Goal: Transaction & Acquisition: Purchase product/service

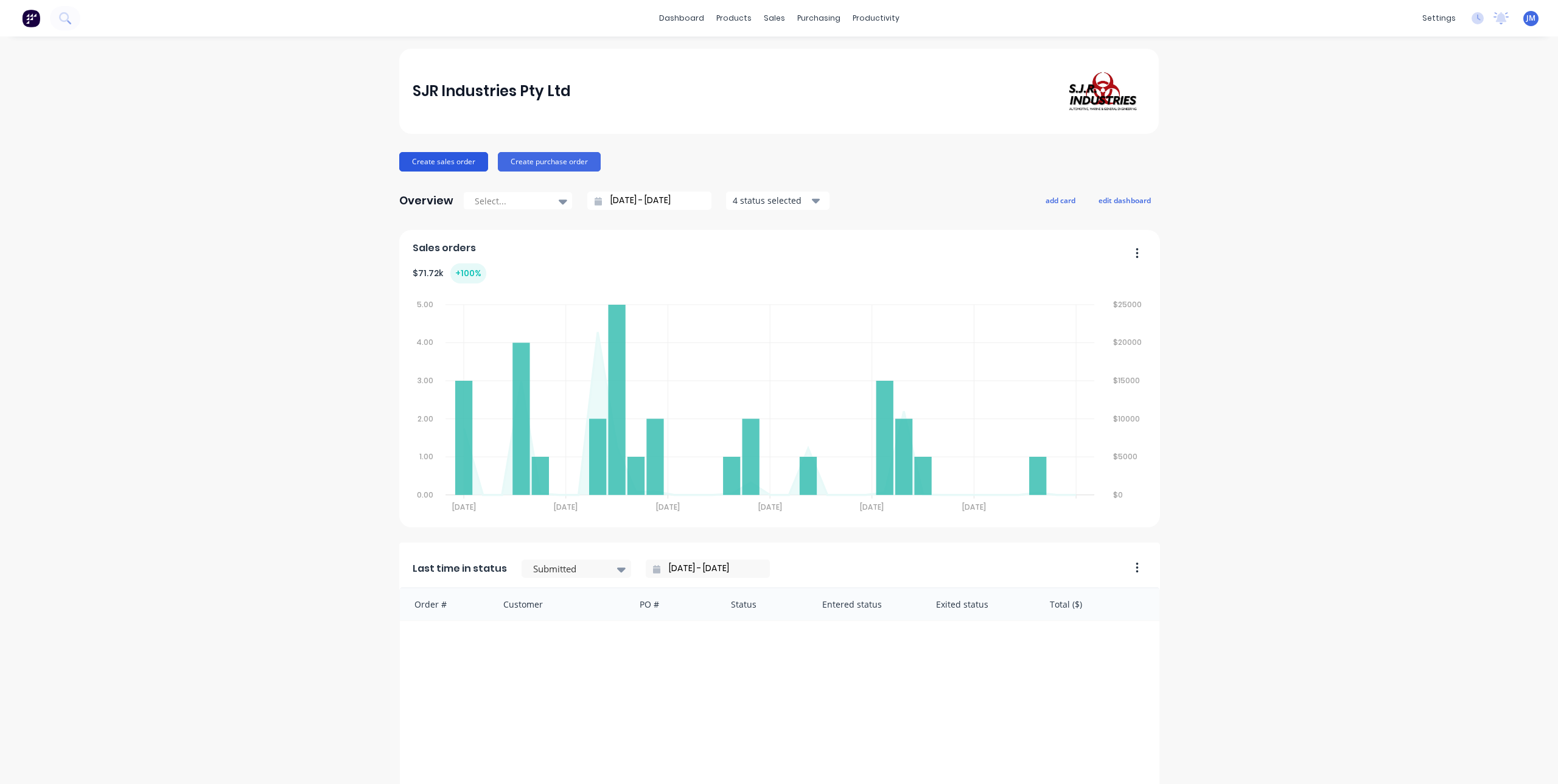
click at [440, 157] on button "Create sales order" at bounding box center [443, 162] width 89 height 19
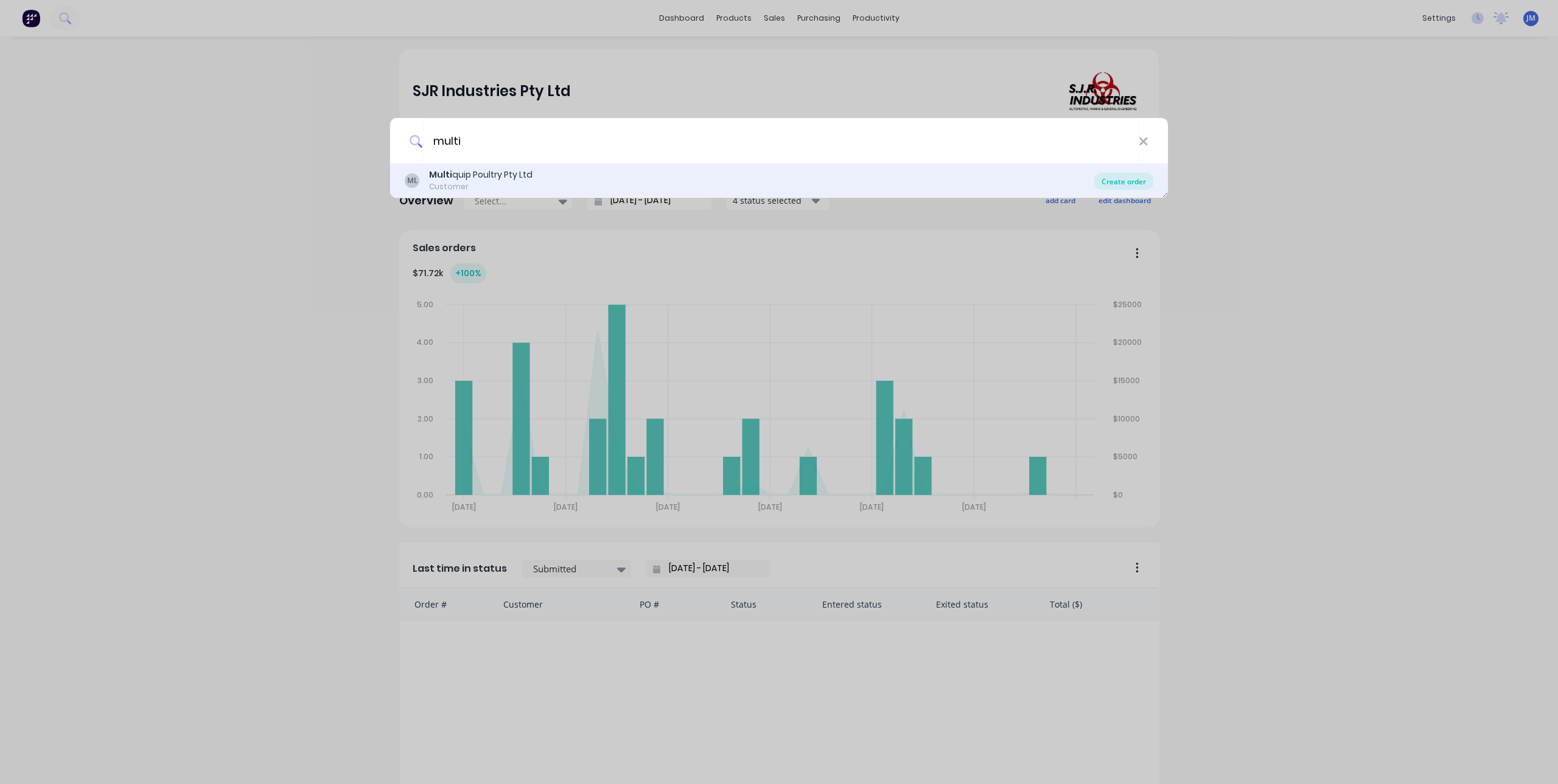
type input "multi"
click at [1124, 178] on div "Create order" at bounding box center [1123, 181] width 59 height 17
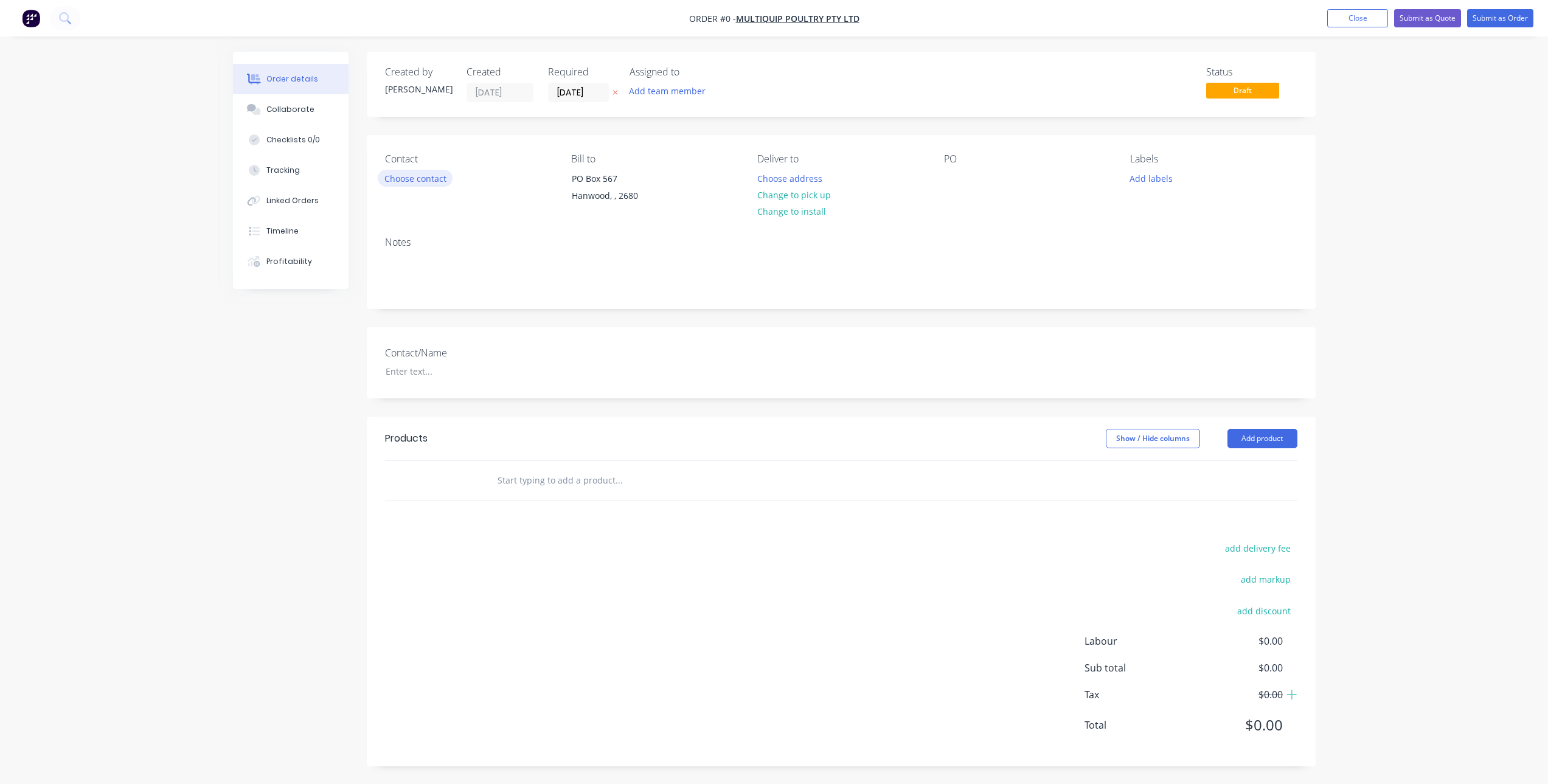
click at [418, 177] on button "Choose contact" at bounding box center [415, 178] width 75 height 16
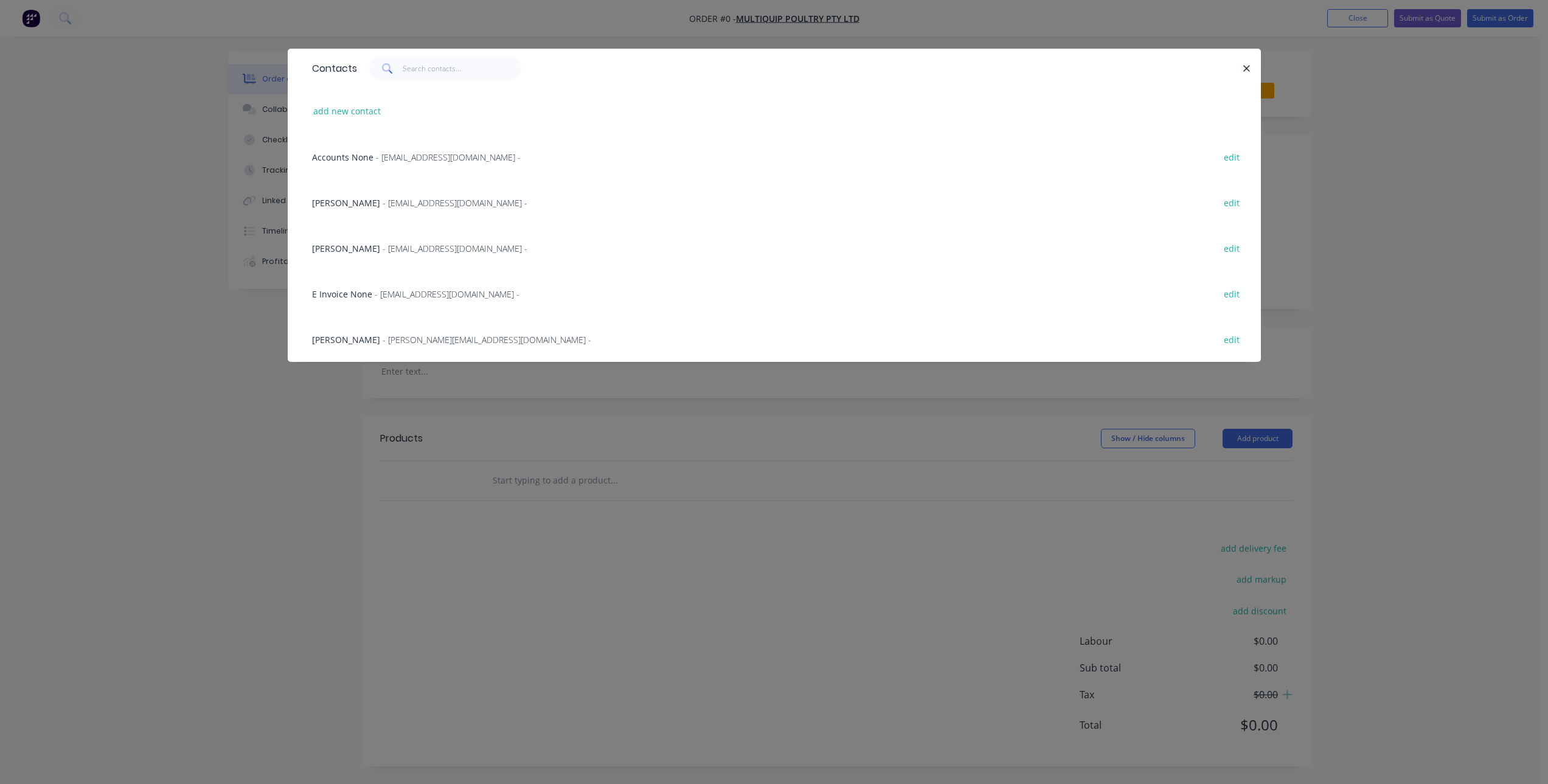
click at [420, 157] on span "- [EMAIL_ADDRESS][DOMAIN_NAME] -" at bounding box center [448, 157] width 145 height 12
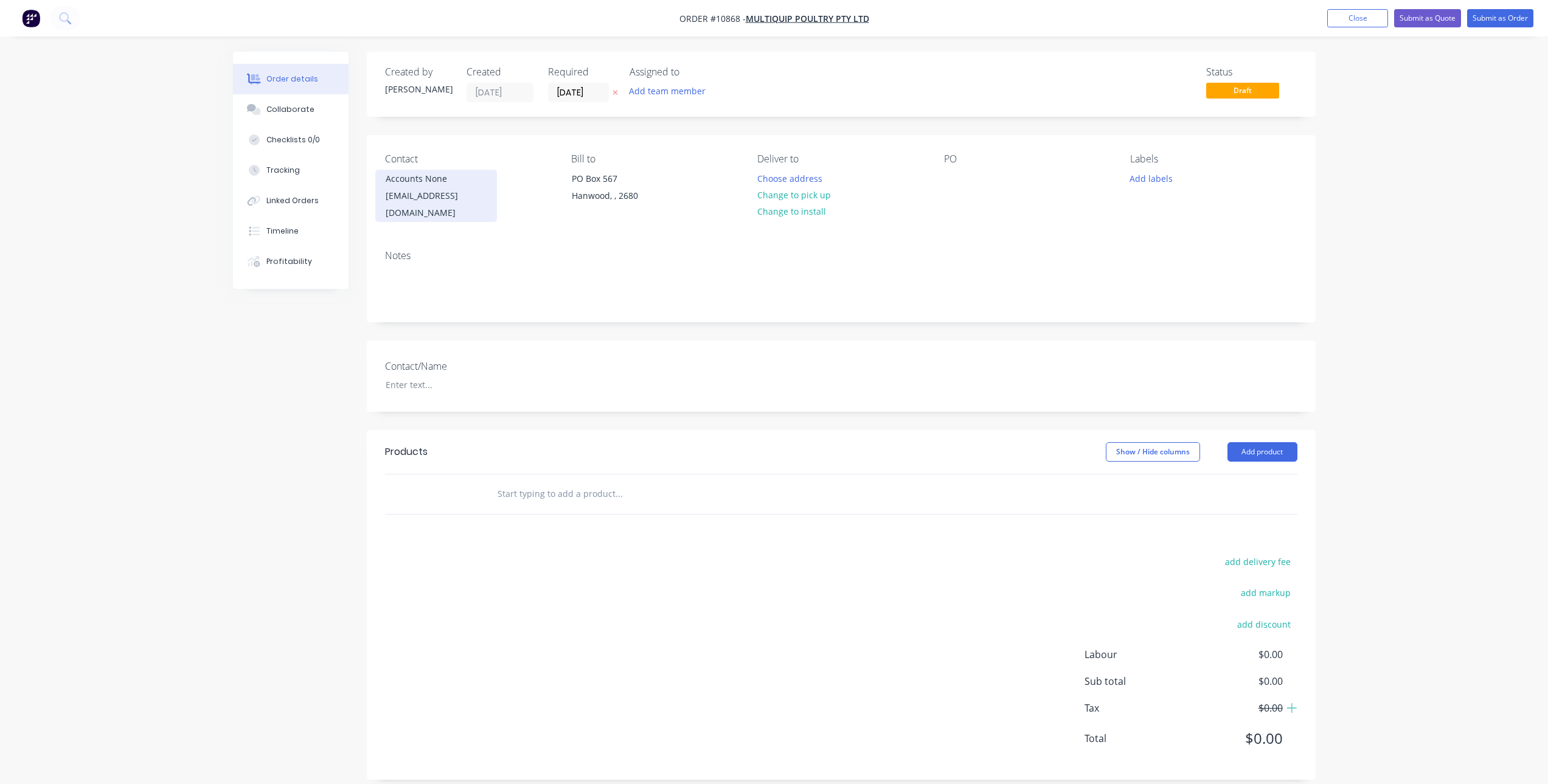
click at [438, 178] on div "Accounts None" at bounding box center [435, 179] width 101 height 17
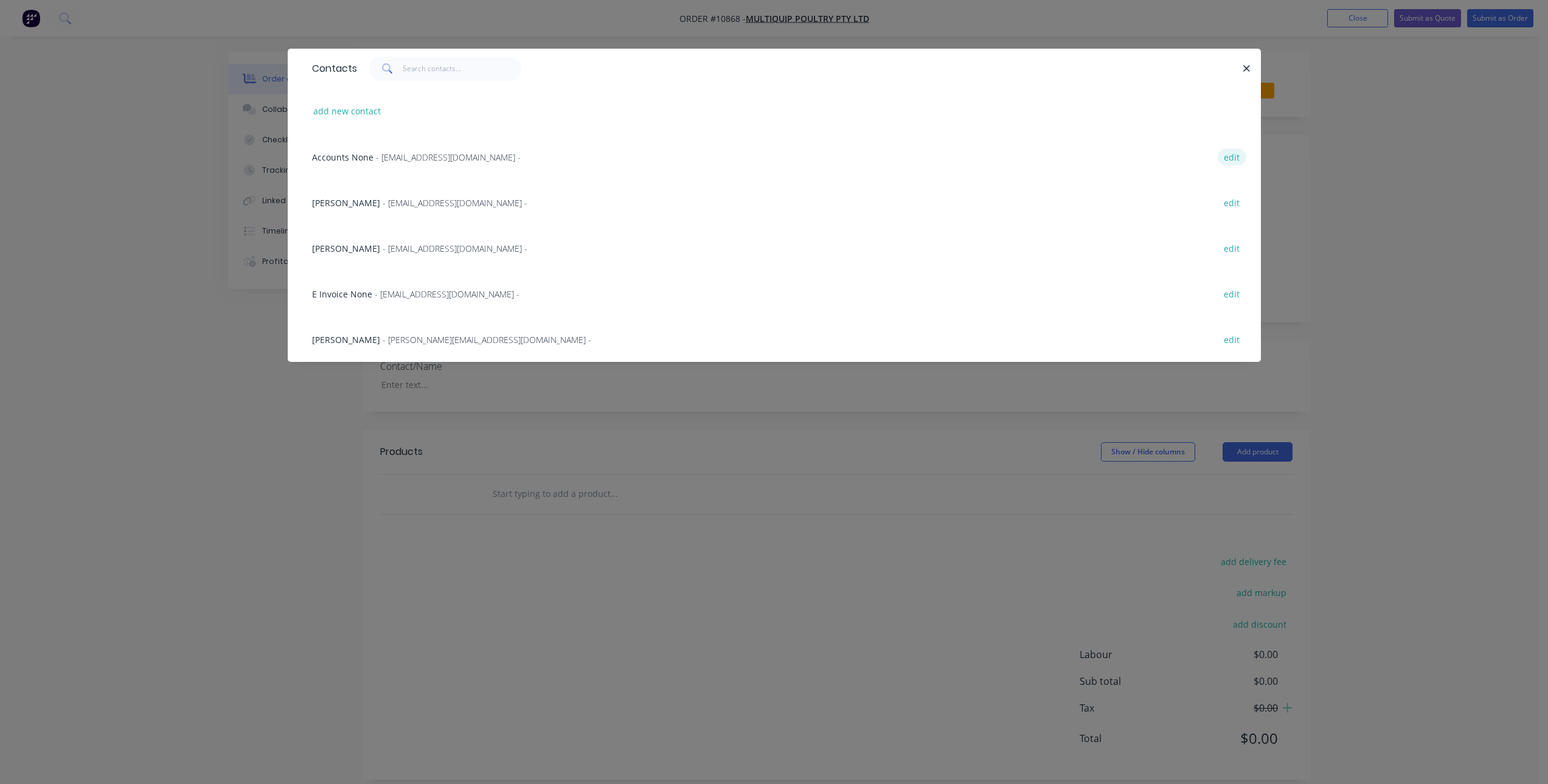
click at [1223, 157] on button "edit" at bounding box center [1232, 157] width 28 height 16
select select "AU"
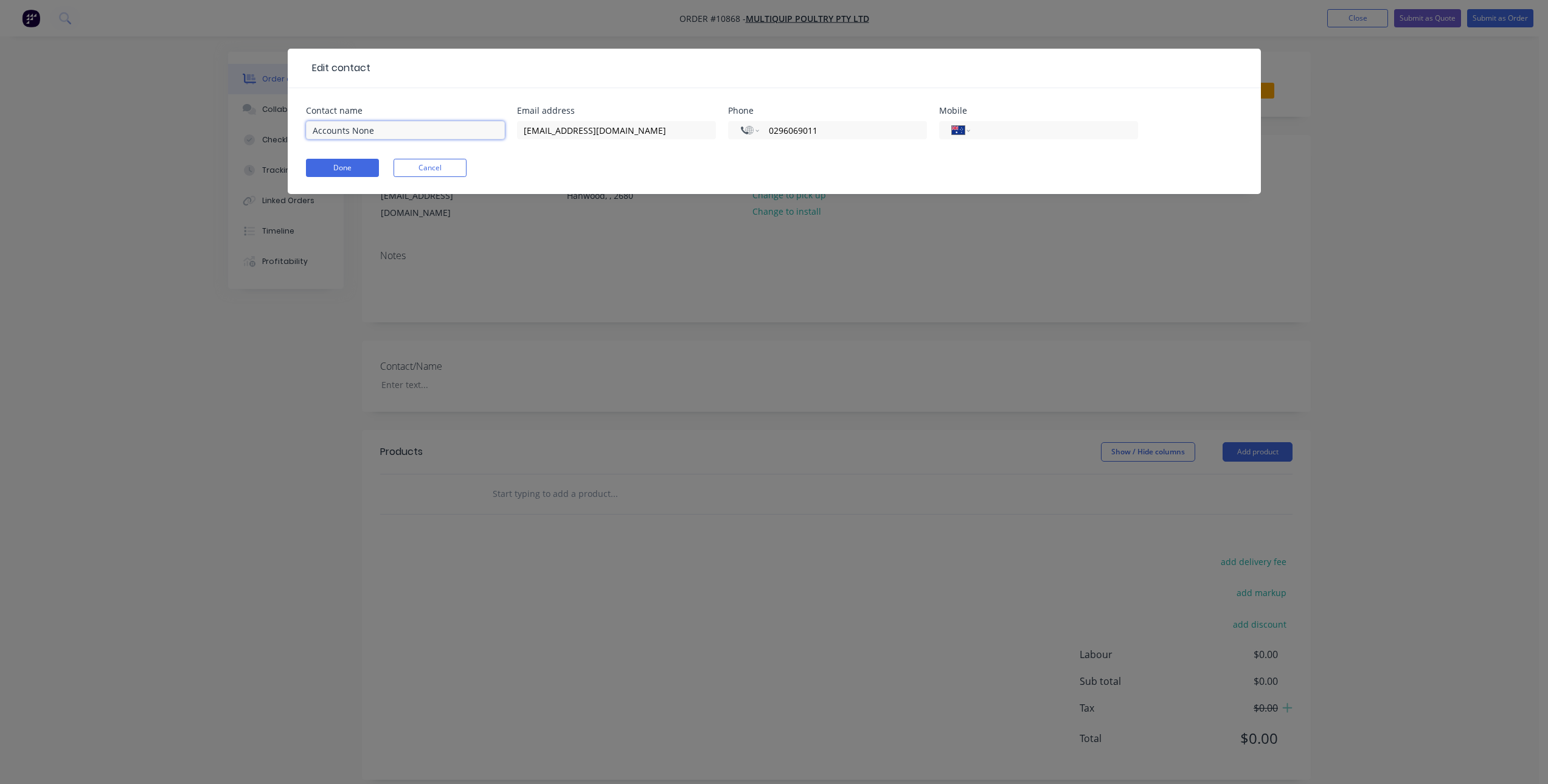
click at [406, 129] on input "Accounts None" at bounding box center [405, 130] width 199 height 18
type input "Accounts"
click at [344, 163] on form "Contact name Accounts Email address [EMAIL_ADDRESS][DOMAIN_NAME] Phone Internat…" at bounding box center [774, 151] width 937 height 88
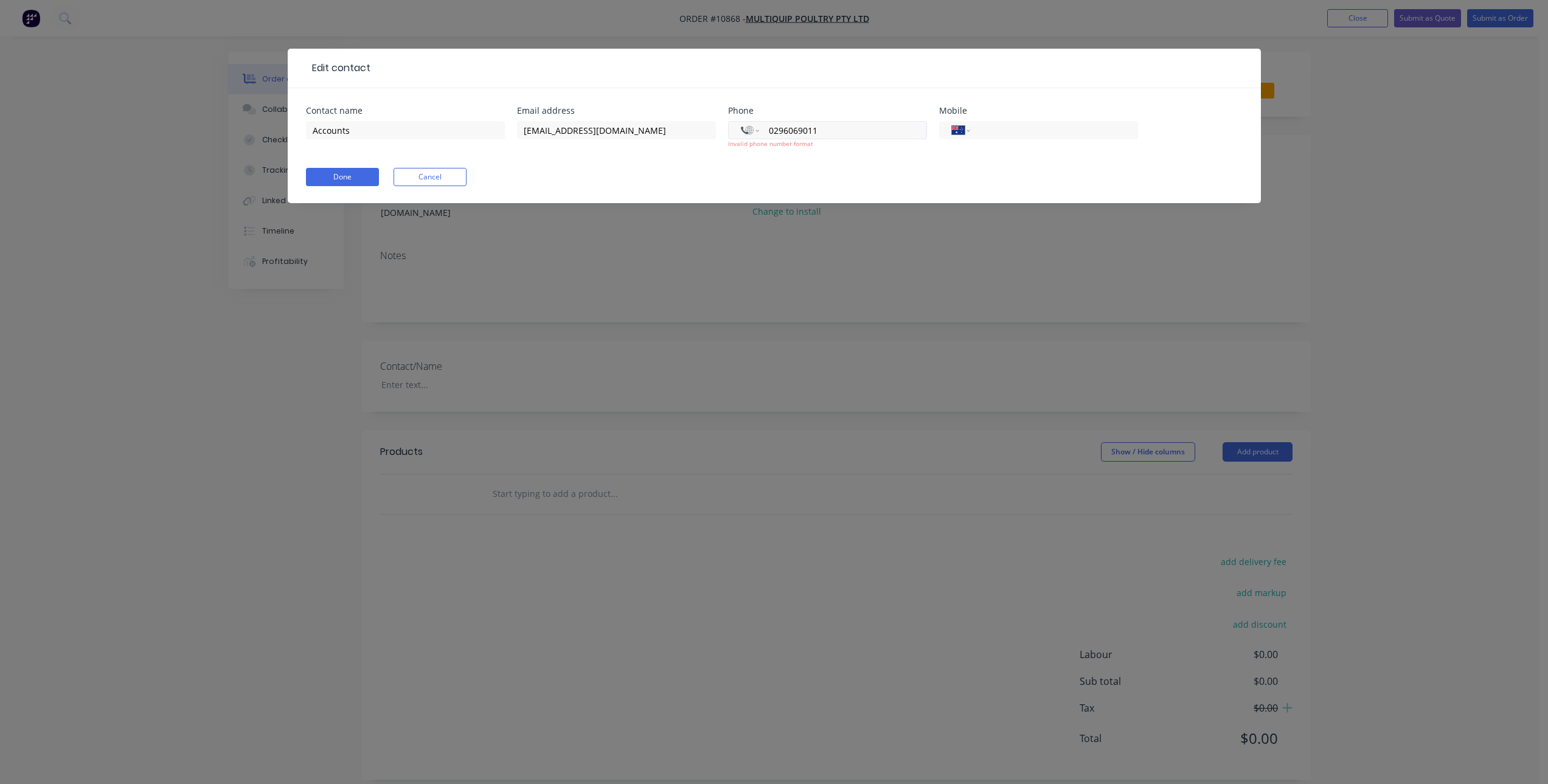
click at [786, 133] on input "0296069011" at bounding box center [841, 130] width 146 height 14
drag, startPoint x: 781, startPoint y: 133, endPoint x: 750, endPoint y: 133, distance: 31.0
click at [750, 133] on div "International [GEOGRAPHIC_DATA] [GEOGRAPHIC_DATA] [GEOGRAPHIC_DATA] [GEOGRAPHIC…" at bounding box center [827, 130] width 199 height 18
click at [783, 131] on input "[PHONE_NUMBER]" at bounding box center [841, 130] width 146 height 14
type input "6"
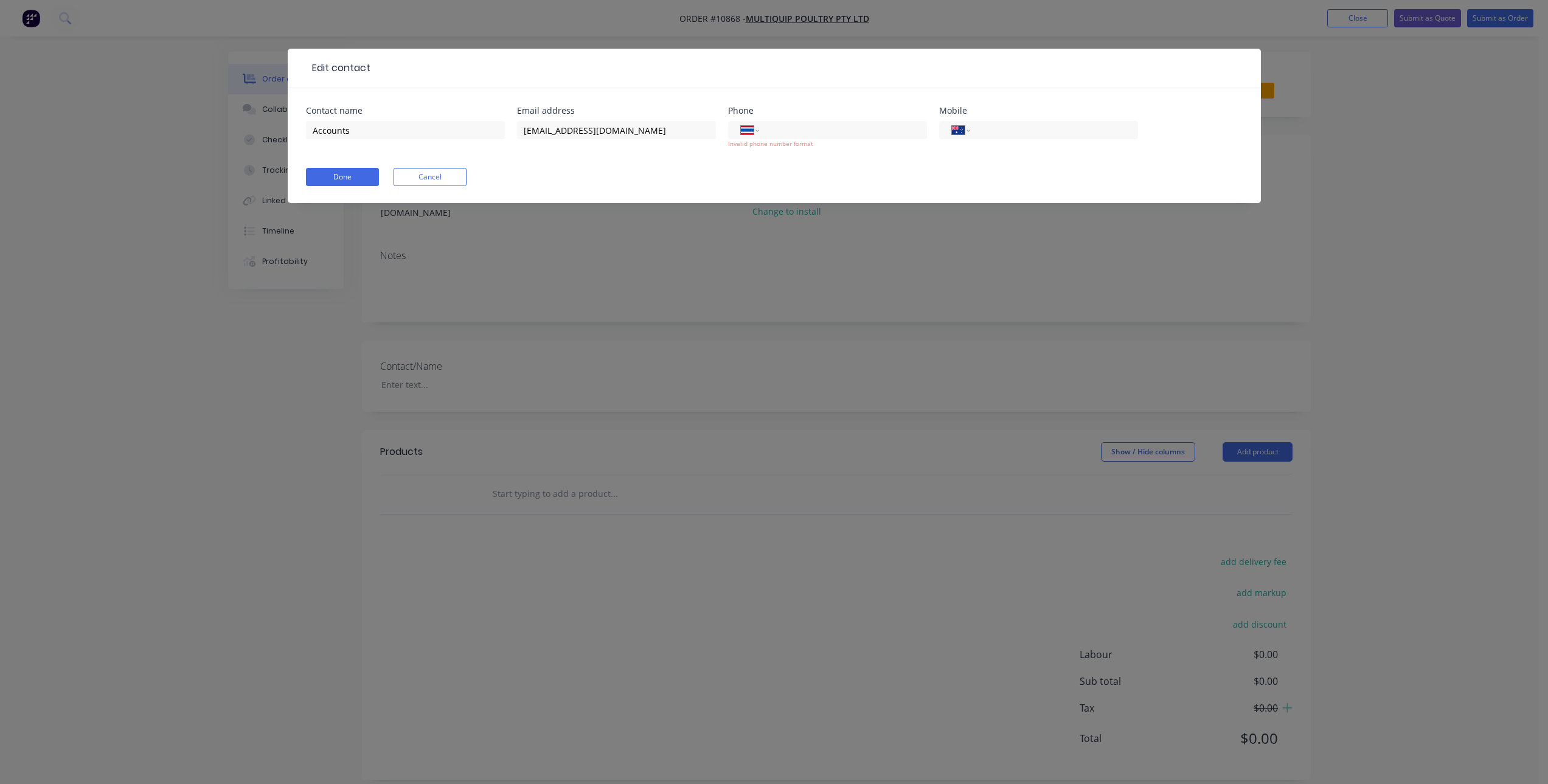
click at [816, 180] on div "Done Cancel" at bounding box center [774, 177] width 937 height 18
click at [361, 178] on button "Done" at bounding box center [343, 177] width 73 height 18
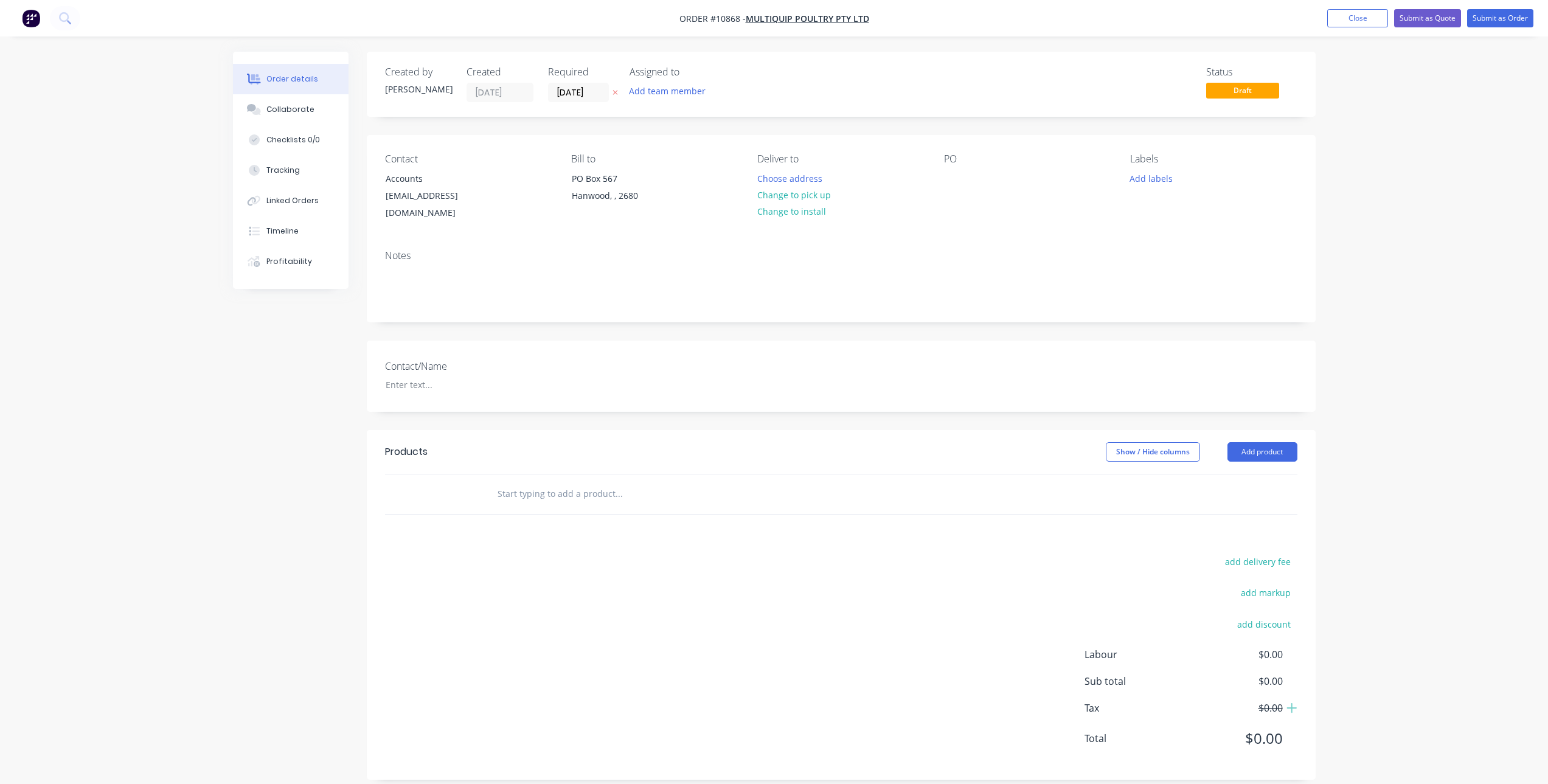
click at [573, 481] on input "text" at bounding box center [619, 493] width 243 height 25
type input "LABOUR"
drag, startPoint x: 978, startPoint y: 156, endPoint x: 960, endPoint y: 165, distance: 20.1
click at [974, 157] on div "PO" at bounding box center [1028, 159] width 167 height 12
click at [940, 180] on div "Contact Accounts [EMAIL_ADDRESS][DOMAIN_NAME] Bill to [STREET_ADDRESS] Deliver …" at bounding box center [841, 187] width 949 height 105
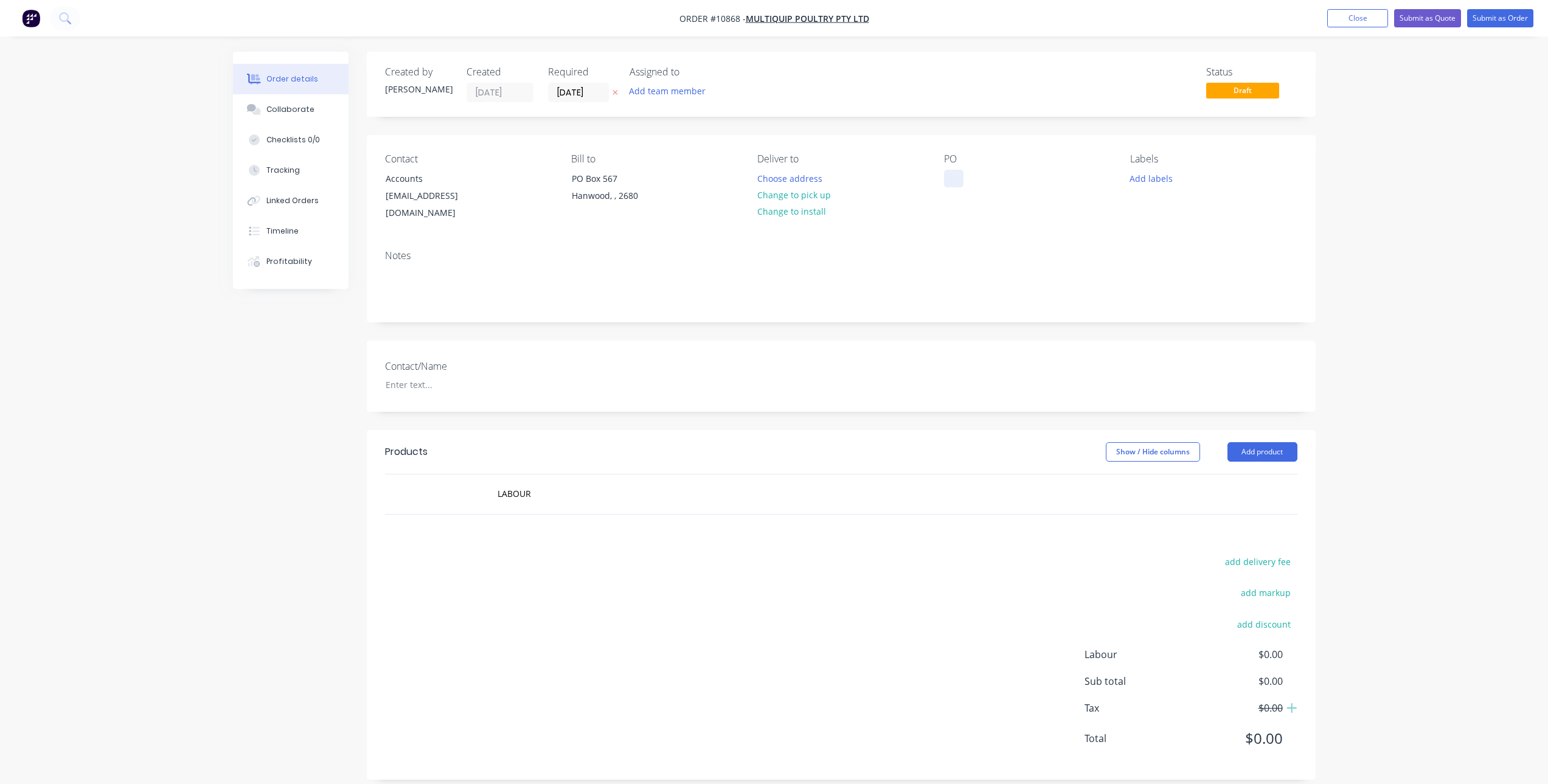
click at [952, 179] on div at bounding box center [954, 179] width 19 height 18
click at [811, 595] on div "add delivery fee add markup add discount Labour $0.00 Sub total $0.00 Tax $0.00…" at bounding box center [841, 657] width 912 height 208
click at [544, 488] on input "LABOUR" at bounding box center [619, 493] width 243 height 25
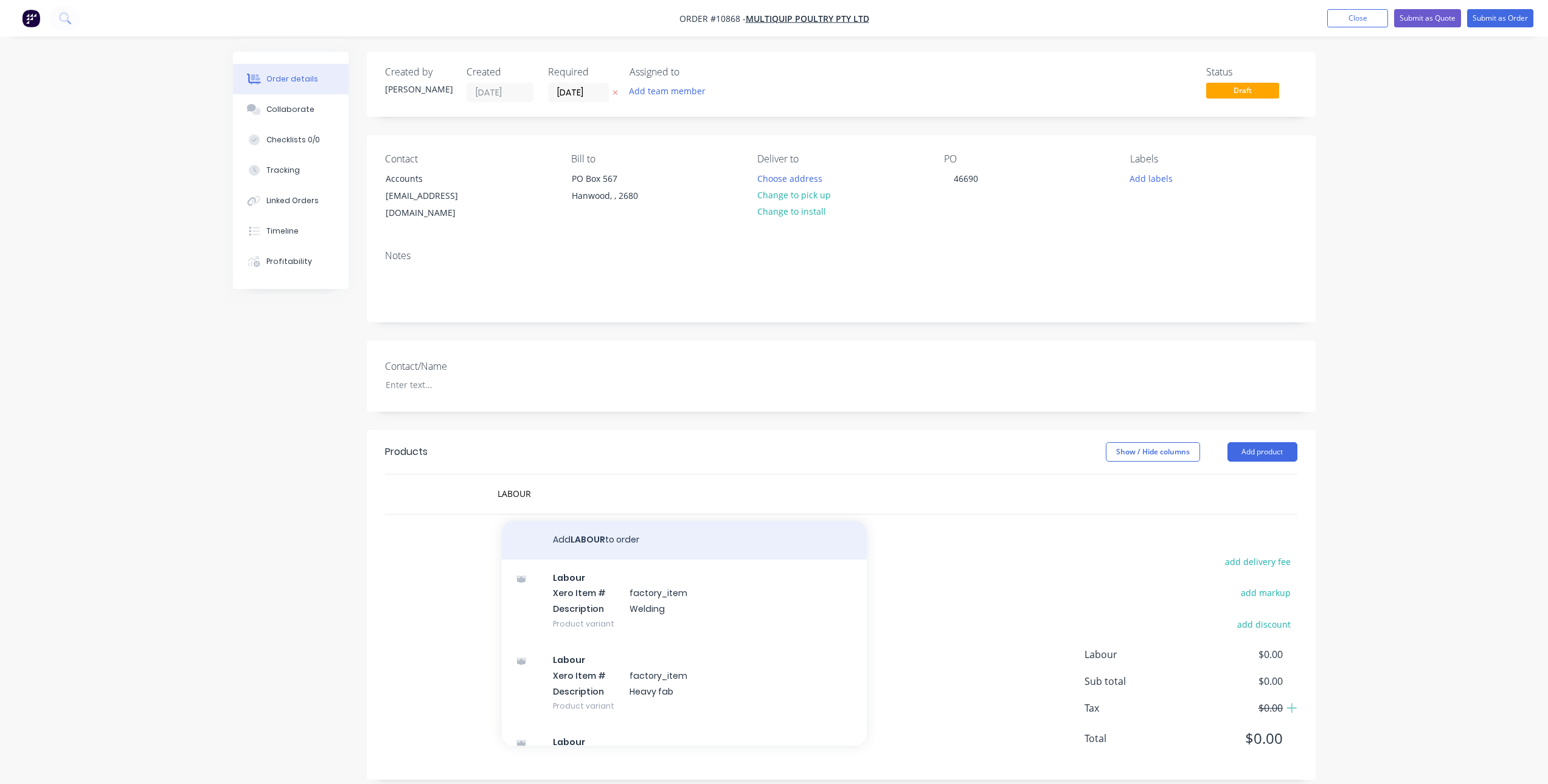
click at [601, 525] on button "Add LABOUR to order" at bounding box center [684, 540] width 365 height 39
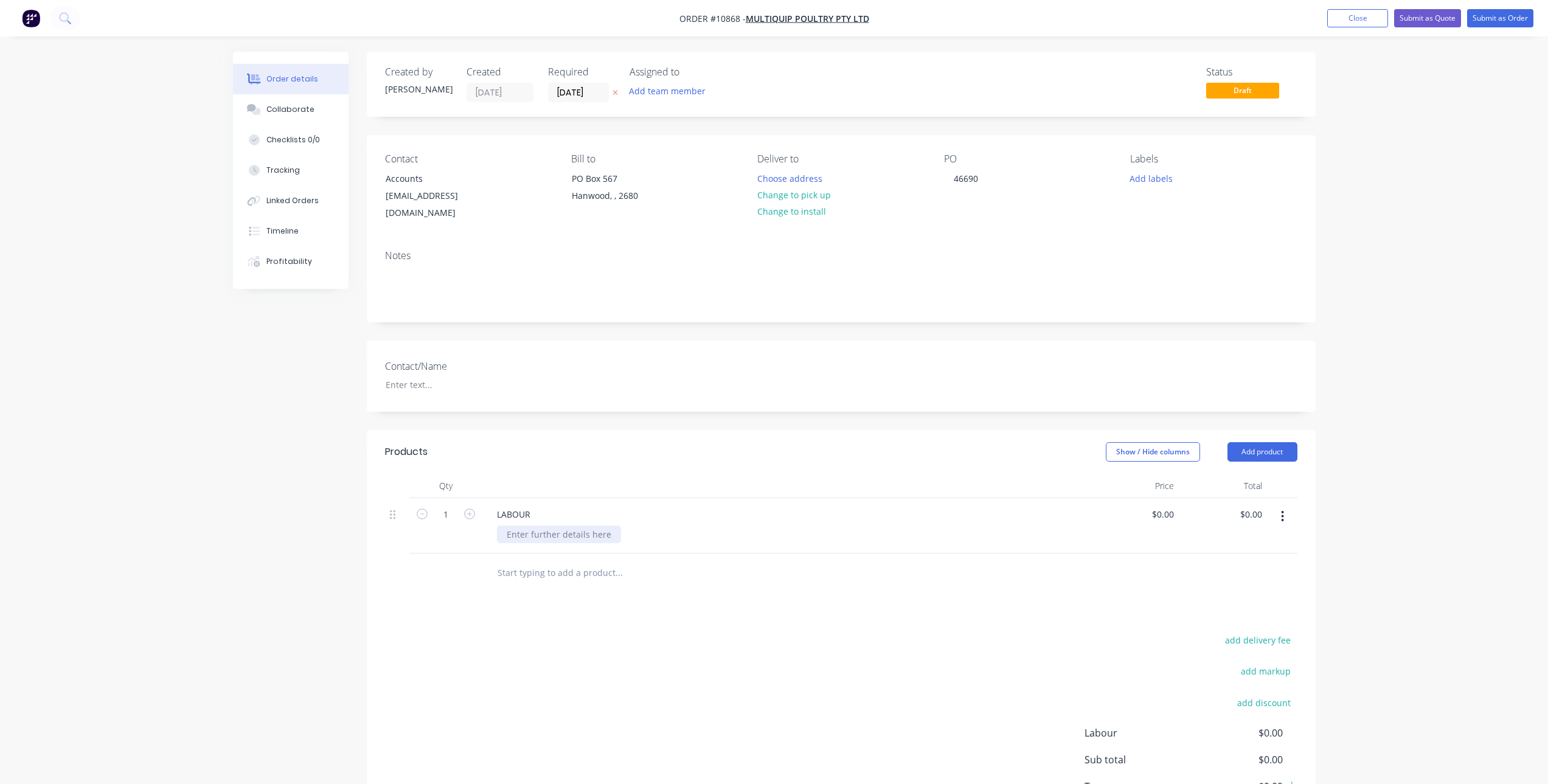
click at [557, 529] on div at bounding box center [559, 534] width 124 height 18
click at [446, 505] on input "1" at bounding box center [446, 514] width 31 height 18
type input "4.5"
click at [493, 591] on div "Products Show / Hide columns Add product Qty Price Total 4.5 LABOUR $0.00 $0.00…" at bounding box center [841, 644] width 949 height 429
click at [1163, 505] on div "0 $0.00" at bounding box center [1163, 514] width 33 height 18
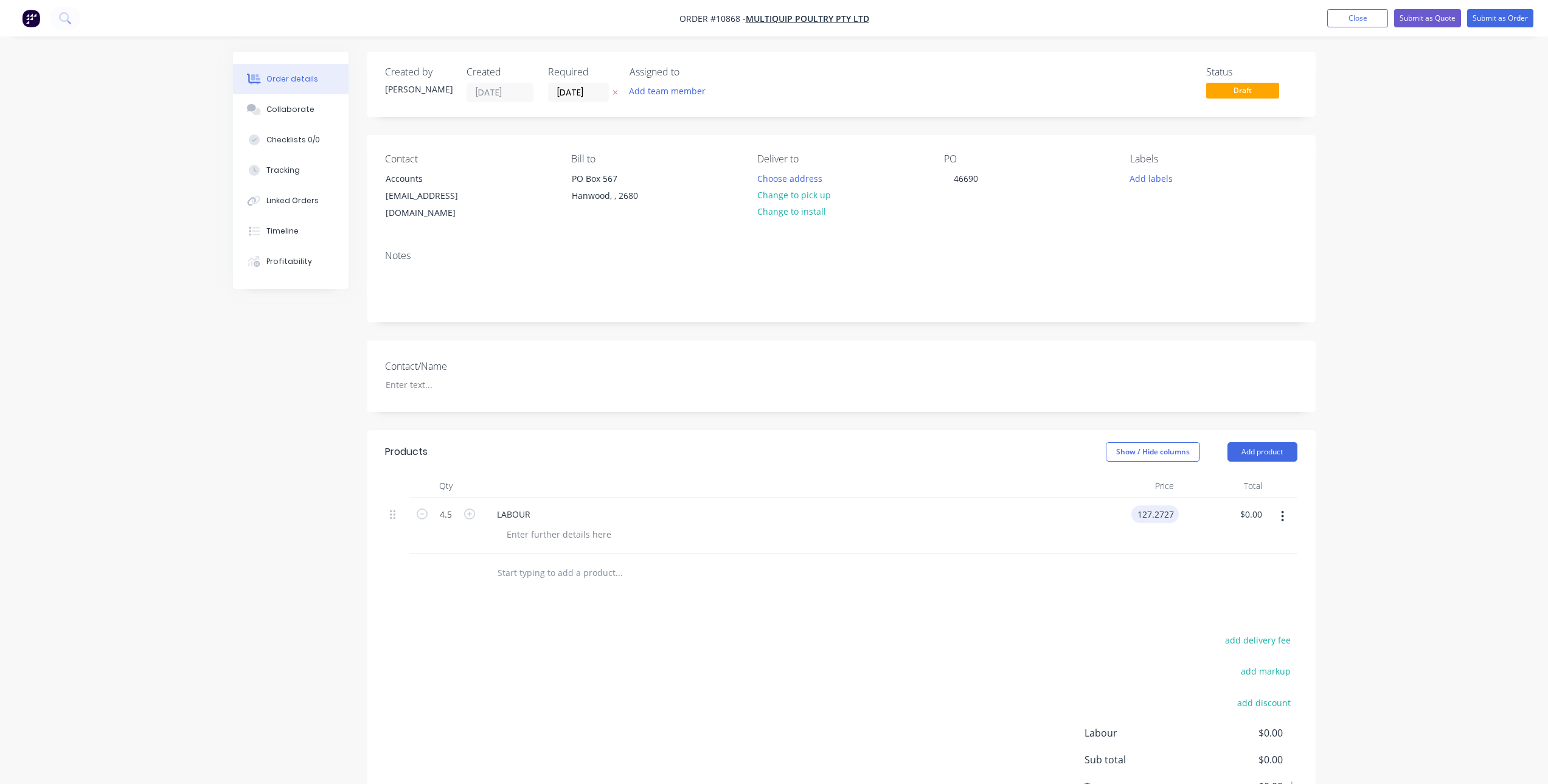
type input "$127.2727"
type input "$572.73"
click at [965, 578] on div at bounding box center [841, 573] width 912 height 39
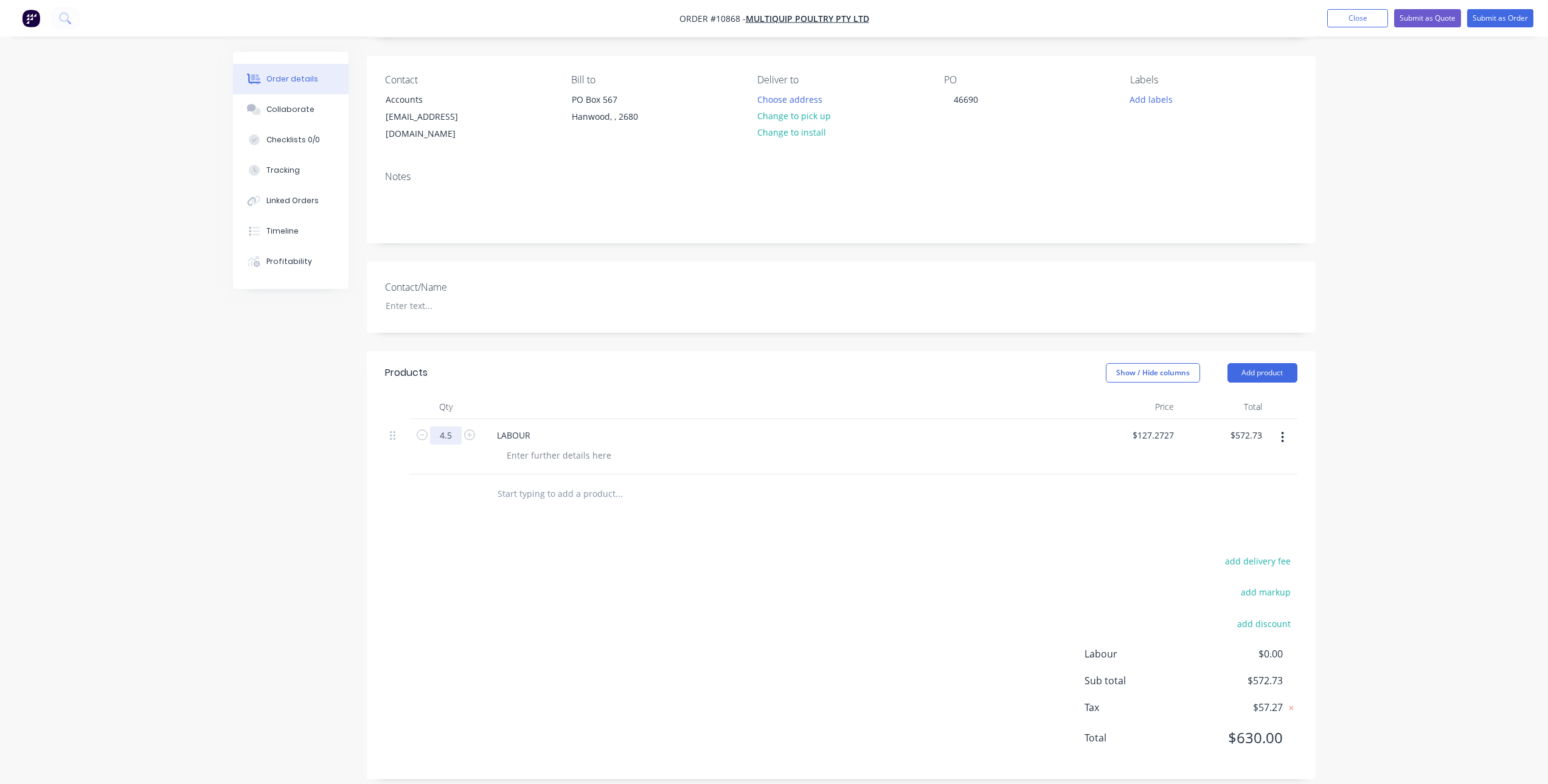
click at [451, 426] on input "4.5" at bounding box center [446, 435] width 31 height 18
type input "1"
type input "$127.27"
click at [481, 553] on div "add delivery fee add markup add discount Labour $0.00 Sub total $127.27 Tax $12…" at bounding box center [841, 657] width 912 height 208
click at [449, 426] on input "1" at bounding box center [446, 435] width 31 height 18
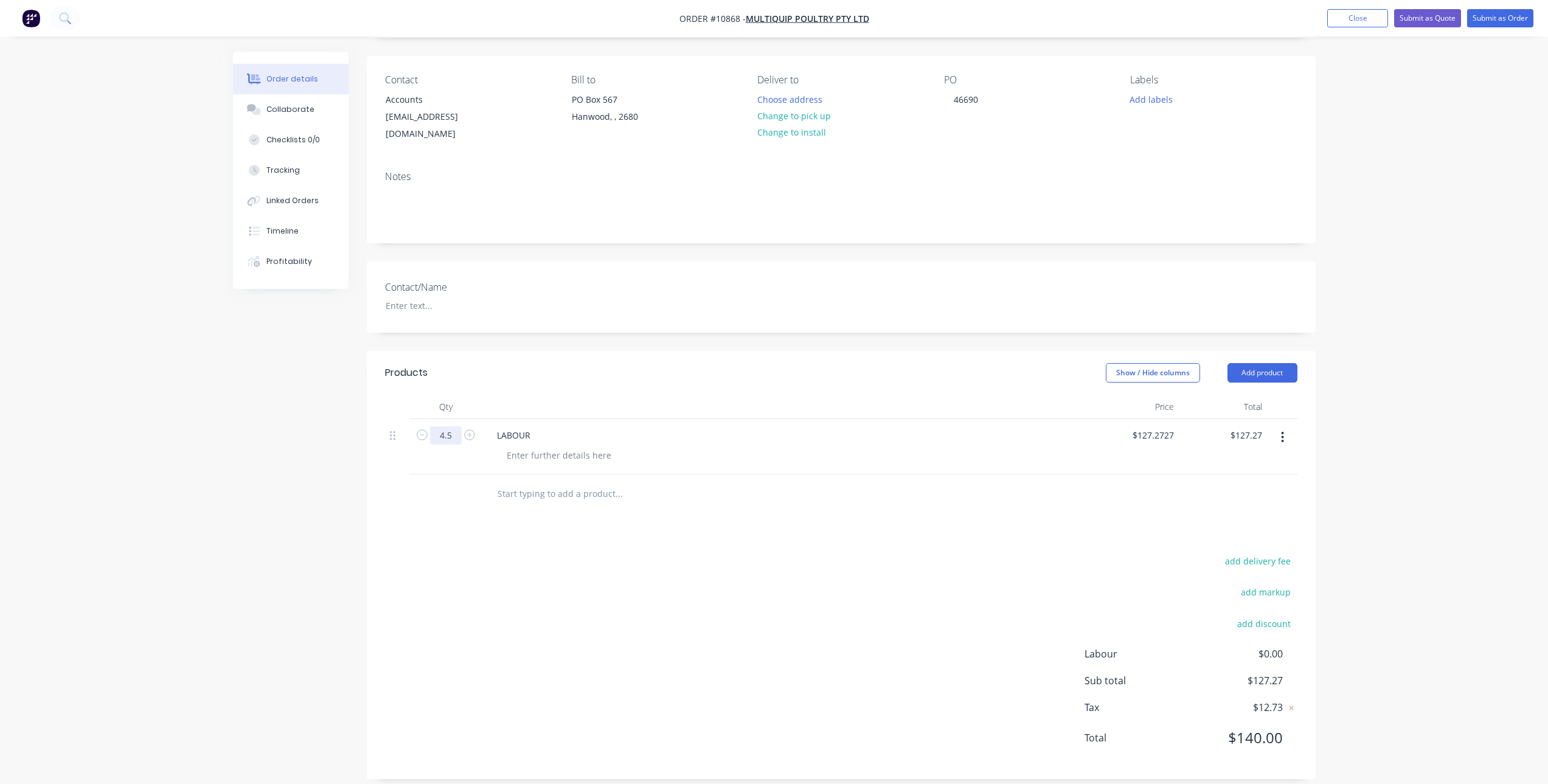
type input "4.5"
type input "$572.73"
drag, startPoint x: 546, startPoint y: 640, endPoint x: 546, endPoint y: 627, distance: 13.0
click at [546, 636] on div "add delivery fee add markup add discount Labour $0.00 Sub total $127.27 Tax $12…" at bounding box center [841, 657] width 912 height 208
click at [536, 446] on div at bounding box center [559, 455] width 124 height 18
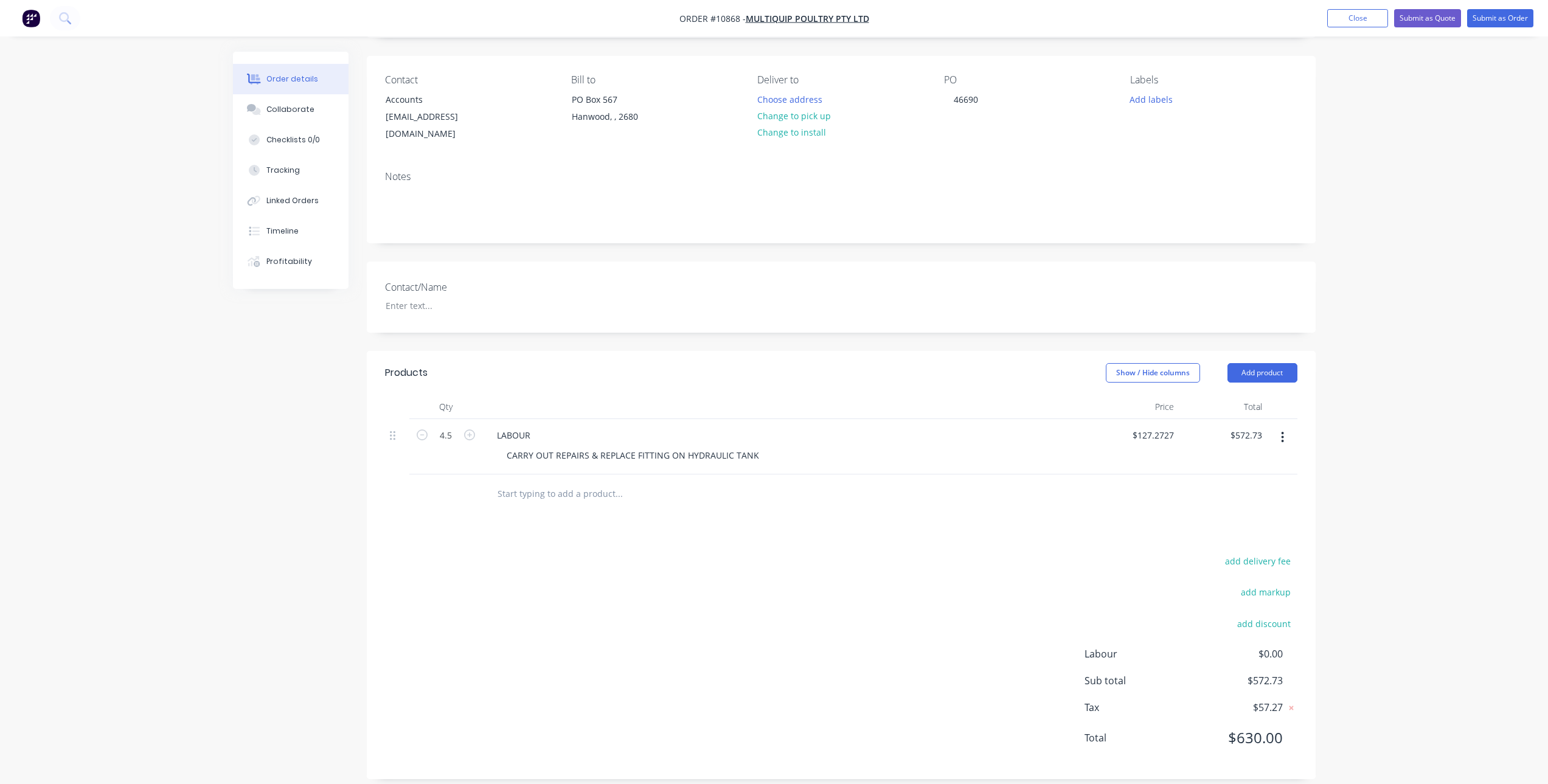
click at [803, 516] on div "Products Show / Hide columns Add product Qty Price Total 4.5 LABOUR CARRY OUT R…" at bounding box center [841, 565] width 949 height 429
click at [552, 482] on input "text" at bounding box center [619, 493] width 243 height 25
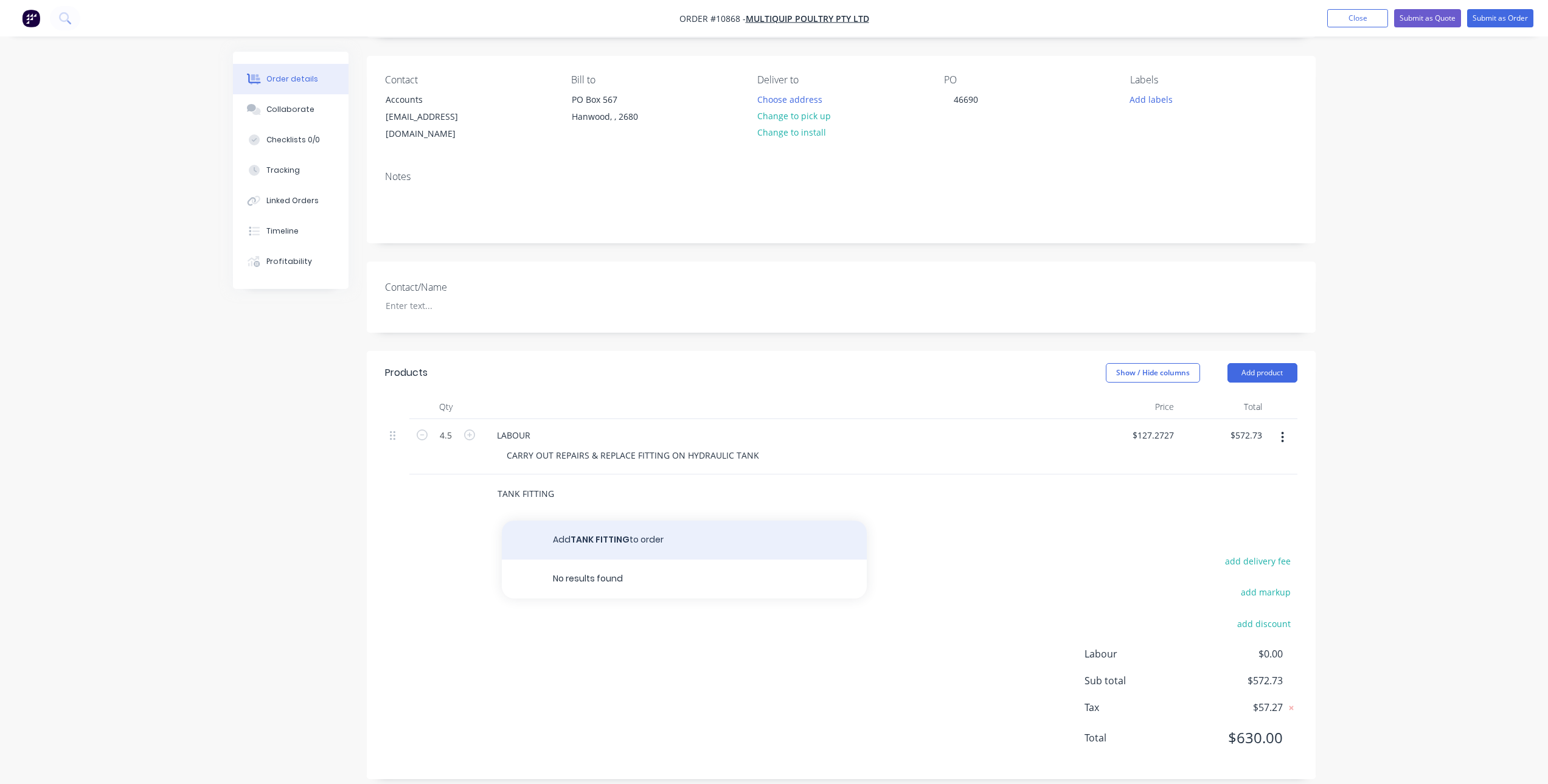
type input "TANK FITTING"
click at [628, 533] on button "Add TANK FITTING to order" at bounding box center [684, 540] width 365 height 39
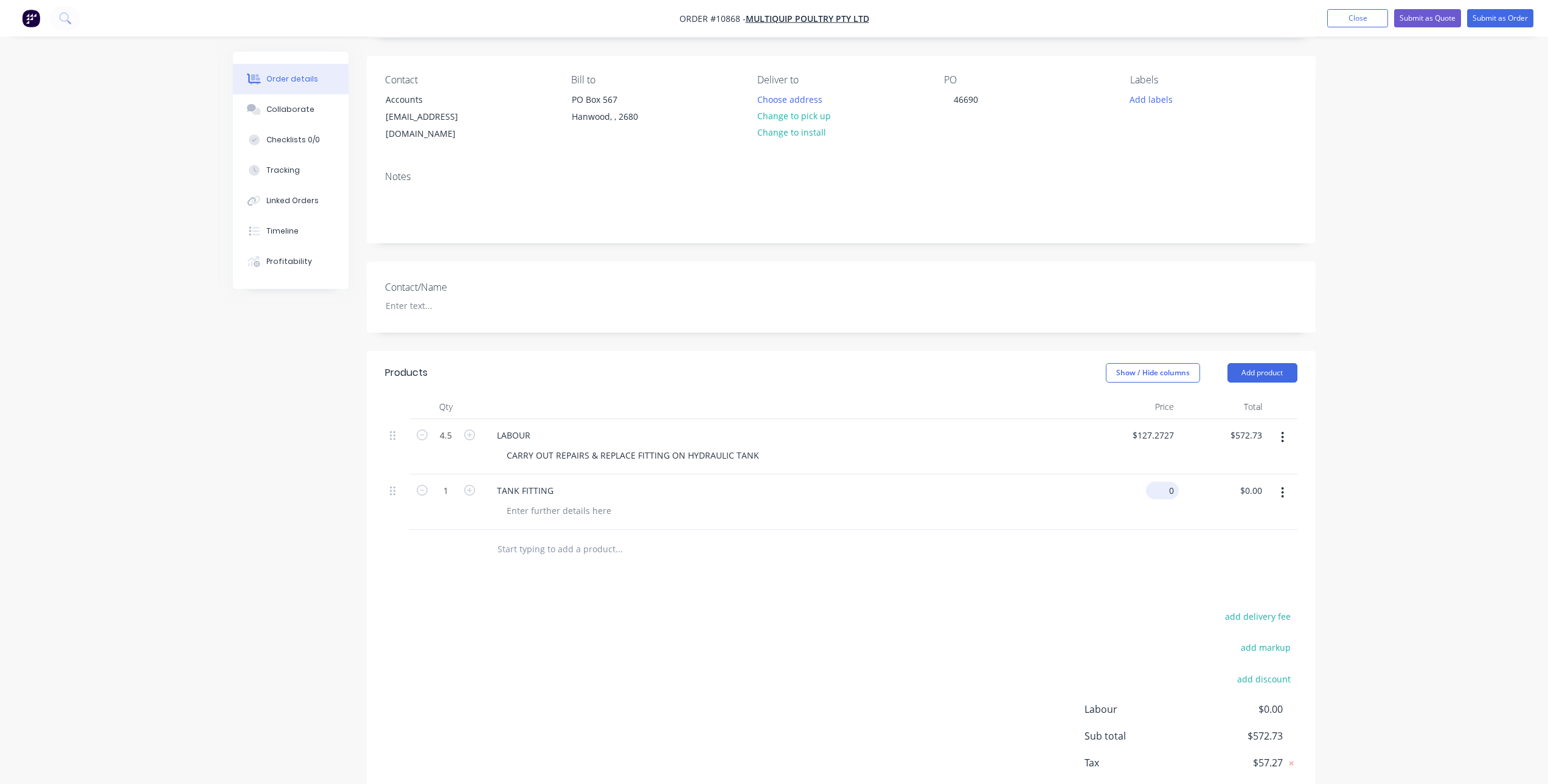
click at [1163, 481] on div "0 $0.00" at bounding box center [1163, 490] width 33 height 18
type input "$45.00"
click at [1064, 587] on div "Products Show / Hide columns Add product Qty Price Total 4.5 LABOUR CARRY OUT R…" at bounding box center [841, 592] width 949 height 484
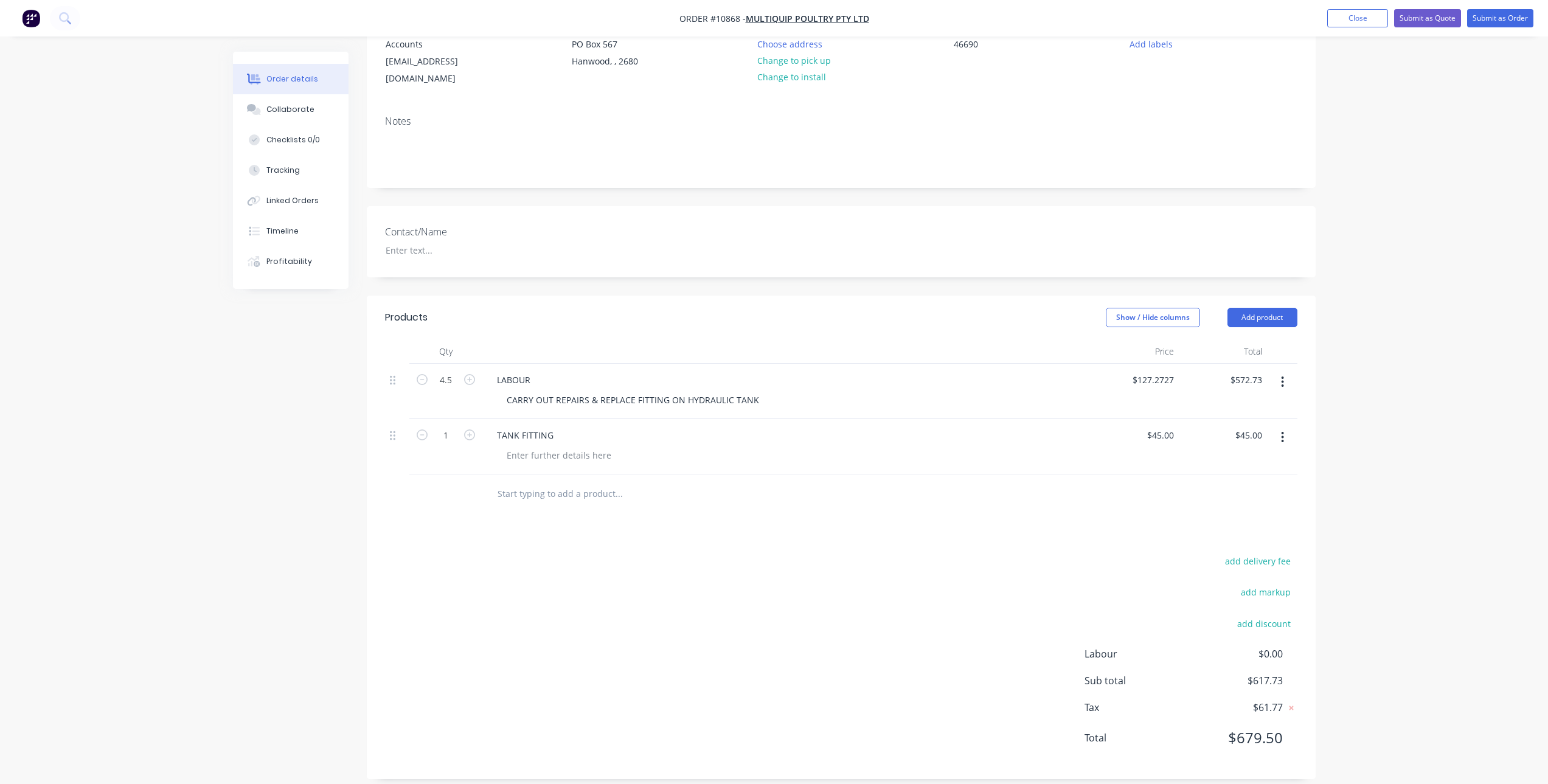
scroll to position [0, 0]
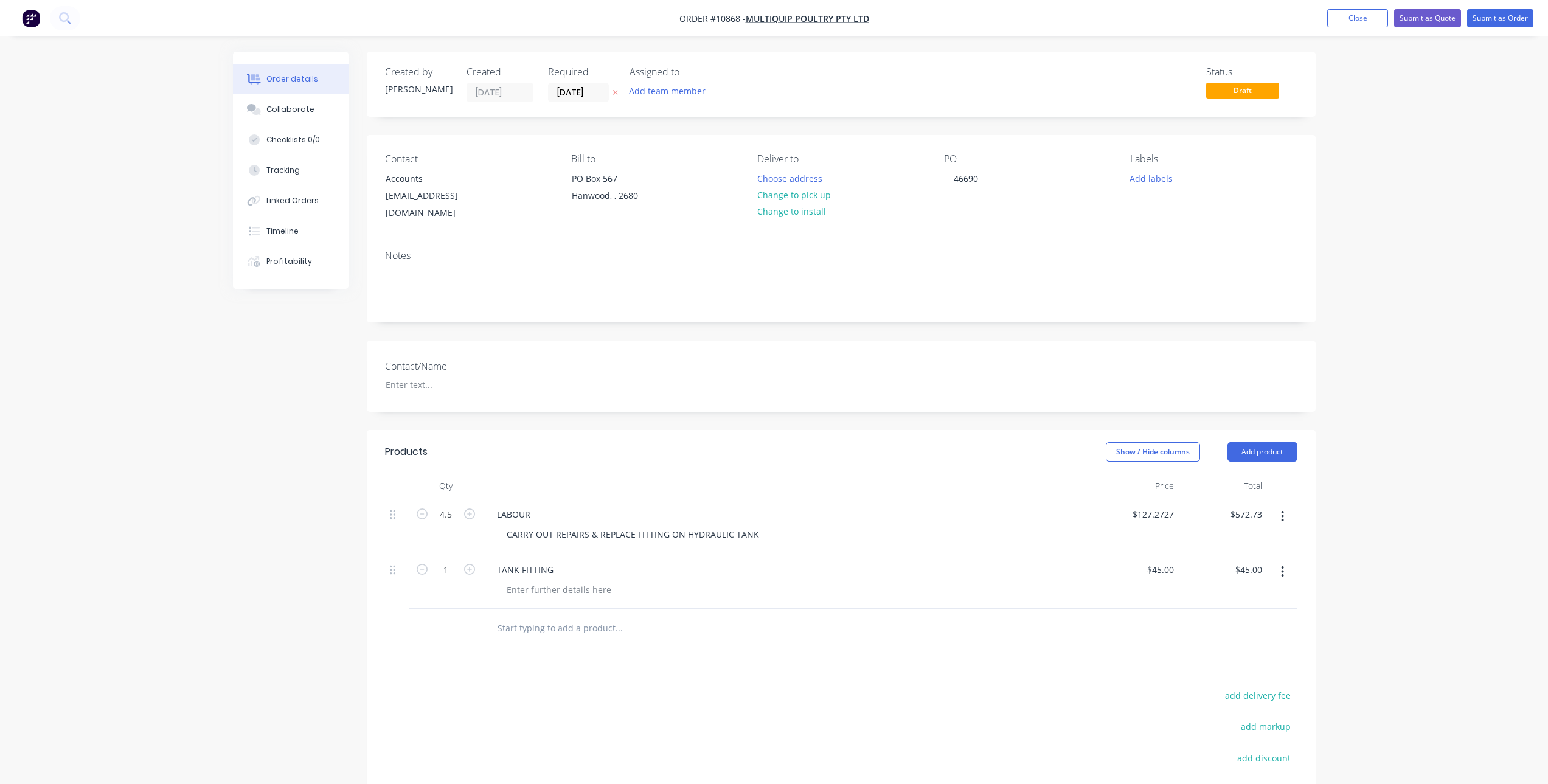
click at [511, 617] on input "text" at bounding box center [619, 628] width 243 height 25
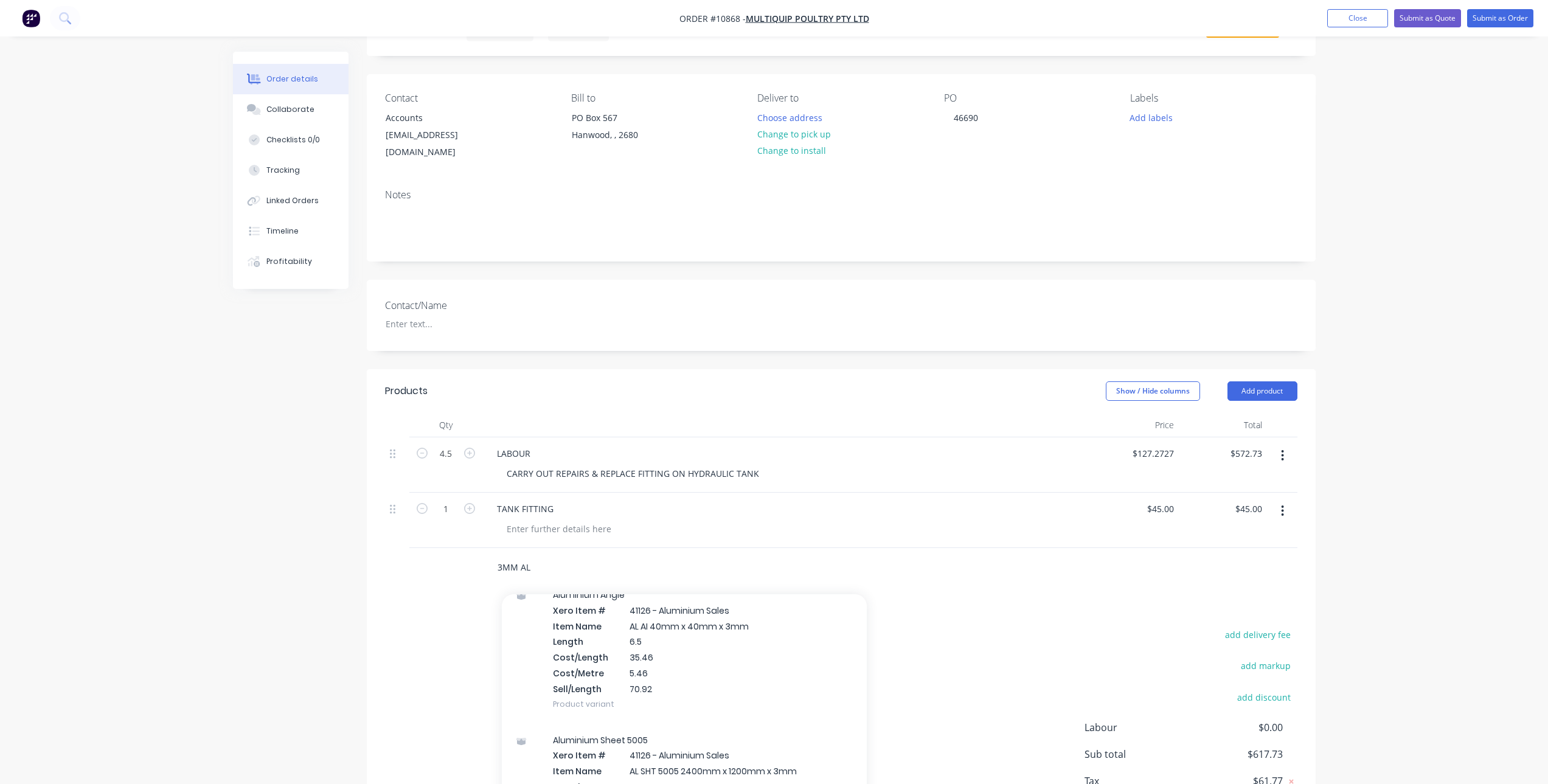
scroll to position [1277, 0]
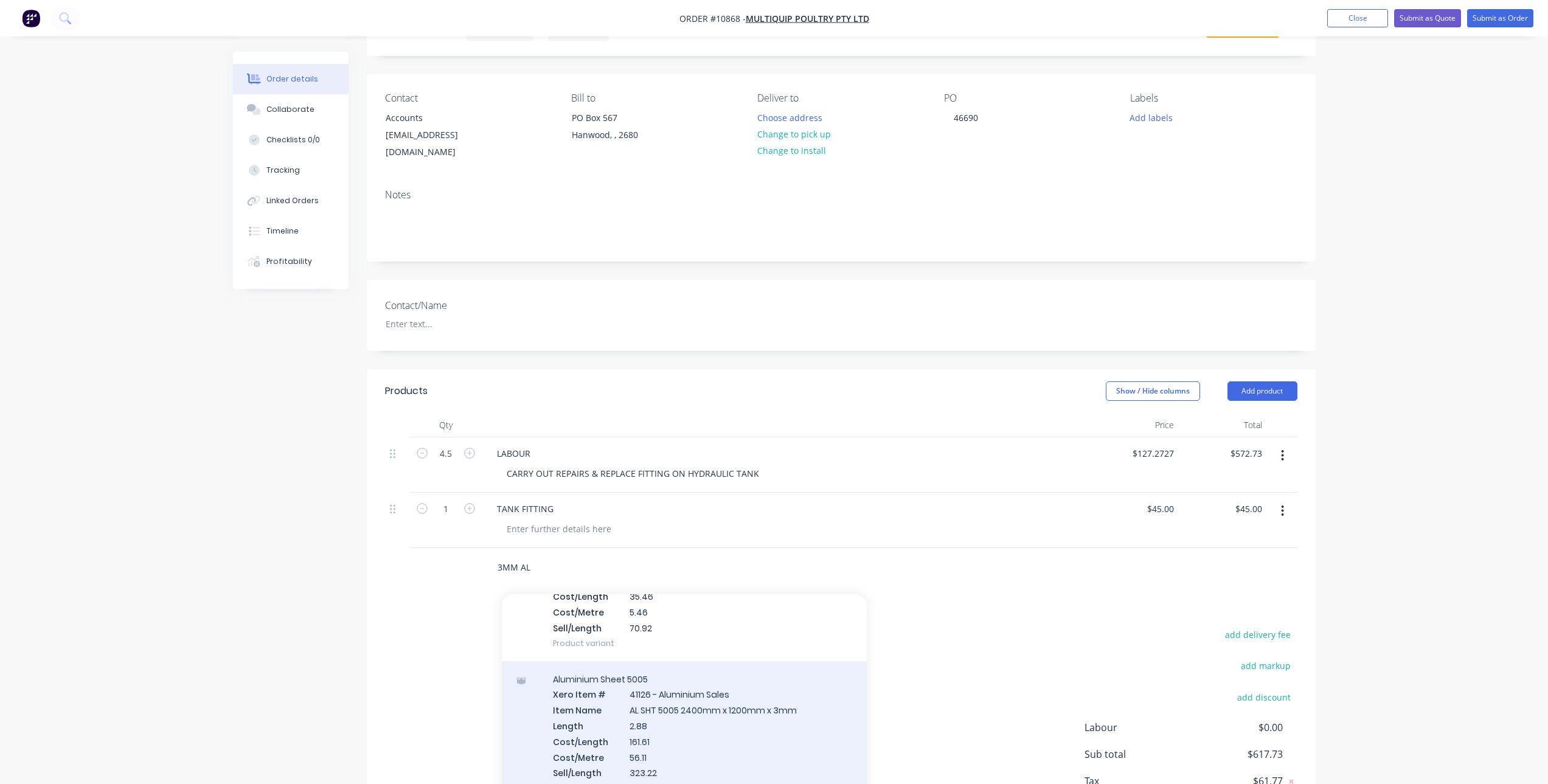
type input "3MM AL"
click at [646, 690] on div "Aluminium Sheet 5005 Xero Item # 41126 - Aluminium Sales Item Name AL SHT 5005 …" at bounding box center [684, 733] width 365 height 145
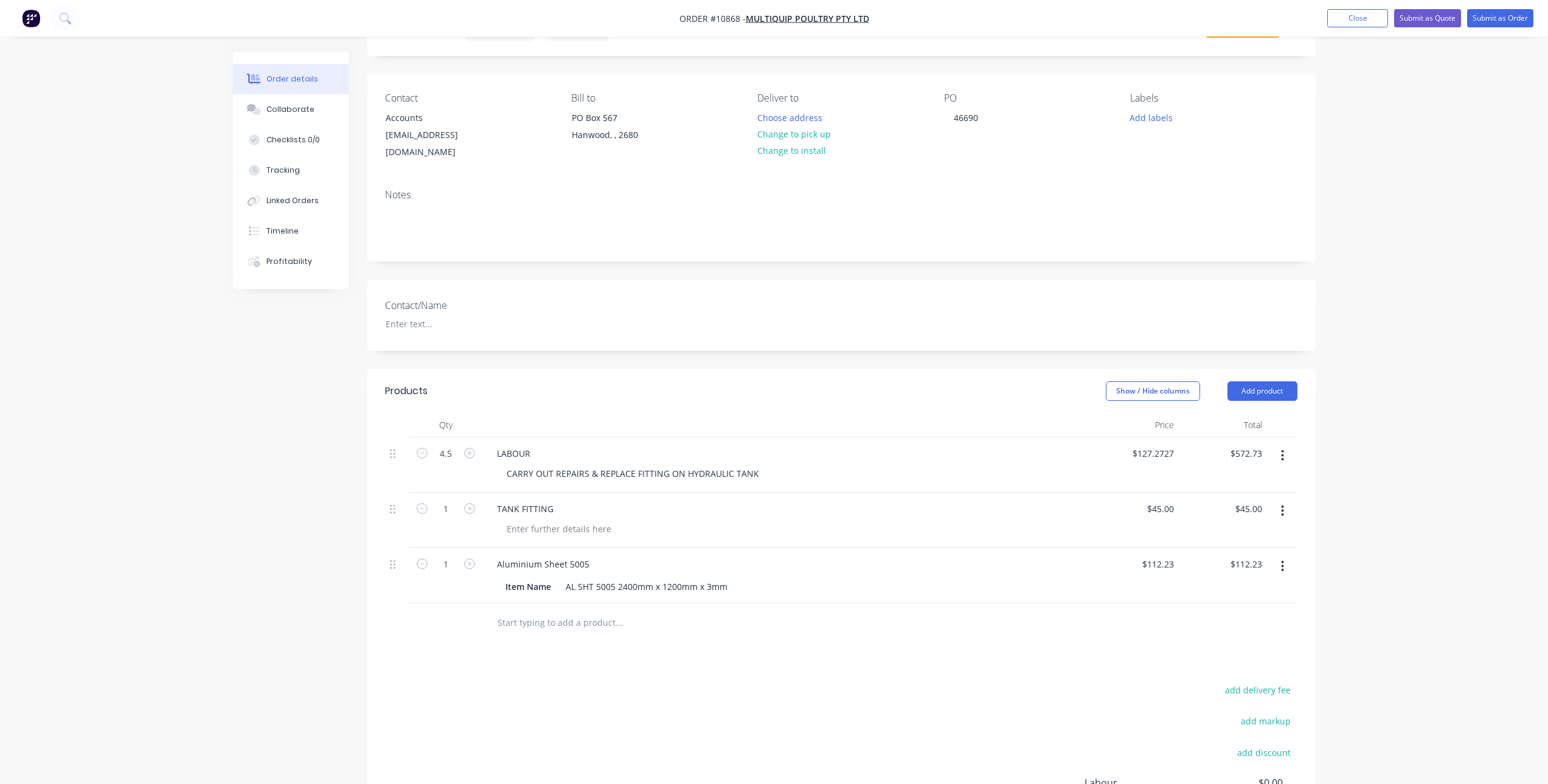
scroll to position [121, 0]
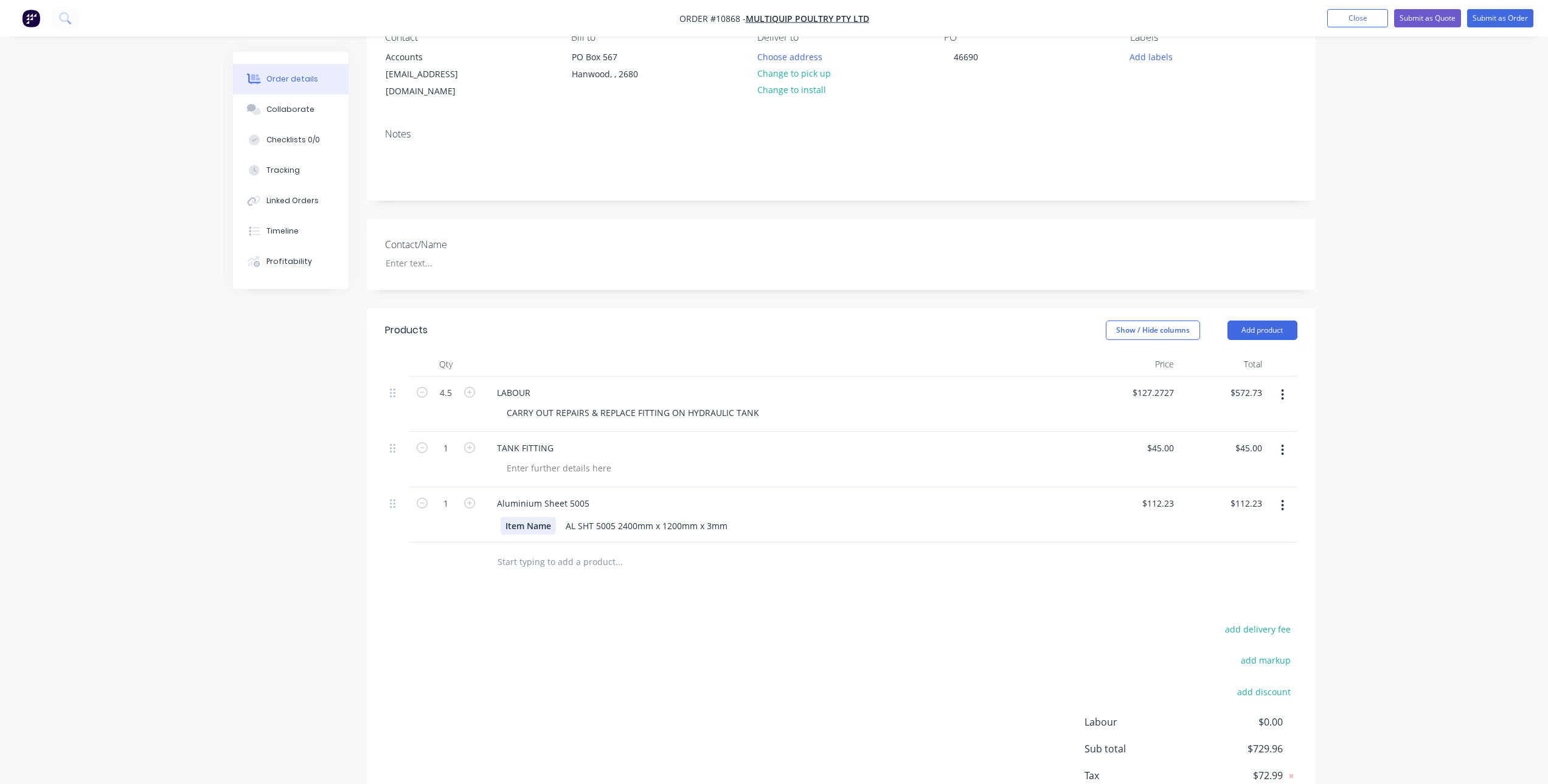
click at [540, 517] on div "Item Name" at bounding box center [528, 526] width 55 height 18
drag, startPoint x: 552, startPoint y: 512, endPoint x: 452, endPoint y: 522, distance: 100.5
click at [452, 522] on div "1 Aluminium Sheet 5005 Item Name AL SHT 5005 2400mm x 1200mm x 3mm $112.23 $112…" at bounding box center [841, 515] width 912 height 55
drag, startPoint x: 689, startPoint y: 512, endPoint x: 441, endPoint y: 517, distance: 248.1
click at [441, 517] on div "1 Aluminium Sheet 5005 AL SHT 5005 2400mm x 1200mm x 3mm $112.23 $112.23 $112.2…" at bounding box center [841, 515] width 912 height 55
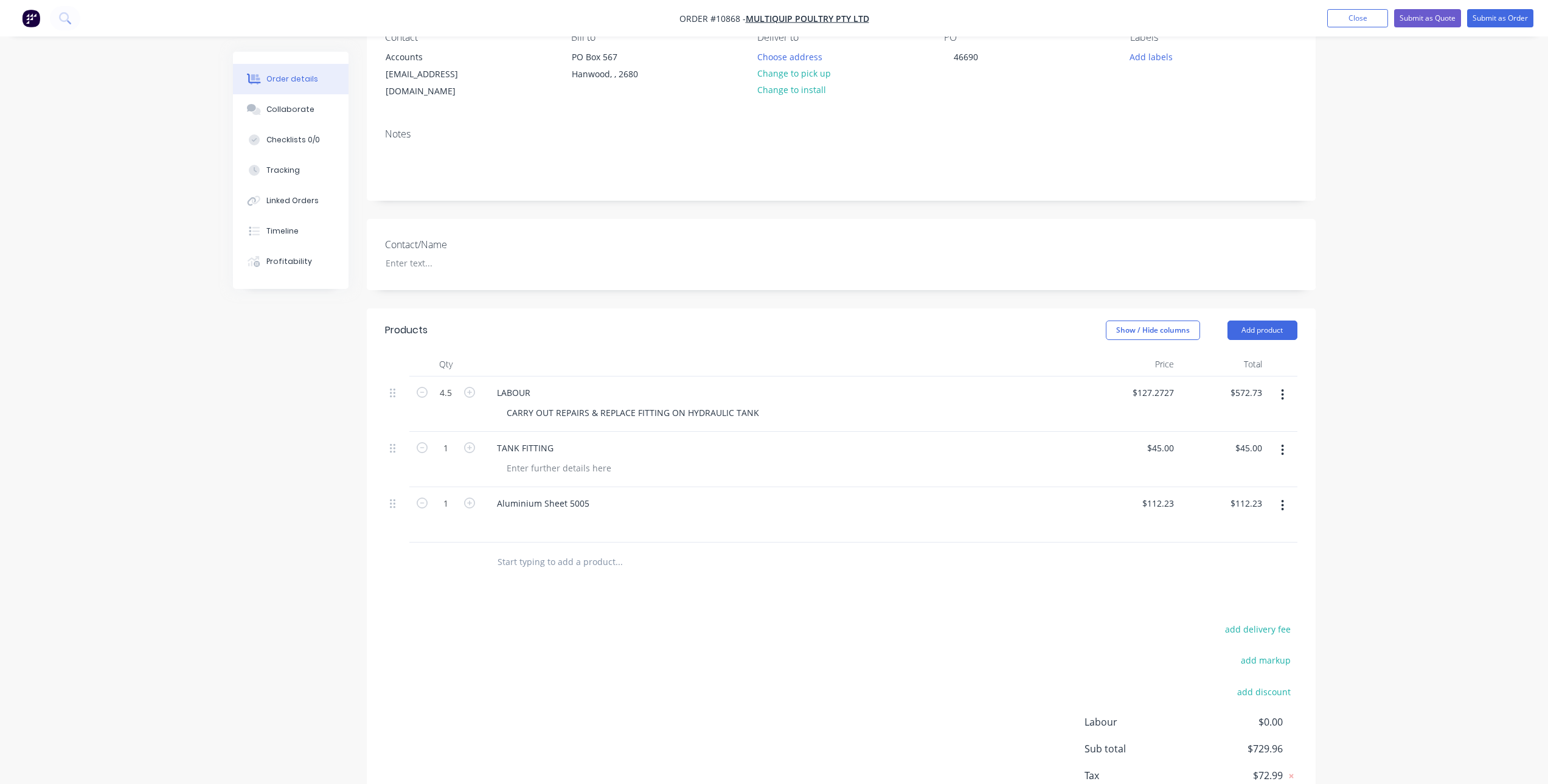
click at [597, 590] on div "Products Show / Hide columns Add product Qty Price Total 4.5 LABOUR CARRY OUT R…" at bounding box center [841, 578] width 949 height 539
click at [454, 402] on input "1" at bounding box center [446, 393] width 31 height 18
type input "0.06"
type input "$6.73"
click at [494, 584] on div "Products Show / Hide columns Add product Qty Price Total 4.5 LABOUR CARRY OUT R…" at bounding box center [841, 578] width 949 height 539
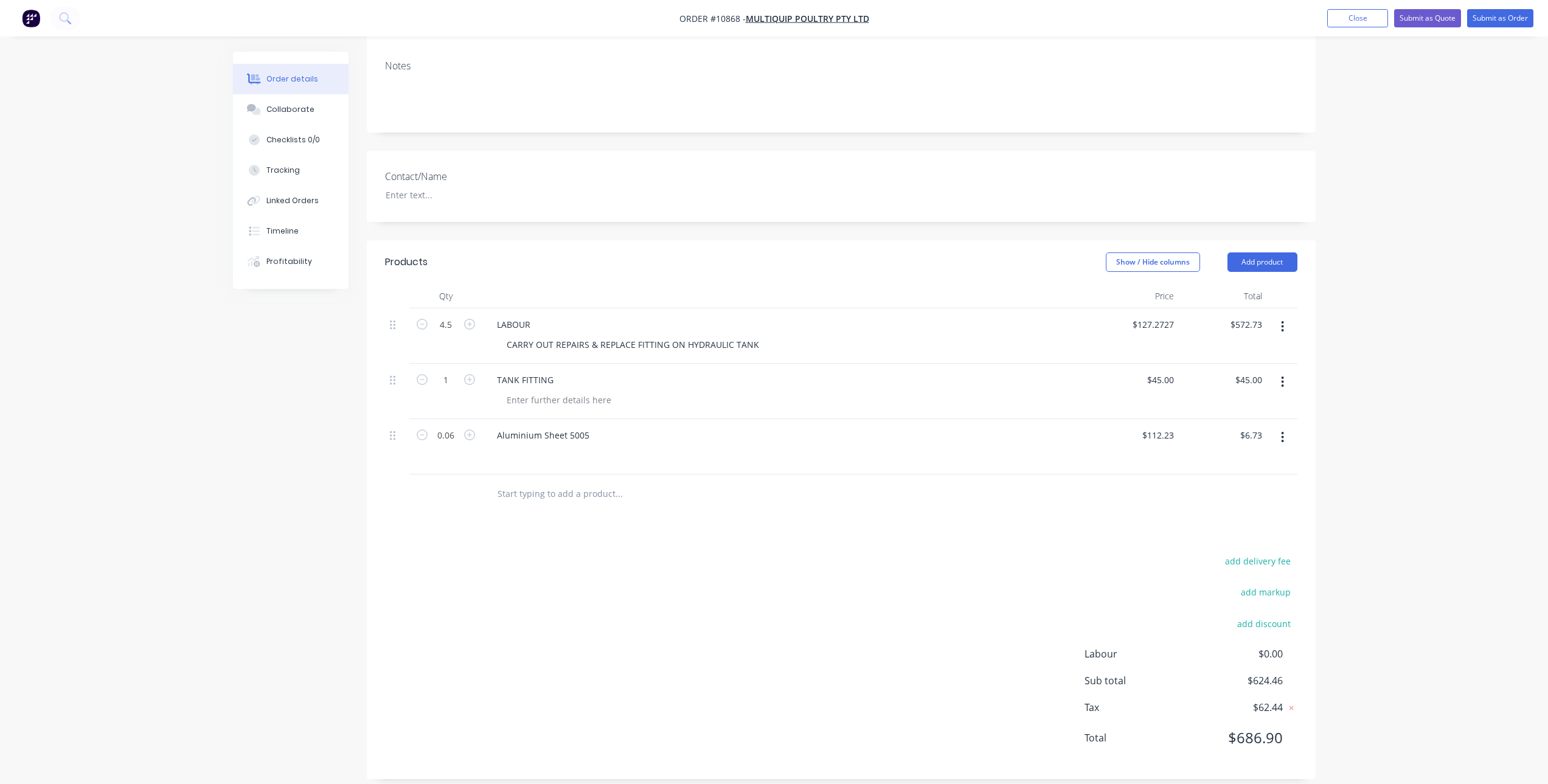
scroll to position [0, 0]
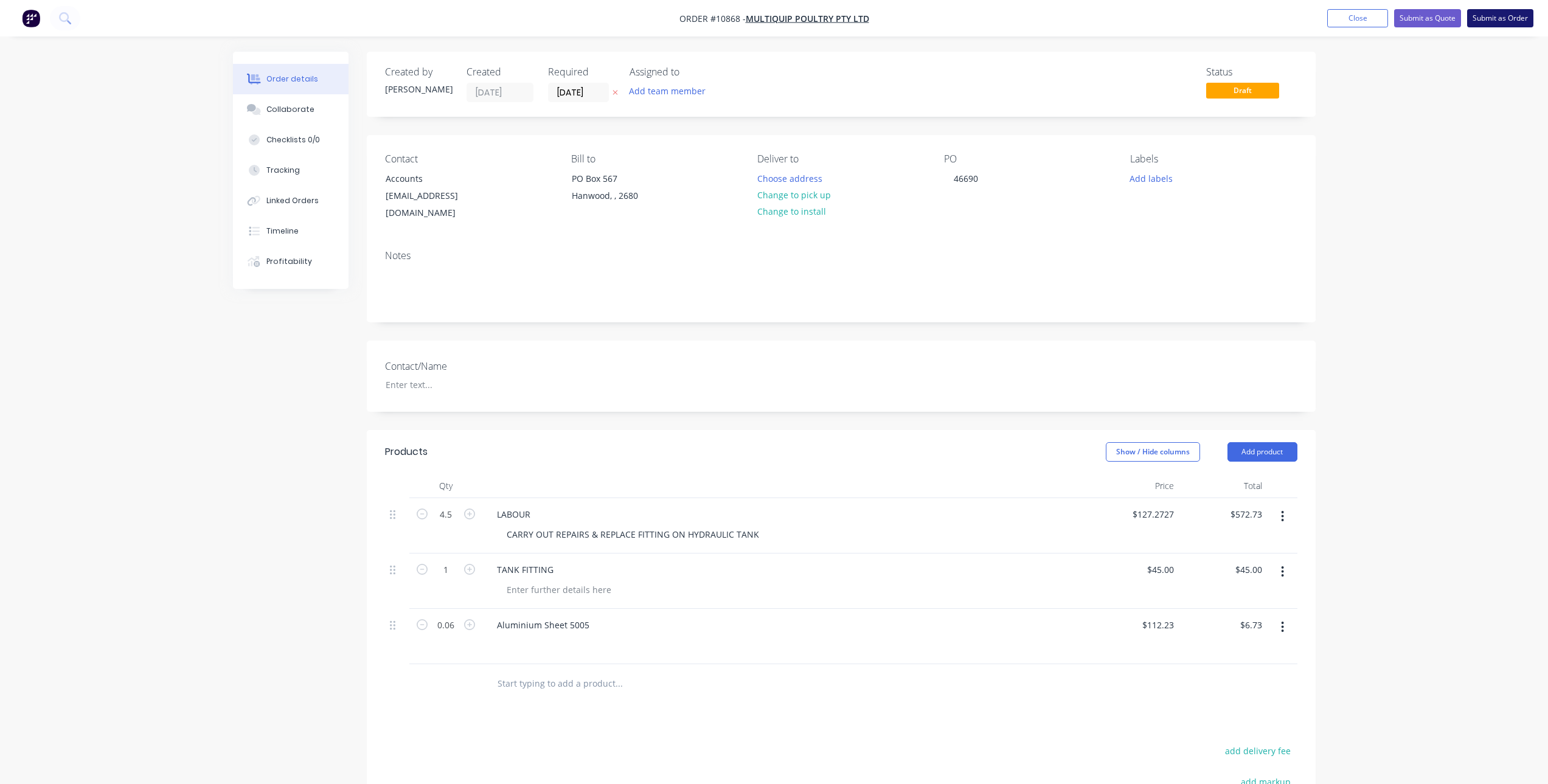
click at [1492, 18] on button "Submit as Order" at bounding box center [1500, 18] width 66 height 18
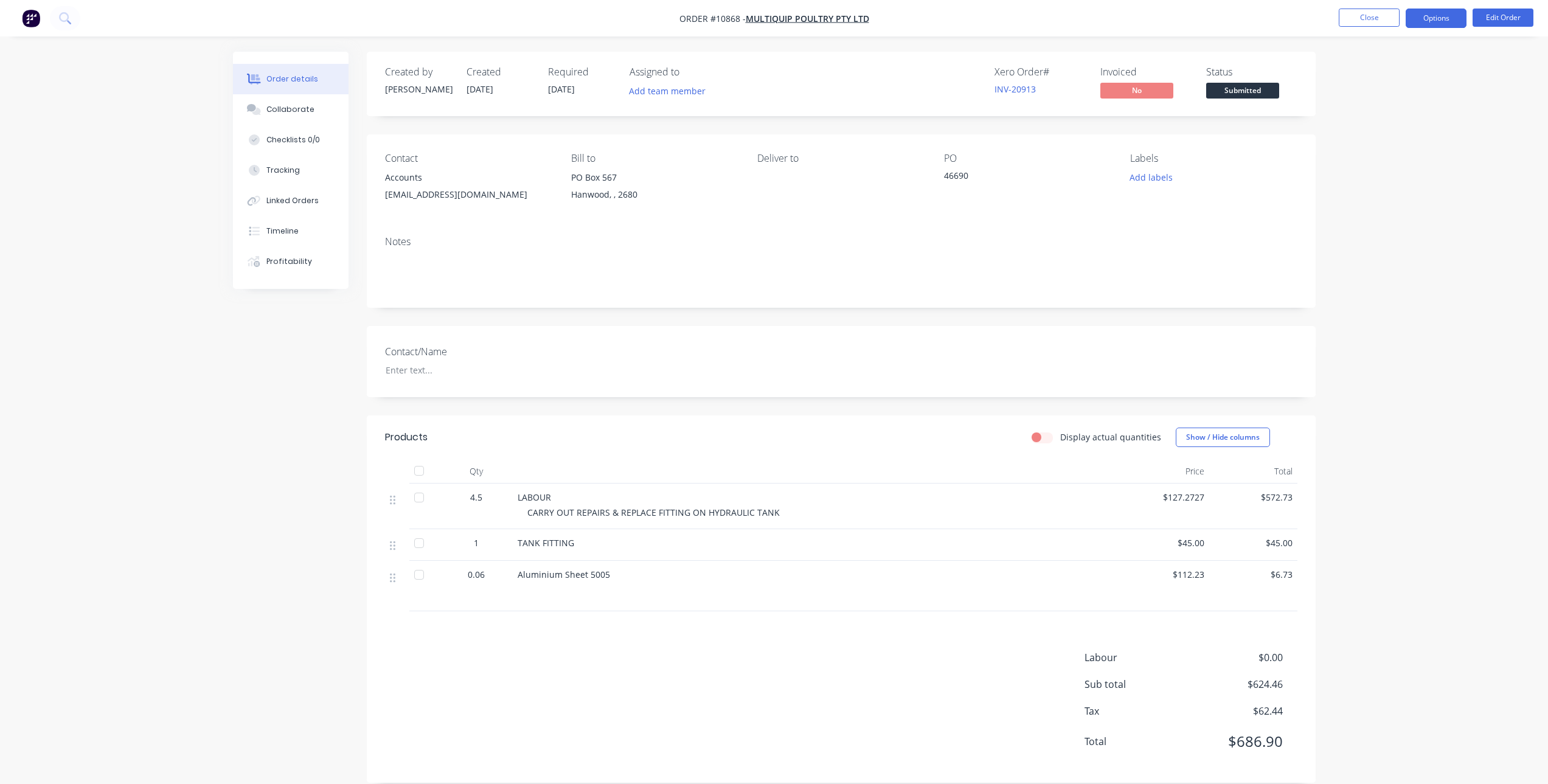
click at [1415, 18] on button "Options" at bounding box center [1436, 18] width 61 height 19
click at [1359, 75] on div "Invoice" at bounding box center [1400, 74] width 112 height 18
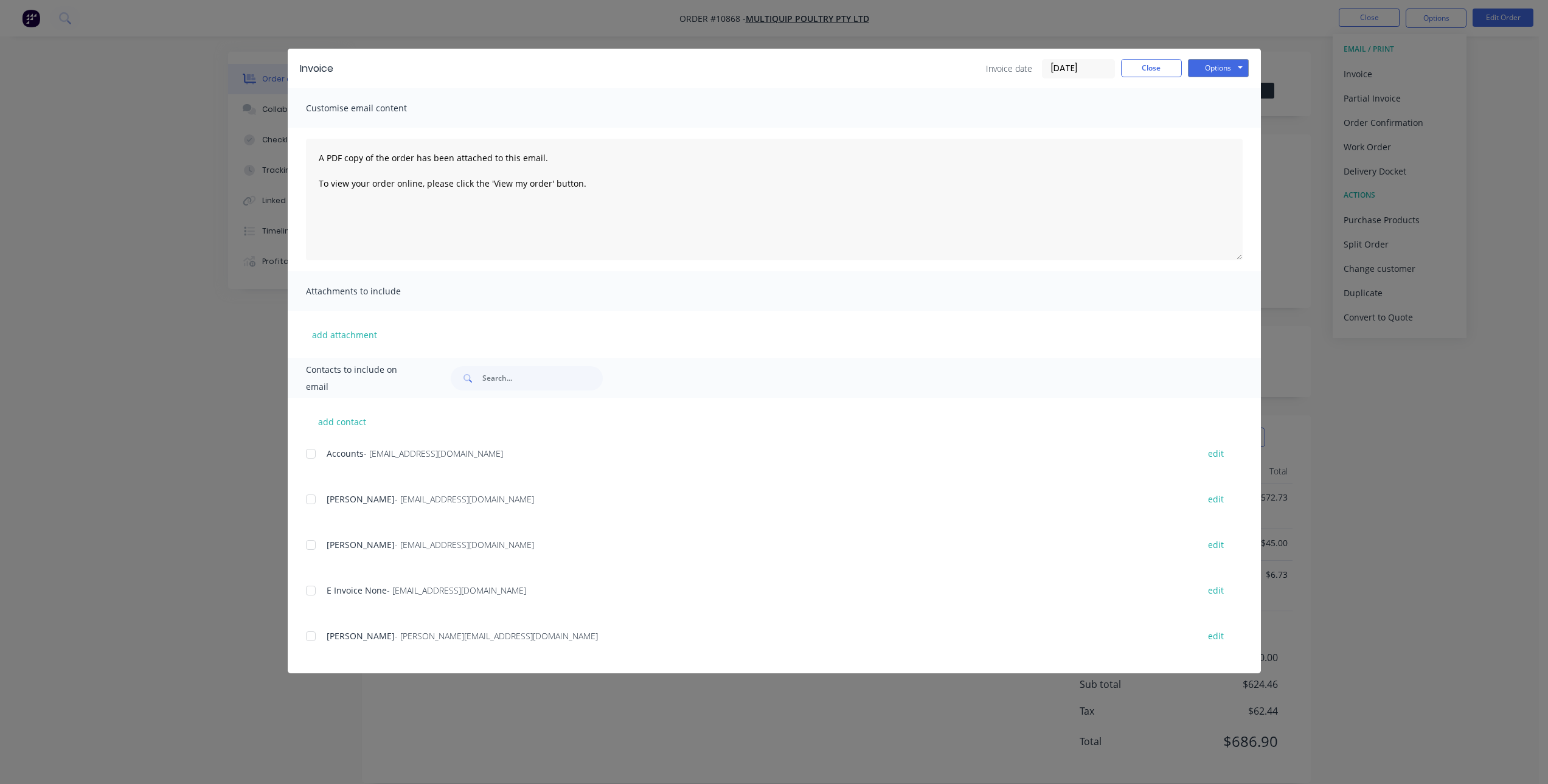
click at [315, 451] on div at bounding box center [311, 454] width 25 height 25
click at [309, 630] on div at bounding box center [311, 636] width 25 height 25
click at [303, 589] on div "add contact Accounts - [EMAIL_ADDRESS][DOMAIN_NAME] edit [PERSON_NAME] - [EMAIL…" at bounding box center [774, 536] width 973 height 276
click at [317, 594] on div at bounding box center [311, 590] width 25 height 25
click at [1220, 585] on button "edit" at bounding box center [1216, 590] width 31 height 16
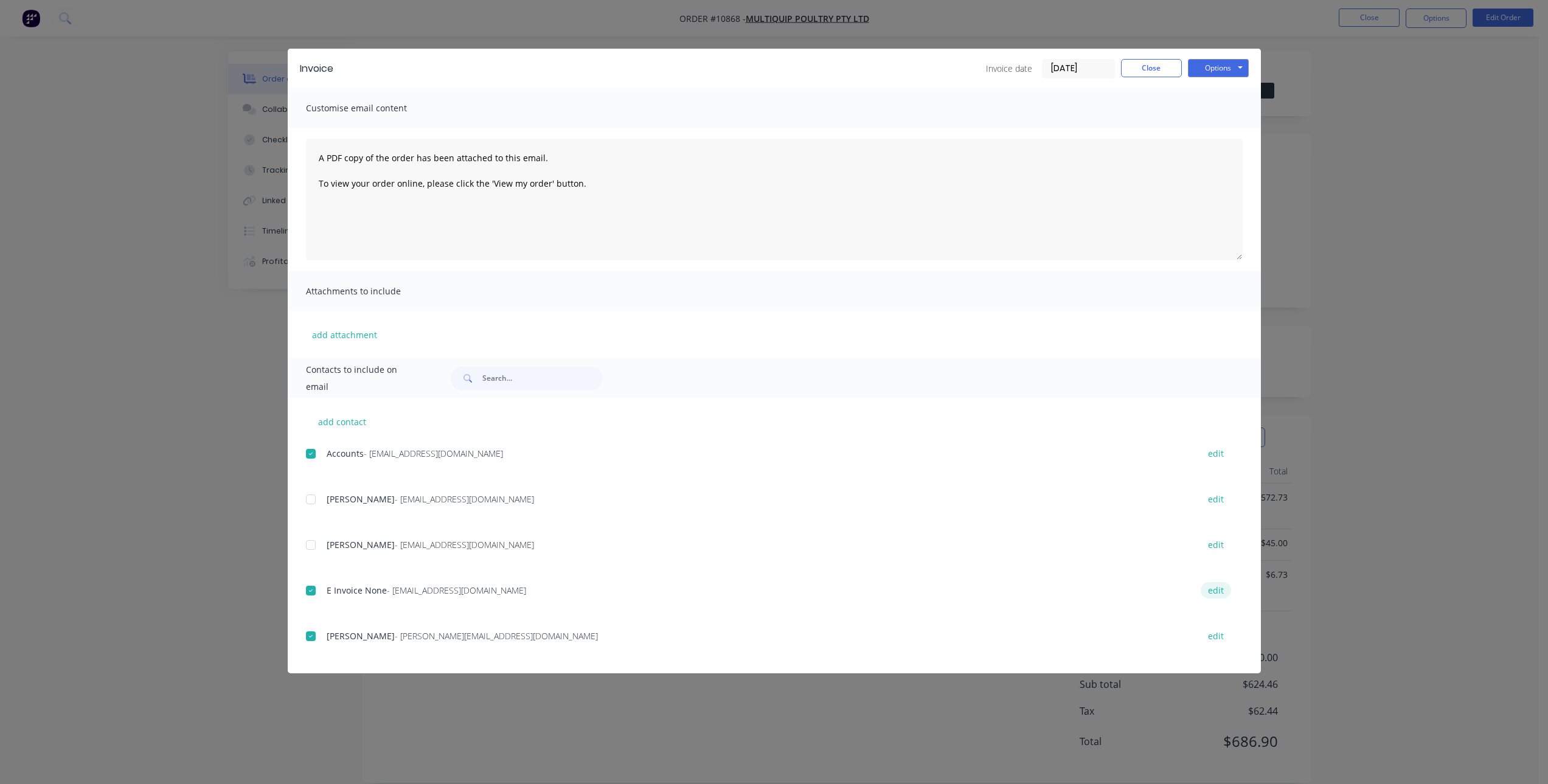
select select "AU"
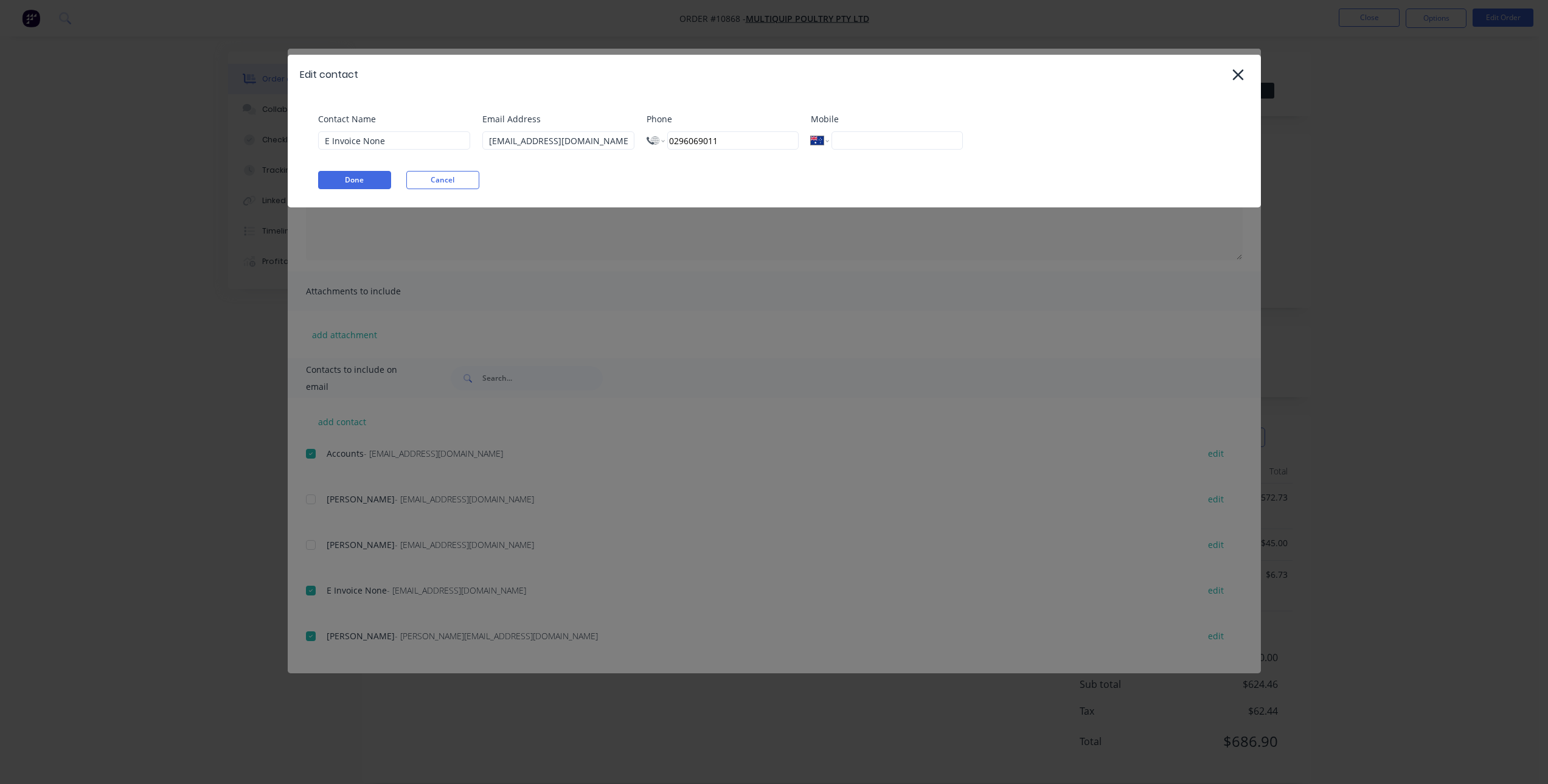
drag, startPoint x: 698, startPoint y: 144, endPoint x: 672, endPoint y: 145, distance: 26.0
click at [672, 145] on input "0296069011" at bounding box center [732, 140] width 130 height 18
type input "+"
click at [391, 137] on input "E Invoice None" at bounding box center [394, 140] width 152 height 18
type input "E Invoice"
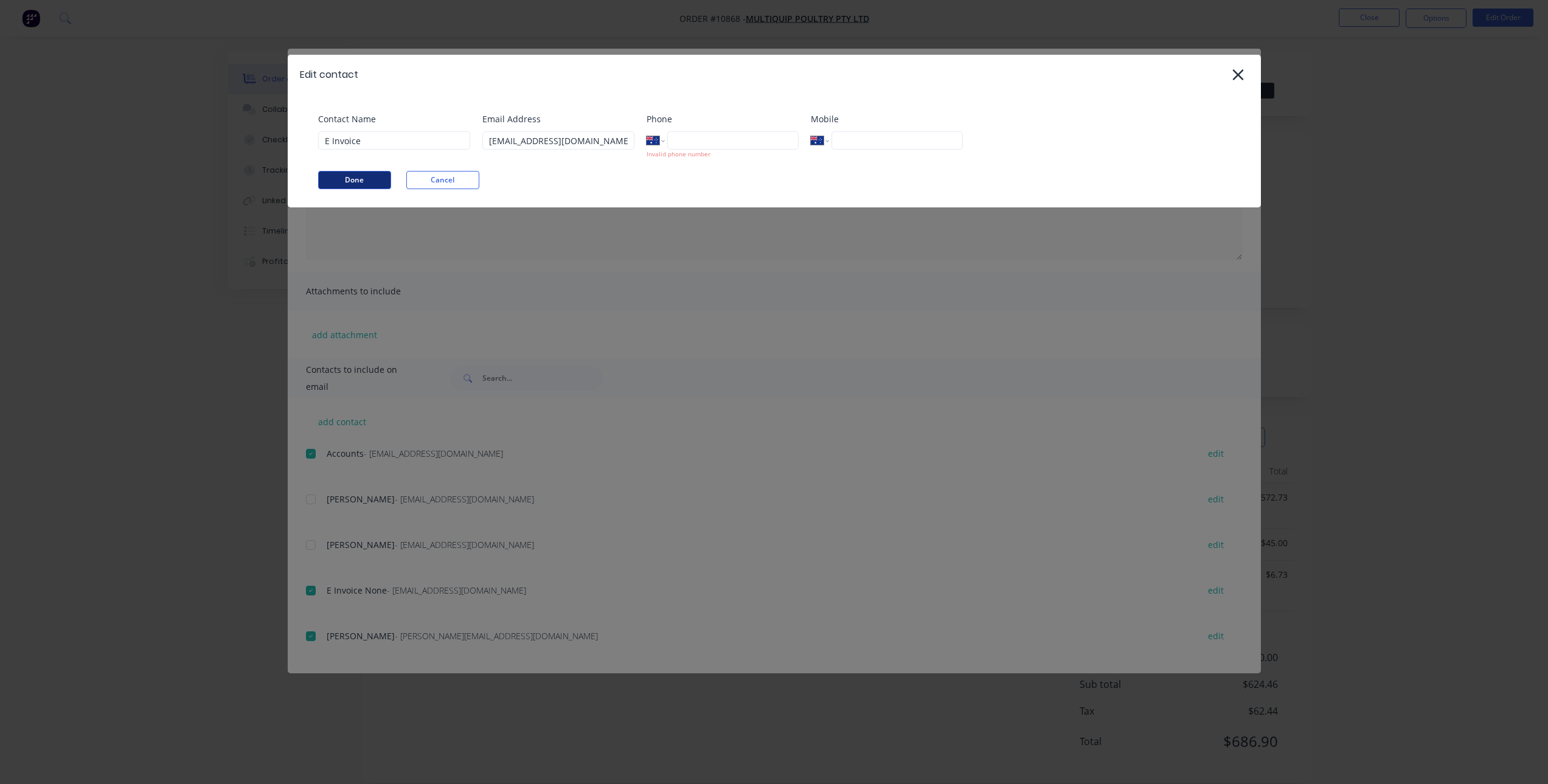
click at [350, 178] on button "Done" at bounding box center [355, 180] width 73 height 18
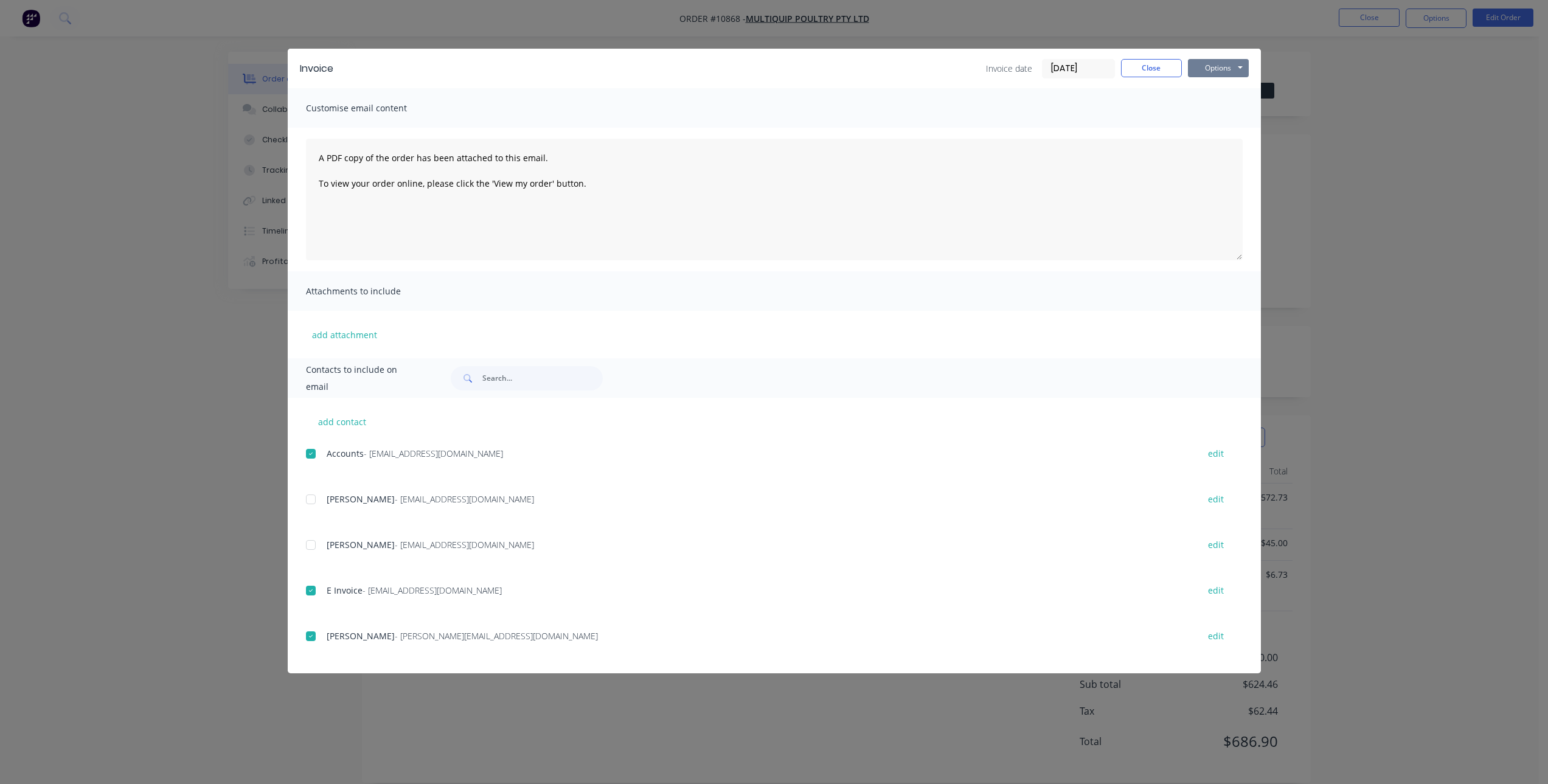
click at [1214, 68] on button "Options" at bounding box center [1219, 68] width 61 height 18
click at [1227, 129] on button "Email" at bounding box center [1227, 130] width 78 height 20
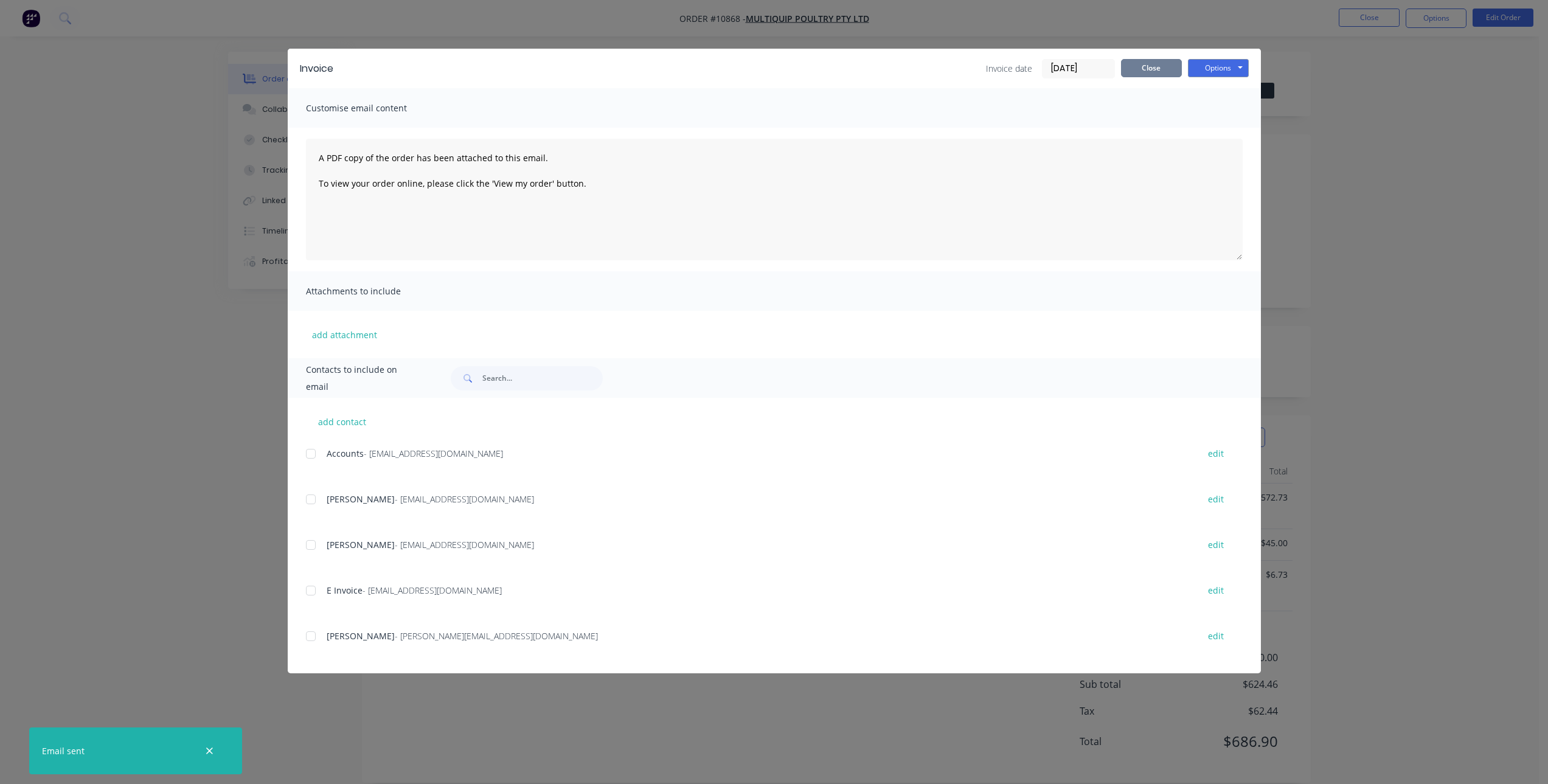
click at [1154, 68] on button "Close" at bounding box center [1151, 68] width 61 height 18
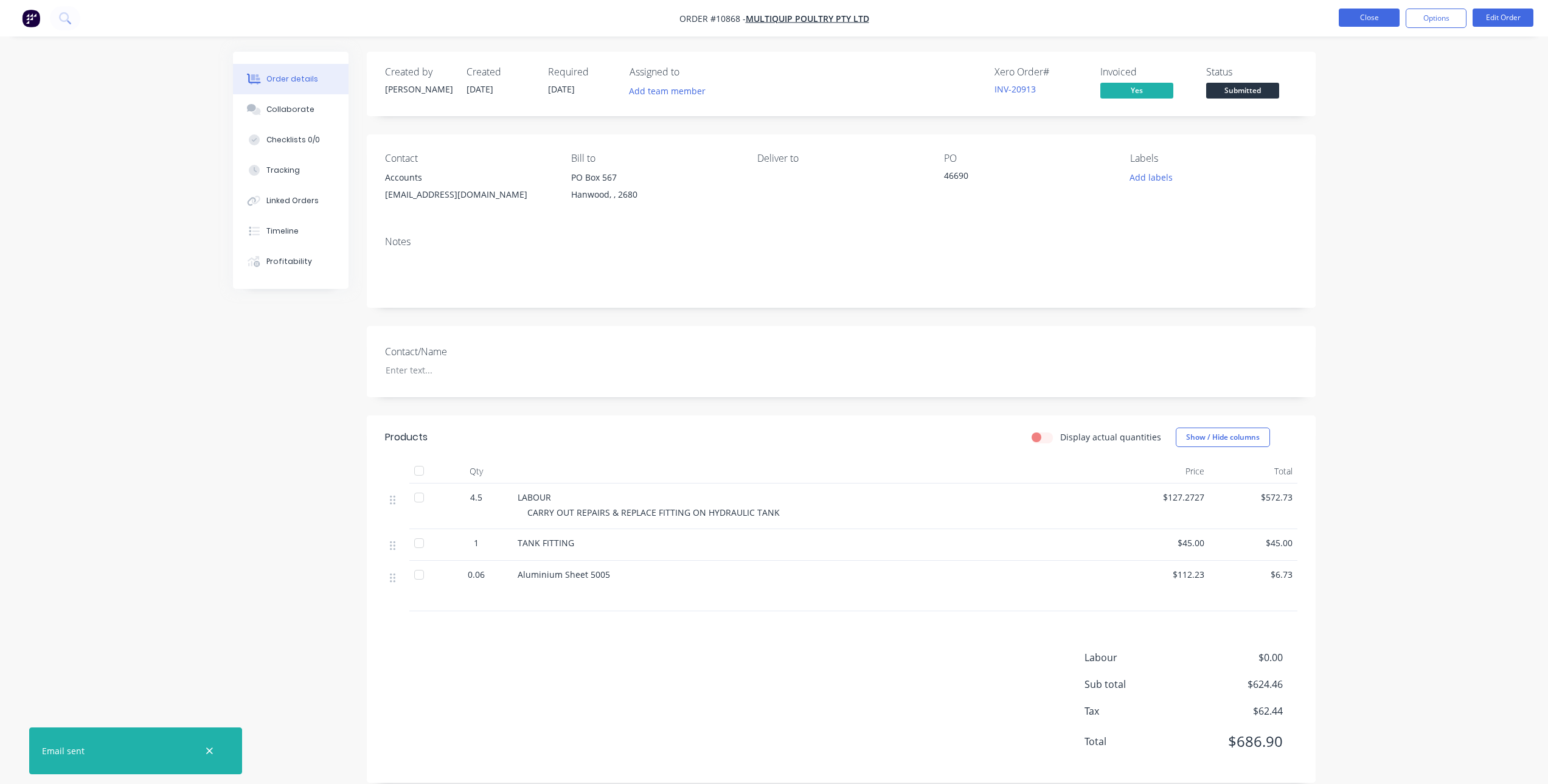
click at [1361, 10] on button "Close" at bounding box center [1370, 17] width 61 height 18
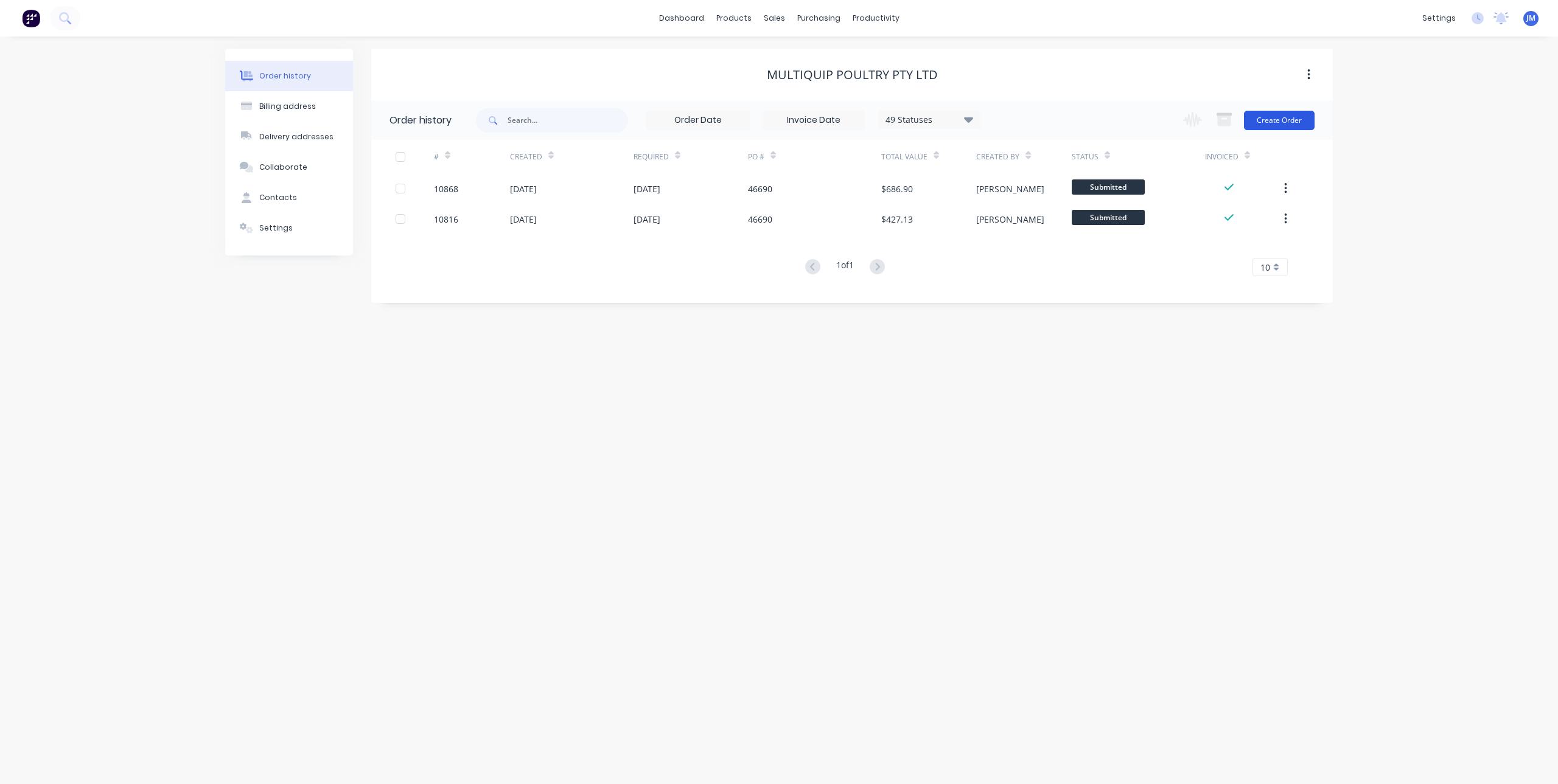
click at [1279, 110] on div "Change order status Submitted TRAY: ordered/submitted TRAY: not started TRAY: o…" at bounding box center [1245, 120] width 139 height 39
click at [1270, 121] on button "Create Order" at bounding box center [1278, 121] width 71 height 19
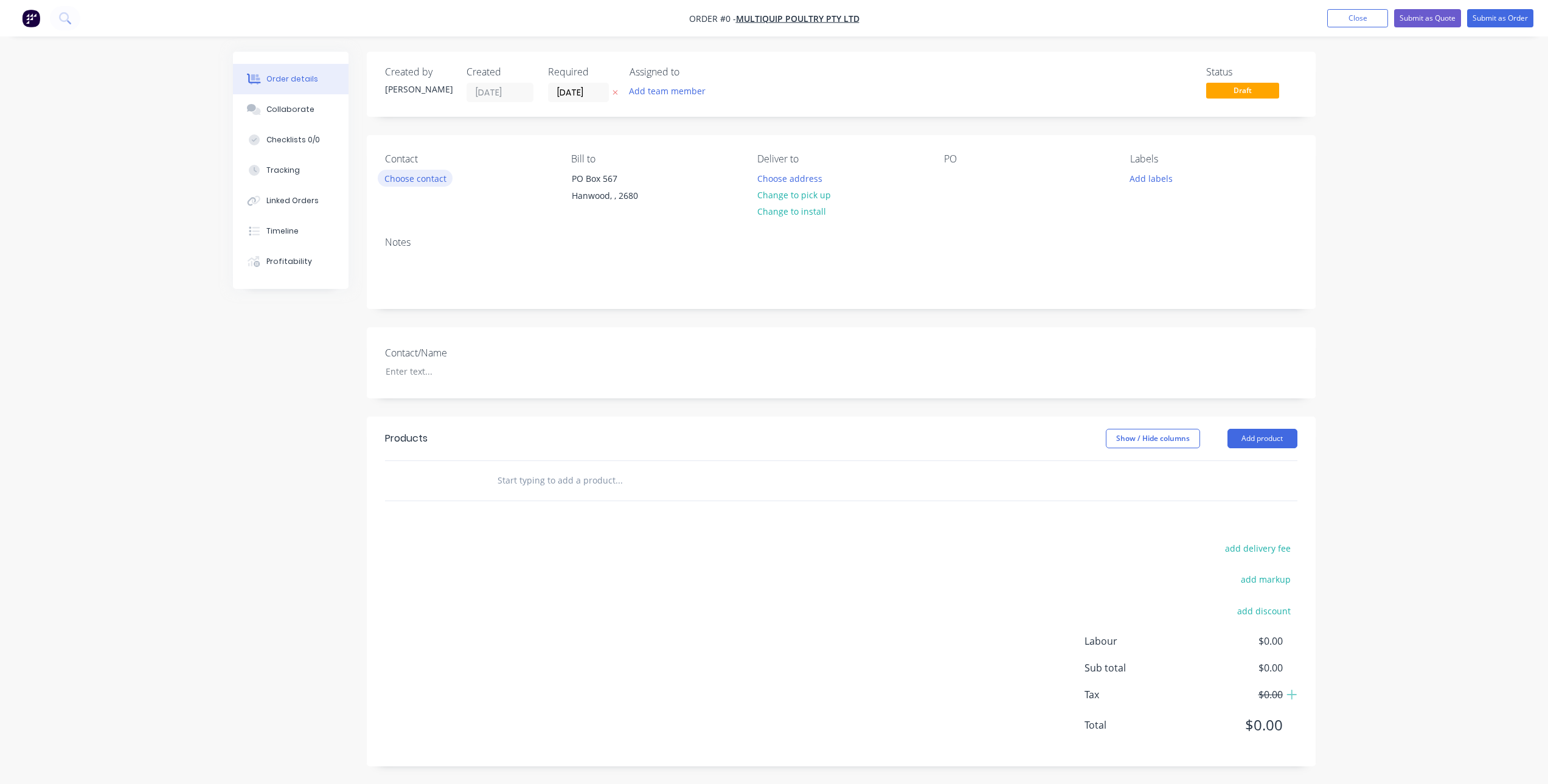
click at [426, 178] on button "Choose contact" at bounding box center [415, 178] width 75 height 16
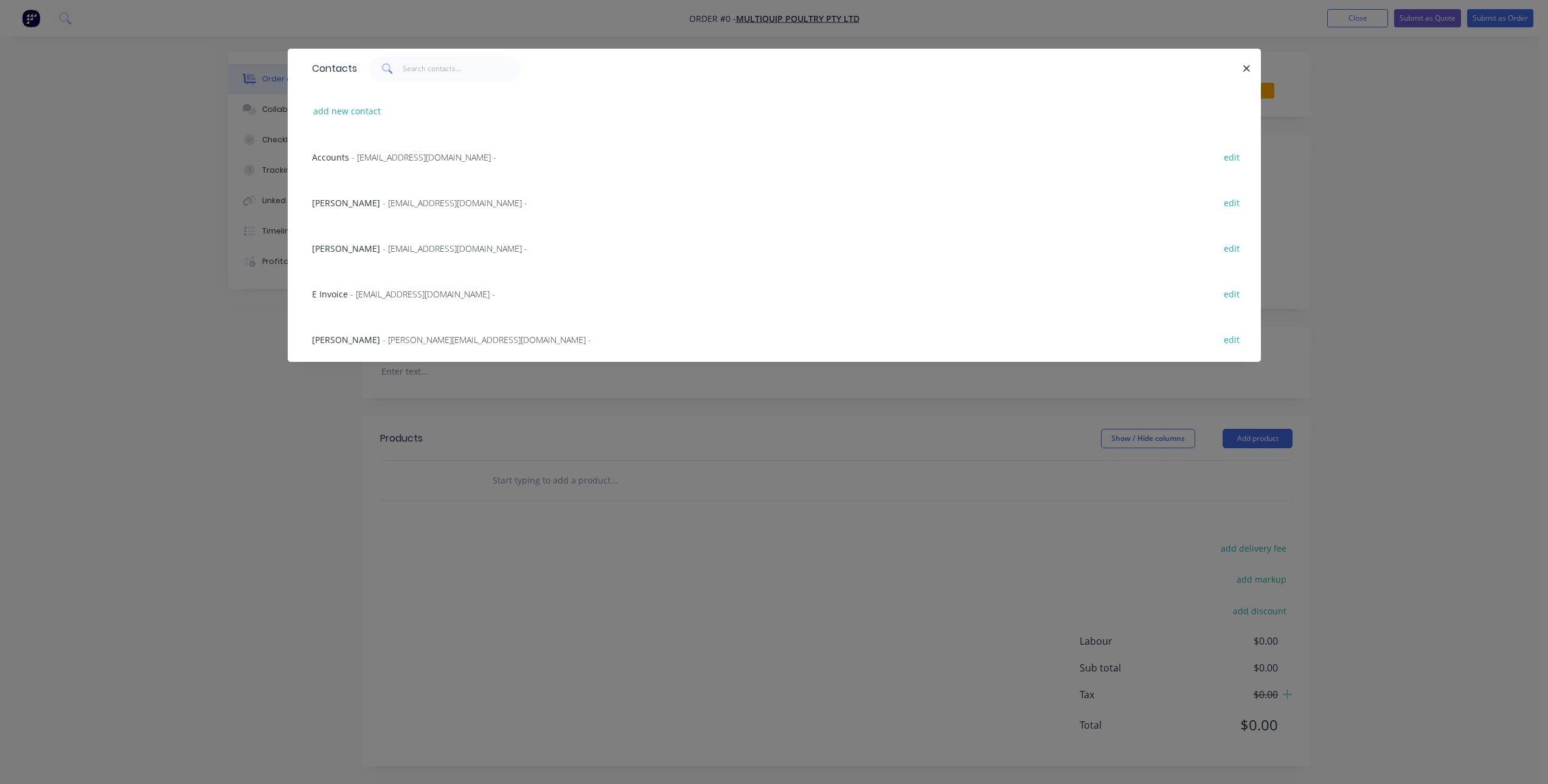
click at [361, 161] on span "- [EMAIL_ADDRESS][DOMAIN_NAME] -" at bounding box center [424, 157] width 145 height 12
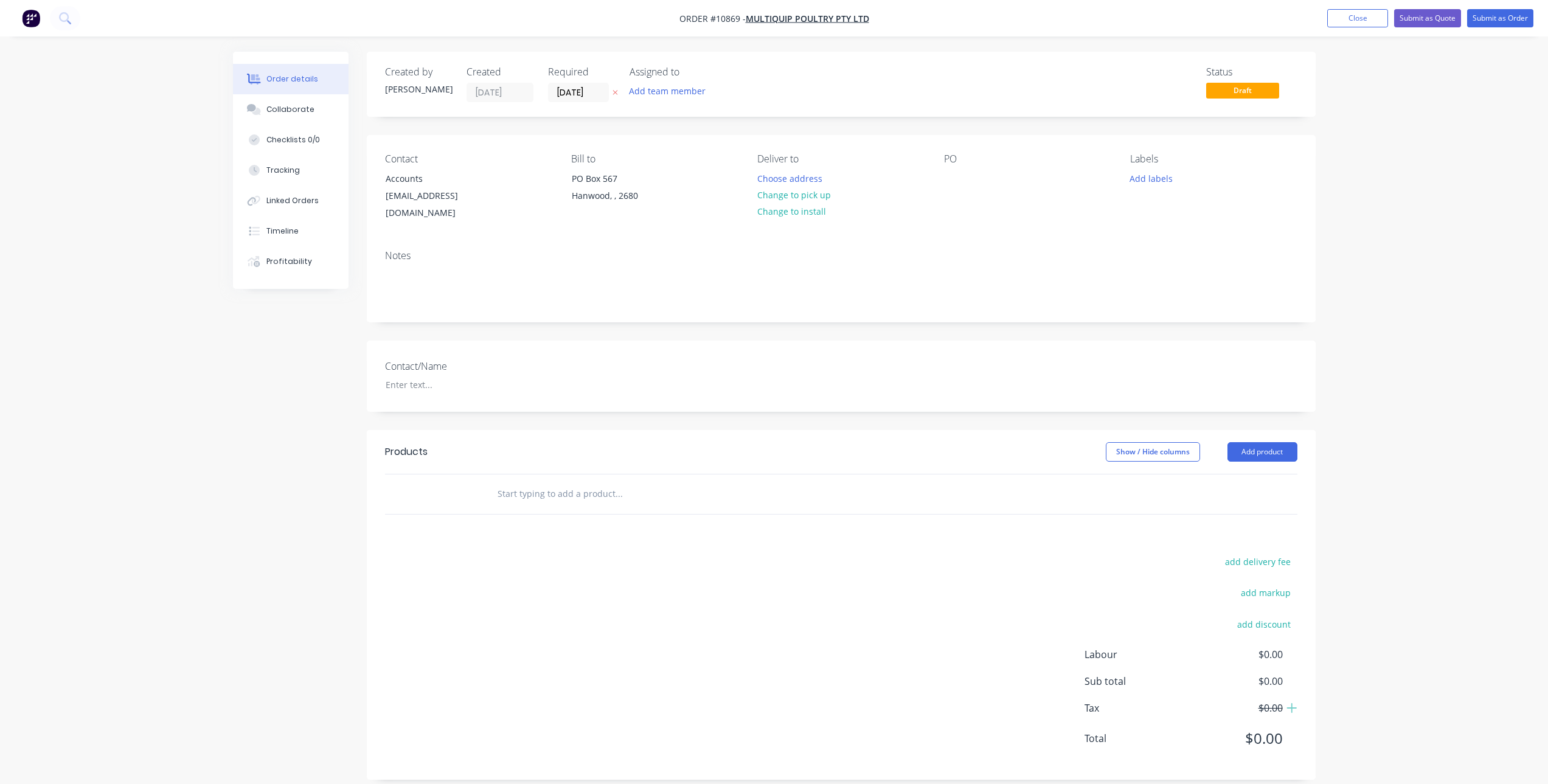
click at [518, 481] on input "text" at bounding box center [619, 493] width 243 height 25
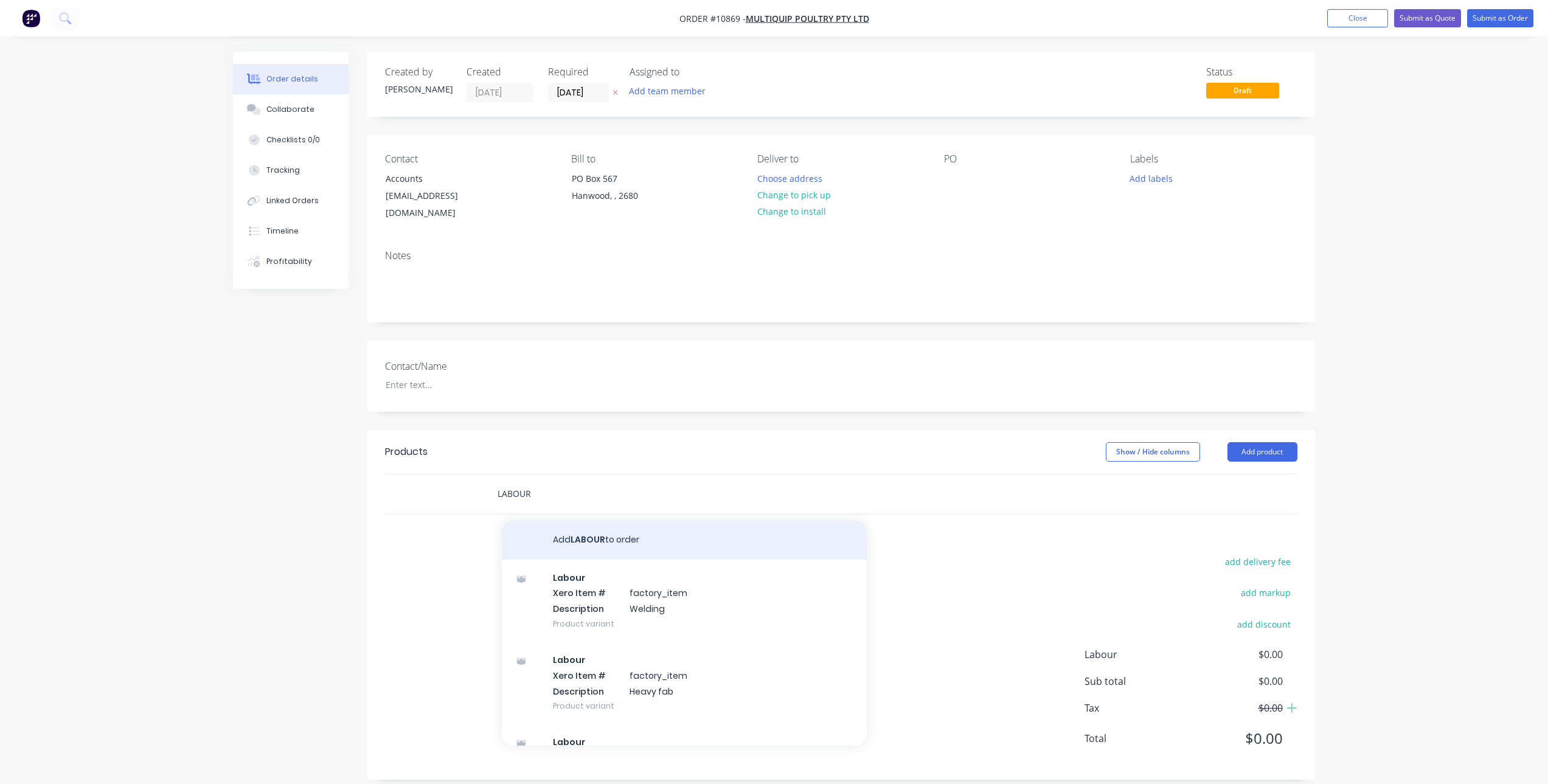
type input "LABOUR"
click at [578, 528] on button "Add LABOUR to order" at bounding box center [684, 540] width 365 height 39
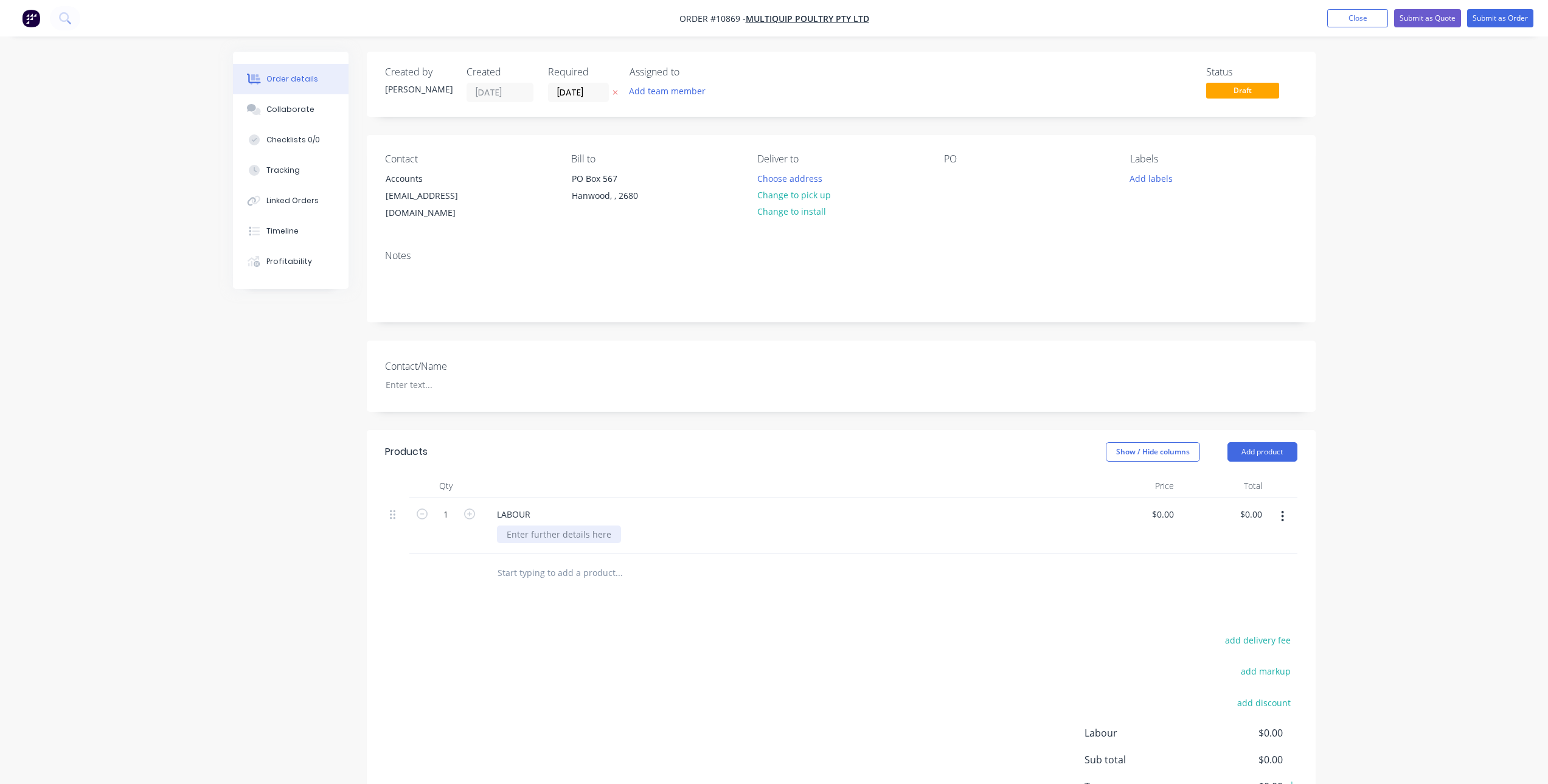
click at [575, 525] on div at bounding box center [559, 534] width 124 height 18
click at [449, 505] on input "1" at bounding box center [446, 514] width 31 height 18
type input "0.75"
click at [1166, 505] on input "0" at bounding box center [1165, 514] width 28 height 18
type input "$127.2727"
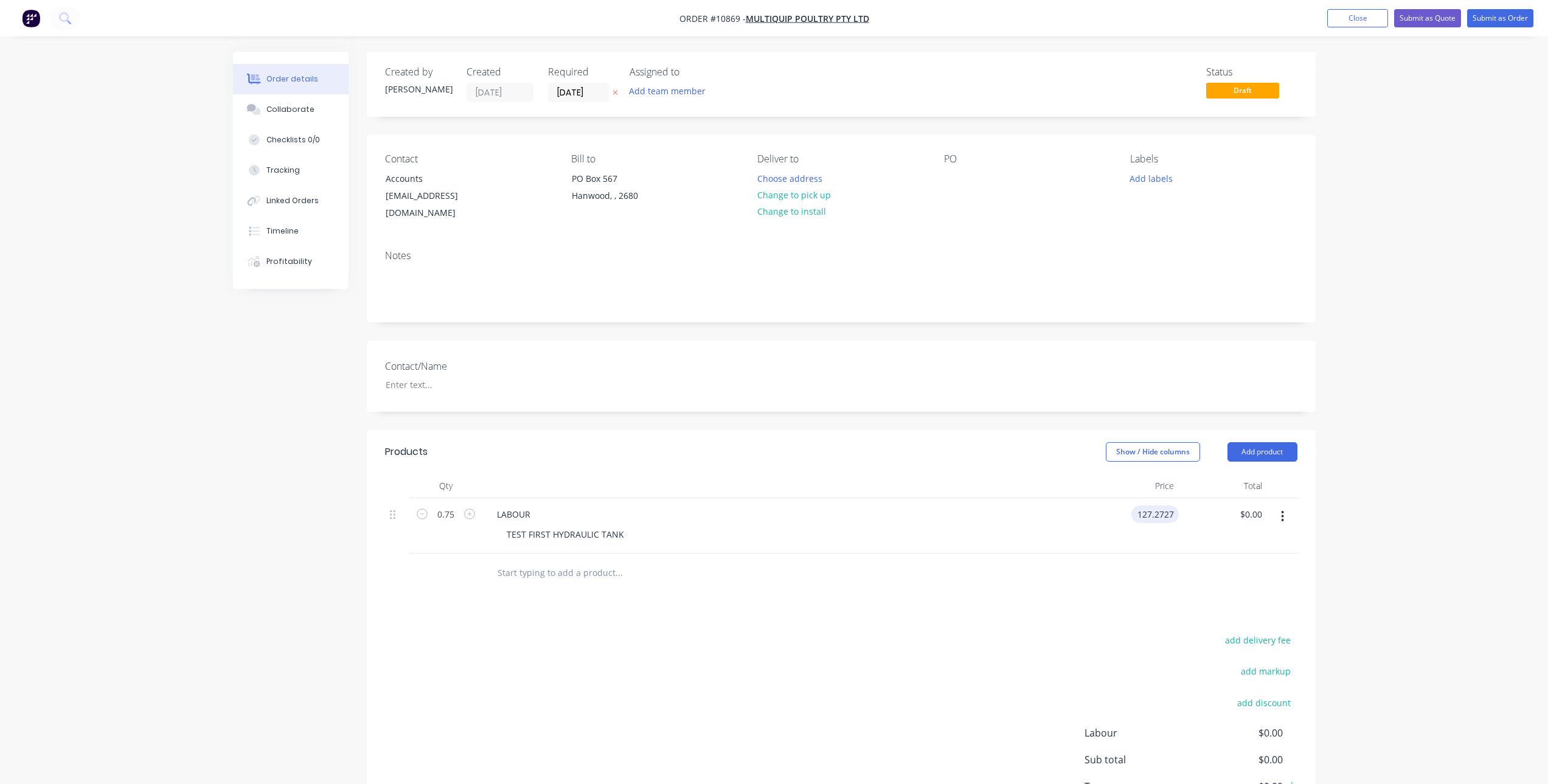
type input "$95.45"
click at [765, 632] on div "add delivery fee add markup add discount Labour $0.00 Sub total $95.45 Tax $9.5…" at bounding box center [841, 736] width 912 height 208
click at [538, 561] on input "text" at bounding box center [619, 573] width 243 height 25
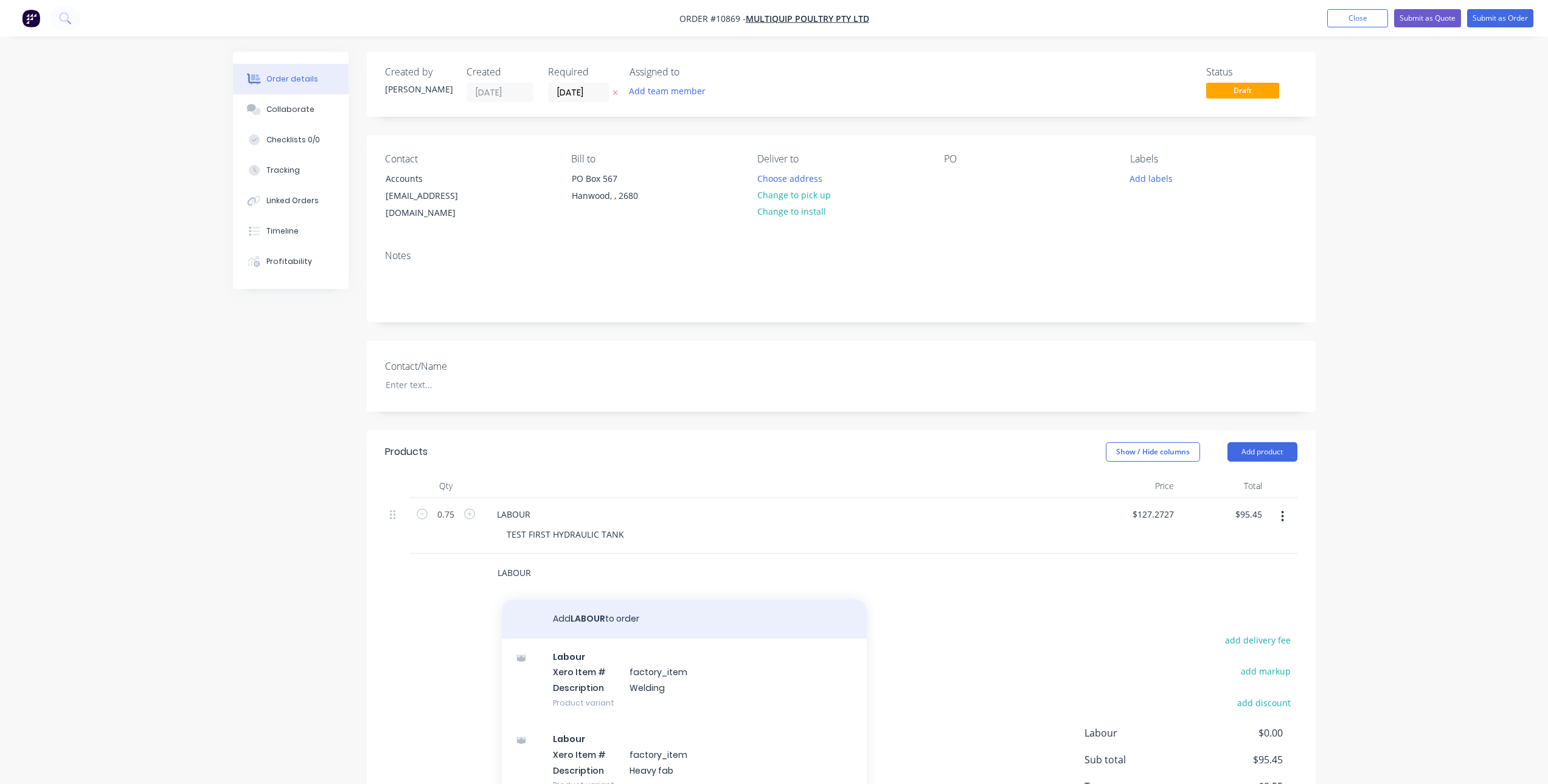
type input "LABOUR"
click at [601, 613] on button "Add LABOUR to order" at bounding box center [684, 619] width 365 height 39
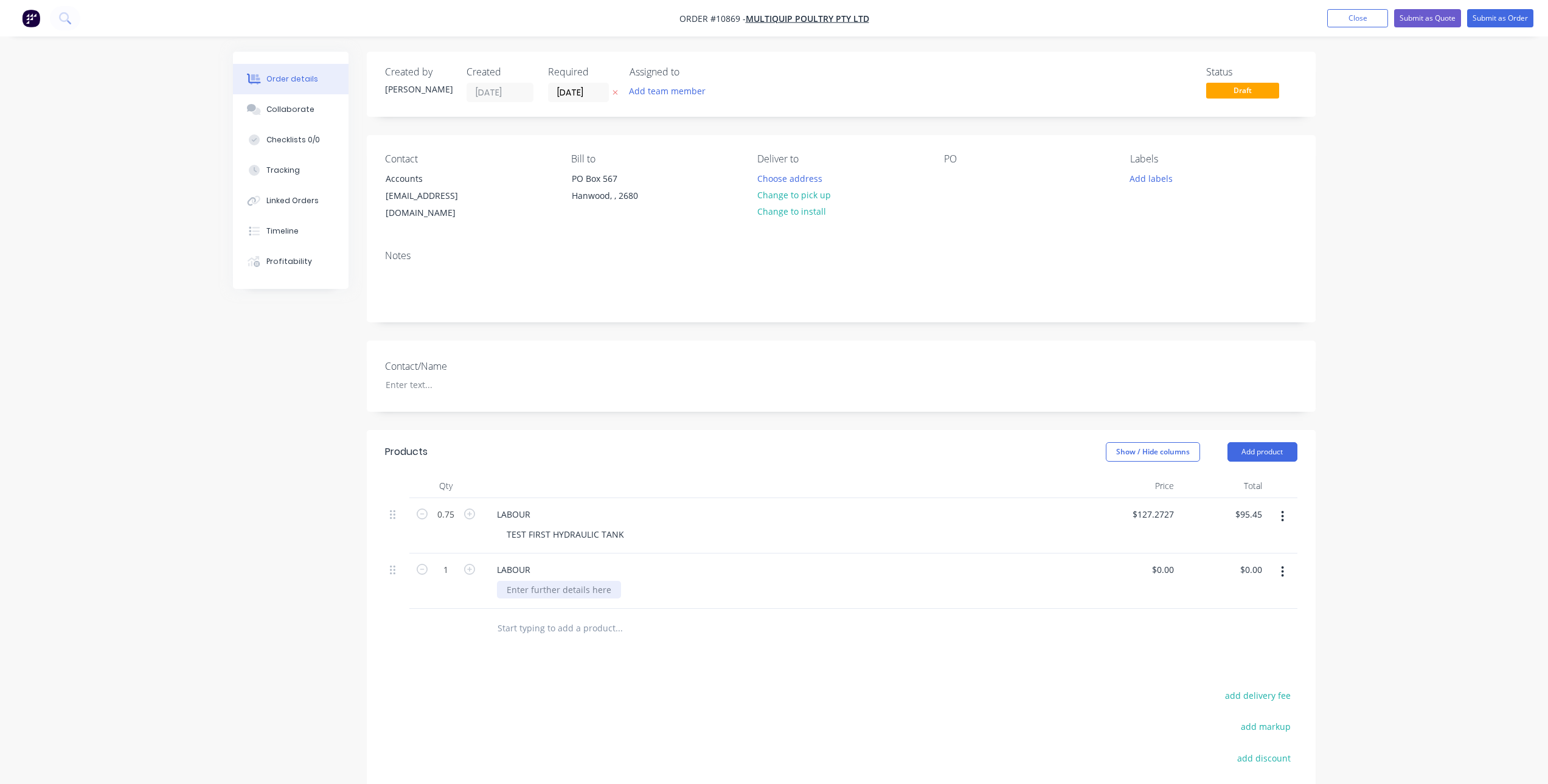
click at [560, 581] on div at bounding box center [559, 589] width 124 height 18
click at [847, 664] on div "Products Show / Hide columns Add product Qty Price Total 0.75 LABOUR TEST FIRST…" at bounding box center [841, 671] width 949 height 484
click at [1154, 555] on div "0 0" at bounding box center [1134, 581] width 88 height 55
type input "$127.2727"
type input "$127.27"
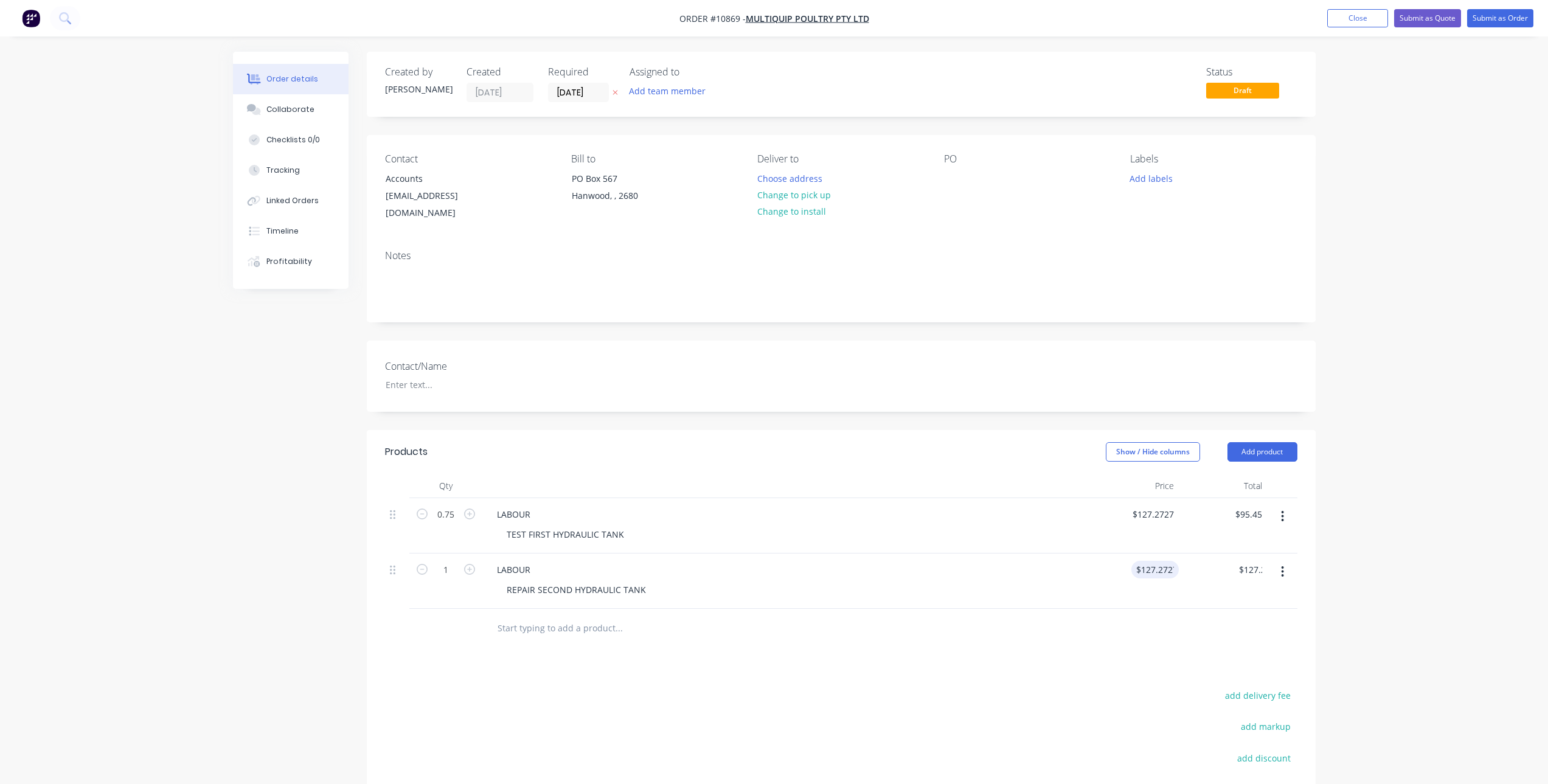
click at [909, 657] on div "Products Show / Hide columns Add product Qty Price Total 0.75 LABOUR TEST FIRST…" at bounding box center [841, 671] width 949 height 484
click at [443, 524] on input "1" at bounding box center [446, 514] width 31 height 18
type input "3.5"
type input "$445.45"
click at [480, 609] on div at bounding box center [446, 628] width 73 height 39
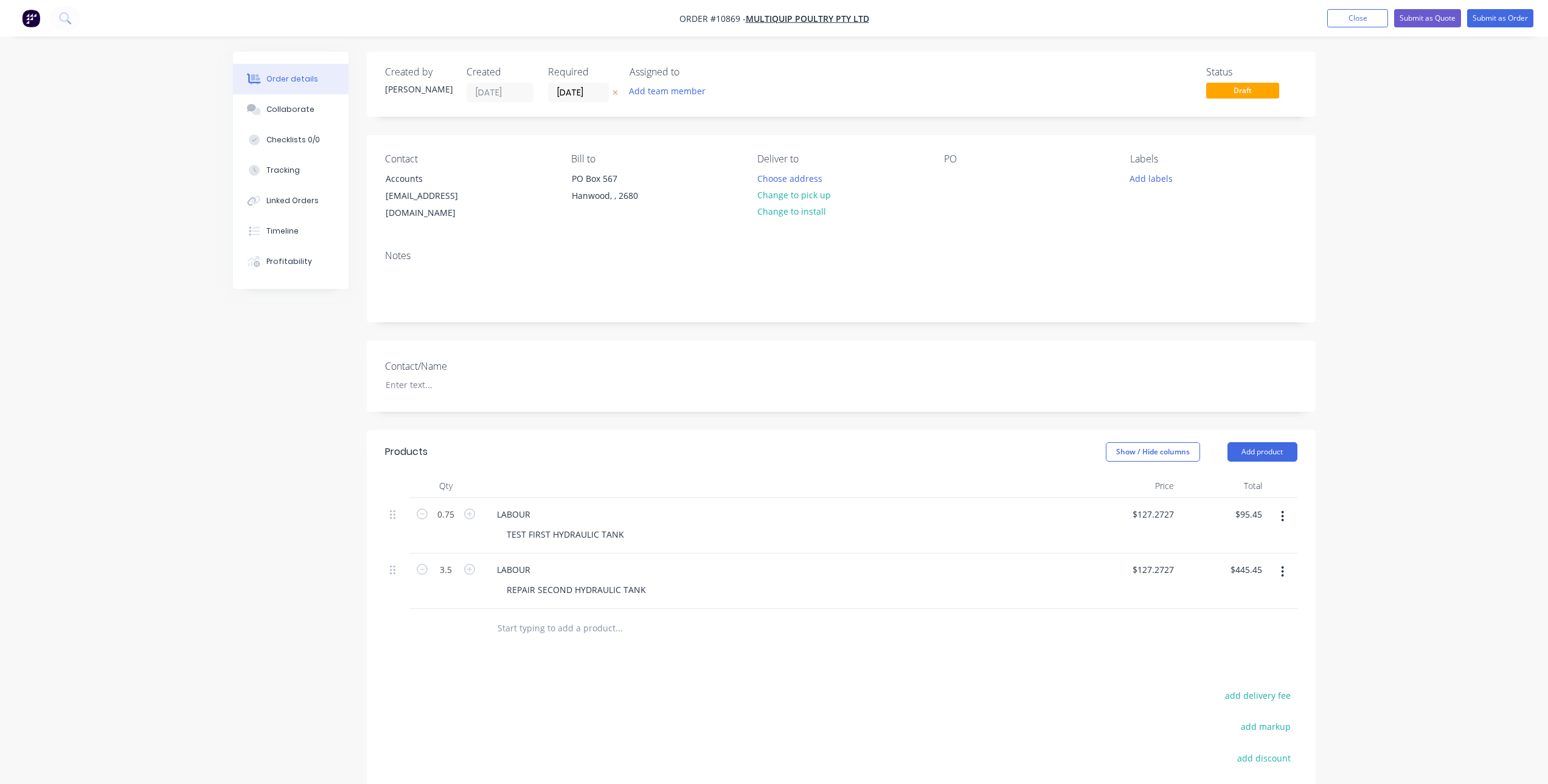
click at [485, 619] on div at bounding box center [701, 628] width 438 height 39
click at [517, 617] on input "text" at bounding box center [619, 628] width 243 height 25
click at [523, 616] on input "A" at bounding box center [619, 628] width 243 height 25
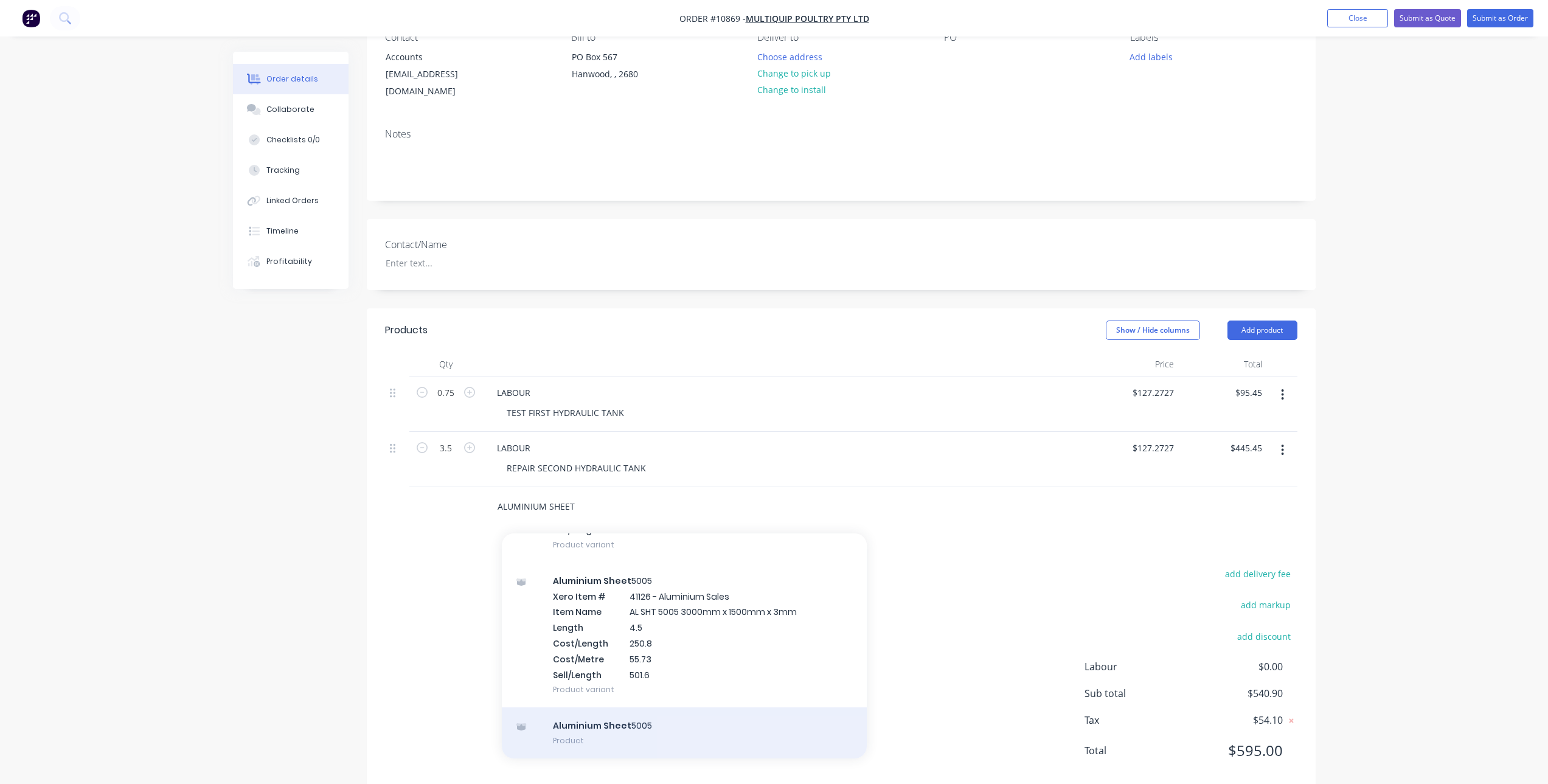
scroll to position [134, 0]
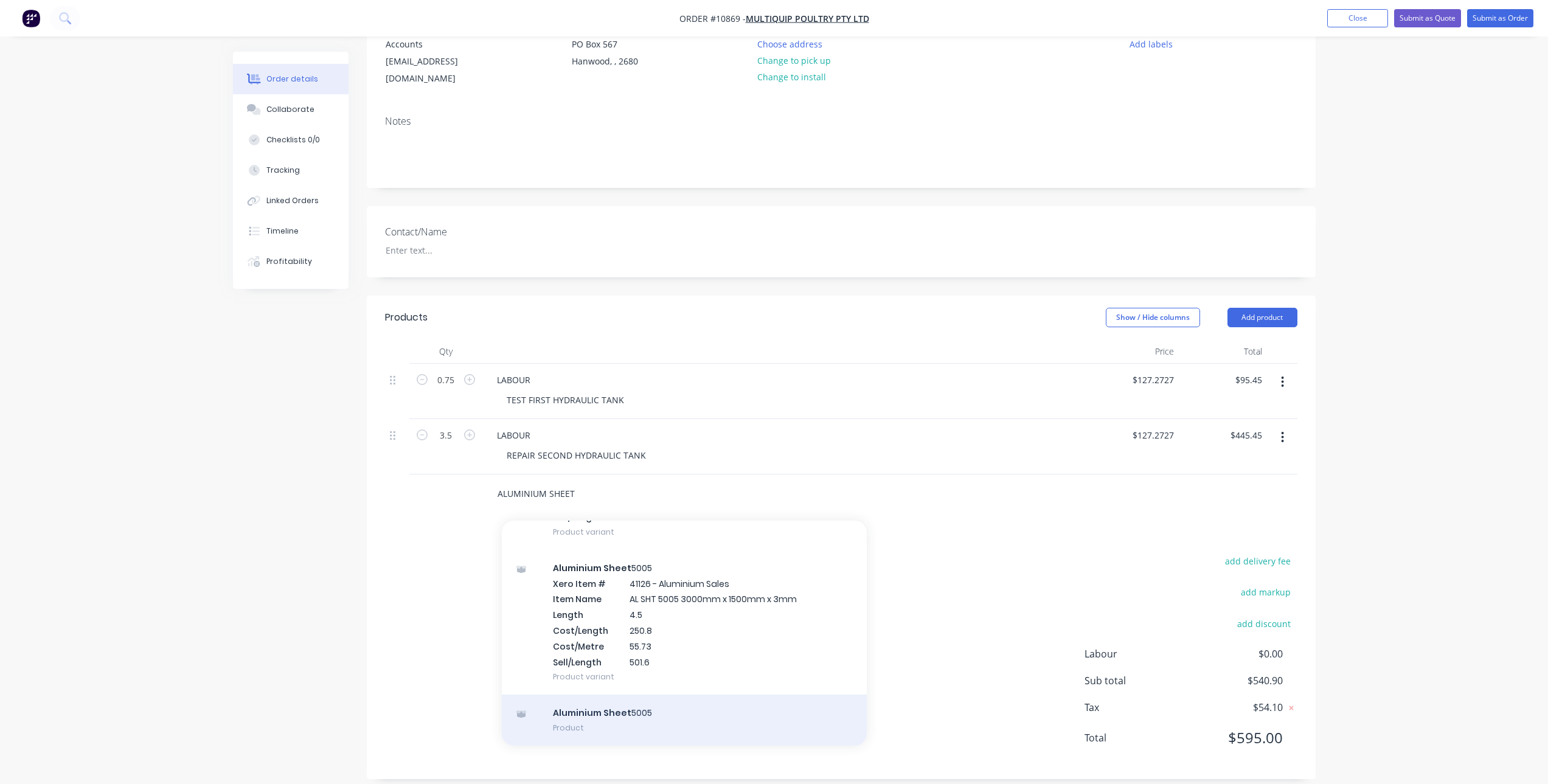
type input "ALUMINIUM SHEET"
click at [666, 710] on div "Aluminium Sheet 5005 Product" at bounding box center [684, 720] width 365 height 51
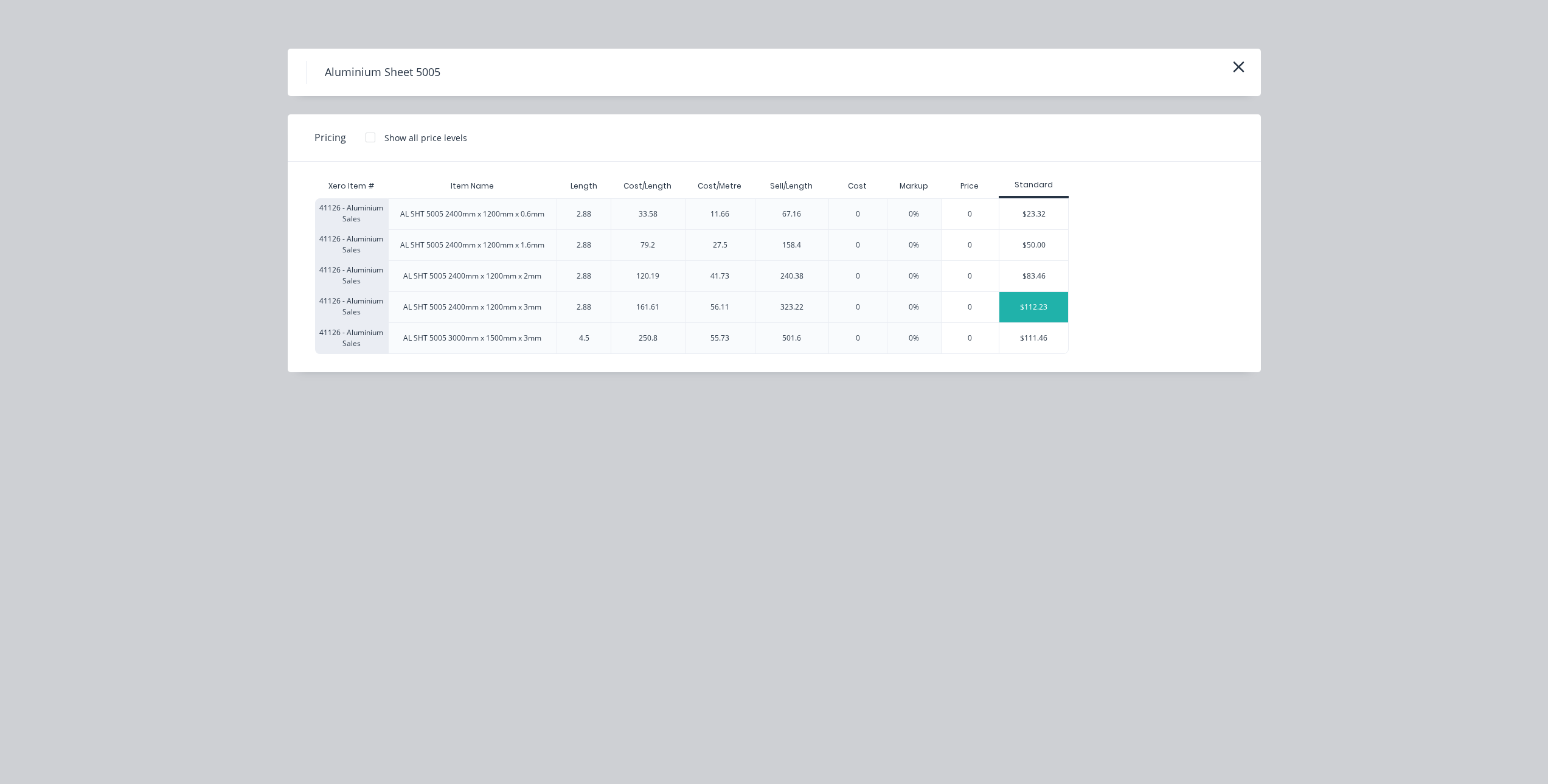
click at [1041, 306] on div "$112.23" at bounding box center [1034, 307] width 69 height 31
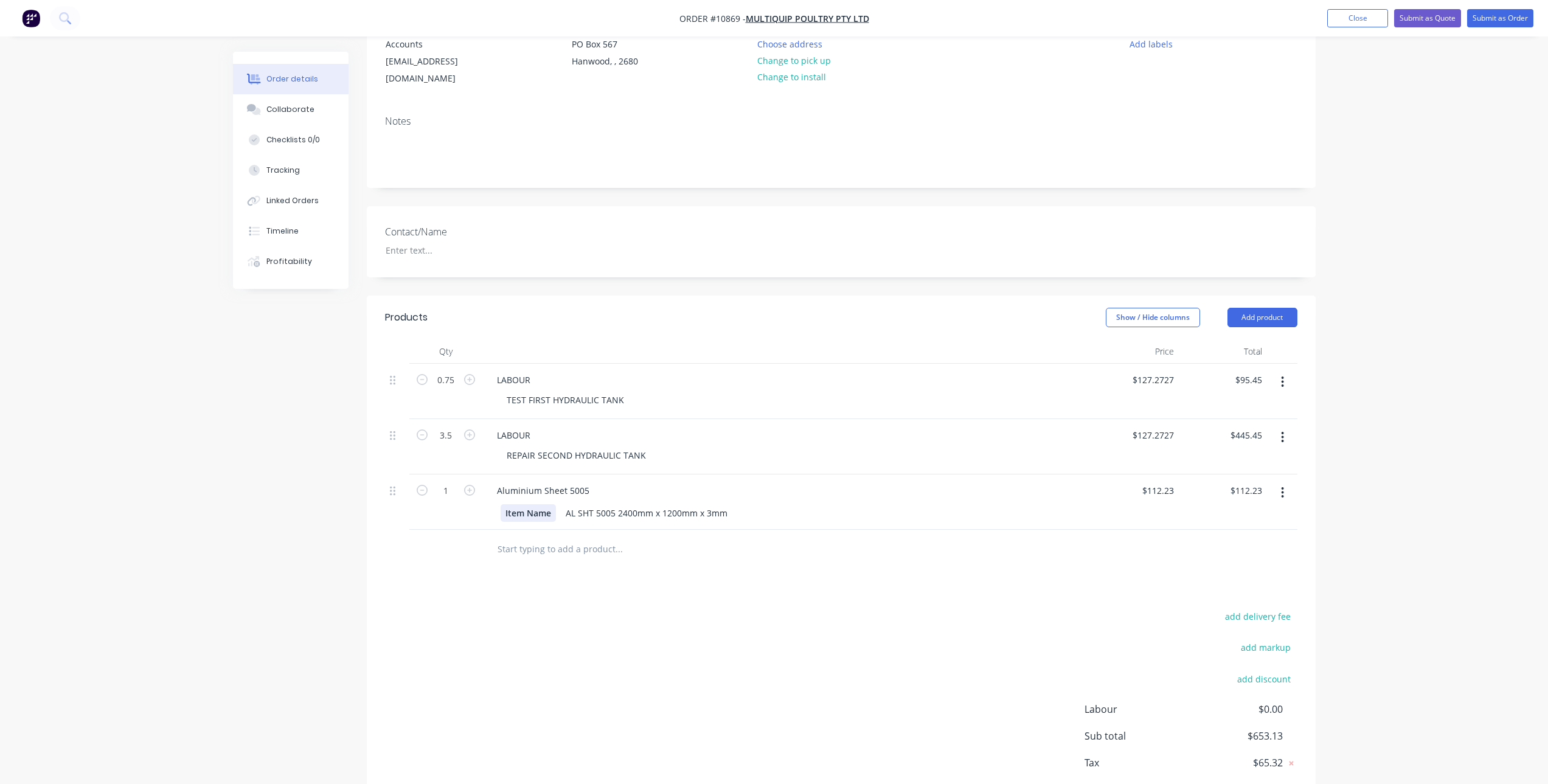
click at [538, 505] on div "Item Name" at bounding box center [528, 513] width 55 height 18
drag, startPoint x: 552, startPoint y: 501, endPoint x: 373, endPoint y: 516, distance: 179.6
click at [373, 516] on div "Qty Price Total 0.75 LABOUR TEST FIRST HYDRAULIC TANK $127.2727 $127.2727 $95.4…" at bounding box center [841, 454] width 949 height 230
click at [631, 505] on div "AL SHT 5005 2400mm x 1200mm x 3mm" at bounding box center [610, 513] width 171 height 18
drag, startPoint x: 689, startPoint y: 498, endPoint x: 508, endPoint y: 498, distance: 181.0
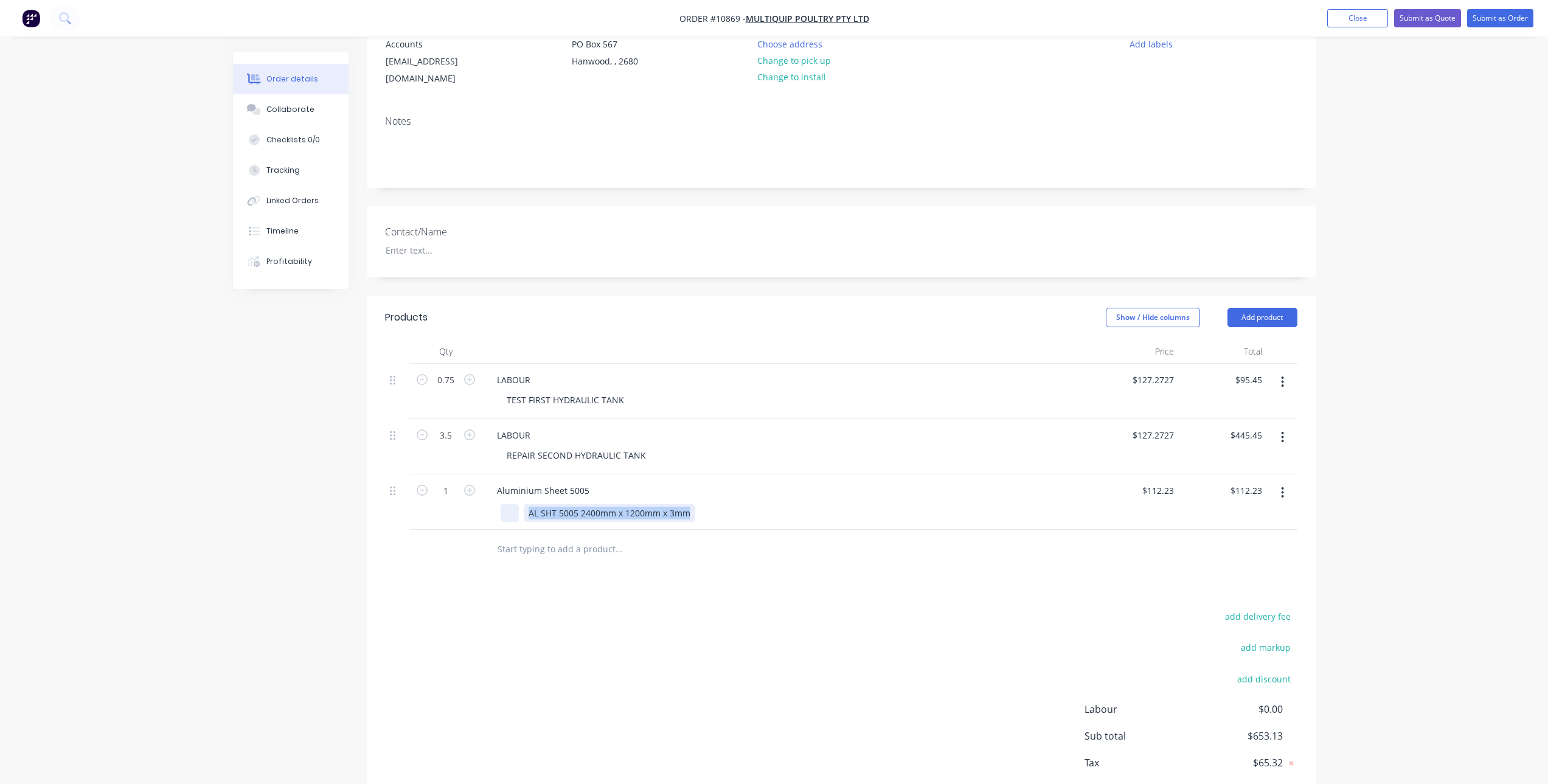
click at [508, 505] on div "AL SHT 5005 2400mm x 1200mm x 3mm" at bounding box center [784, 513] width 567 height 18
click at [640, 582] on div "Products Show / Hide columns Add product Qty Price Total 0.75 LABOUR TEST FIRST…" at bounding box center [841, 565] width 949 height 539
click at [760, 574] on div "Products Show / Hide columns Add product Qty Price Total 0.75 LABOUR TEST FIRST…" at bounding box center [841, 565] width 949 height 539
type input "0.0525"
type input "$5.89"
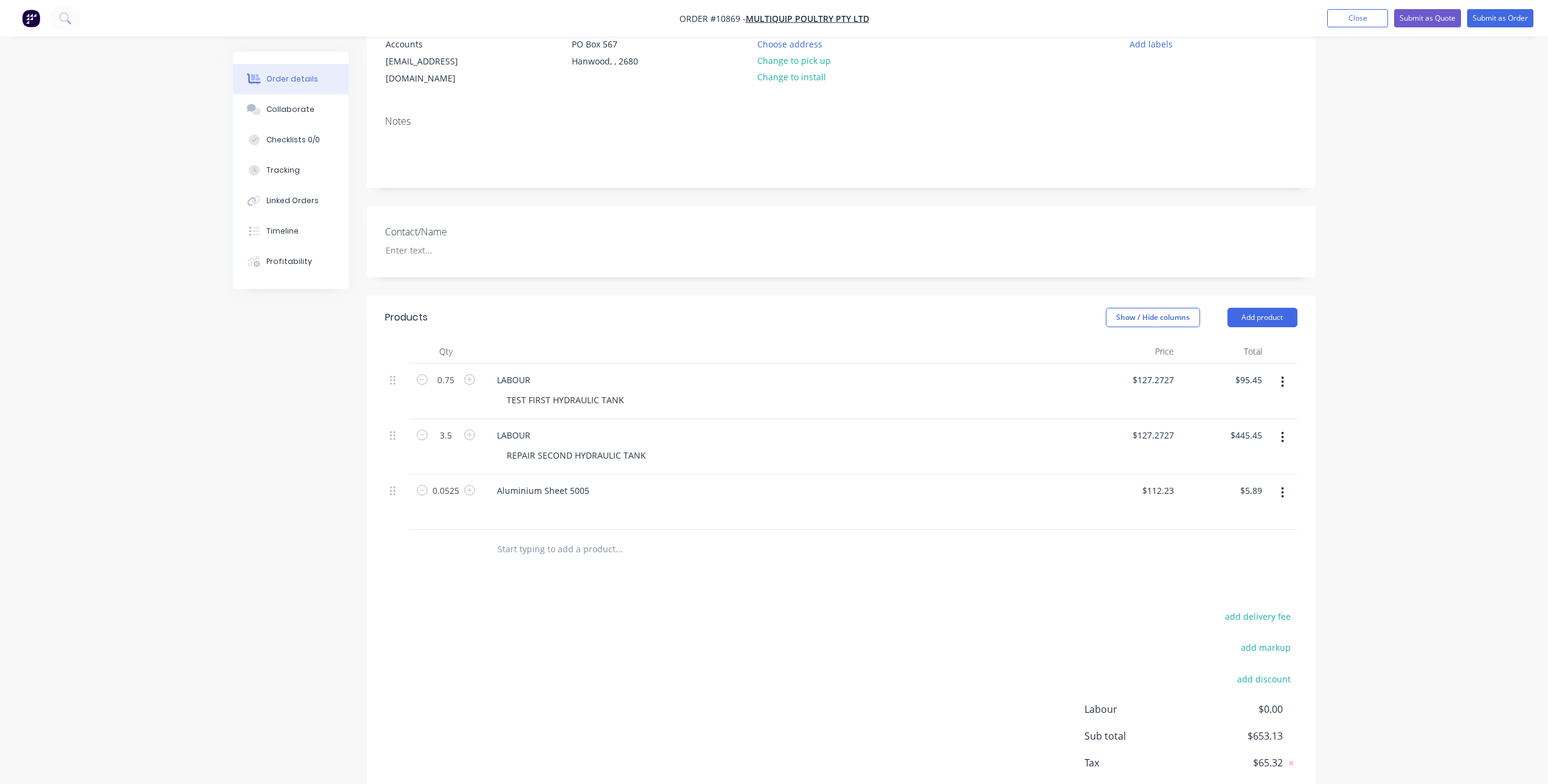
click at [610, 613] on div "add delivery fee add markup add discount Labour $0.00 Sub total $653.13 Tax $65…" at bounding box center [841, 712] width 912 height 208
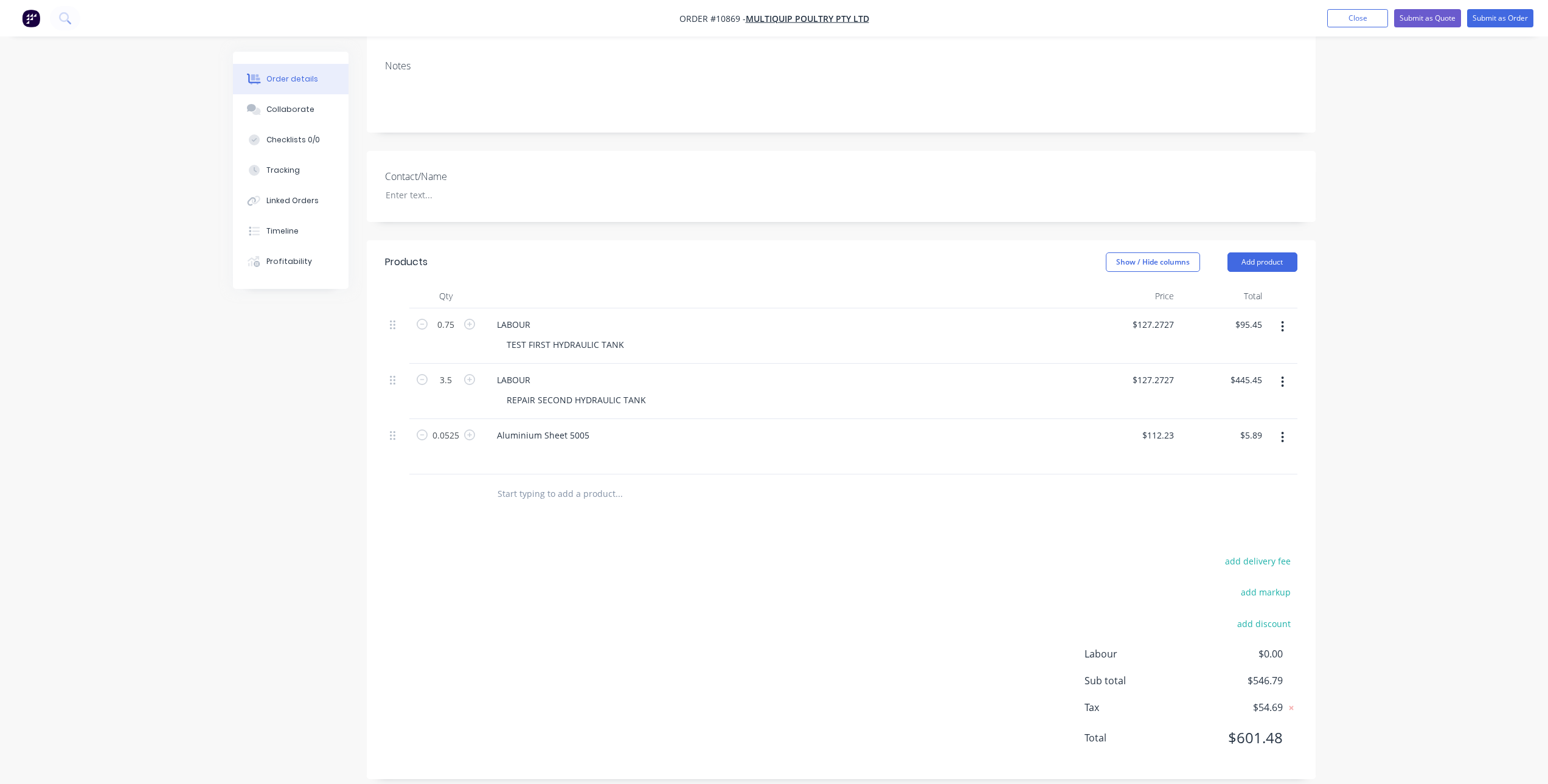
scroll to position [0, 0]
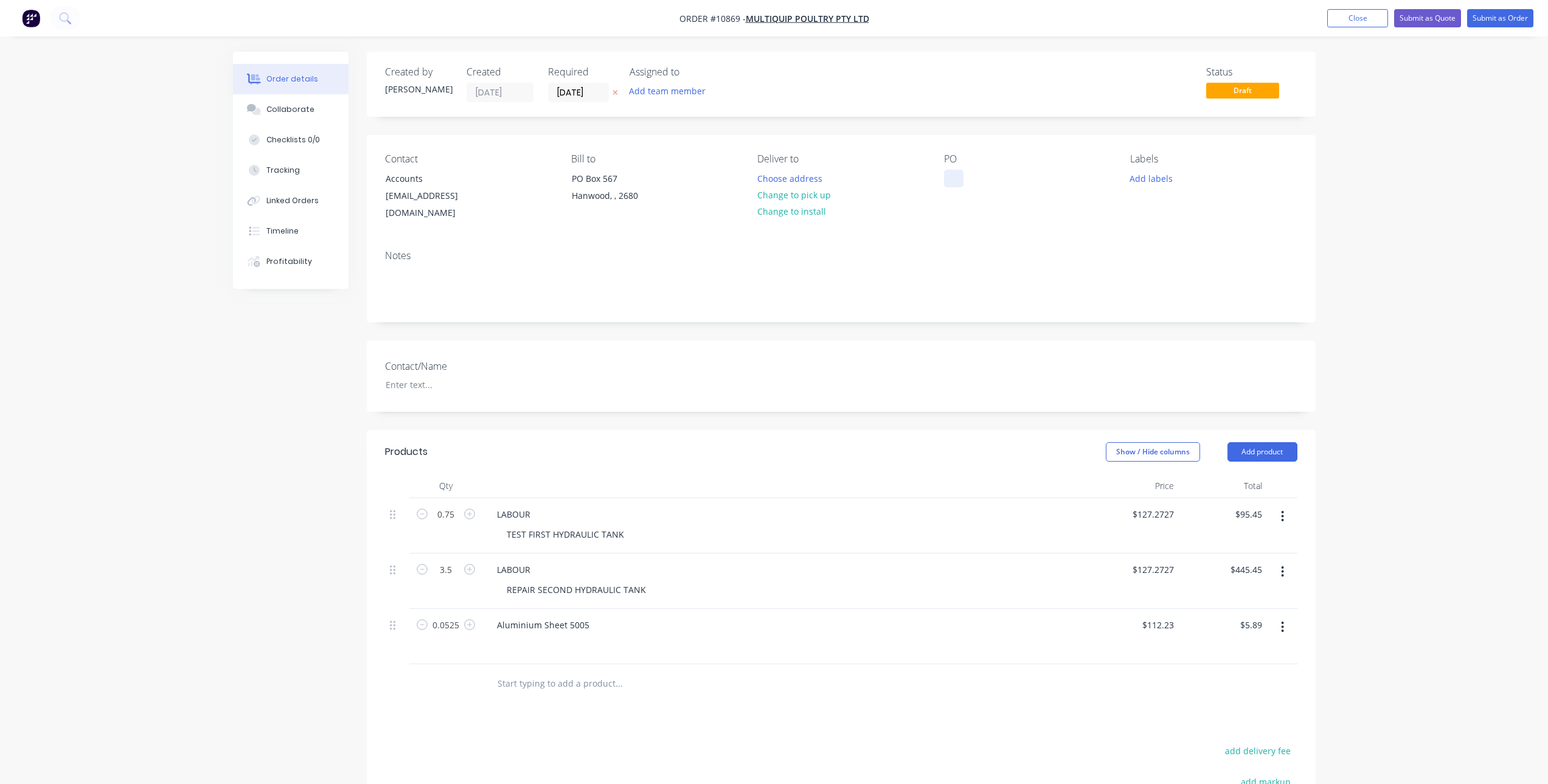
click at [958, 173] on div at bounding box center [954, 179] width 19 height 18
click at [1491, 12] on button "Submit as Order" at bounding box center [1500, 18] width 66 height 18
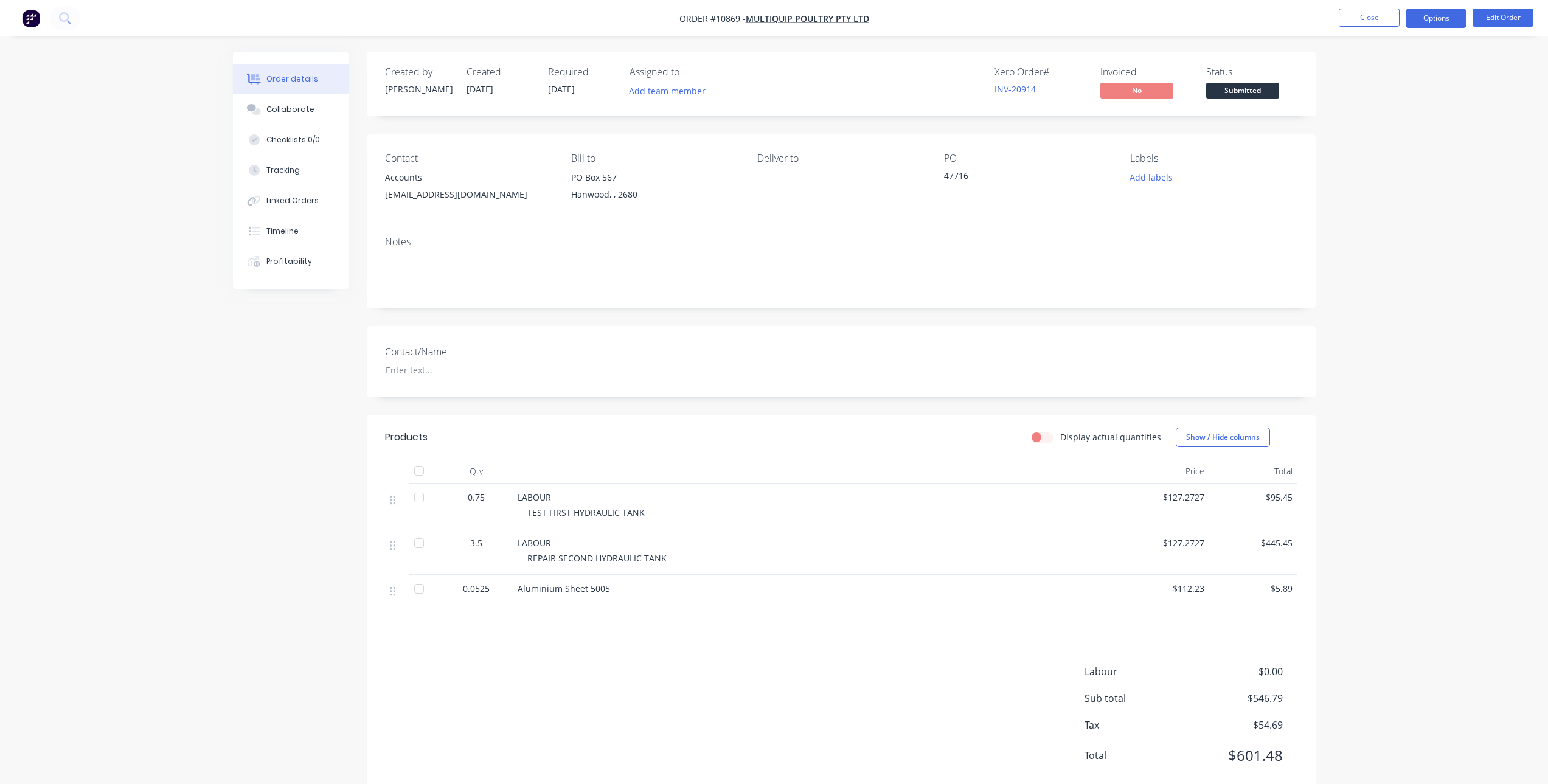
click at [1444, 14] on button "Options" at bounding box center [1436, 18] width 61 height 19
click at [1408, 73] on div "Invoice" at bounding box center [1400, 74] width 112 height 18
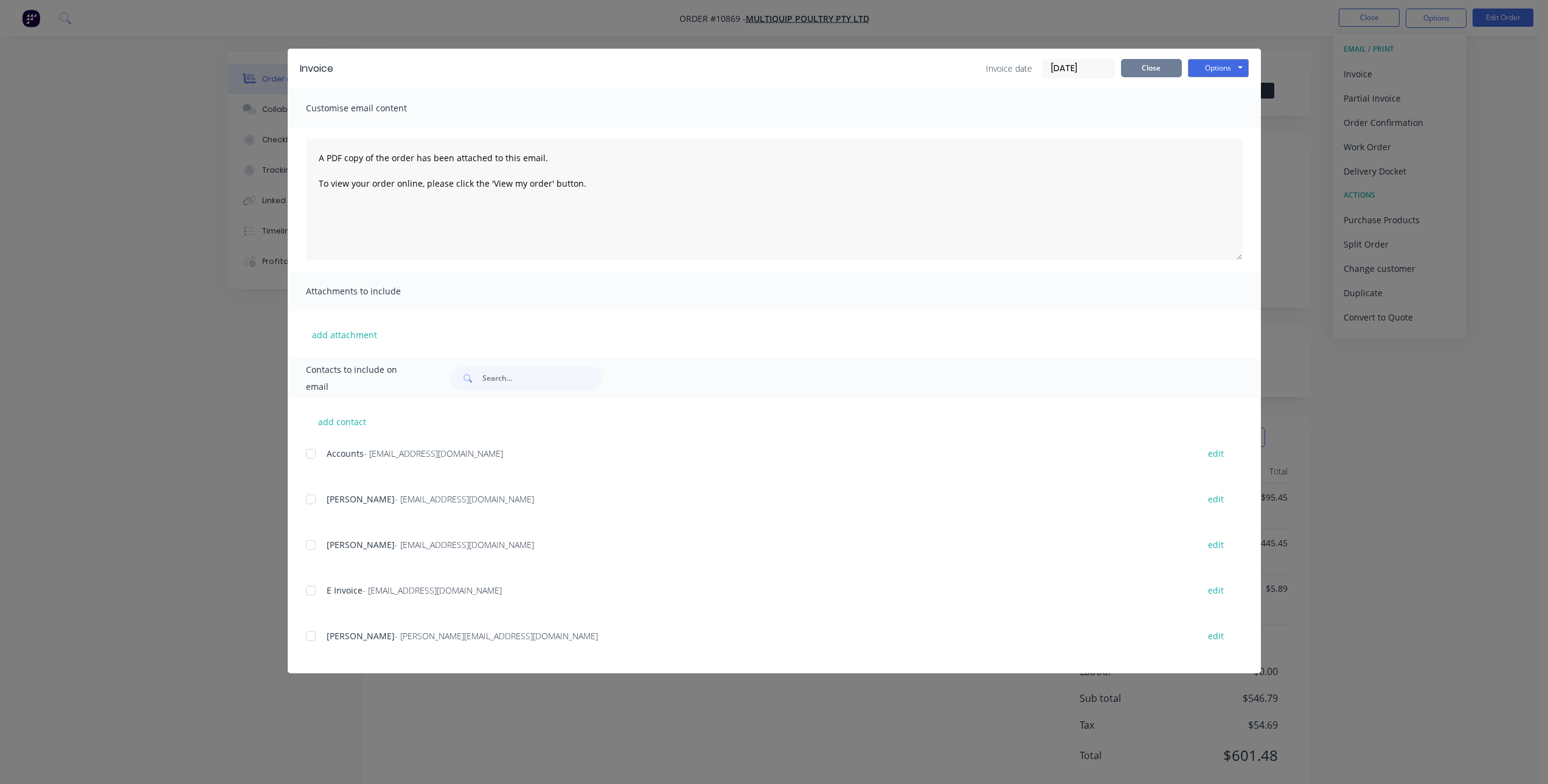
click at [1160, 72] on button "Close" at bounding box center [1151, 68] width 61 height 18
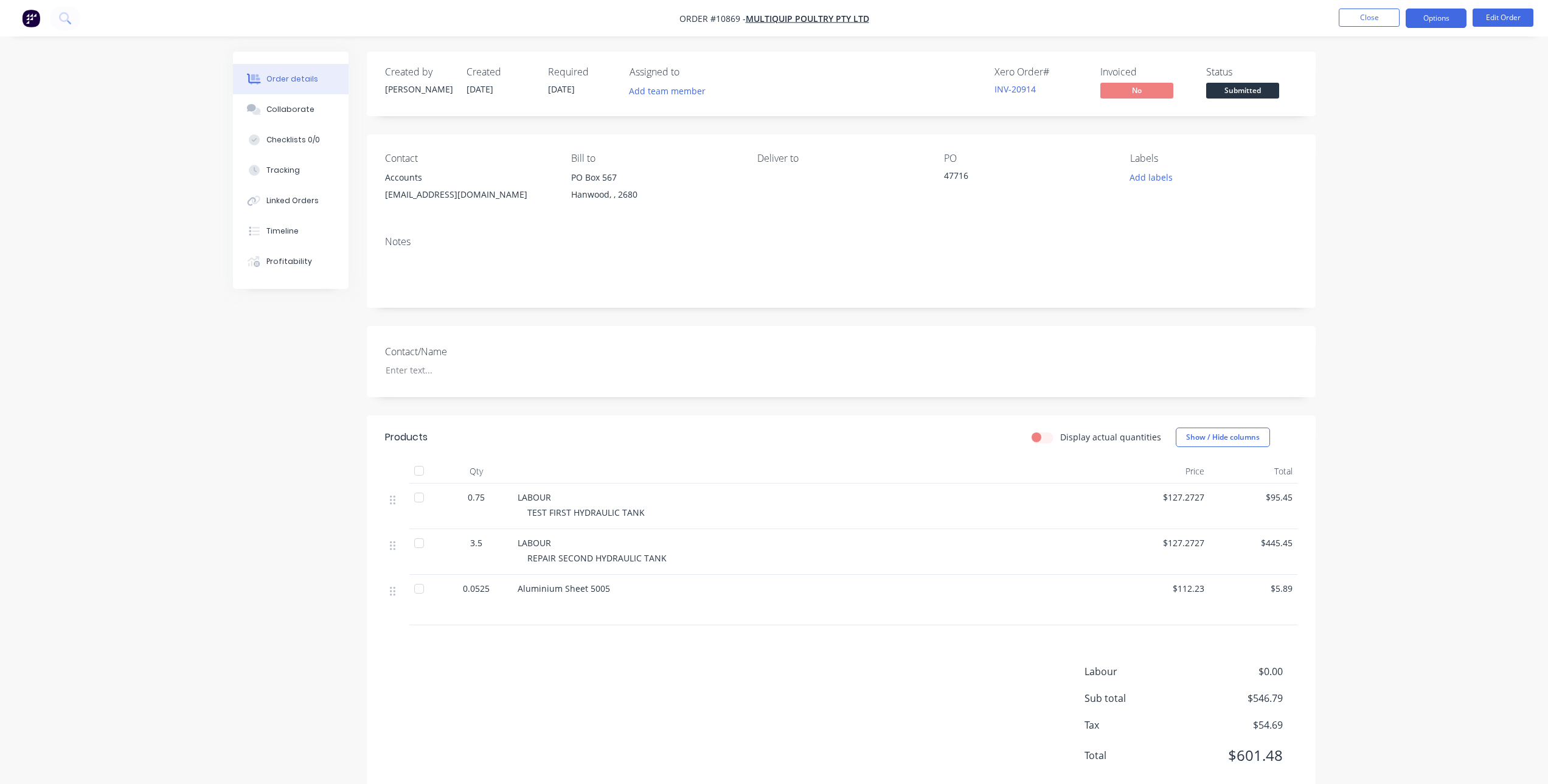
click at [1445, 14] on button "Options" at bounding box center [1436, 18] width 61 height 19
click at [1372, 79] on div "Invoice" at bounding box center [1400, 74] width 112 height 18
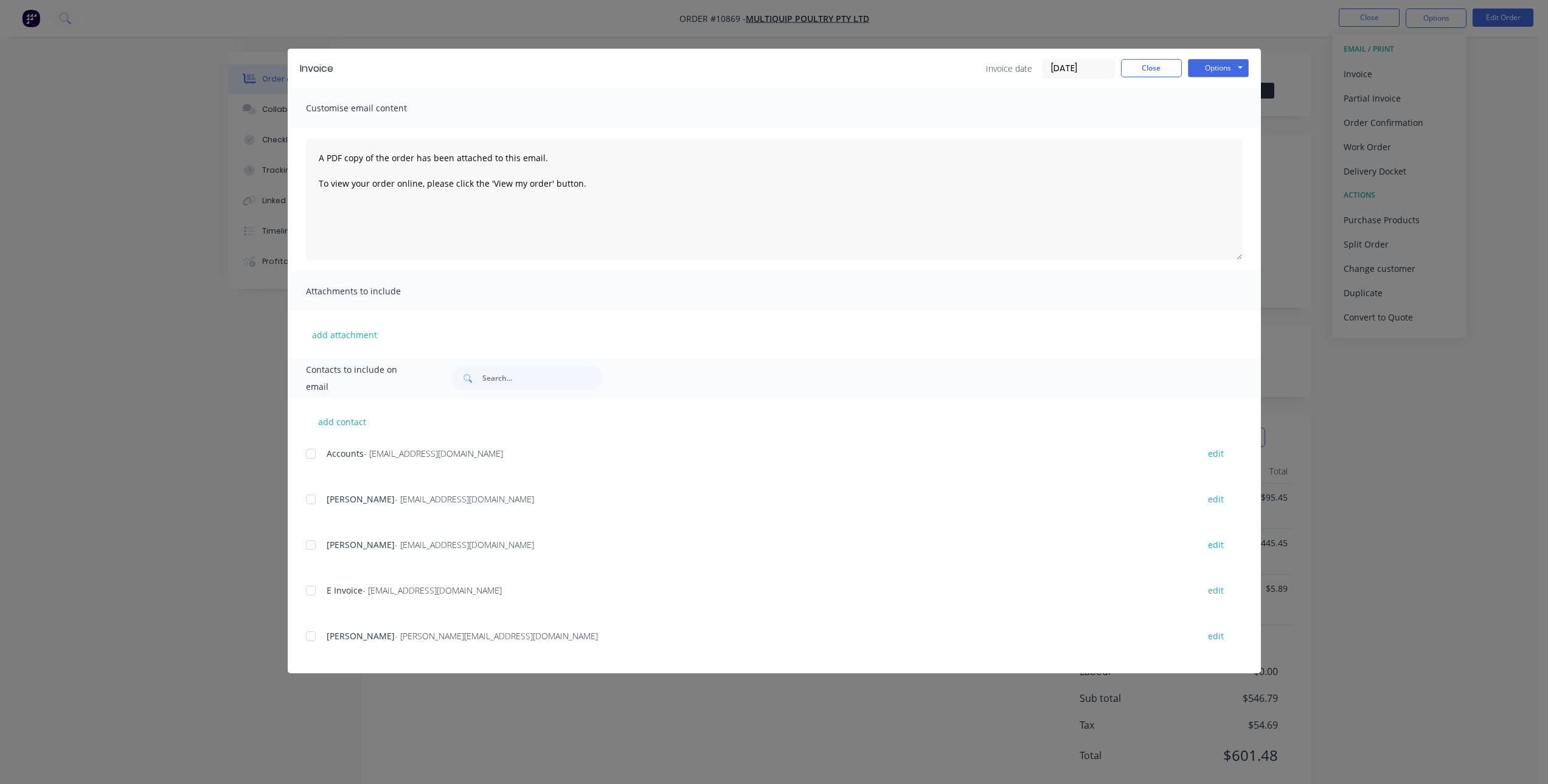
click at [310, 448] on div at bounding box center [311, 454] width 25 height 25
click at [315, 591] on div at bounding box center [311, 590] width 25 height 25
click at [314, 642] on div at bounding box center [311, 636] width 25 height 25
click at [1237, 64] on button "Options" at bounding box center [1219, 68] width 61 height 18
click at [1217, 127] on button "Email" at bounding box center [1227, 130] width 78 height 20
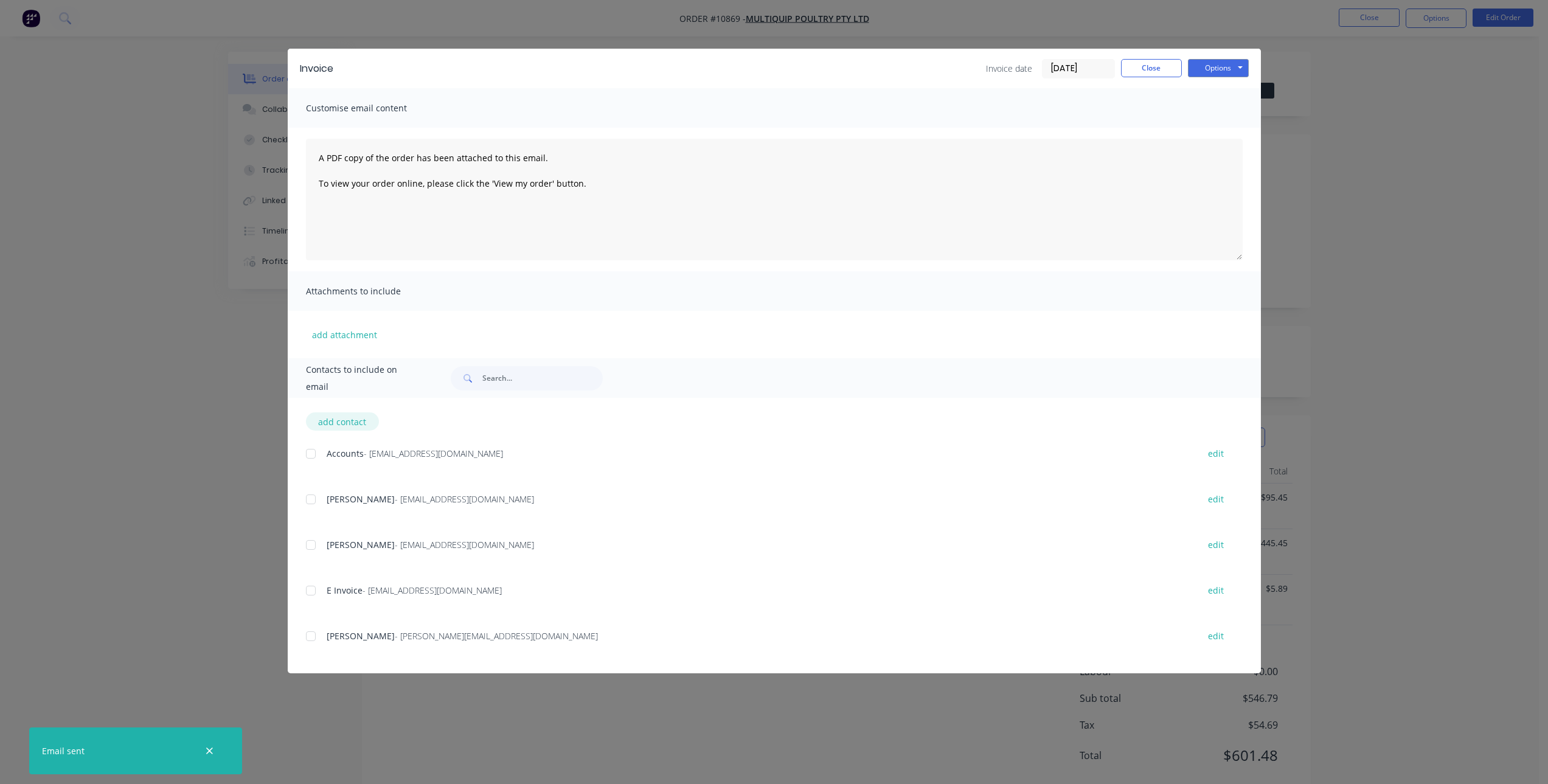
click at [353, 429] on button "add contact" at bounding box center [343, 421] width 73 height 18
select select "AU"
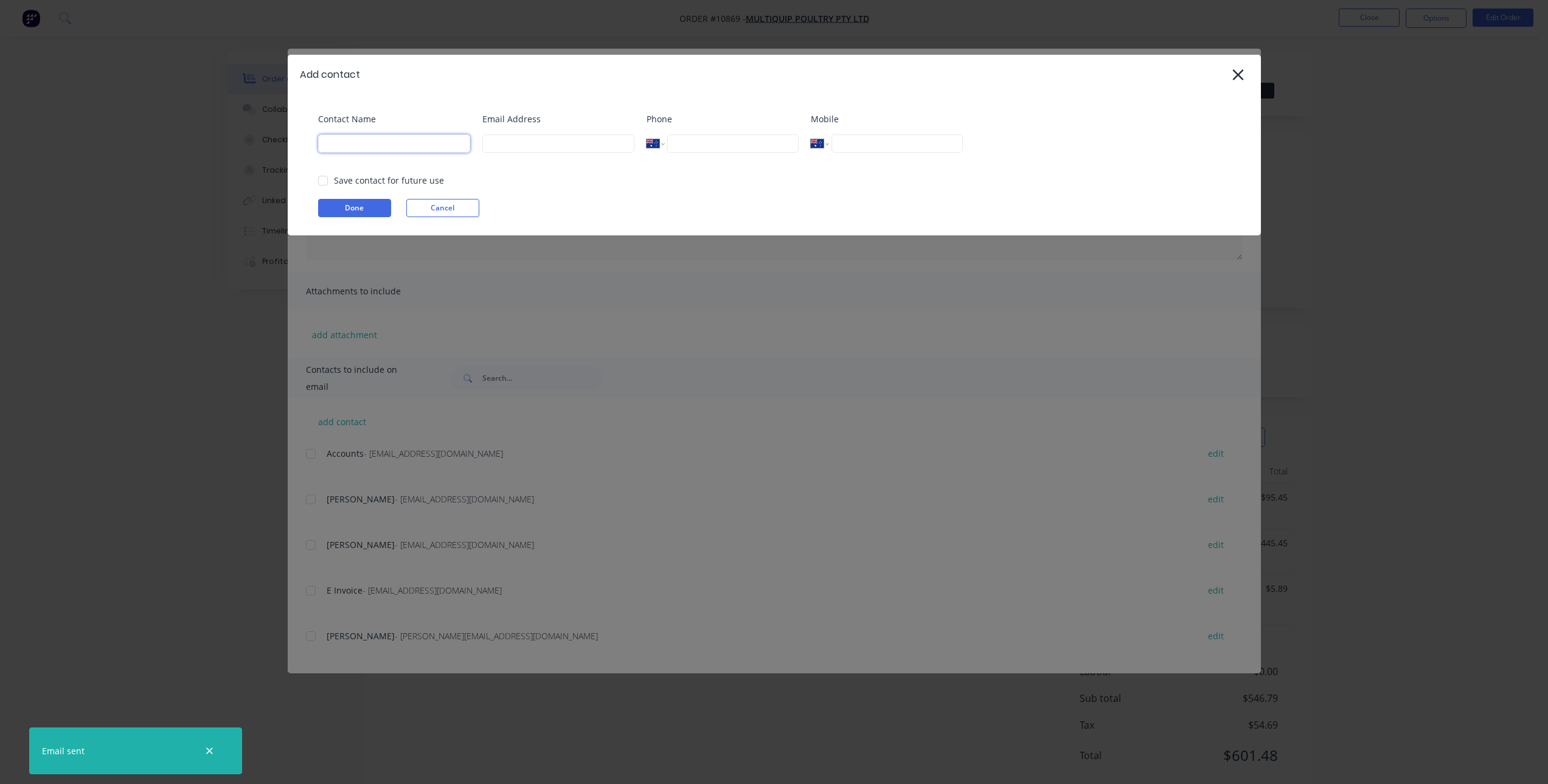
click at [389, 148] on input at bounding box center [394, 143] width 152 height 18
type input "a"
type input "Acc"
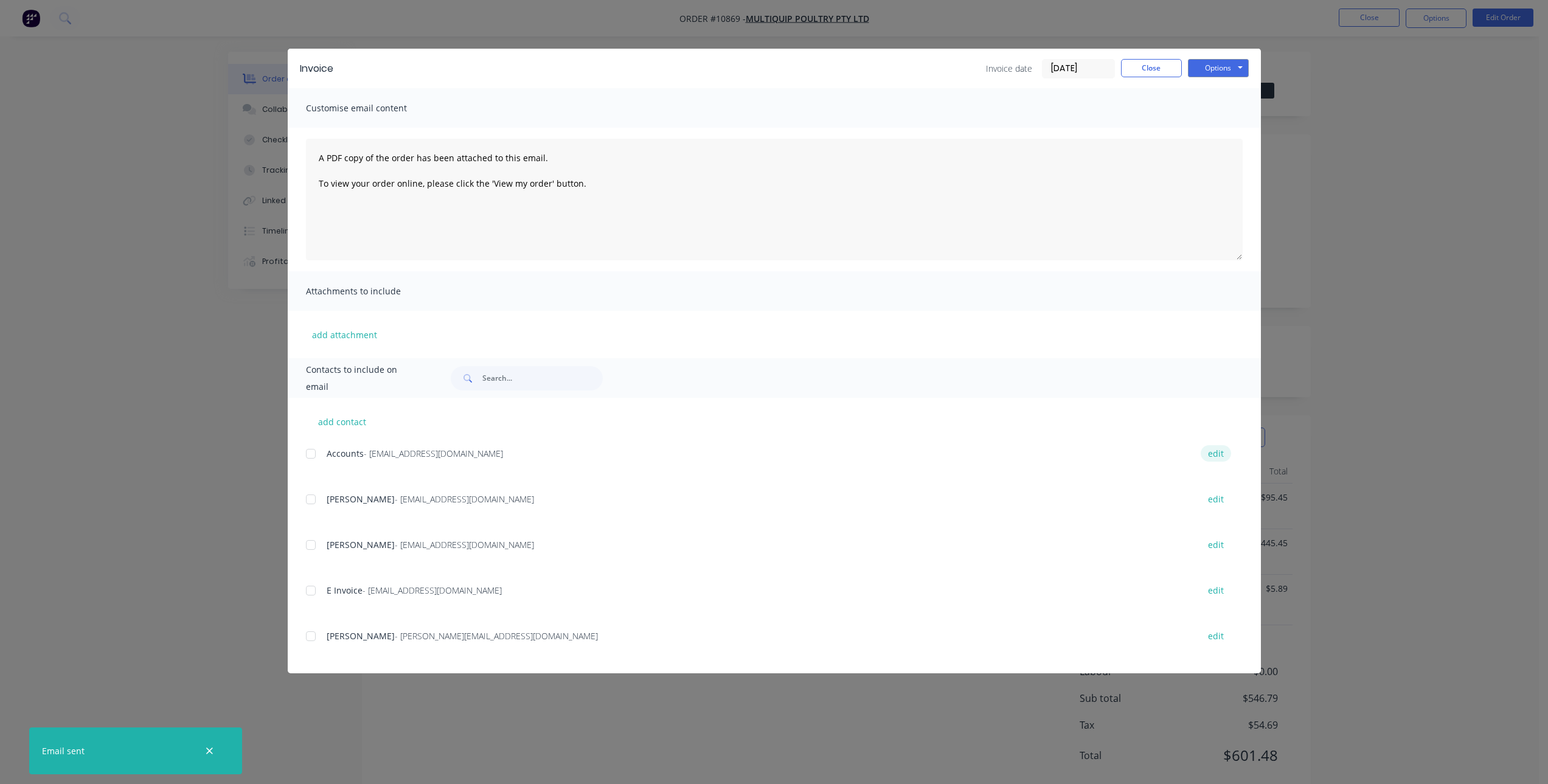
click at [1219, 453] on button "edit" at bounding box center [1216, 453] width 31 height 16
select select "AU"
click at [1216, 452] on button "edit" at bounding box center [1216, 453] width 31 height 16
select select "AU"
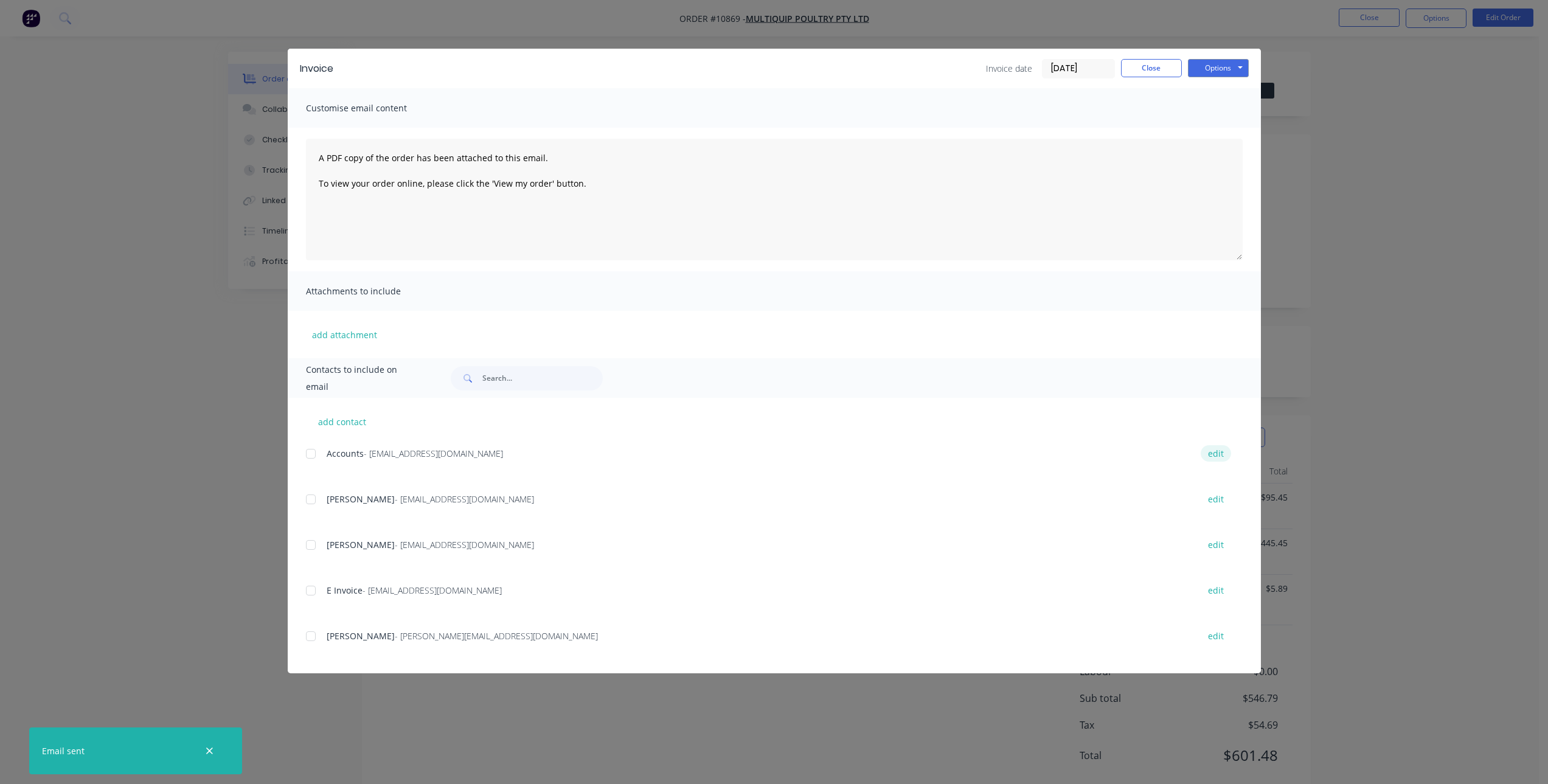
select select "AU"
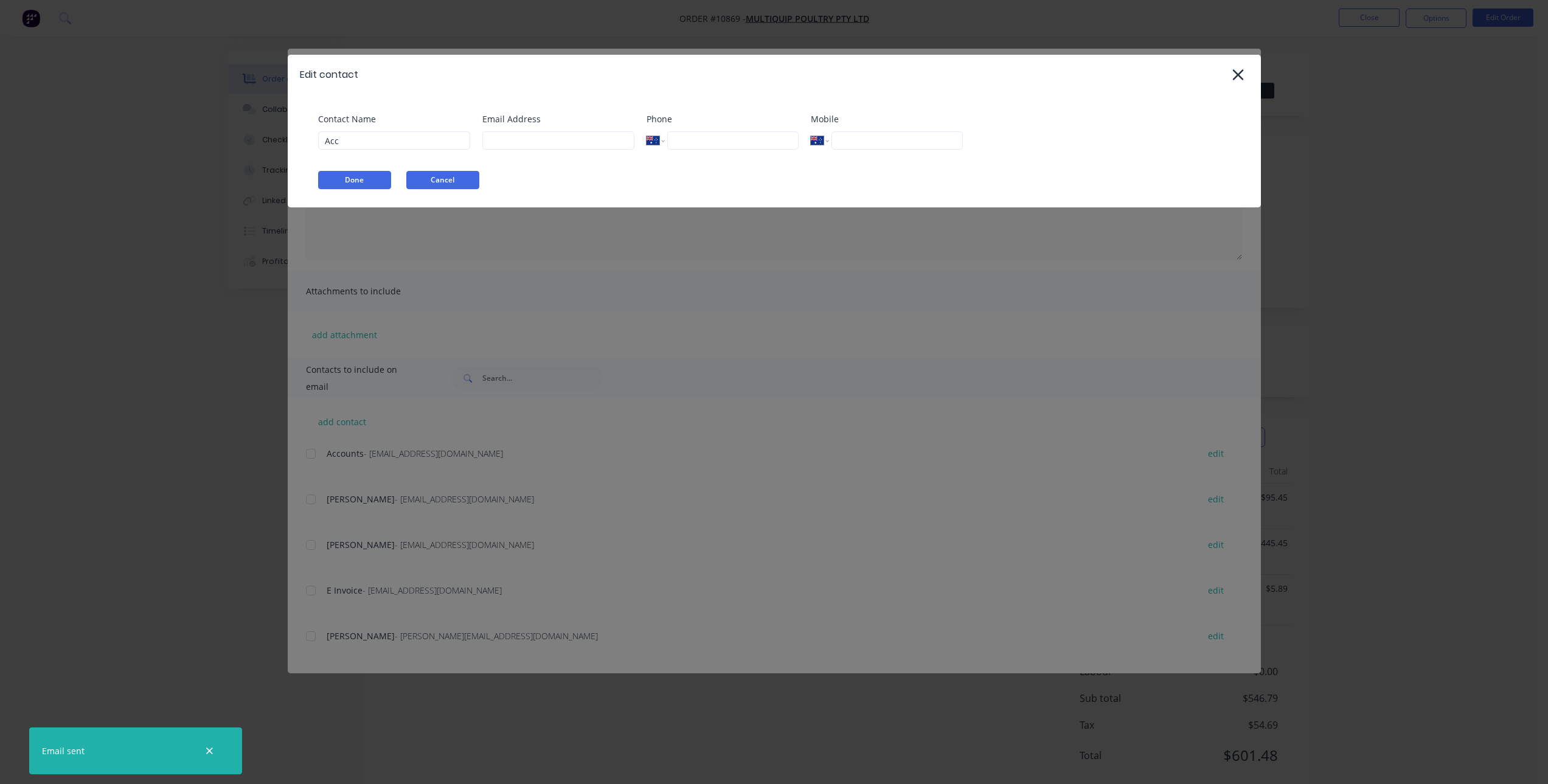
click at [449, 179] on button "Cancel" at bounding box center [443, 180] width 73 height 18
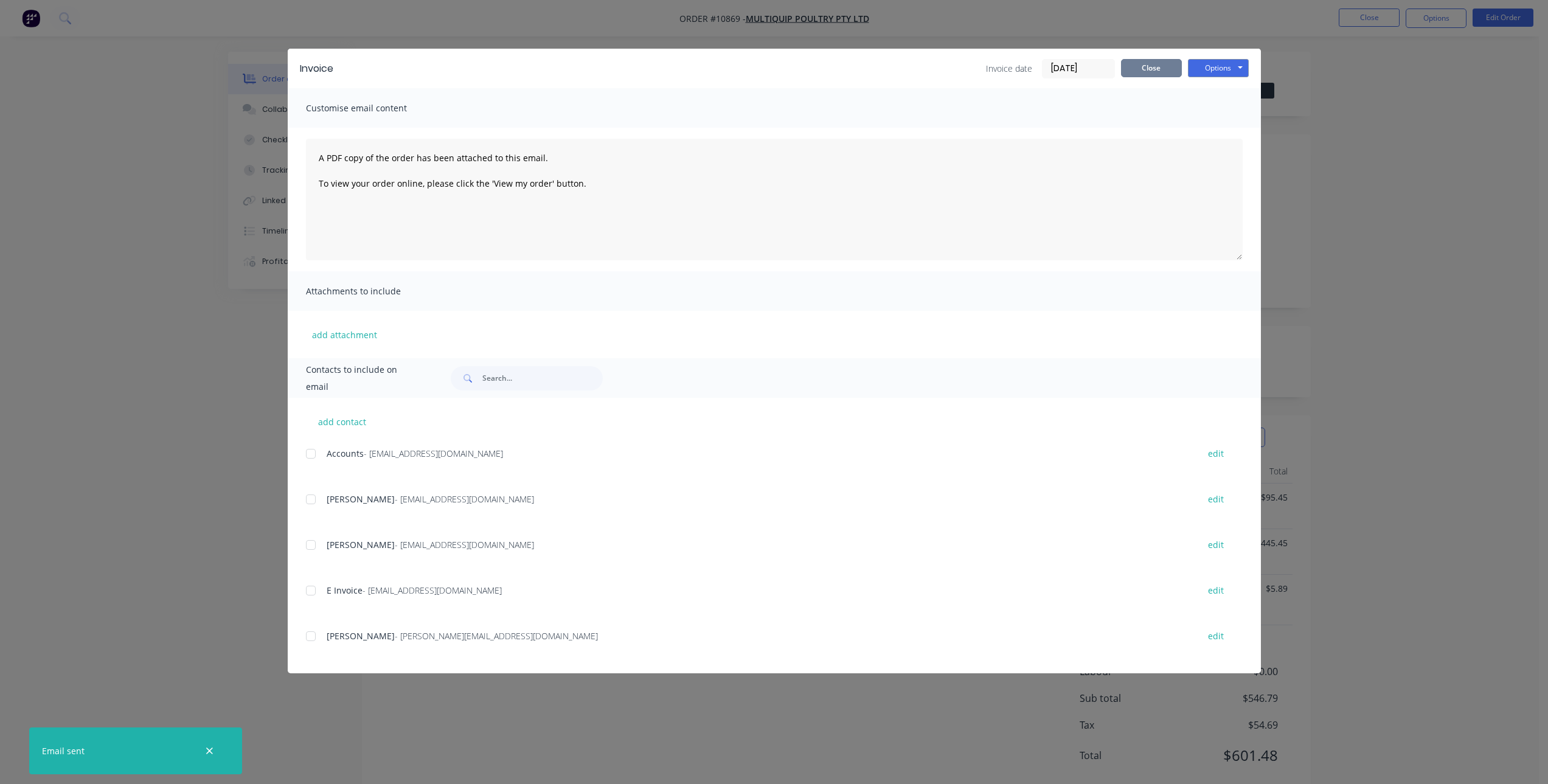
click at [1157, 69] on button "Close" at bounding box center [1151, 68] width 61 height 18
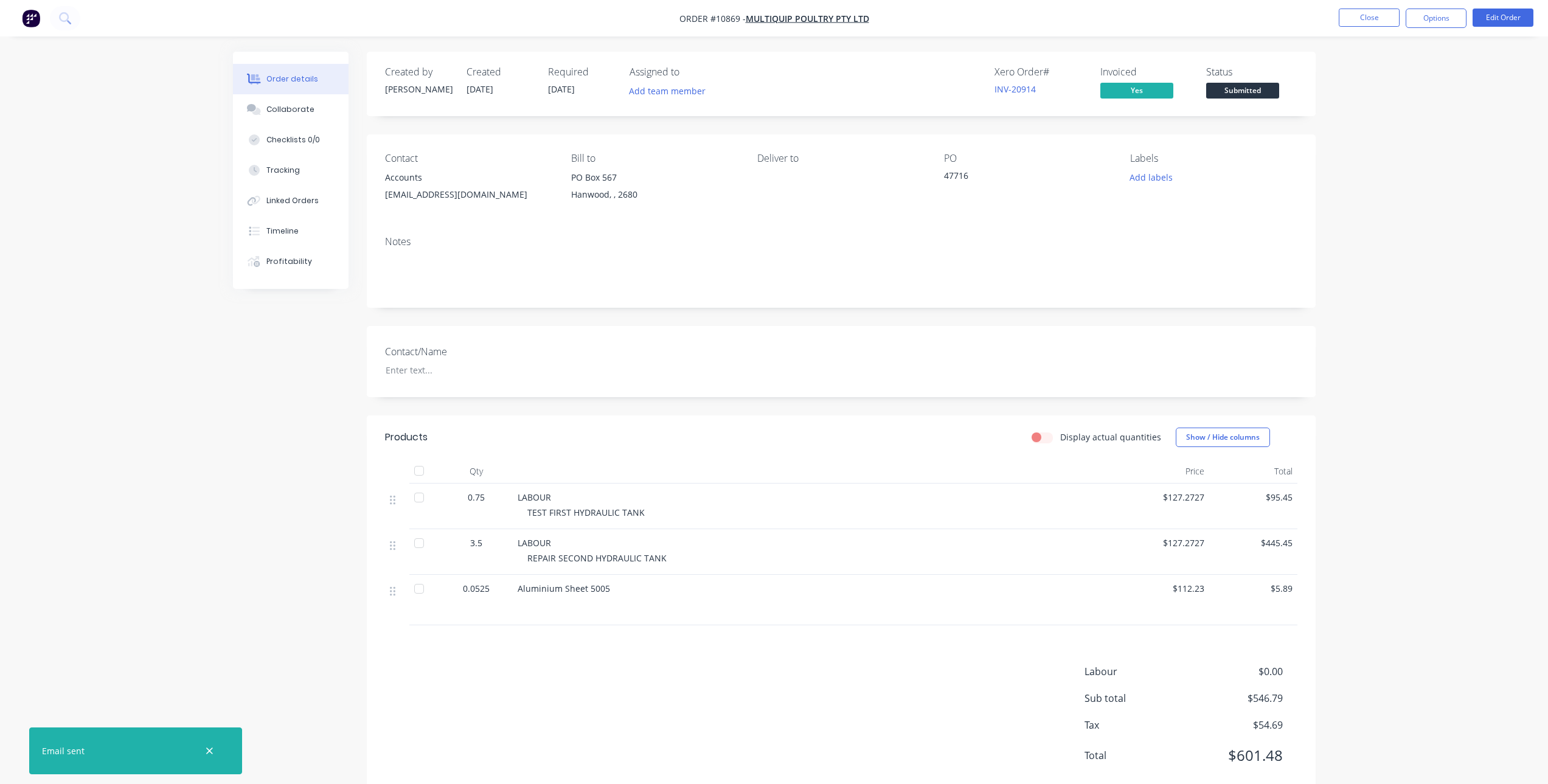
click at [412, 182] on div "Accounts" at bounding box center [469, 177] width 167 height 17
click at [1370, 22] on button "Close" at bounding box center [1370, 17] width 61 height 18
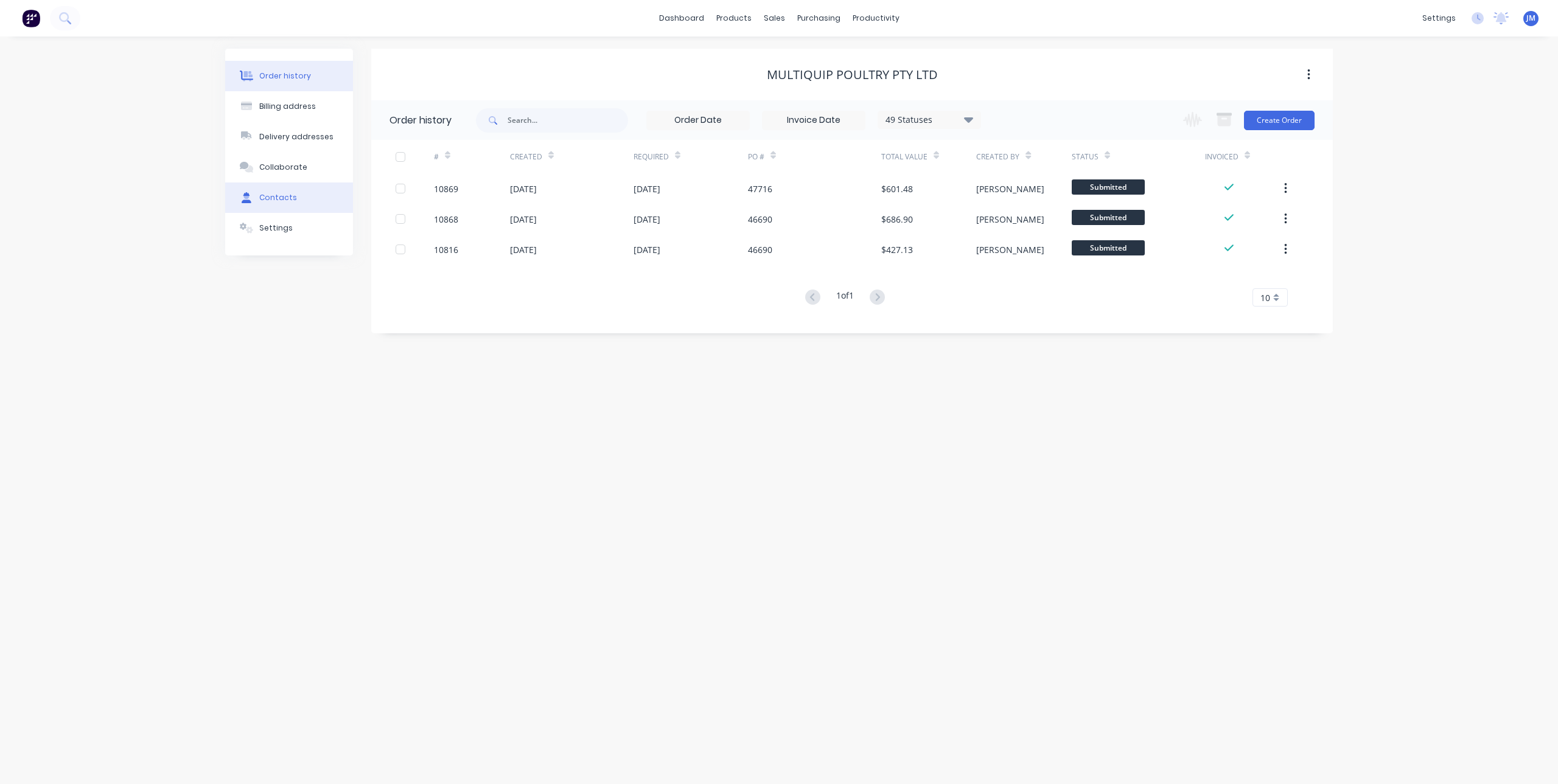
click at [269, 197] on div "Contacts" at bounding box center [278, 197] width 38 height 11
select select "AU"
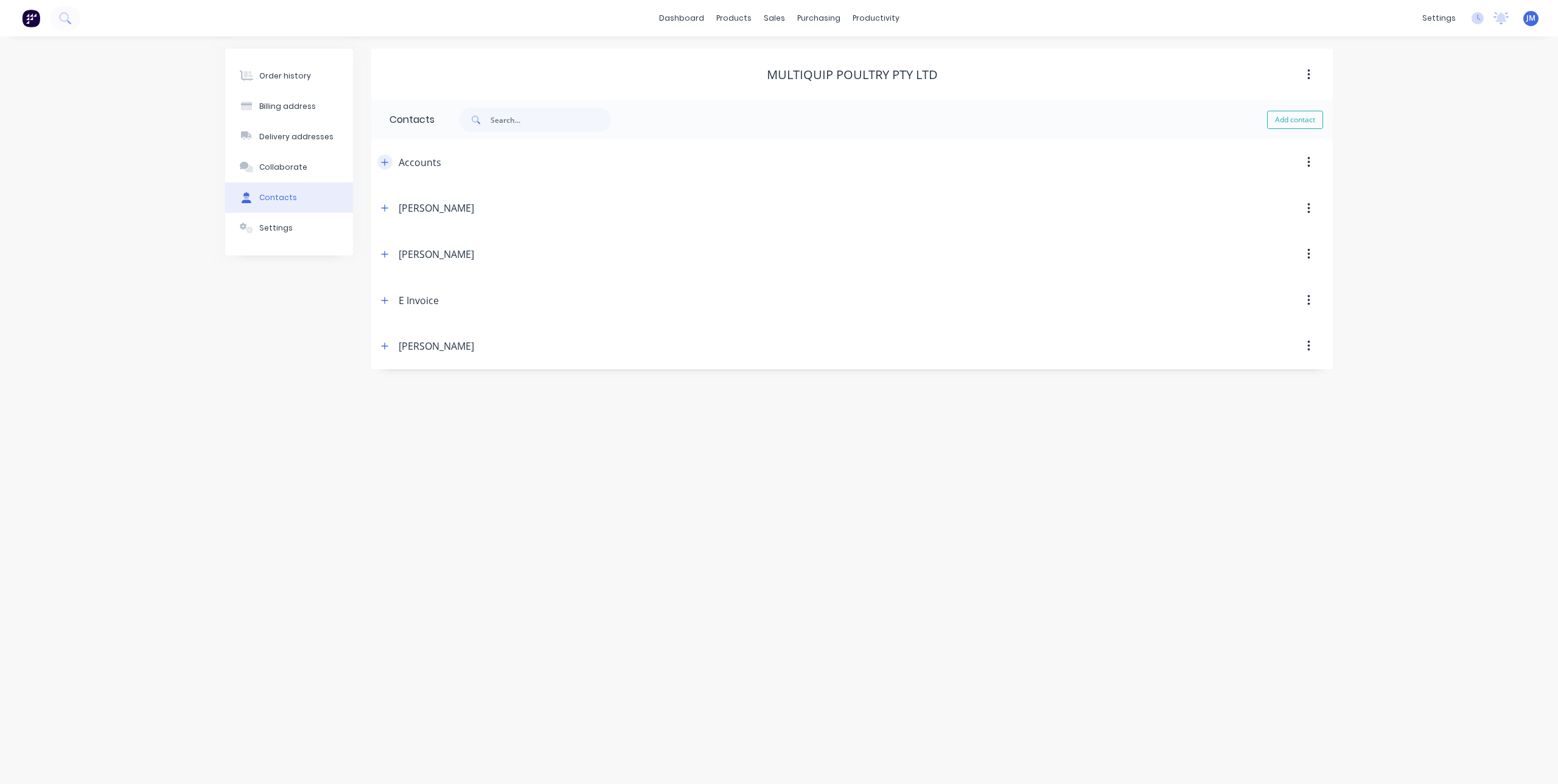
click at [384, 160] on icon "button" at bounding box center [385, 162] width 7 height 8
drag, startPoint x: 429, startPoint y: 254, endPoint x: 376, endPoint y: 255, distance: 53.0
click at [376, 255] on div "Contact name Accounts Email address [EMAIL_ADDRESS][DOMAIN_NAME] Phone Internat…" at bounding box center [852, 286] width 962 height 202
type input "[EMAIL_ADDRESS][DOMAIN_NAME]"
click at [713, 385] on form "Contact name Accounts Email address [EMAIL_ADDRESS][DOMAIN_NAME] Phone Internat…" at bounding box center [851, 286] width 925 height 202
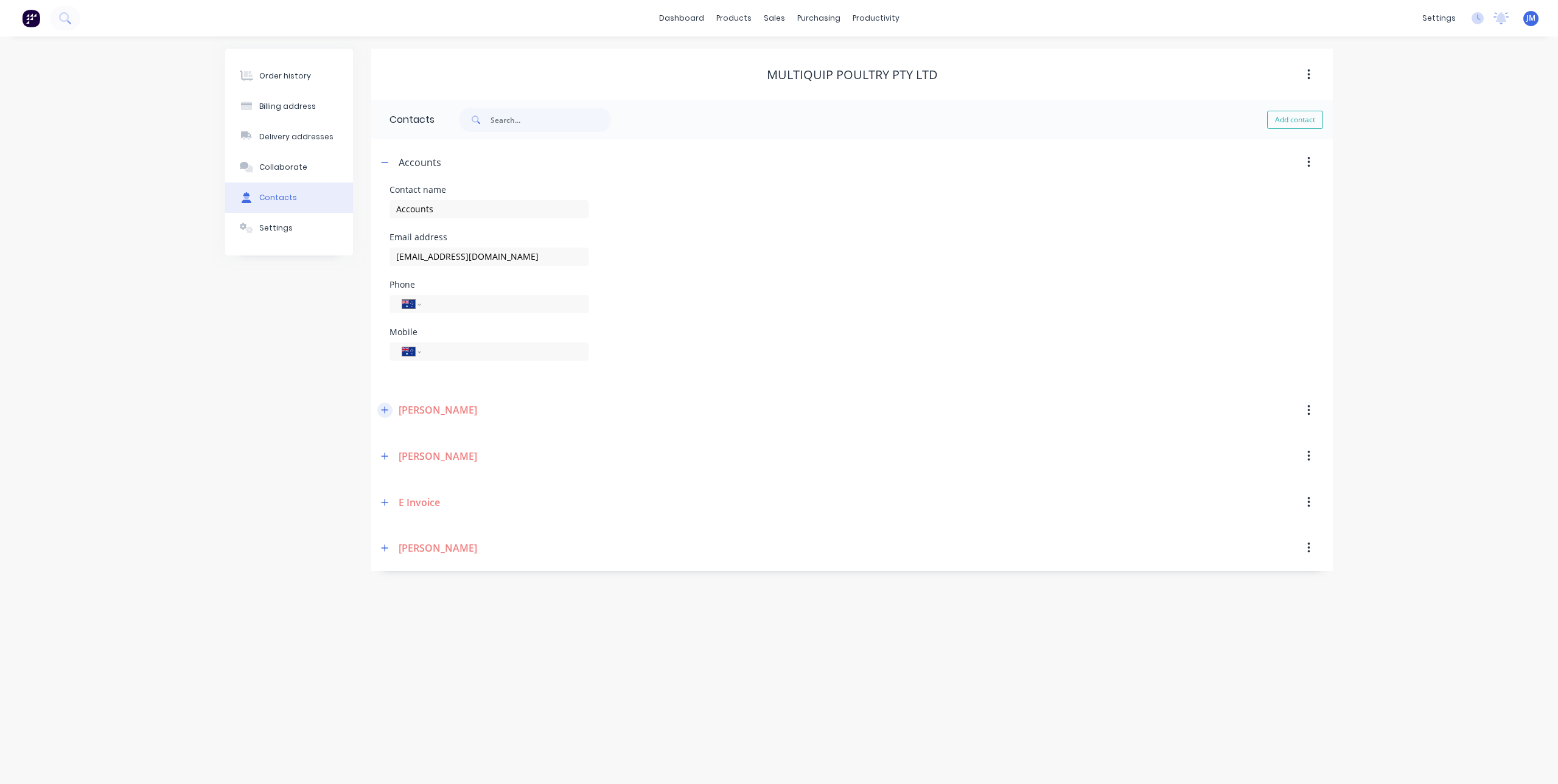
click at [388, 405] on button "button" at bounding box center [385, 410] width 15 height 15
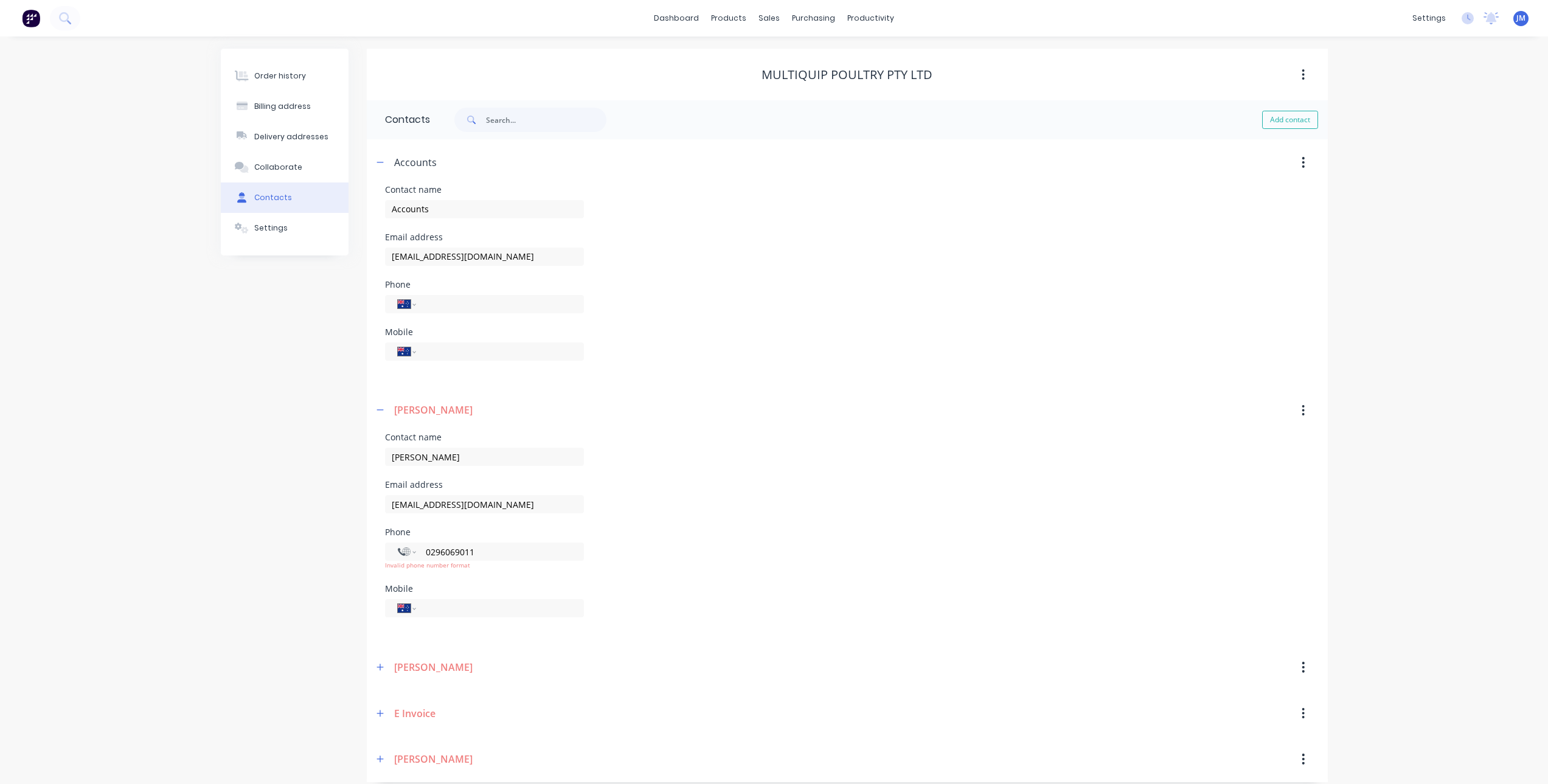
scroll to position [10, 0]
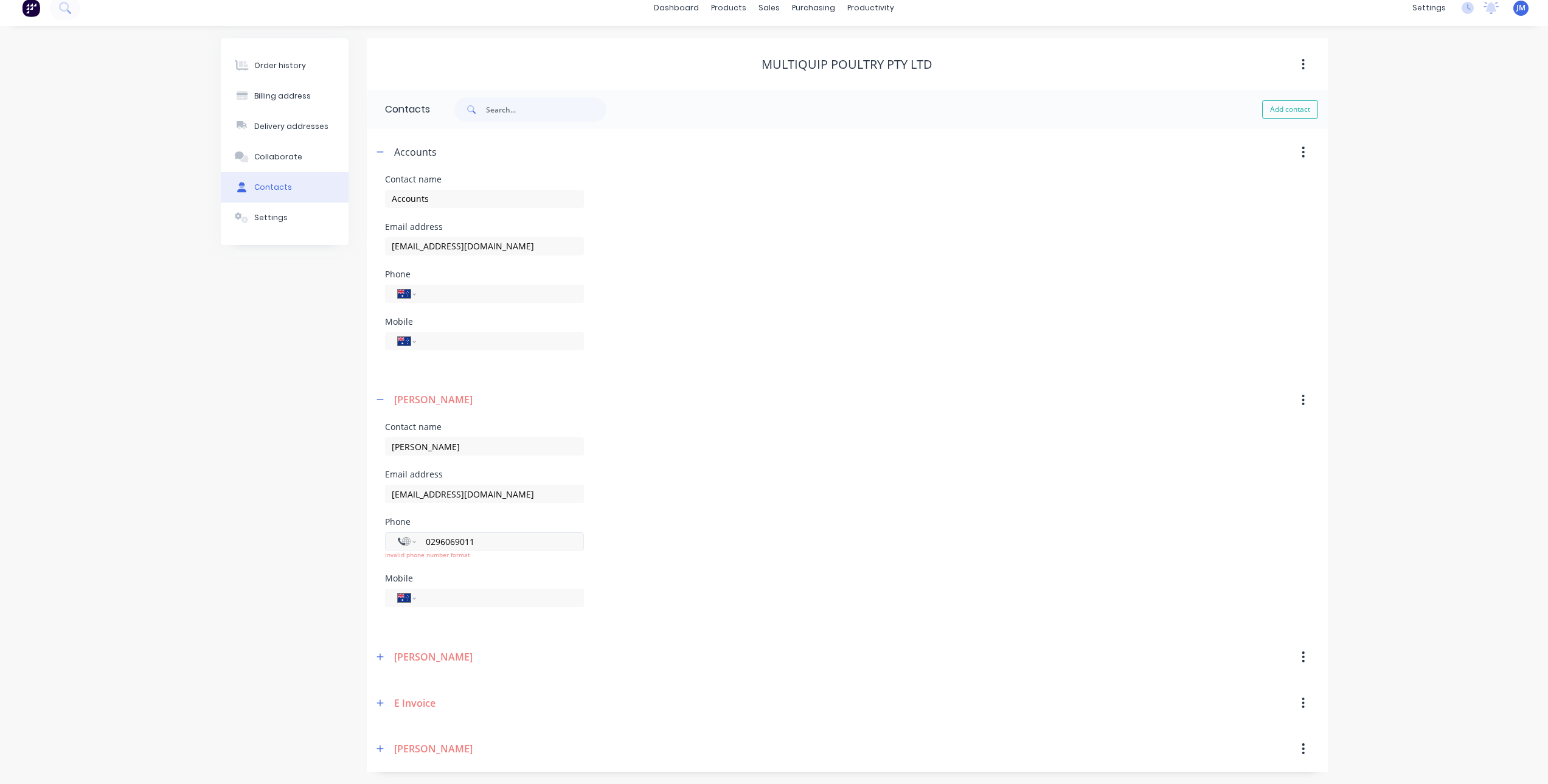
click at [539, 534] on input "0296069011" at bounding box center [498, 541] width 146 height 14
drag, startPoint x: 539, startPoint y: 534, endPoint x: 393, endPoint y: 546, distance: 146.5
click at [393, 546] on div "International [GEOGRAPHIC_DATA] [GEOGRAPHIC_DATA] [GEOGRAPHIC_DATA] [GEOGRAPHIC…" at bounding box center [484, 541] width 199 height 18
click at [745, 458] on div "Contact name [PERSON_NAME]" at bounding box center [847, 446] width 925 height 48
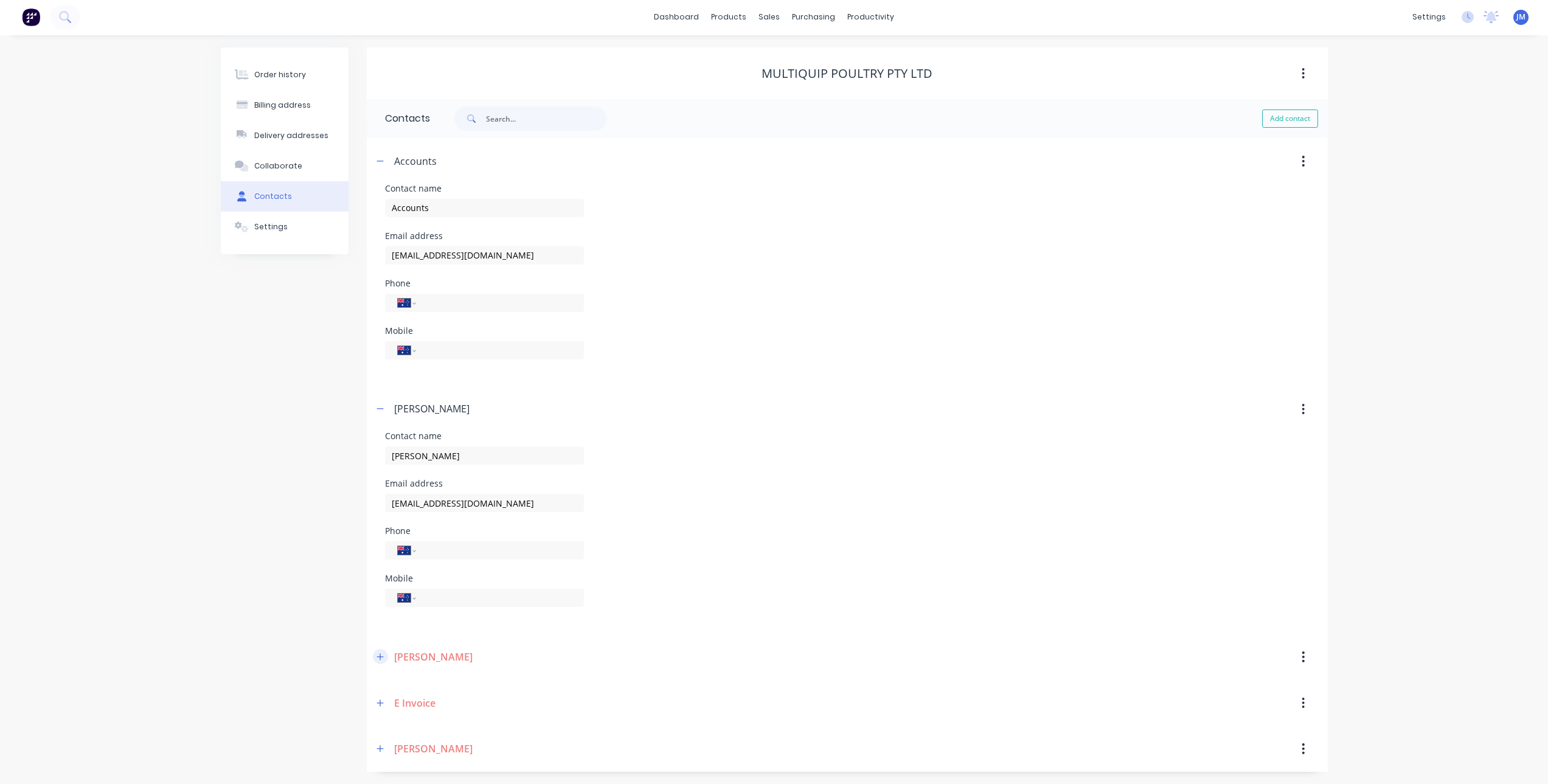
click at [382, 654] on icon "button" at bounding box center [380, 657] width 7 height 8
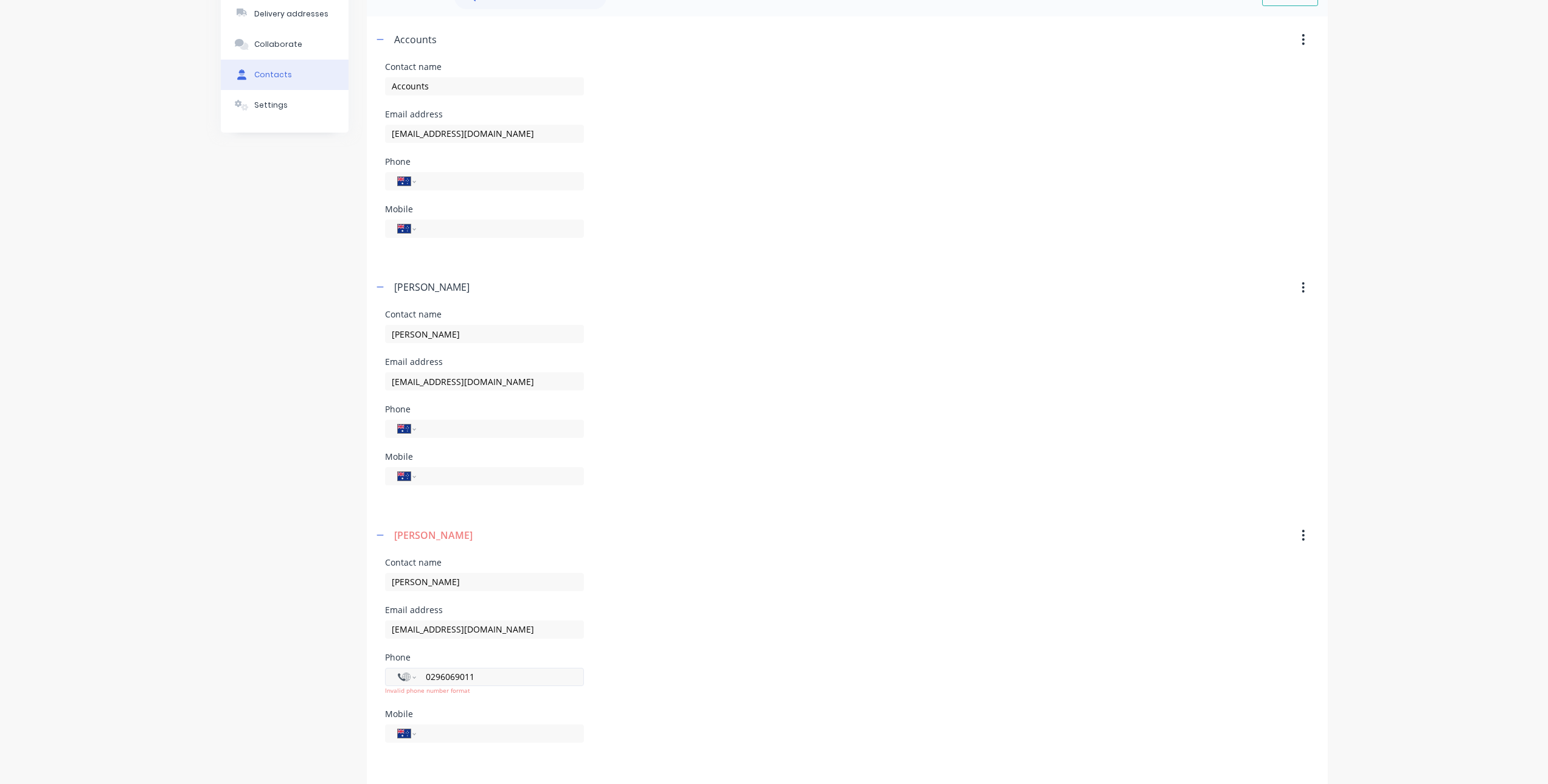
click at [521, 675] on input "0296069011" at bounding box center [498, 677] width 146 height 14
type input "+0"
click at [800, 589] on div "Contact name [PERSON_NAME]" at bounding box center [847, 582] width 925 height 48
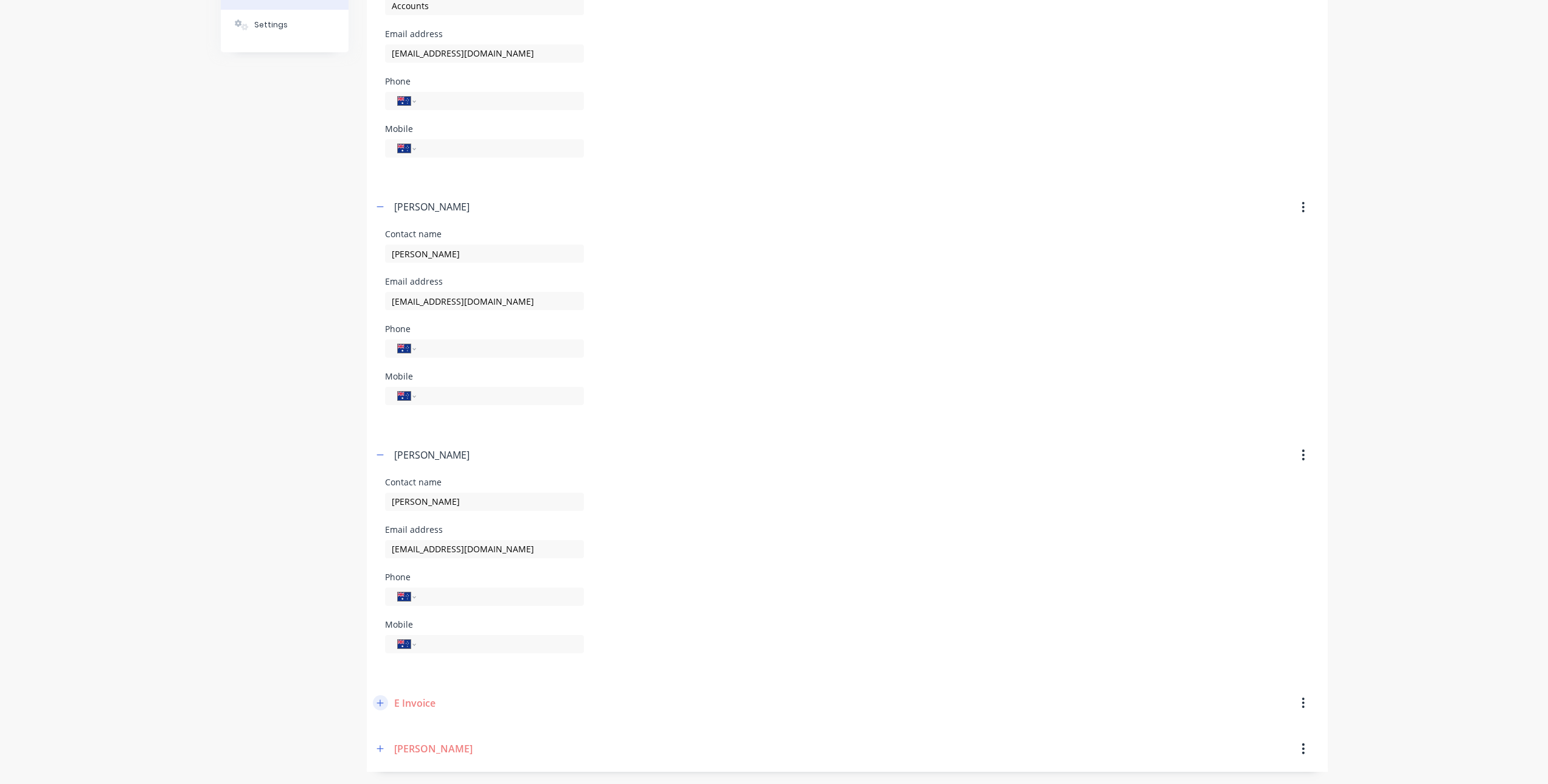
click at [385, 704] on button "button" at bounding box center [380, 703] width 15 height 15
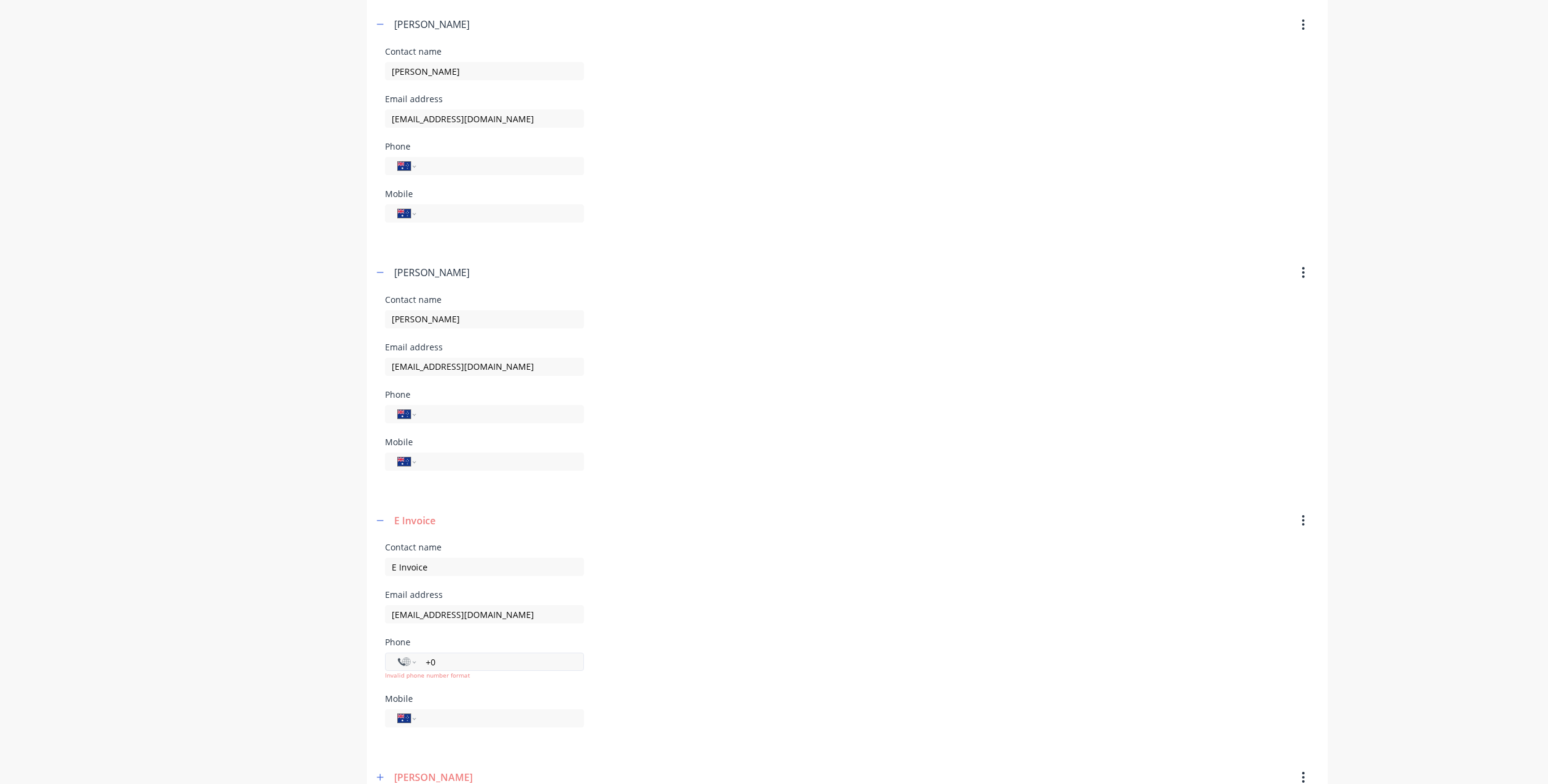
click at [465, 665] on input "+0" at bounding box center [498, 662] width 146 height 14
click at [804, 596] on div "Email address [EMAIL_ADDRESS][DOMAIN_NAME]" at bounding box center [847, 615] width 925 height 48
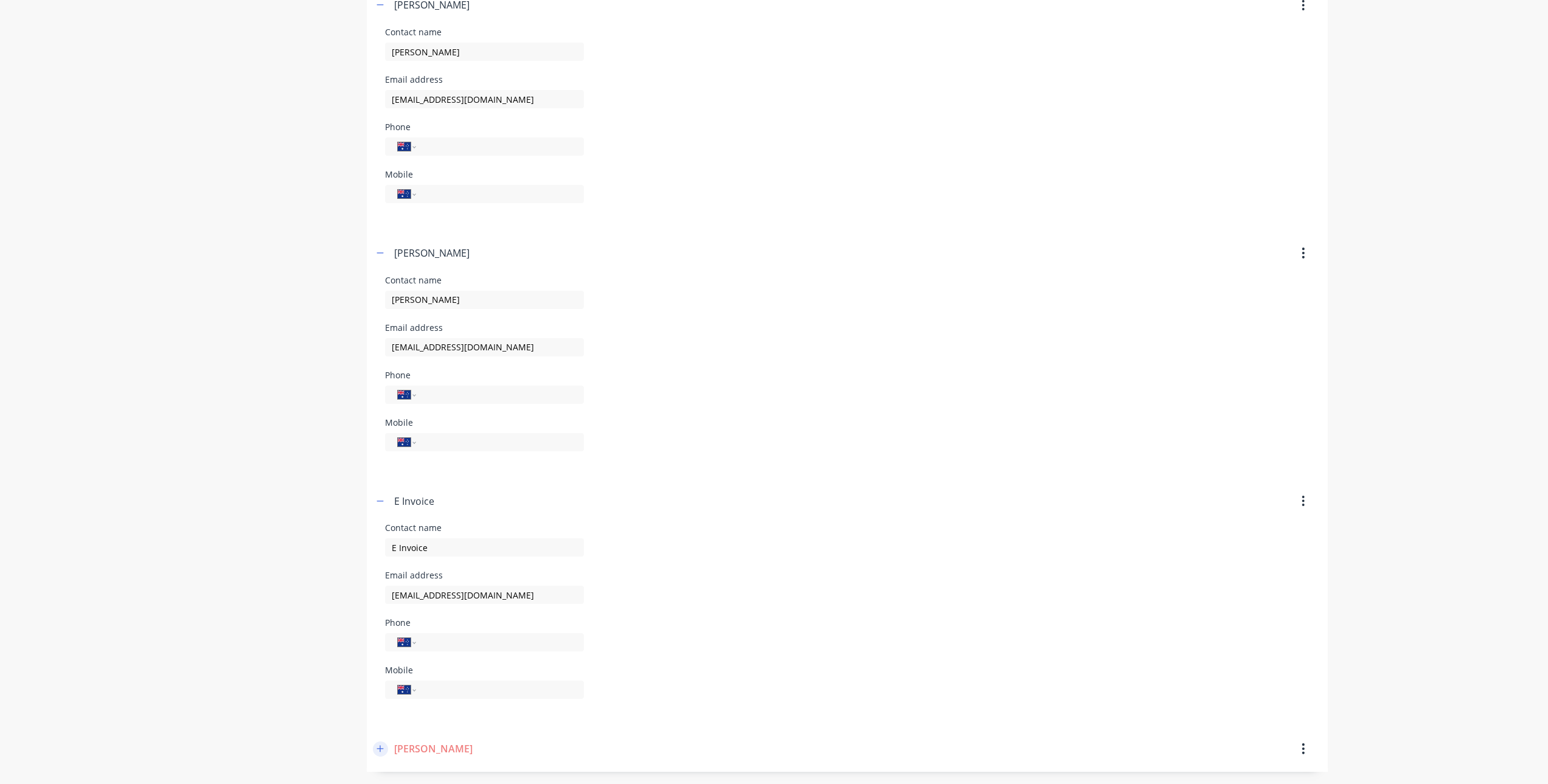
click at [378, 744] on button "button" at bounding box center [380, 749] width 15 height 15
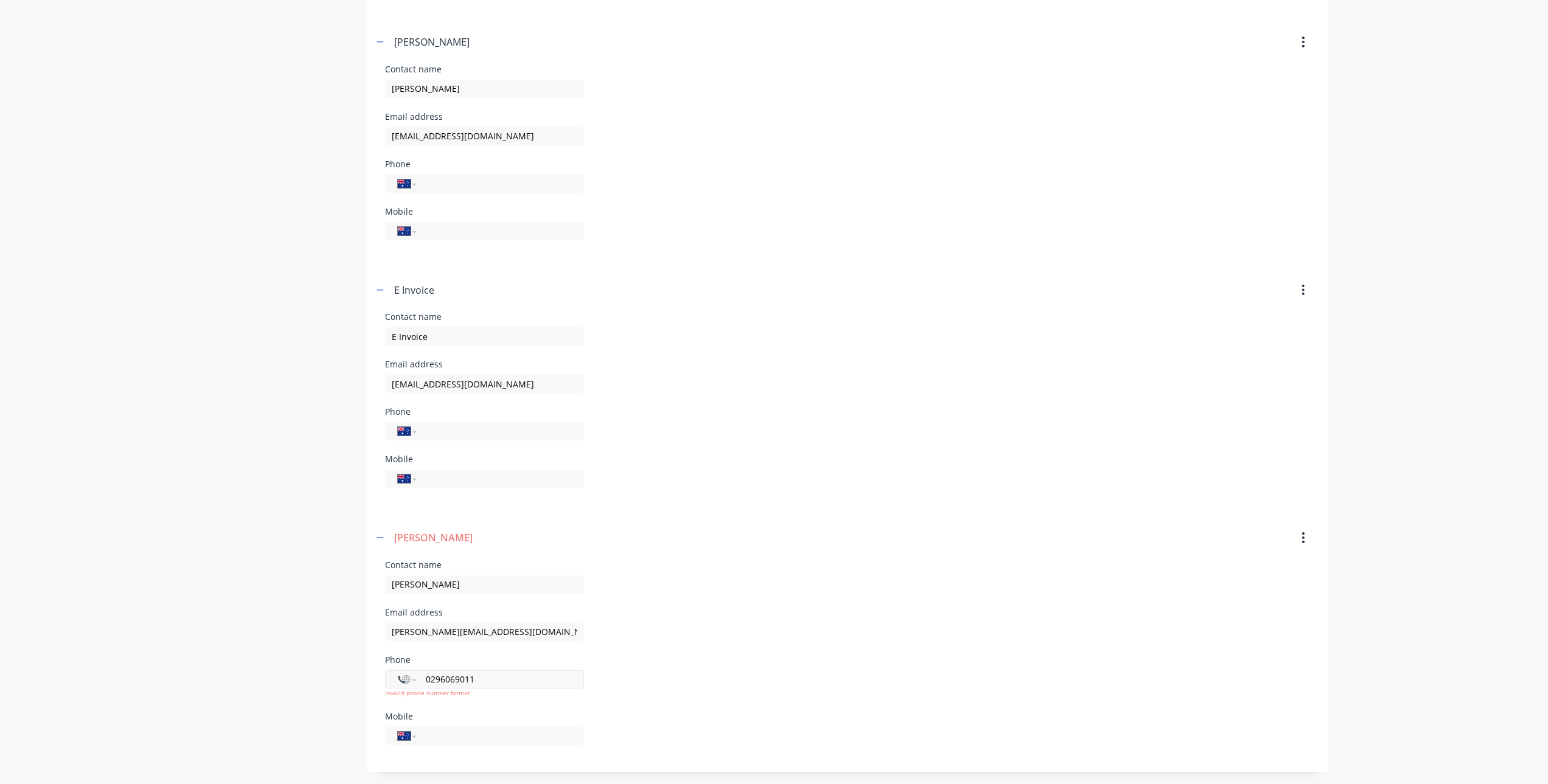
click at [513, 670] on div "International [GEOGRAPHIC_DATA] [GEOGRAPHIC_DATA] [GEOGRAPHIC_DATA] [GEOGRAPHIC…" at bounding box center [484, 679] width 199 height 18
click at [509, 681] on input "0296069011" at bounding box center [498, 679] width 146 height 14
drag, startPoint x: 528, startPoint y: 680, endPoint x: 310, endPoint y: 697, distance: 218.7
click at [310, 697] on div "Order history Billing address Delivery addresses Collaborate Contacts Settings …" at bounding box center [774, 101] width 1108 height 1339
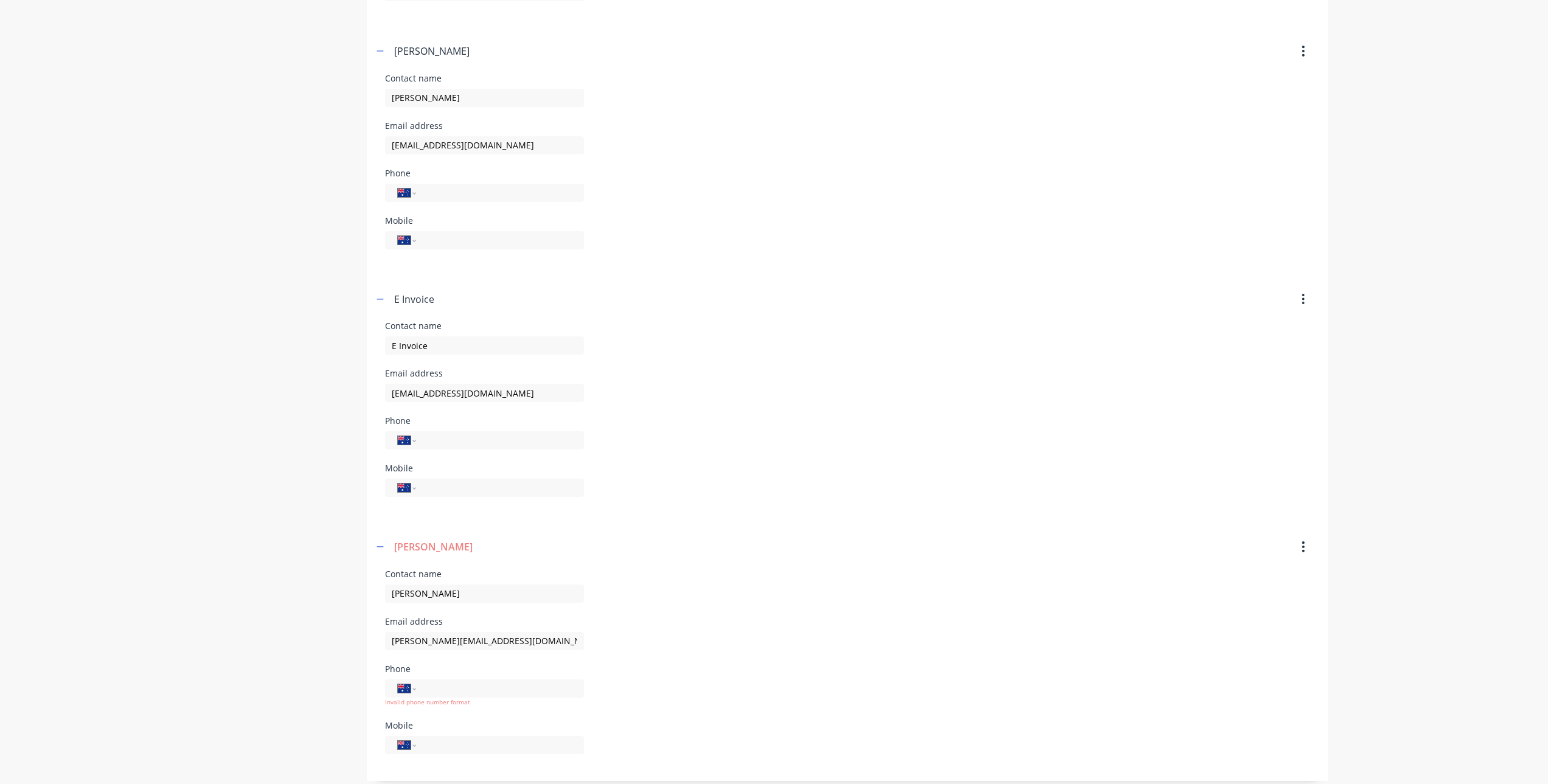
click at [717, 612] on div "Contact name [PERSON_NAME] Email address [PERSON_NAME][EMAIL_ADDRESS][DOMAIN_NA…" at bounding box center [847, 669] width 925 height 199
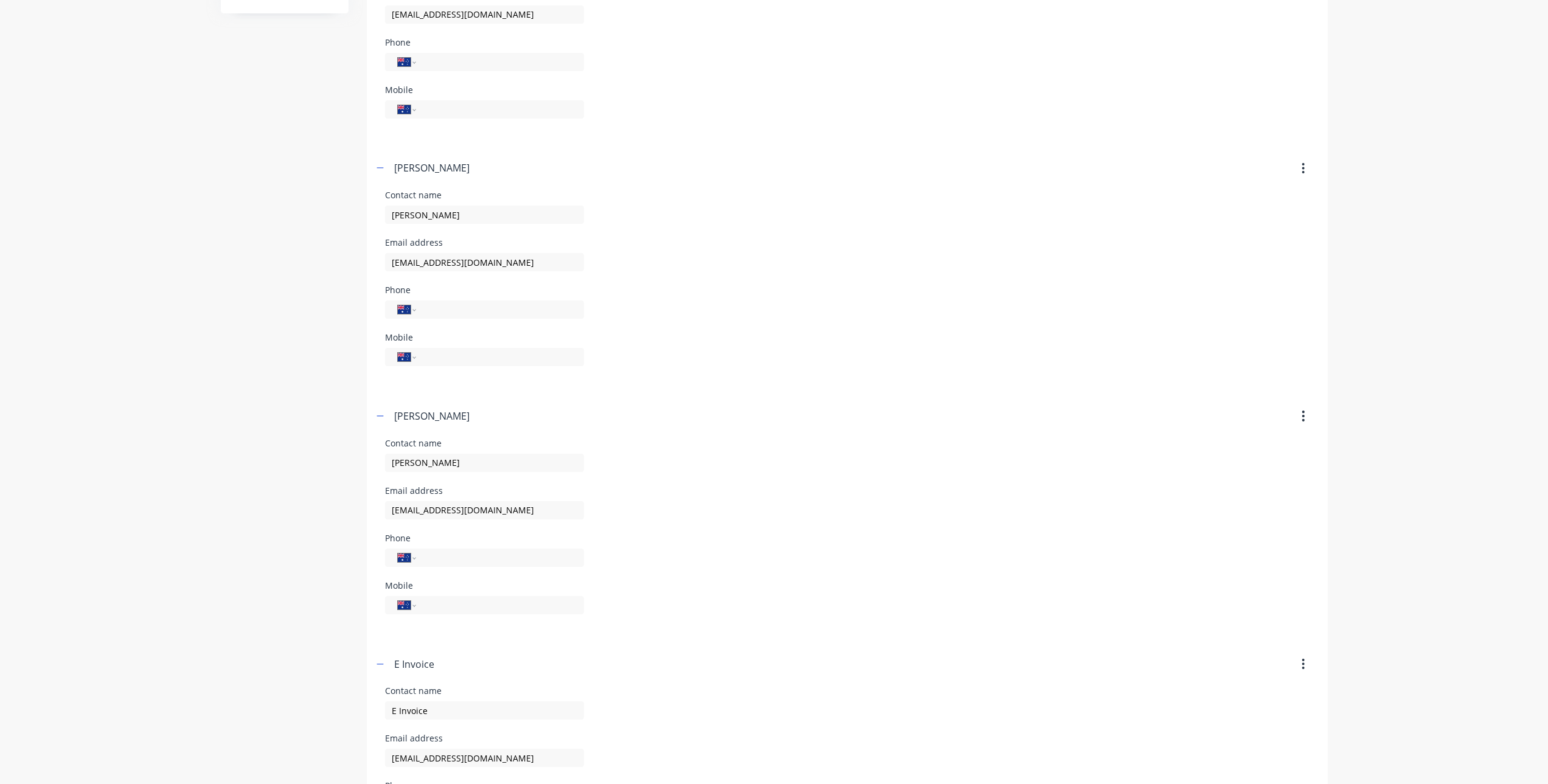
scroll to position [0, 0]
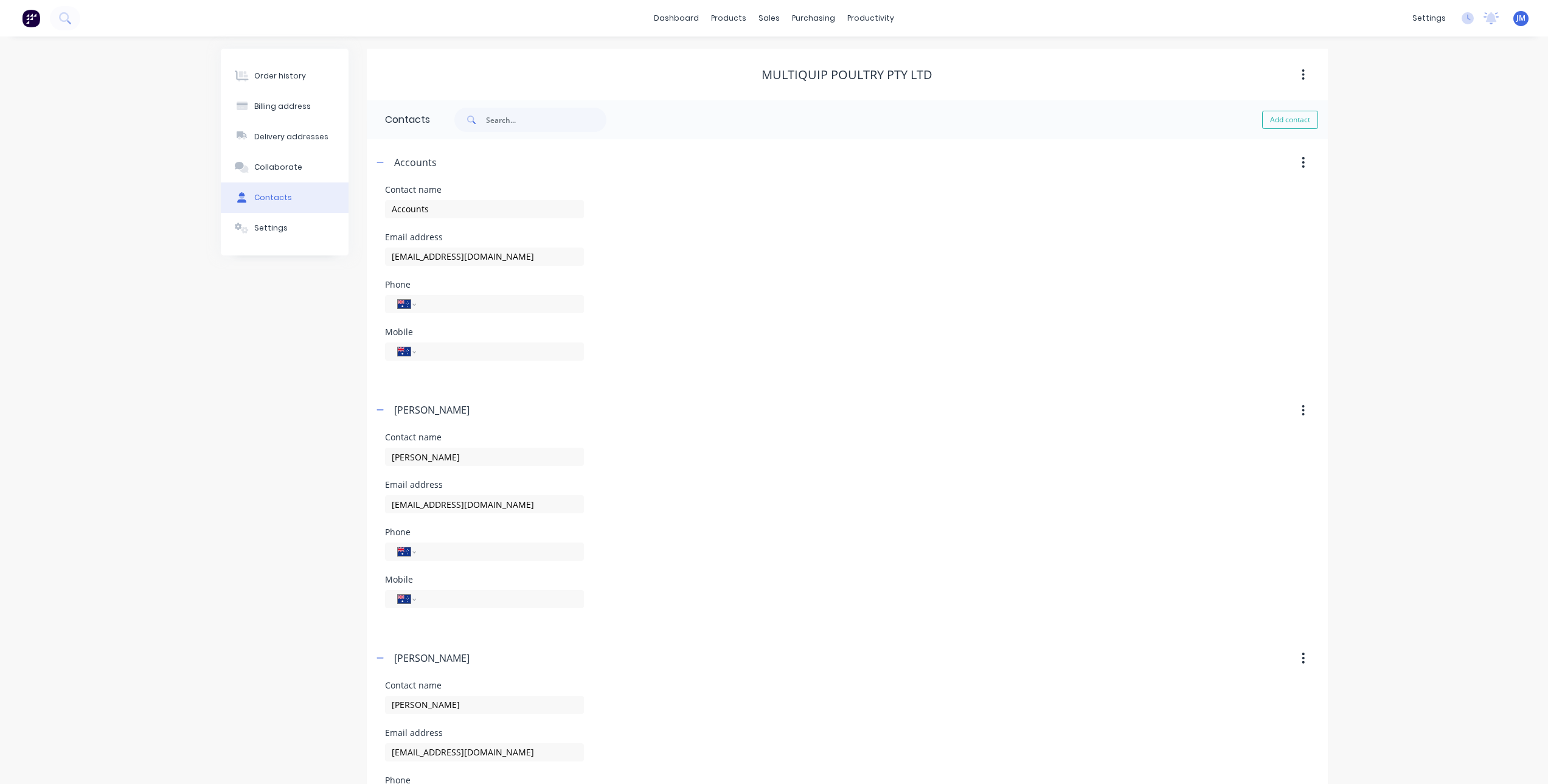
click at [776, 220] on div "Contact name Accounts" at bounding box center [847, 209] width 925 height 48
click at [382, 162] on icon "button" at bounding box center [380, 162] width 7 height 8
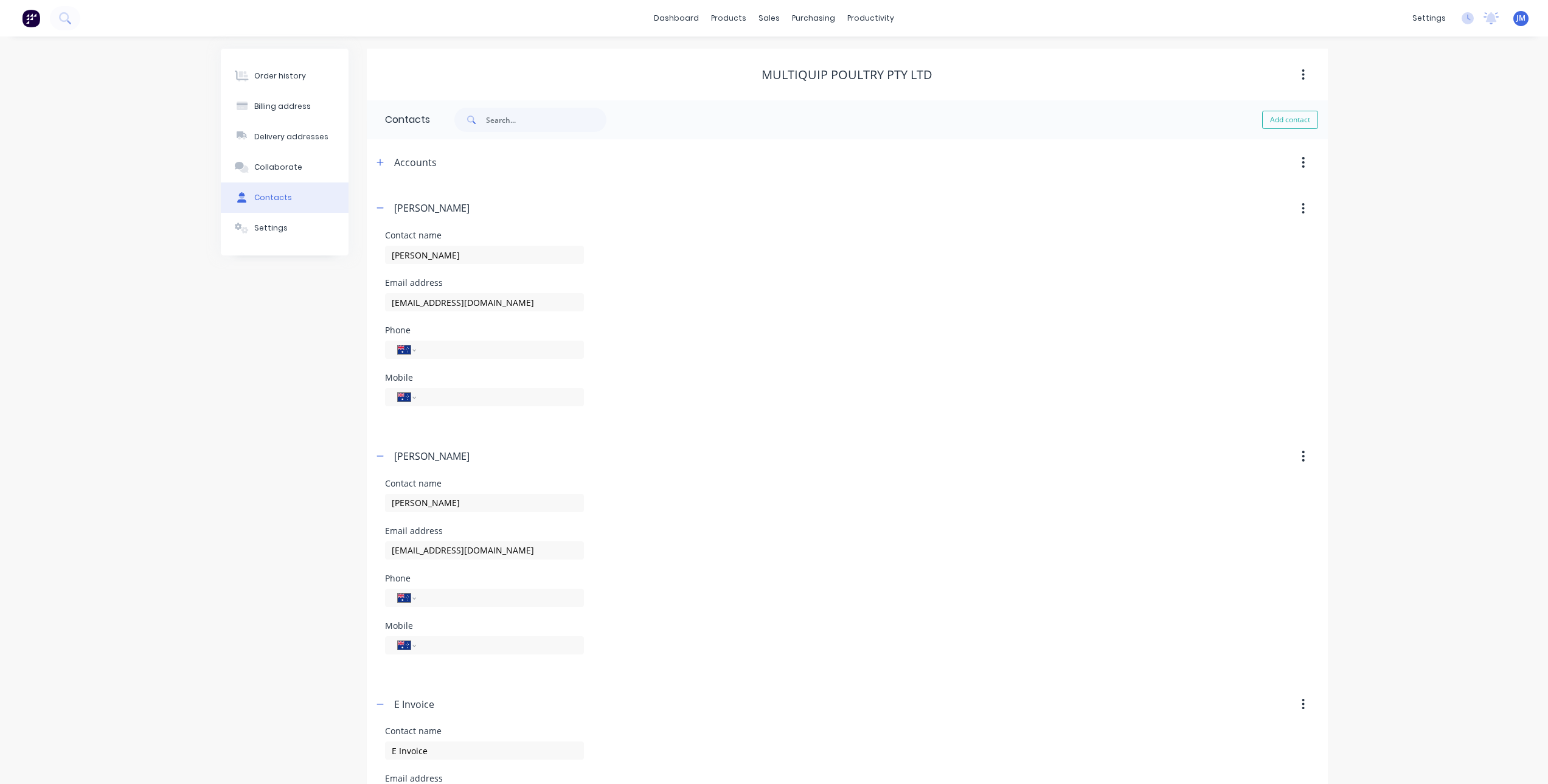
click at [385, 217] on div "[PERSON_NAME]" at bounding box center [731, 208] width 717 height 22
click at [385, 215] on button "button" at bounding box center [380, 208] width 15 height 15
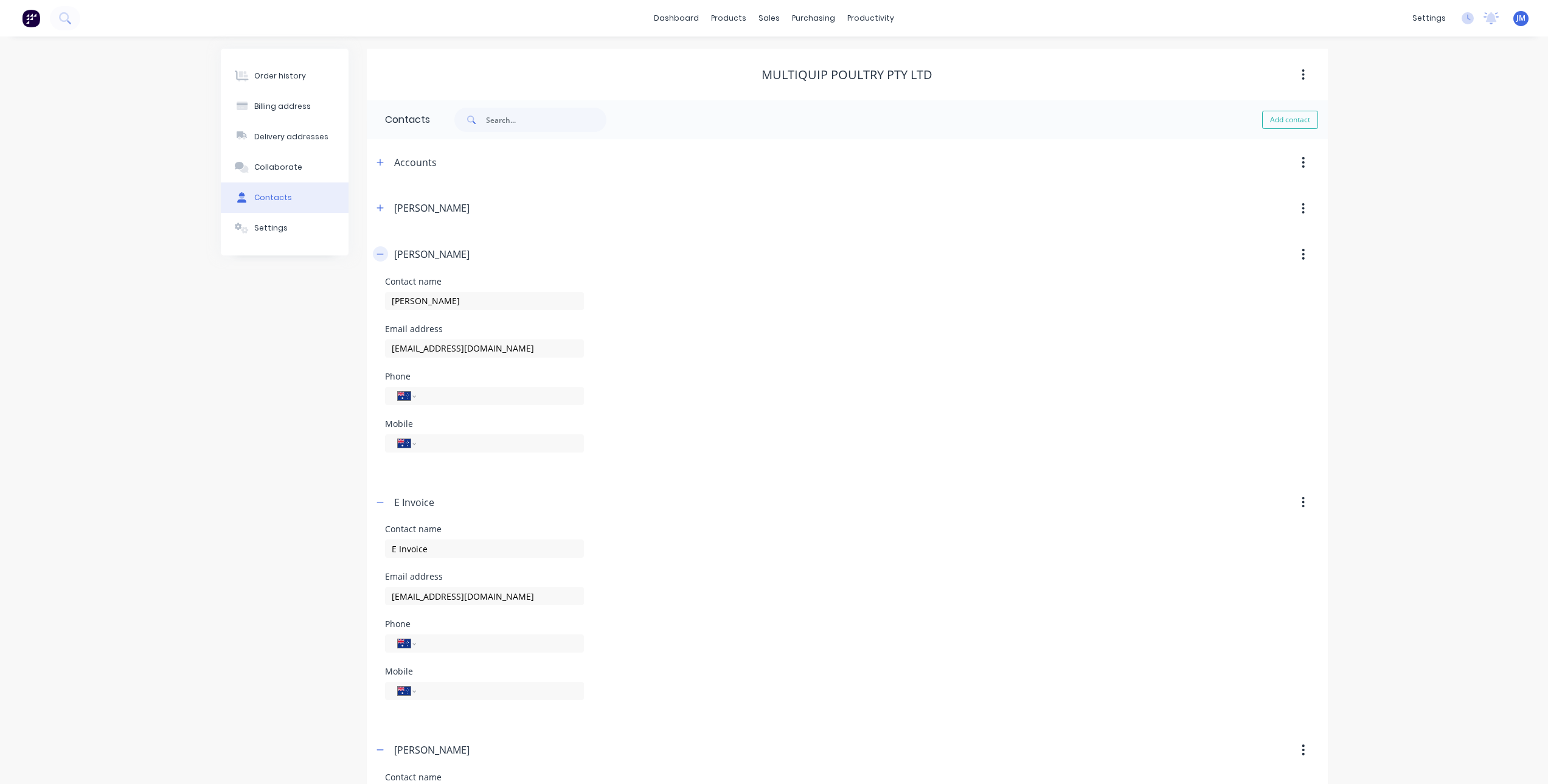
click at [382, 256] on icon "button" at bounding box center [380, 253] width 7 height 8
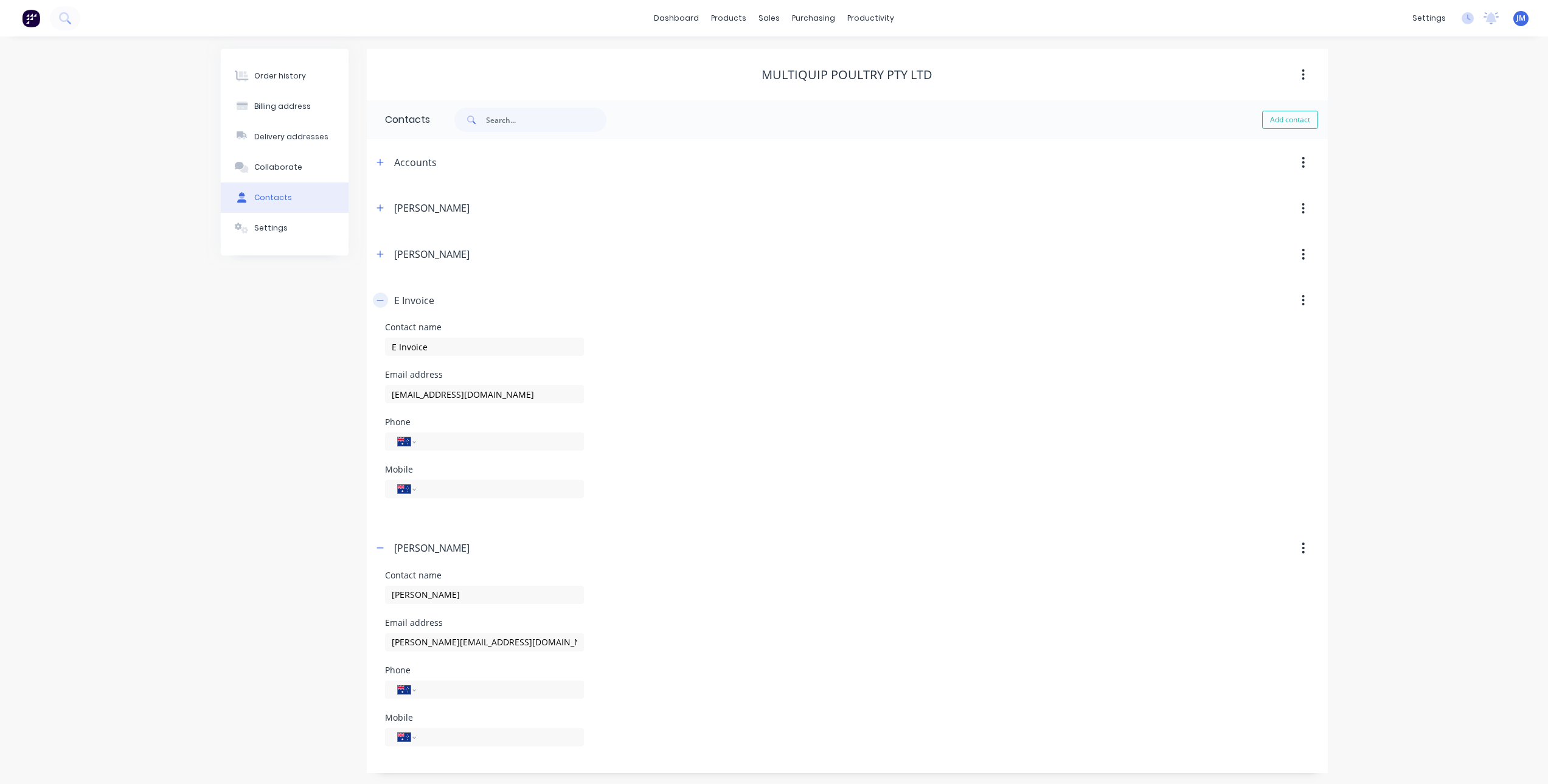
click at [380, 301] on icon "button" at bounding box center [380, 300] width 7 height 8
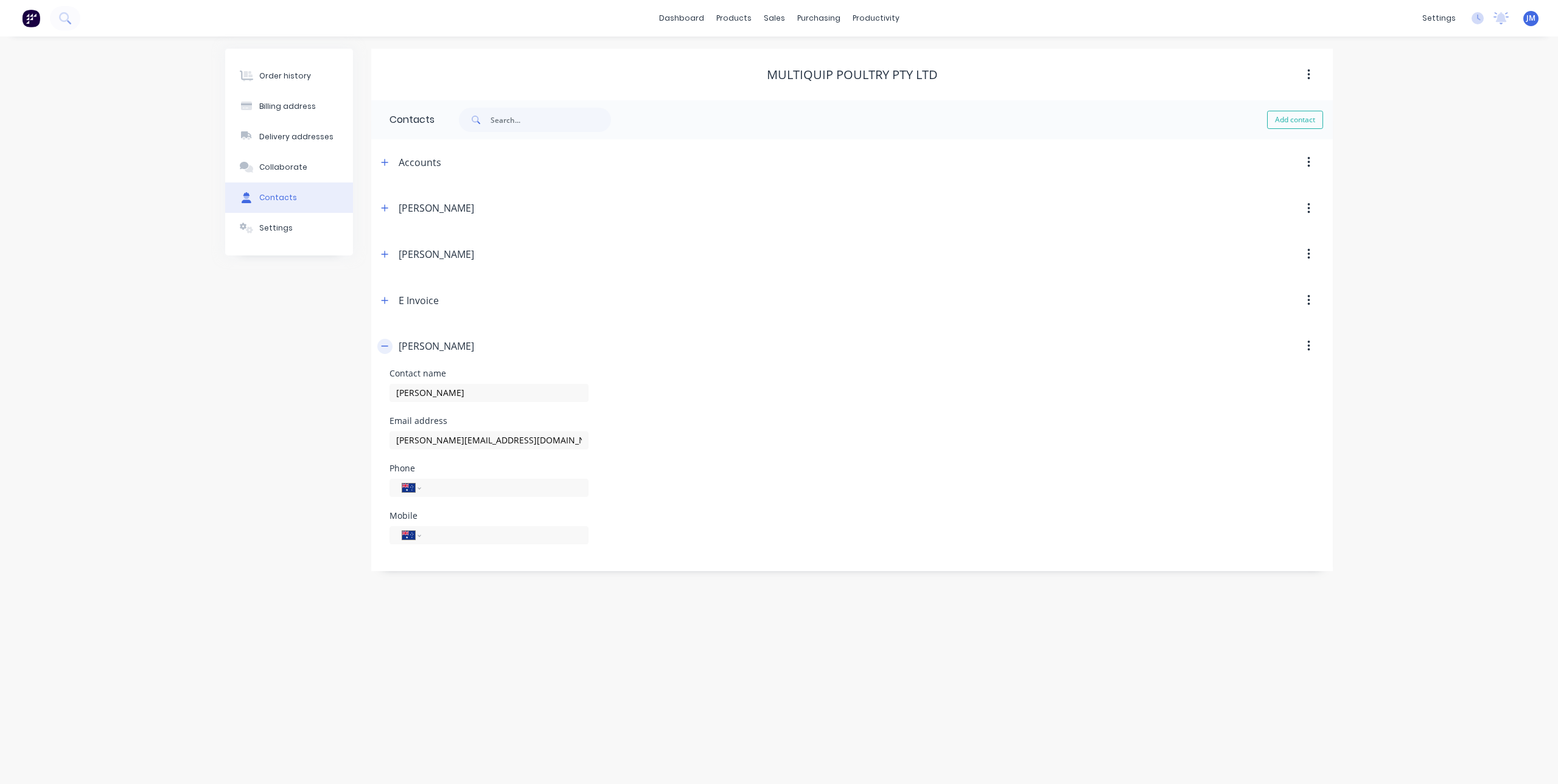
click at [384, 350] on icon "button" at bounding box center [385, 346] width 7 height 8
click at [288, 78] on div "Order history" at bounding box center [285, 76] width 51 height 11
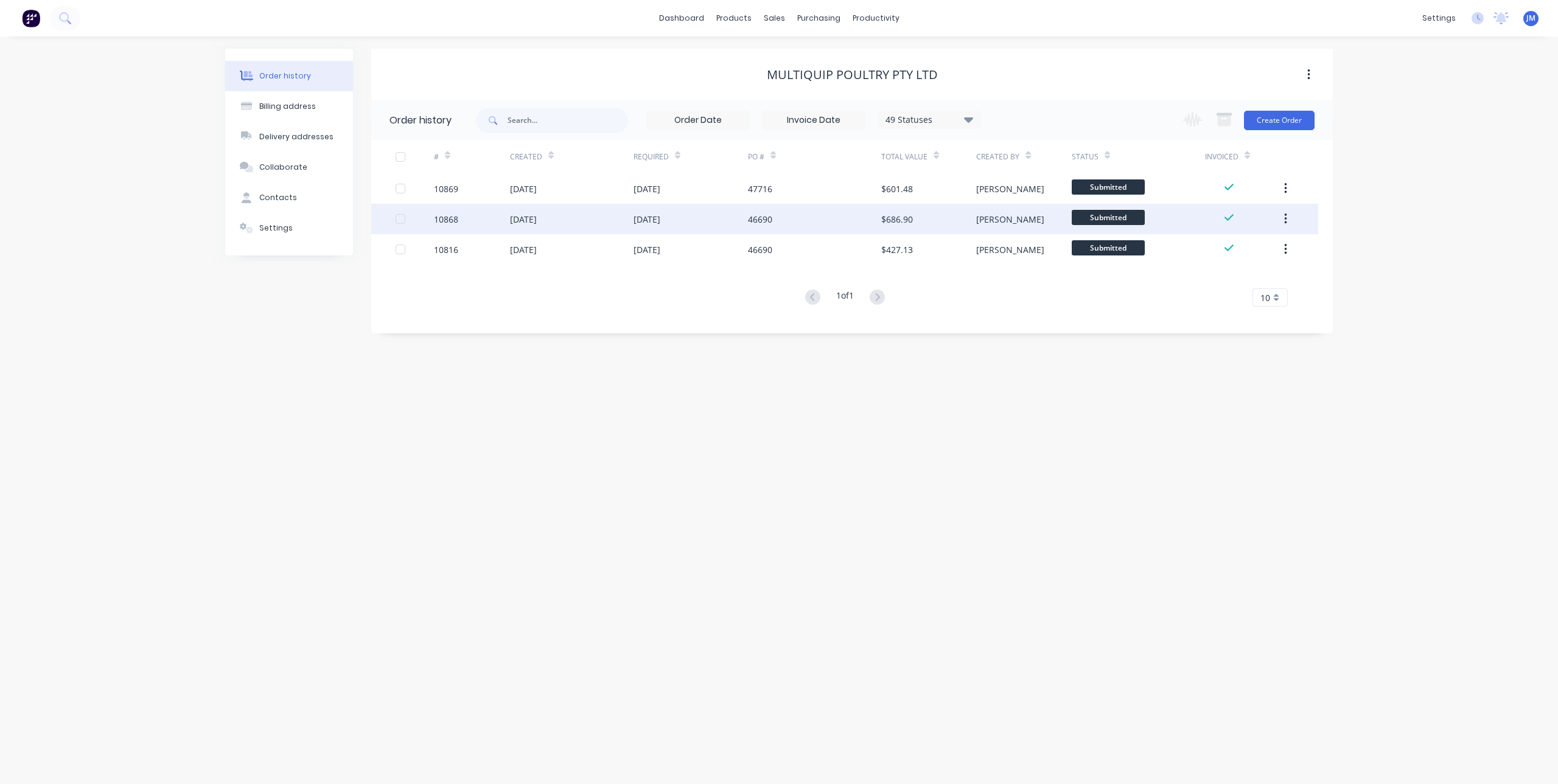
click at [623, 220] on div "[DATE]" at bounding box center [572, 218] width 124 height 31
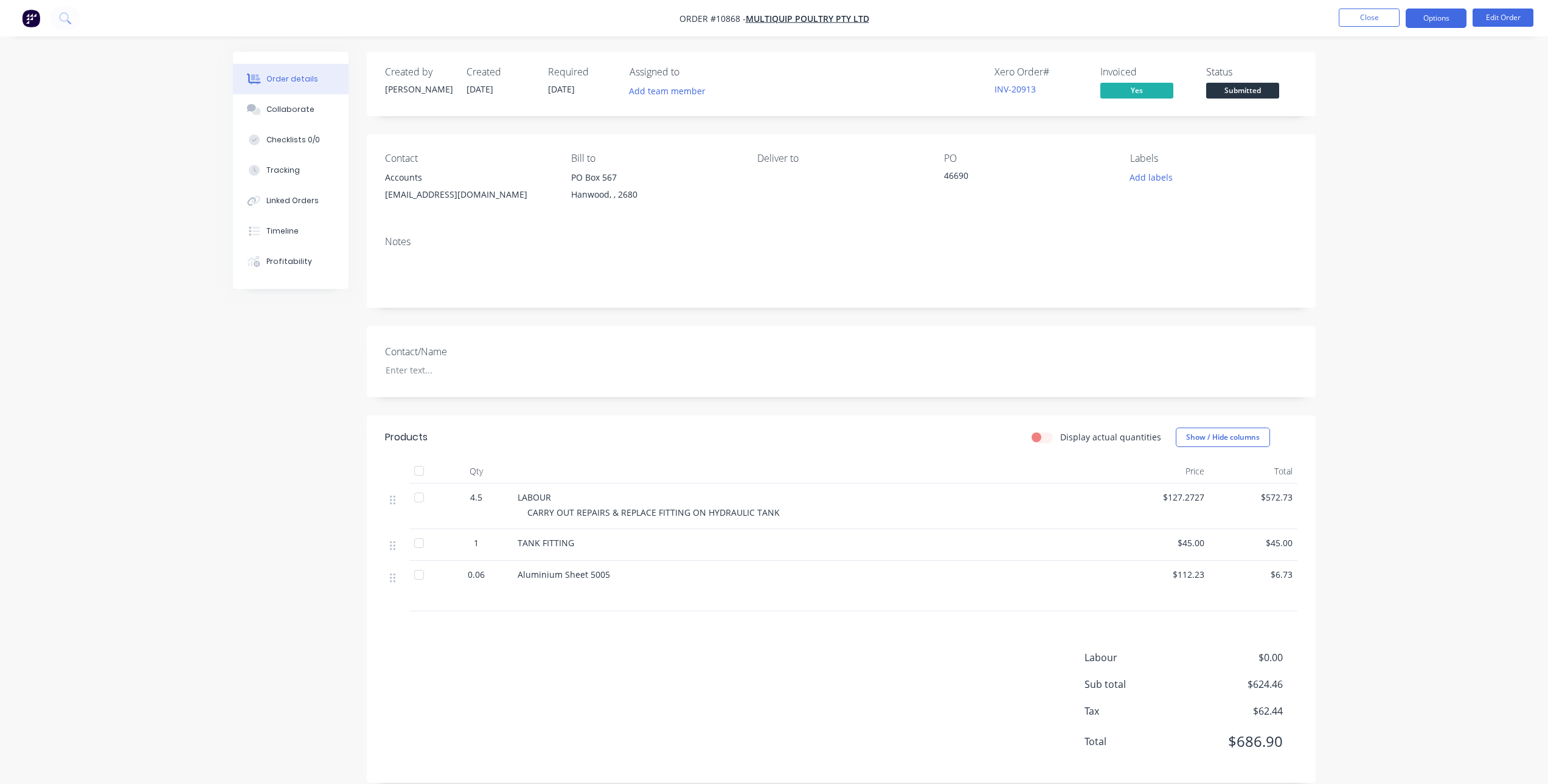
click at [1422, 19] on button "Options" at bounding box center [1436, 18] width 61 height 19
click at [1369, 75] on div "Invoice" at bounding box center [1400, 74] width 112 height 18
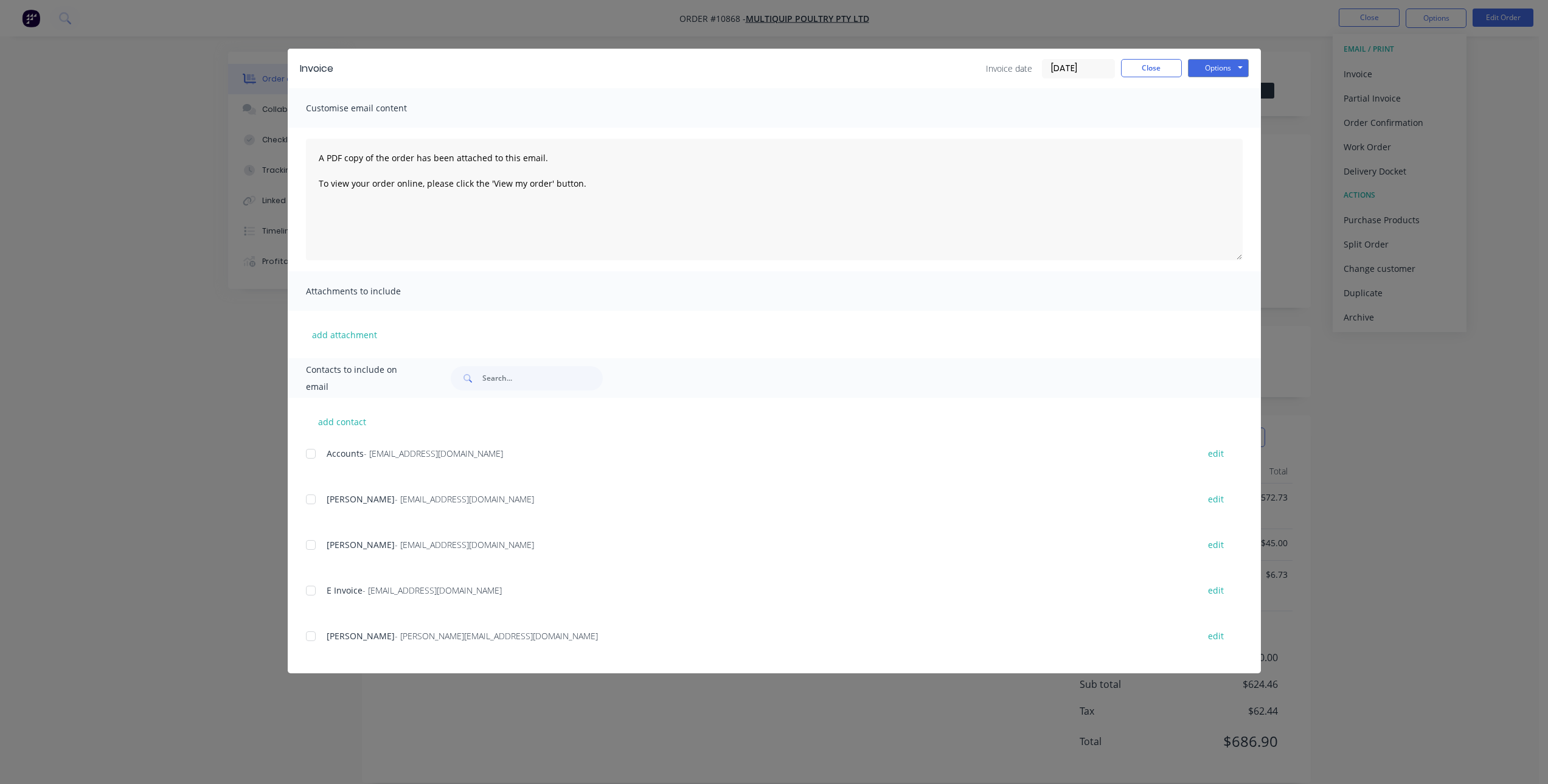
click at [309, 452] on div at bounding box center [311, 454] width 25 height 25
click at [1236, 66] on button "Options" at bounding box center [1219, 68] width 61 height 18
click at [1233, 131] on button "Email" at bounding box center [1227, 130] width 78 height 20
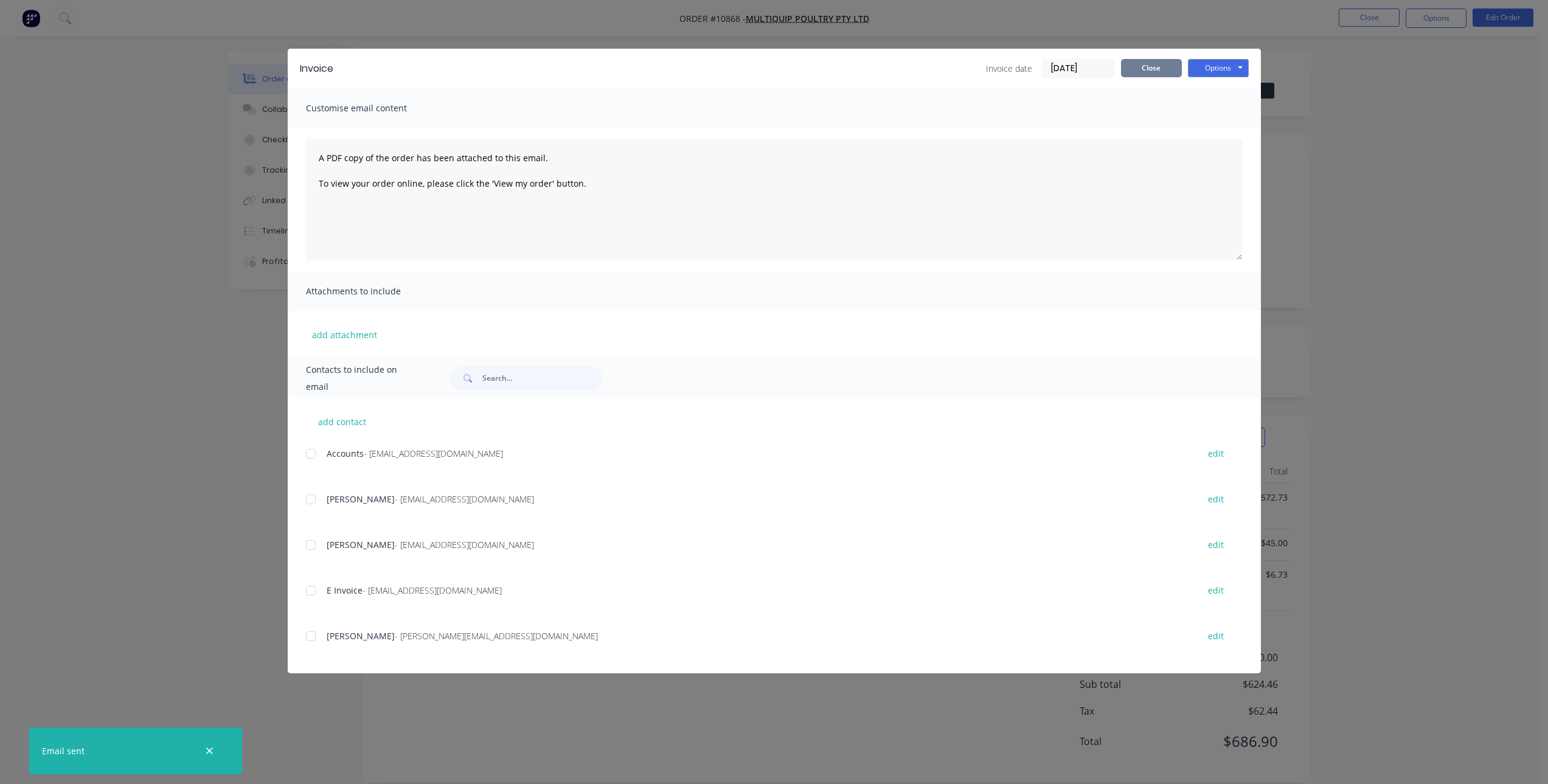
click at [1163, 70] on button "Close" at bounding box center [1151, 68] width 61 height 18
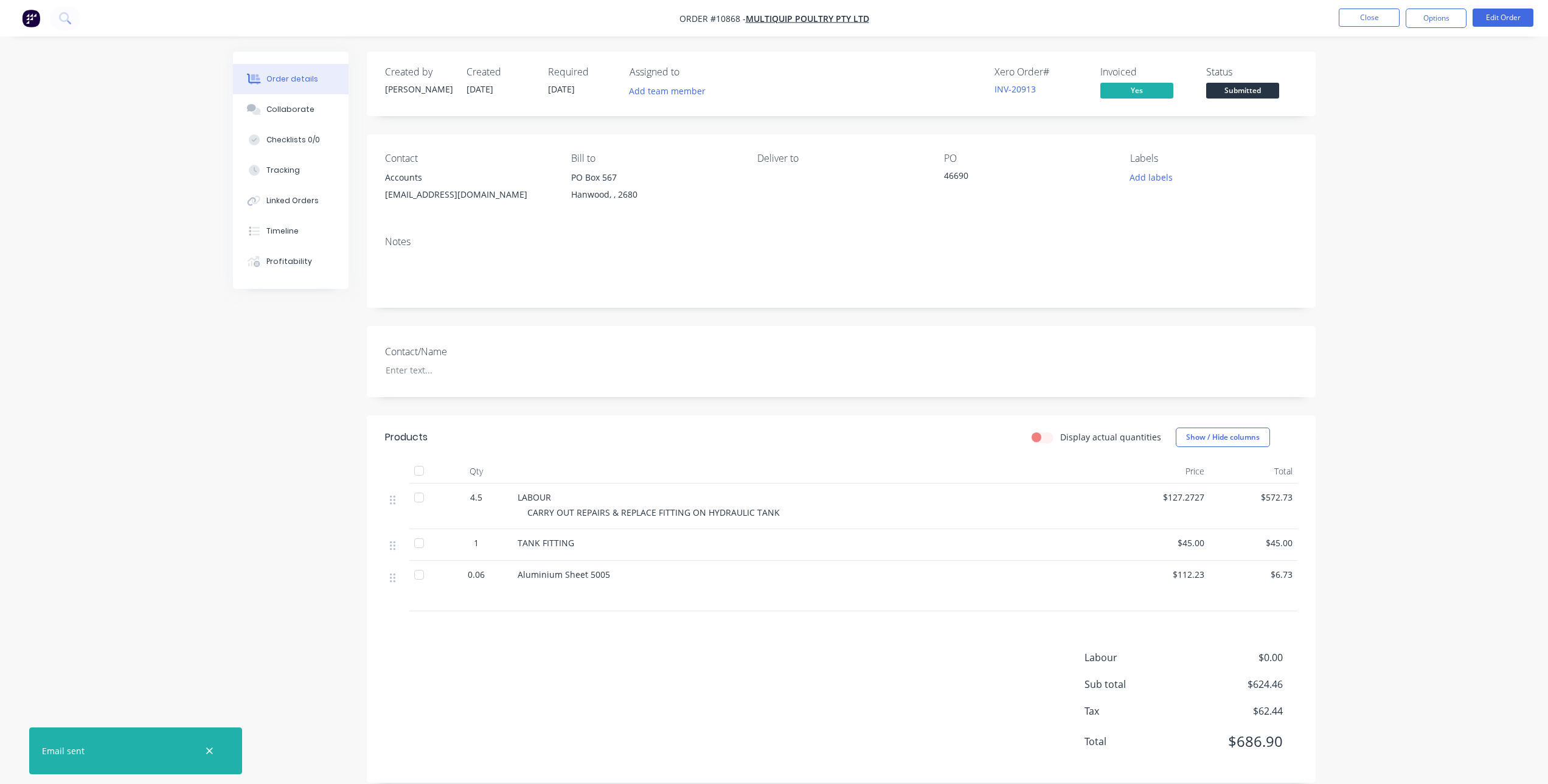
click at [532, 651] on div "Labour $0.00 Sub total $624.46 Tax $62.44 Total $686.90" at bounding box center [841, 707] width 912 height 114
click at [1365, 16] on button "Close" at bounding box center [1370, 17] width 61 height 18
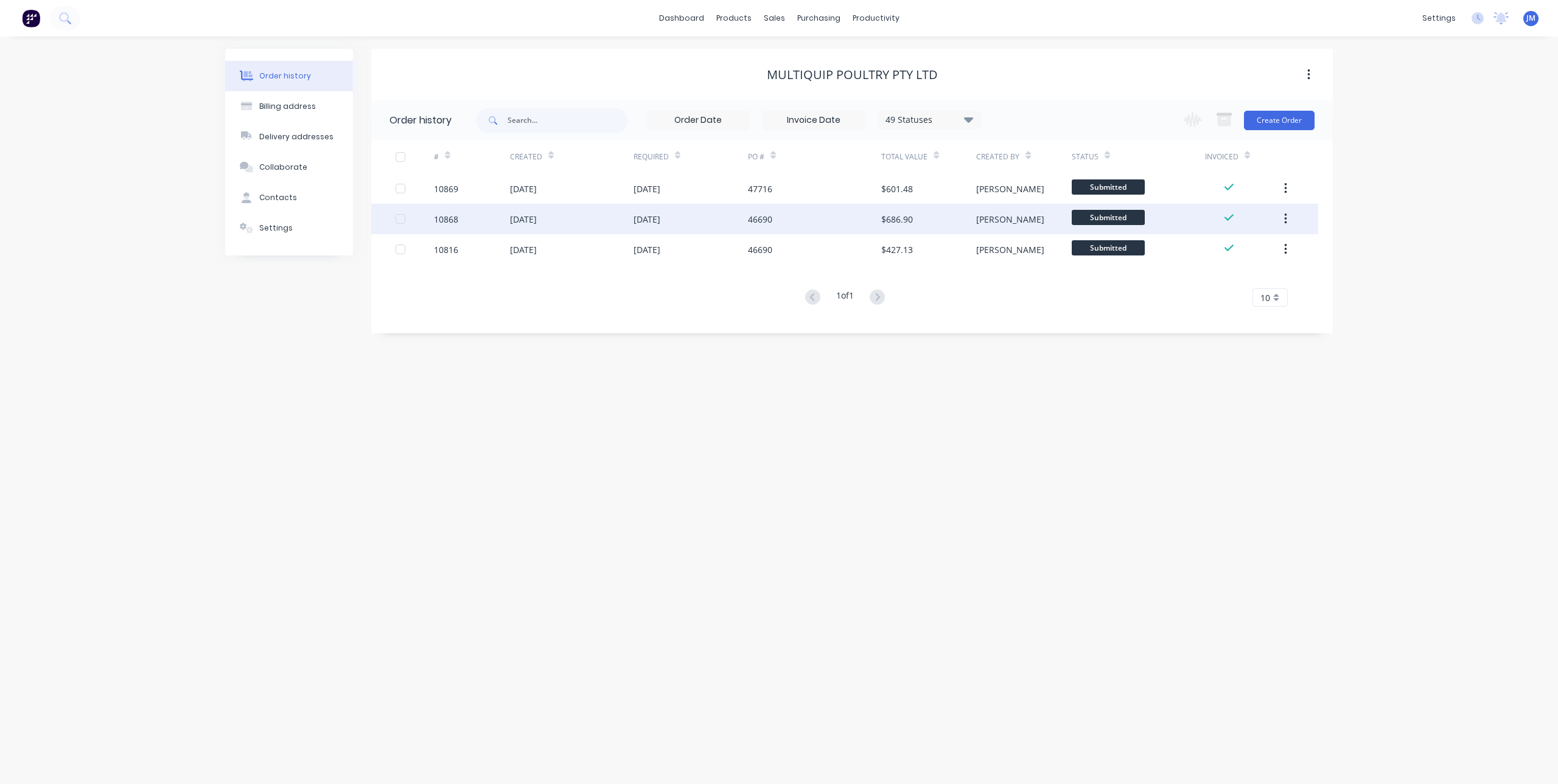
click at [652, 222] on div "[DATE]" at bounding box center [647, 219] width 27 height 13
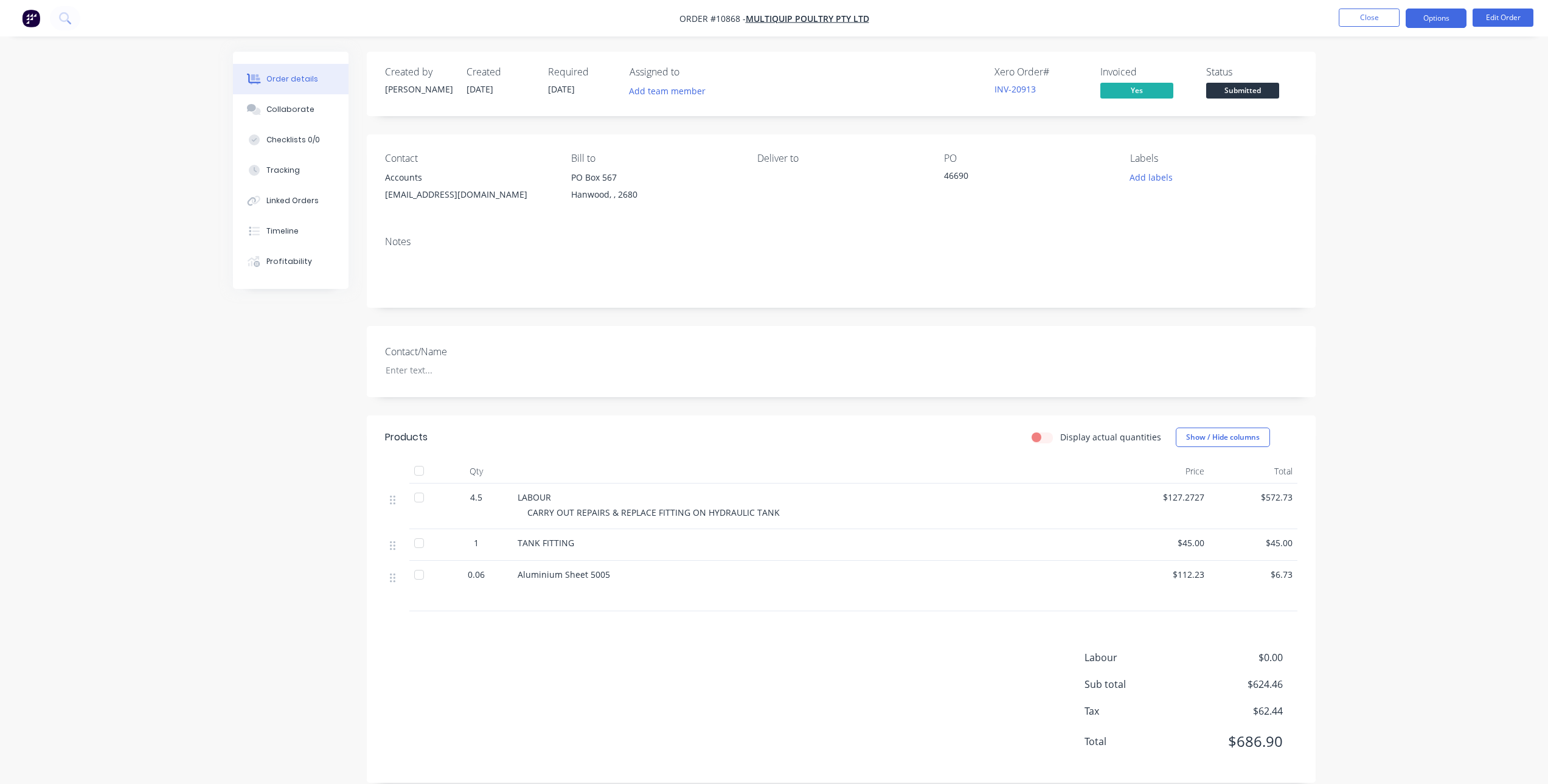
click at [1424, 18] on button "Options" at bounding box center [1436, 18] width 61 height 19
click at [1358, 69] on div "Invoice" at bounding box center [1400, 74] width 112 height 18
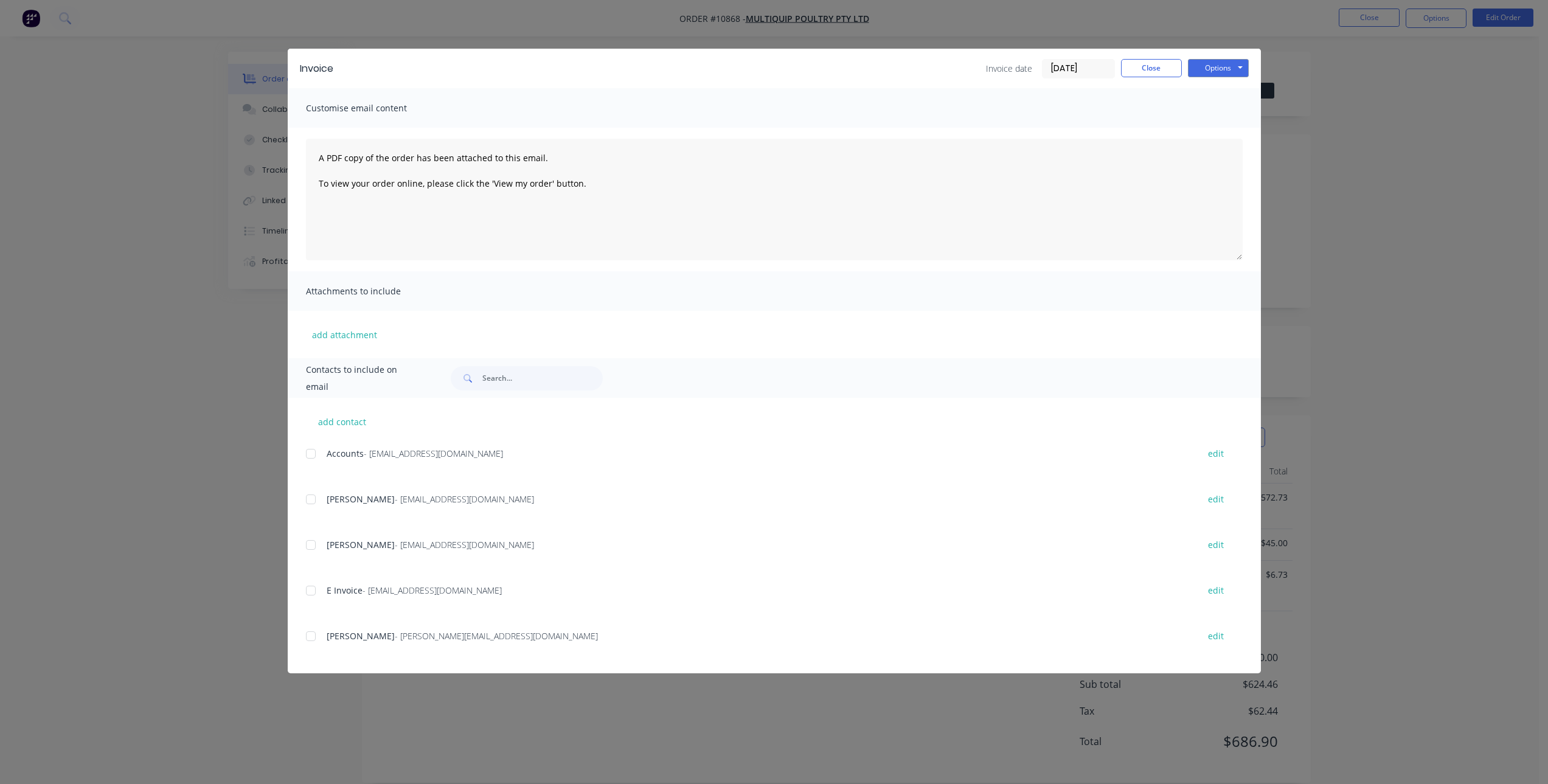
click at [313, 452] on div at bounding box center [311, 454] width 25 height 25
click at [1233, 62] on button "Options" at bounding box center [1219, 68] width 61 height 18
click at [1222, 133] on button "Email" at bounding box center [1227, 130] width 78 height 20
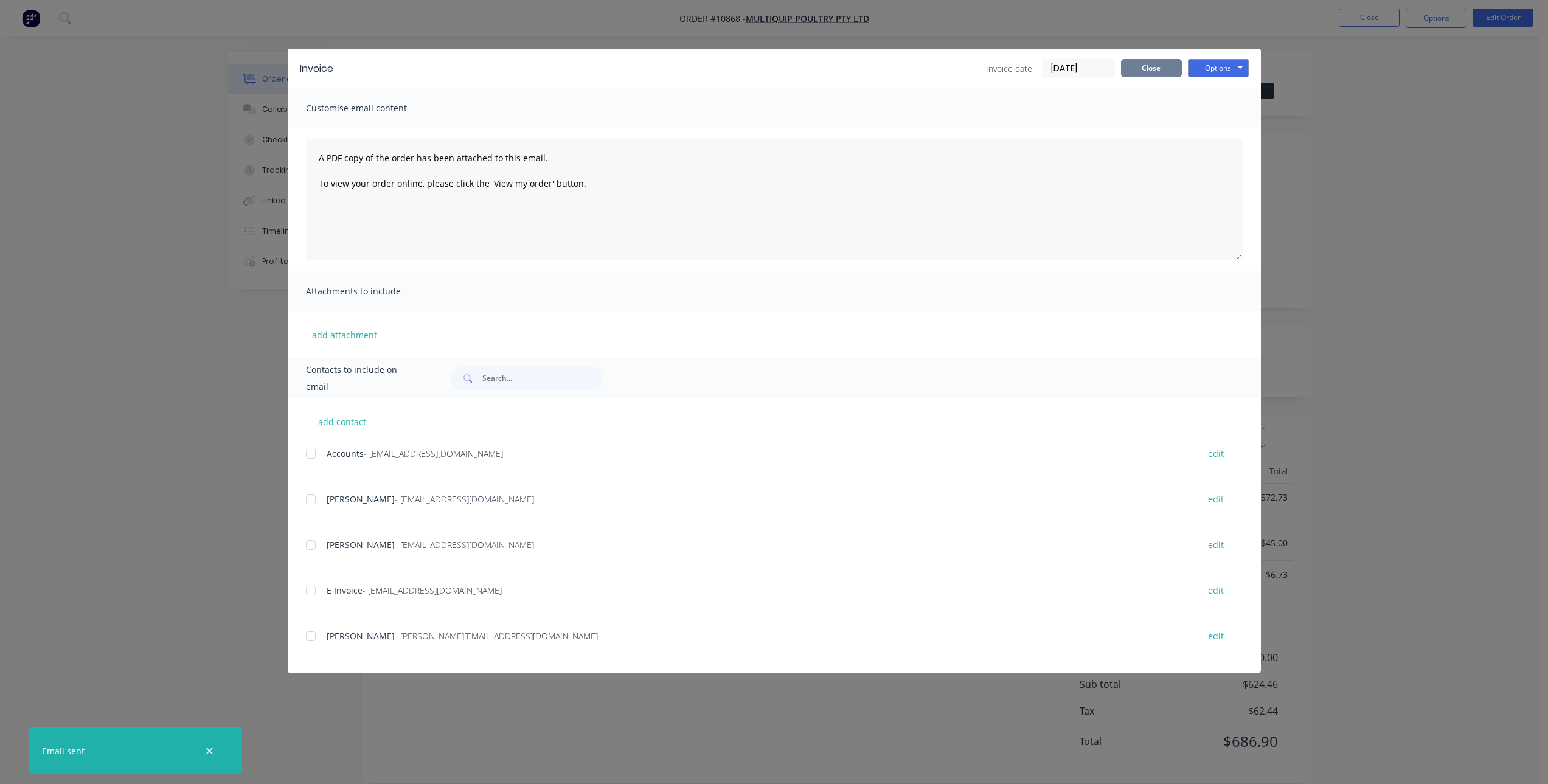
click at [1154, 66] on button "Close" at bounding box center [1151, 68] width 61 height 18
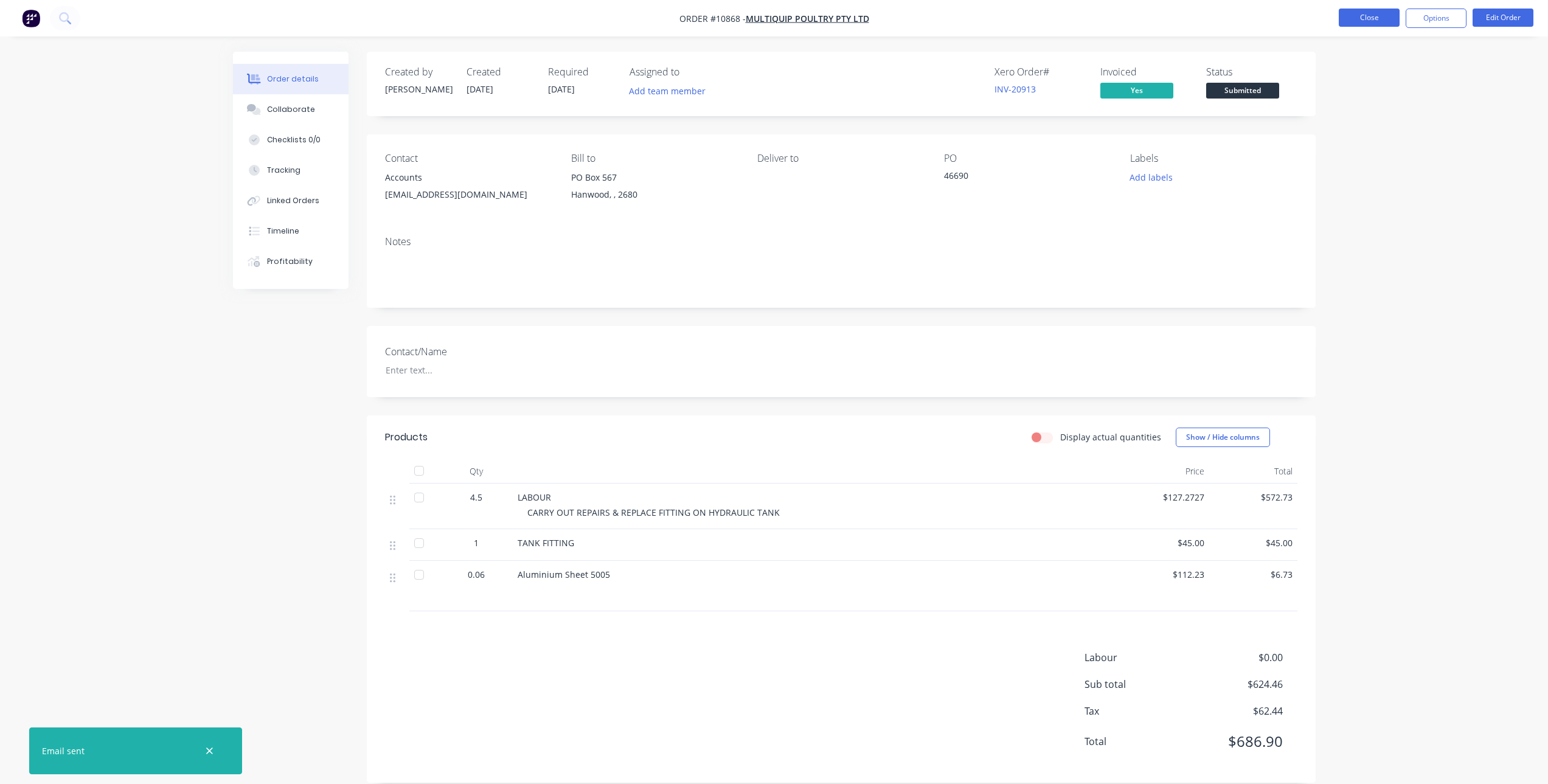
click at [1370, 18] on button "Close" at bounding box center [1370, 17] width 61 height 18
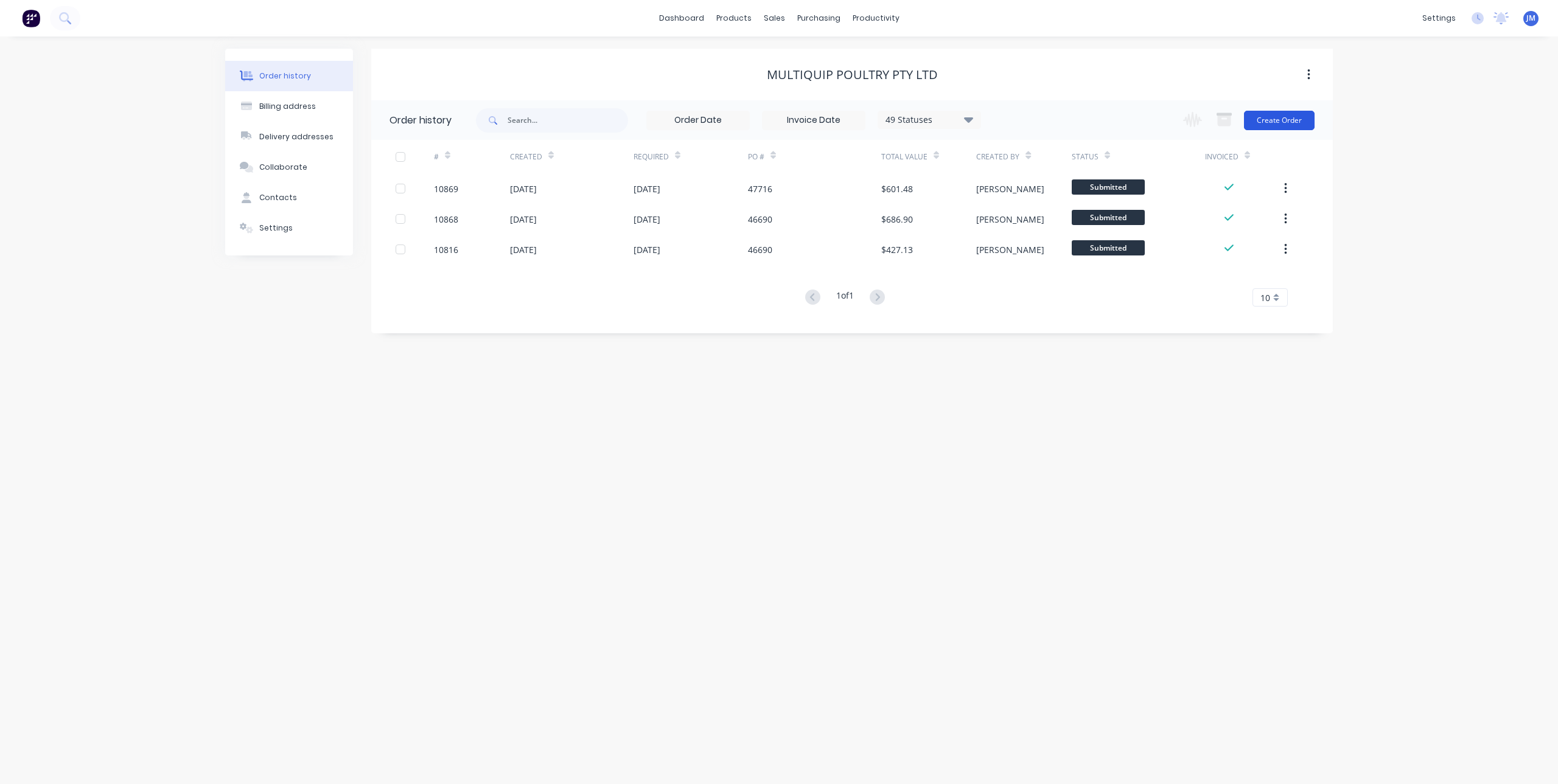
click at [1283, 118] on button "Create Order" at bounding box center [1278, 121] width 71 height 19
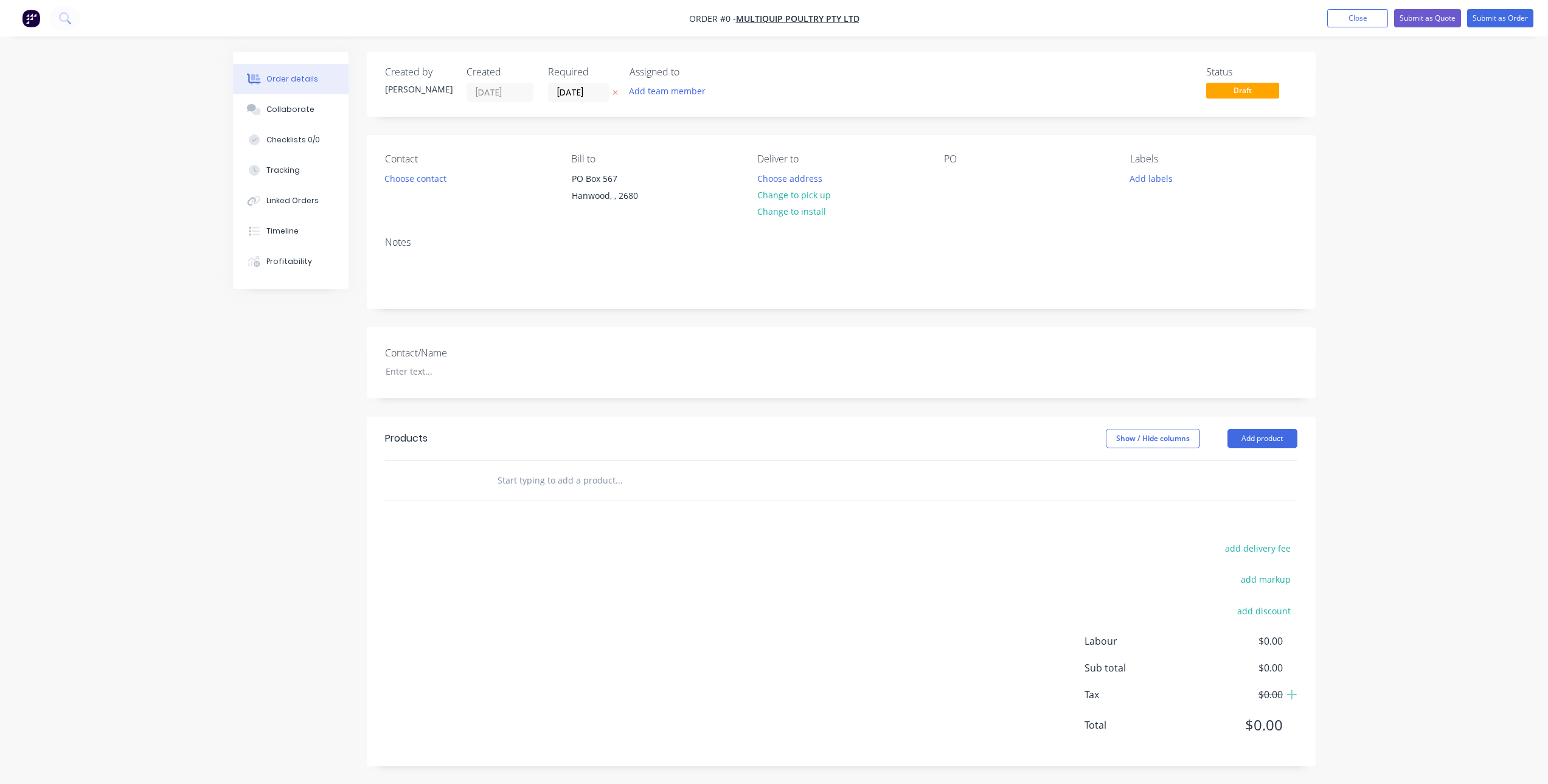
click at [975, 173] on div "PO" at bounding box center [1028, 181] width 167 height 55
click at [952, 184] on div at bounding box center [954, 179] width 19 height 18
click at [515, 458] on div "Creating draft order... Loading... Order details Collaborate Checklists 0/0 Tra…" at bounding box center [774, 418] width 1108 height 733
click at [540, 472] on div "Creating draft order... Loading..." at bounding box center [1007, 443] width 1548 height 784
click at [558, 481] on input "text" at bounding box center [619, 480] width 243 height 25
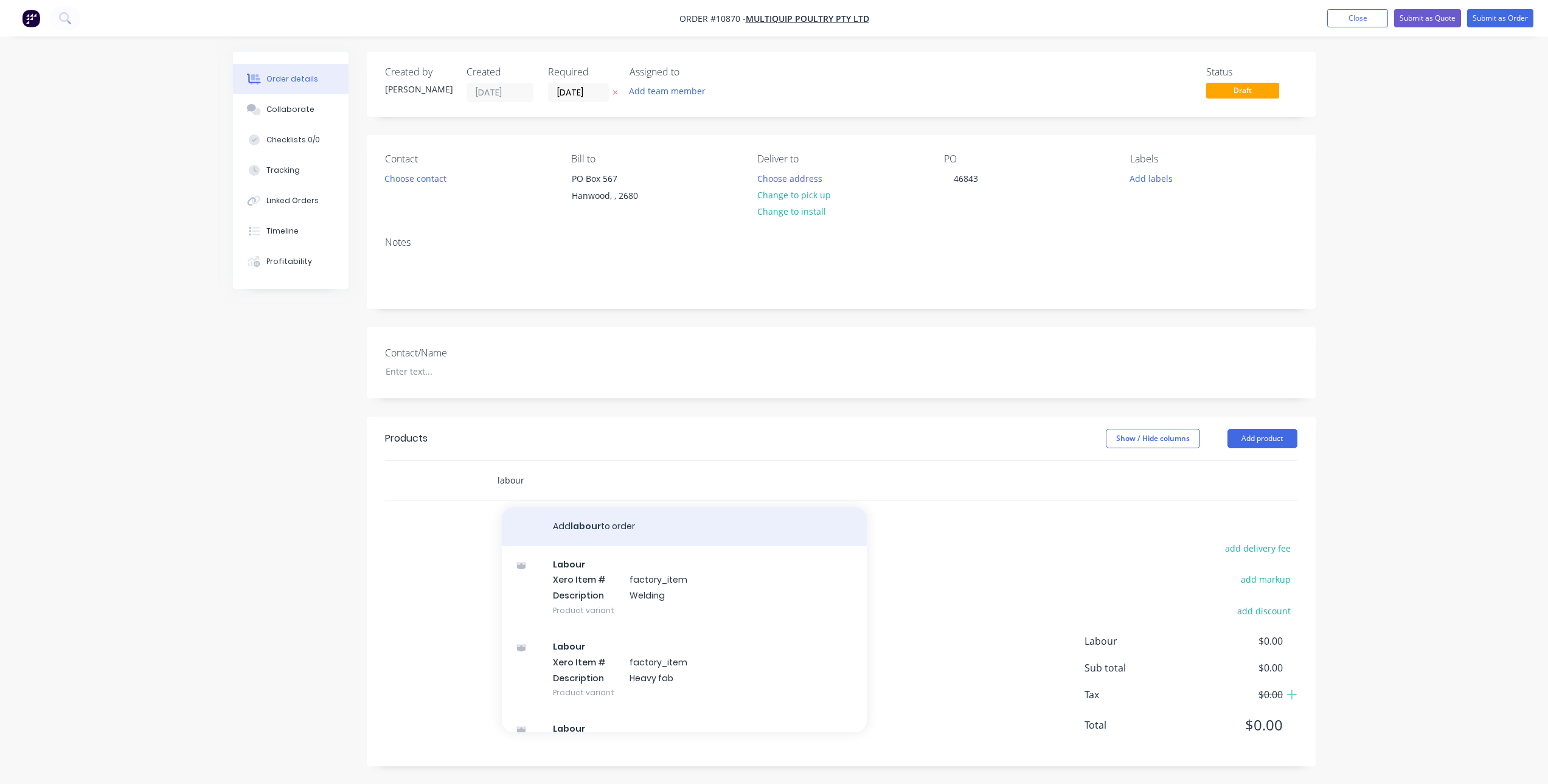
type input "labour"
click at [610, 533] on button "Add labour to order" at bounding box center [684, 527] width 365 height 39
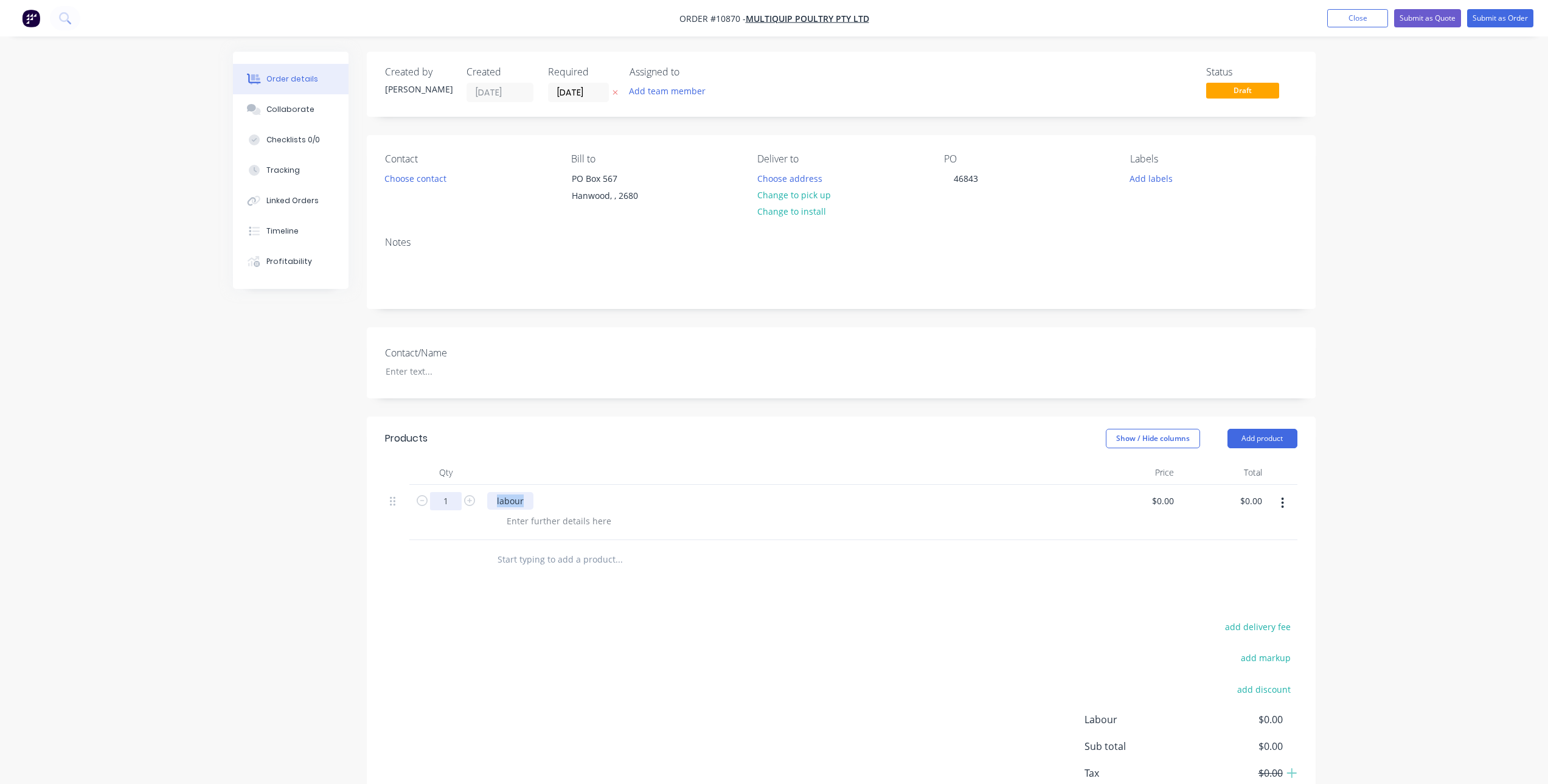
drag, startPoint x: 530, startPoint y: 499, endPoint x: 458, endPoint y: 509, distance: 72.7
click at [458, 509] on div "1 labour $0.00 $0.00 $0.00 $0.00" at bounding box center [841, 513] width 912 height 55
click at [524, 519] on div at bounding box center [559, 521] width 124 height 18
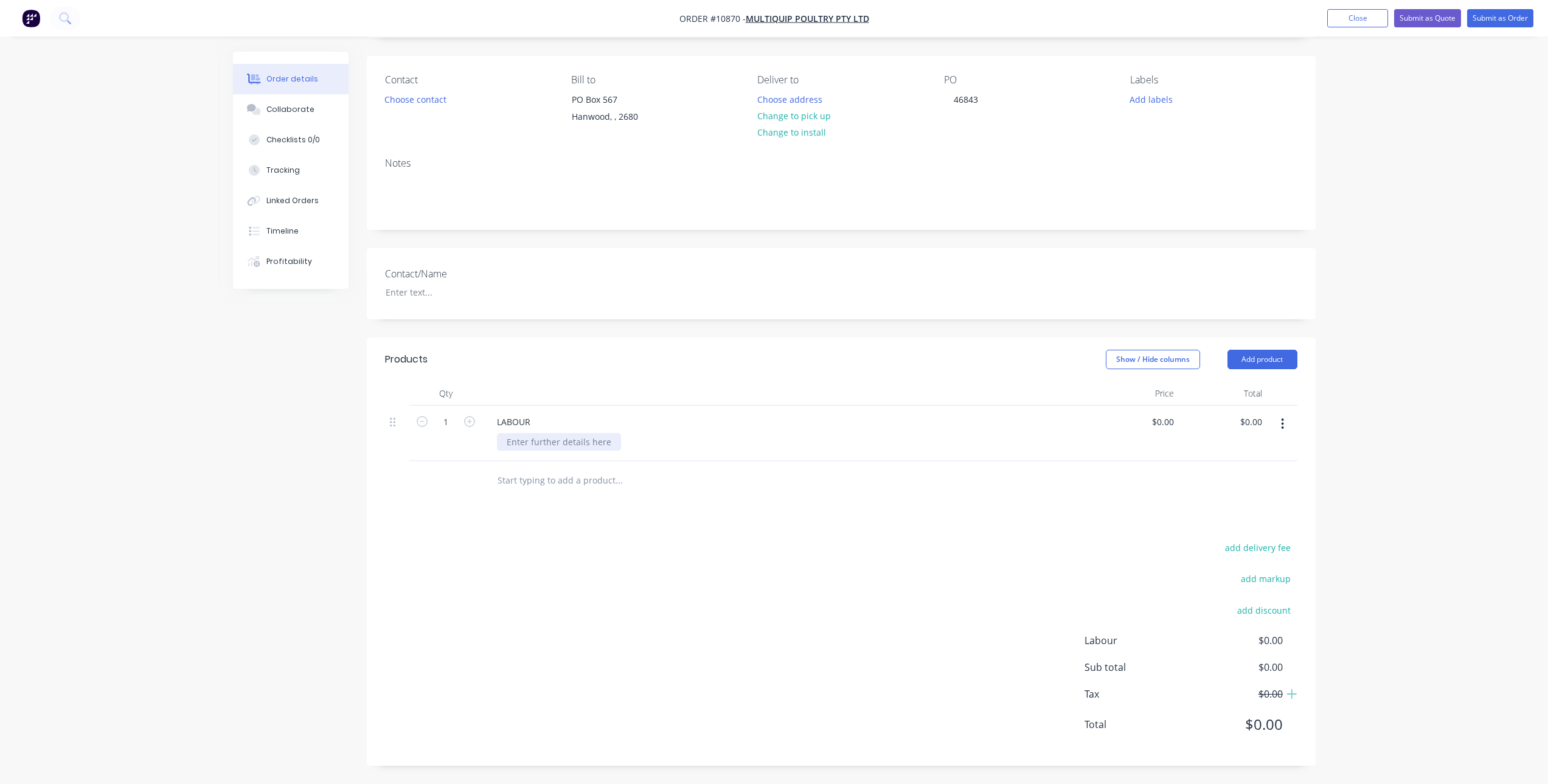
click at [598, 440] on div at bounding box center [559, 442] width 124 height 18
click at [440, 427] on input "1" at bounding box center [446, 422] width 31 height 18
type input "3.25"
click at [565, 522] on div "Products Show / Hide columns Add product Qty Price Total 3.25 LABOUR REPAIRS TO…" at bounding box center [841, 551] width 949 height 429
click at [1160, 425] on div "0 $0.00" at bounding box center [1163, 422] width 33 height 18
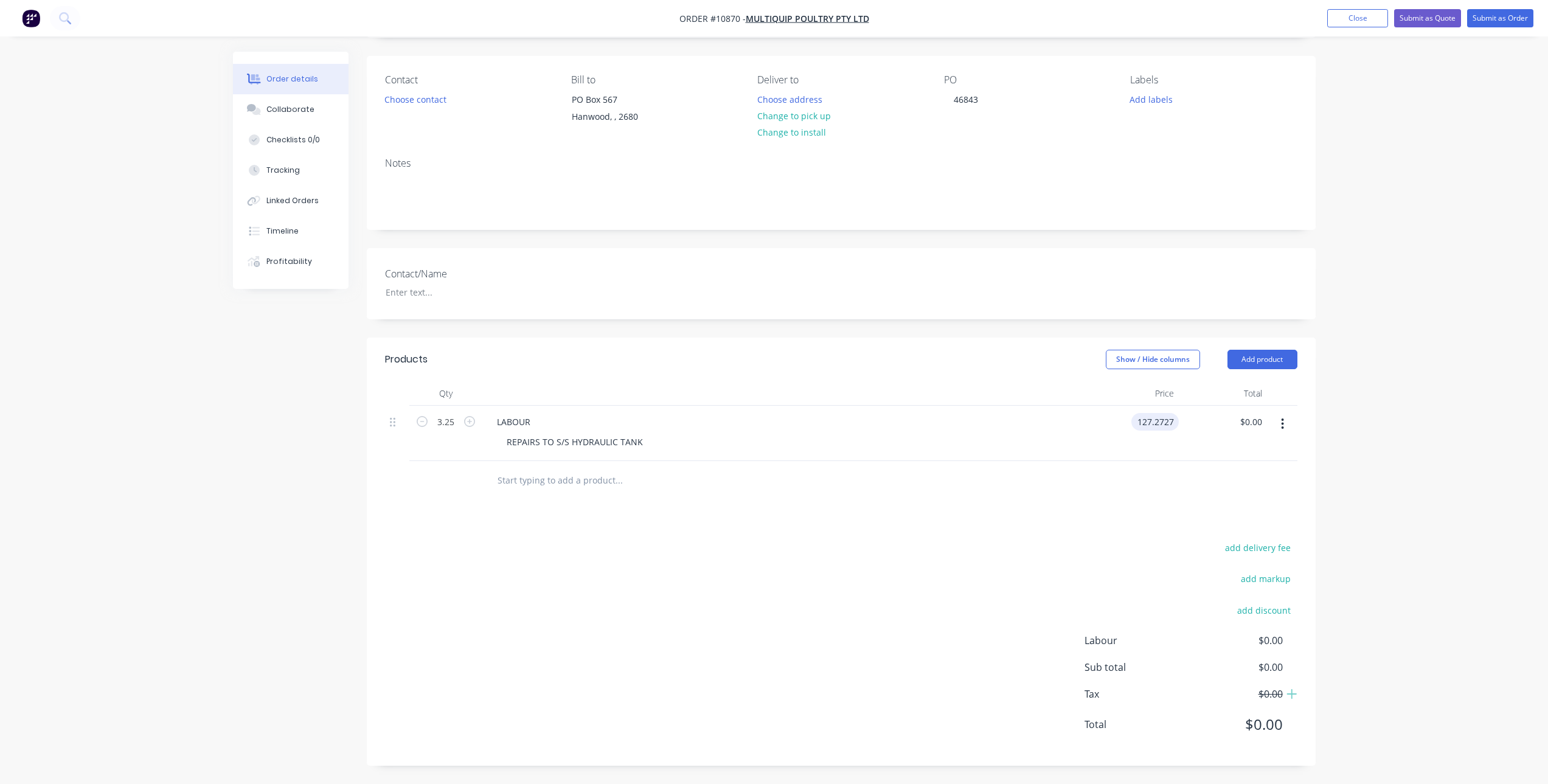
type input "$127.2727"
type input "$413.64"
click at [836, 532] on div "Products Show / Hide columns Add product Qty Price Total 3.25 LABOUR REPAIRS TO…" at bounding box center [841, 551] width 949 height 429
click at [528, 487] on input "text" at bounding box center [619, 480] width 243 height 25
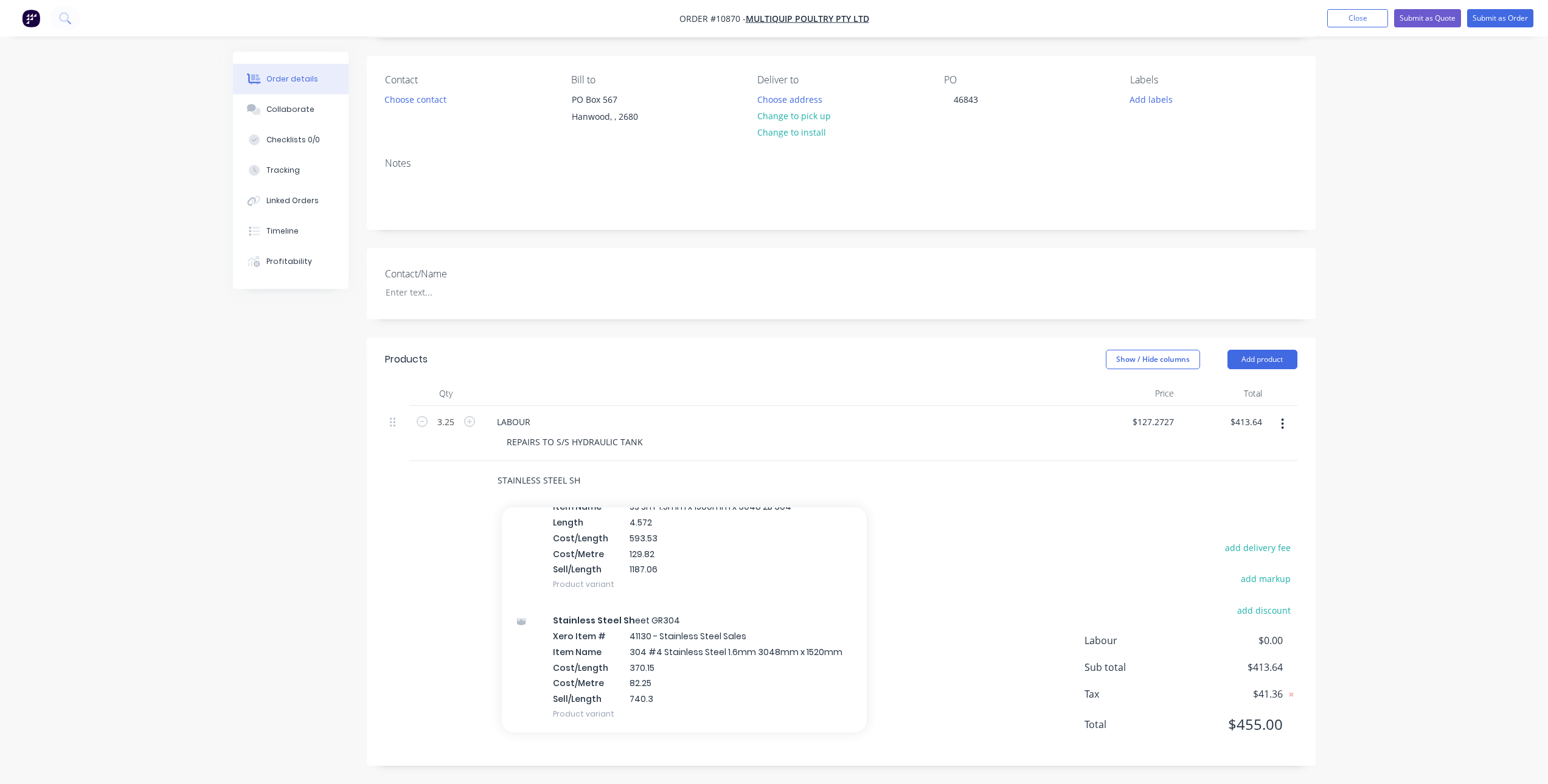
scroll to position [1159, 0]
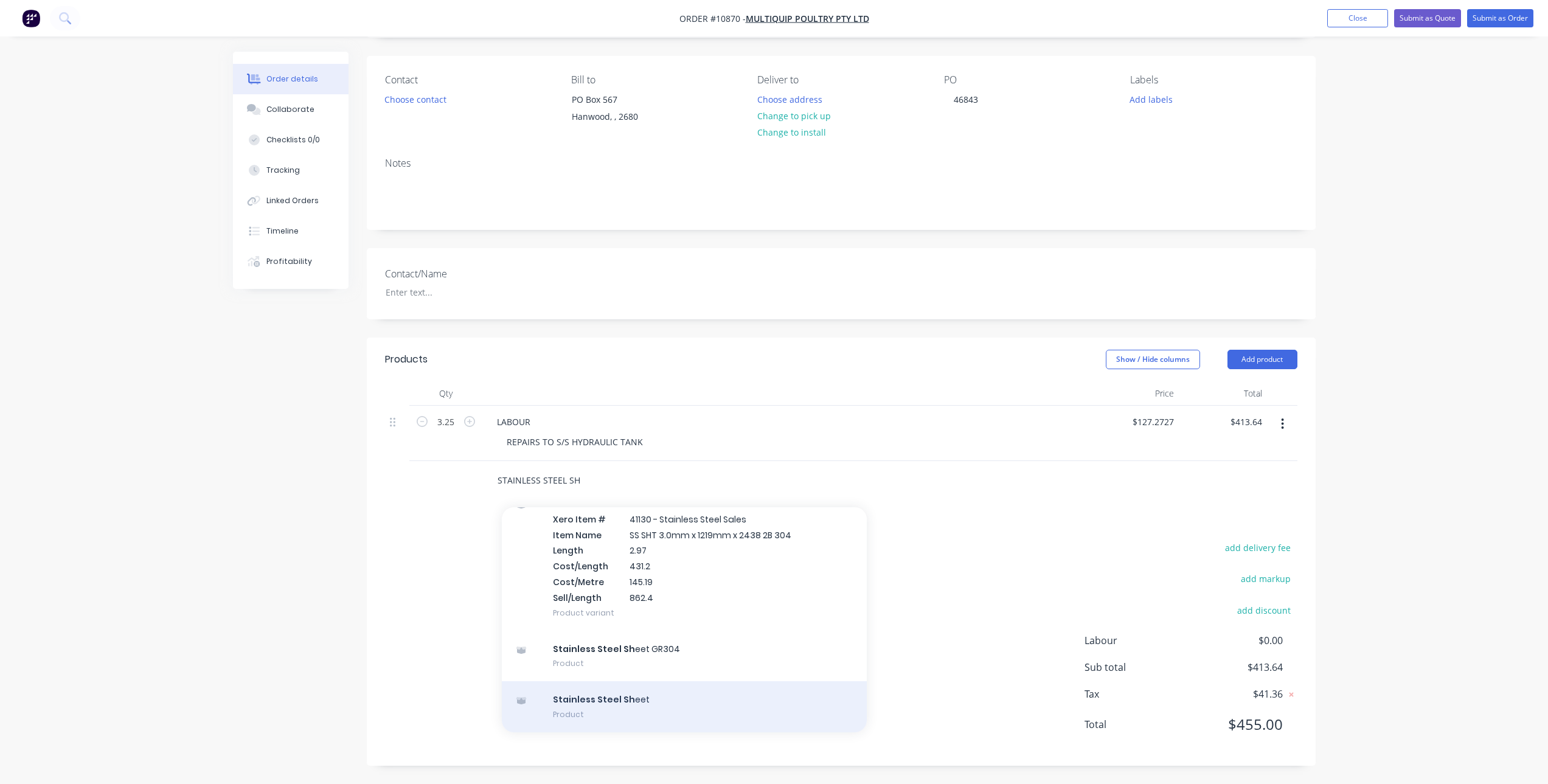
type input "STAINLESS STEEL SH"
click at [639, 704] on div "Stainless Steel Sh eet Product" at bounding box center [684, 706] width 365 height 51
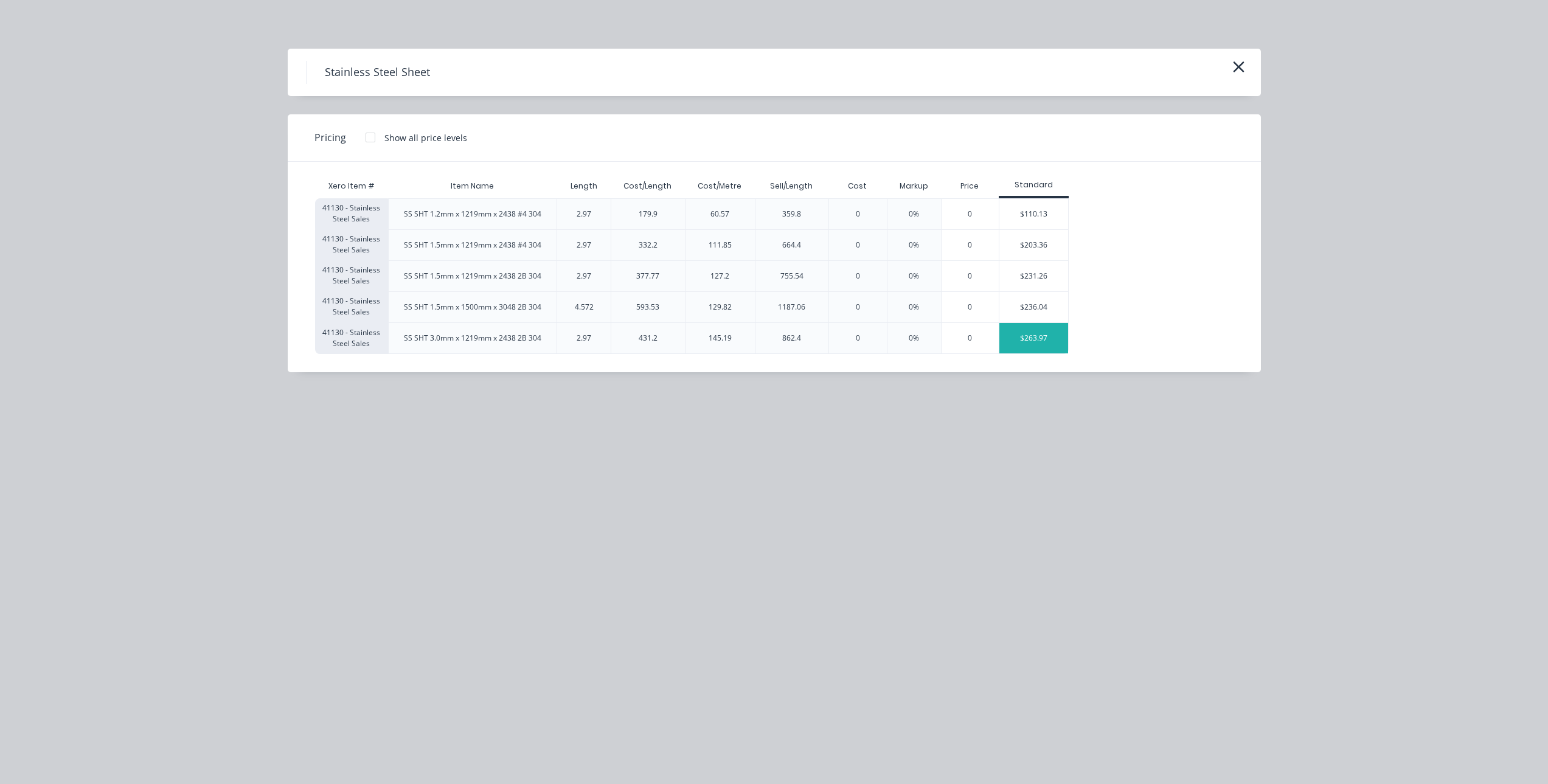
click at [1031, 338] on div "$263.97" at bounding box center [1034, 338] width 69 height 31
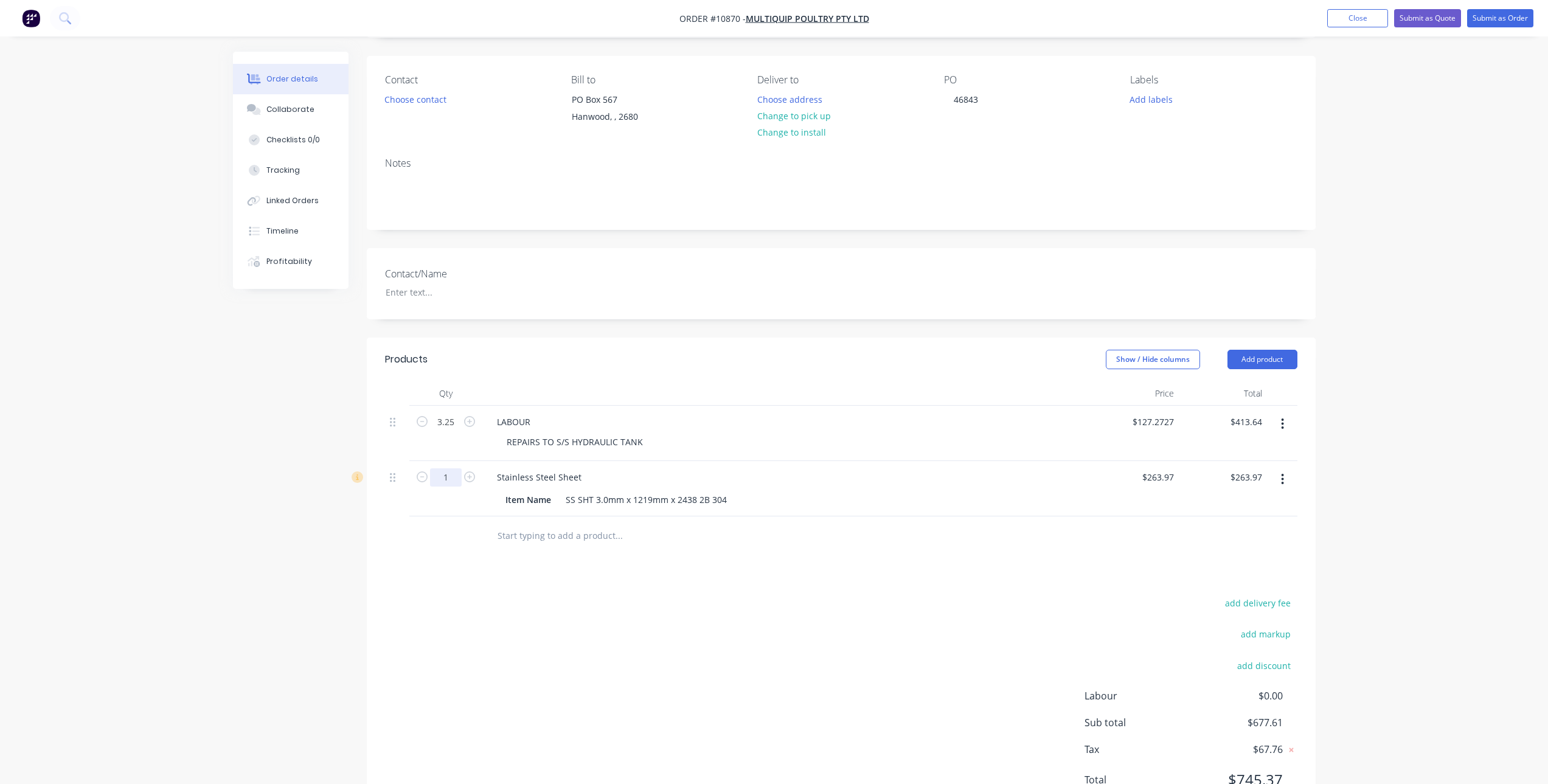
click at [452, 431] on input "1" at bounding box center [446, 422] width 31 height 18
type input "0.06"
type input "$15.84"
click at [495, 557] on div "Products Show / Hide columns Add product Qty Price Total 3.25 LABOUR REPAIRS TO…" at bounding box center [841, 579] width 949 height 484
click at [543, 502] on div "Item Name" at bounding box center [528, 500] width 55 height 18
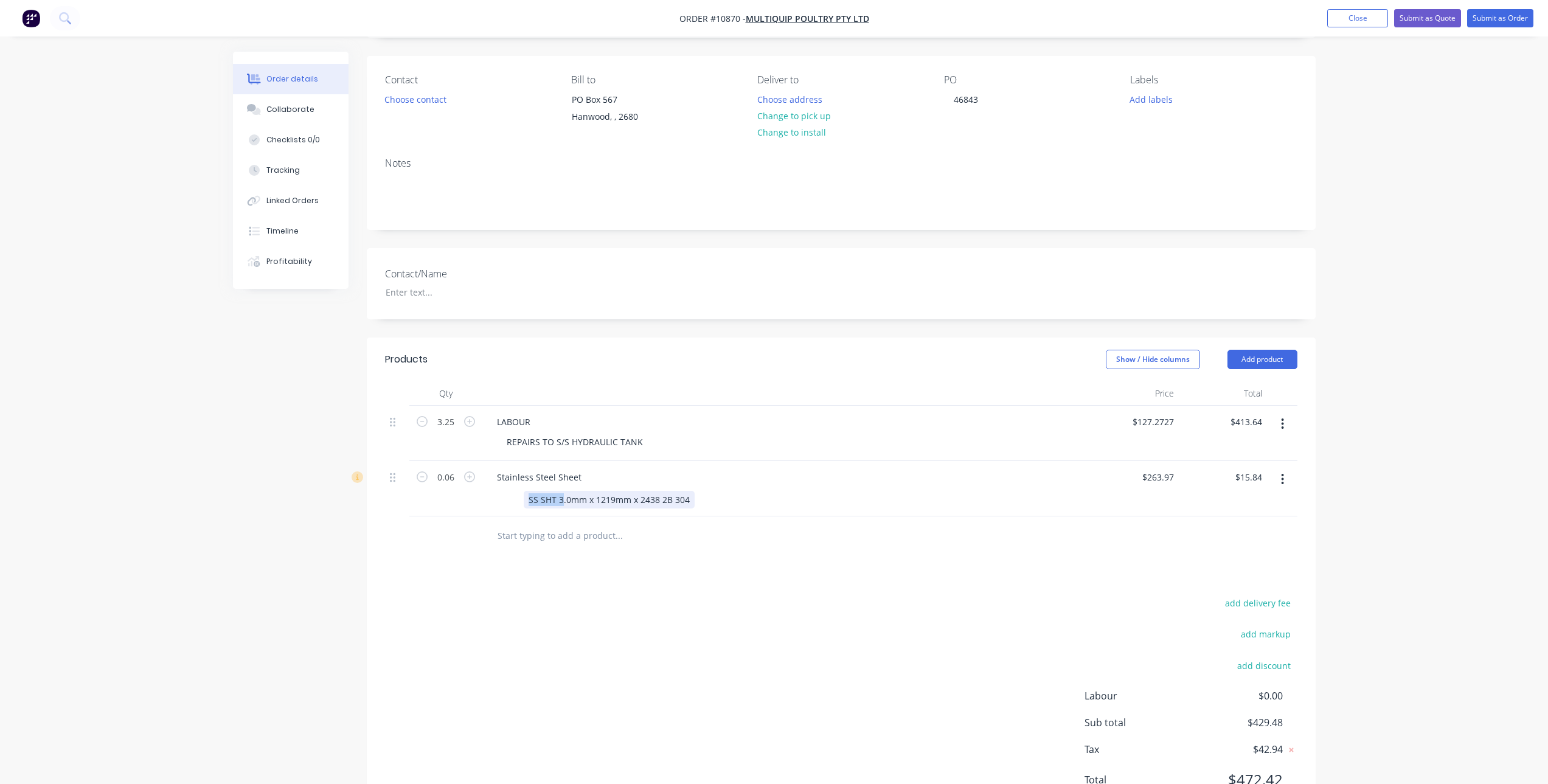
drag, startPoint x: 560, startPoint y: 502, endPoint x: 444, endPoint y: 508, distance: 116.2
click at [444, 508] on div "0.06 Stainless Steel Sheet SS SHT 3.0mm x 1219mm x 2438 2B 304 $263.97 $263.97 …" at bounding box center [841, 489] width 912 height 55
click at [590, 537] on input "text" at bounding box center [619, 536] width 243 height 25
click at [578, 632] on div "add delivery fee add markup add discount Labour $0.00 Sub total $429.48 Tax $42…" at bounding box center [841, 698] width 912 height 208
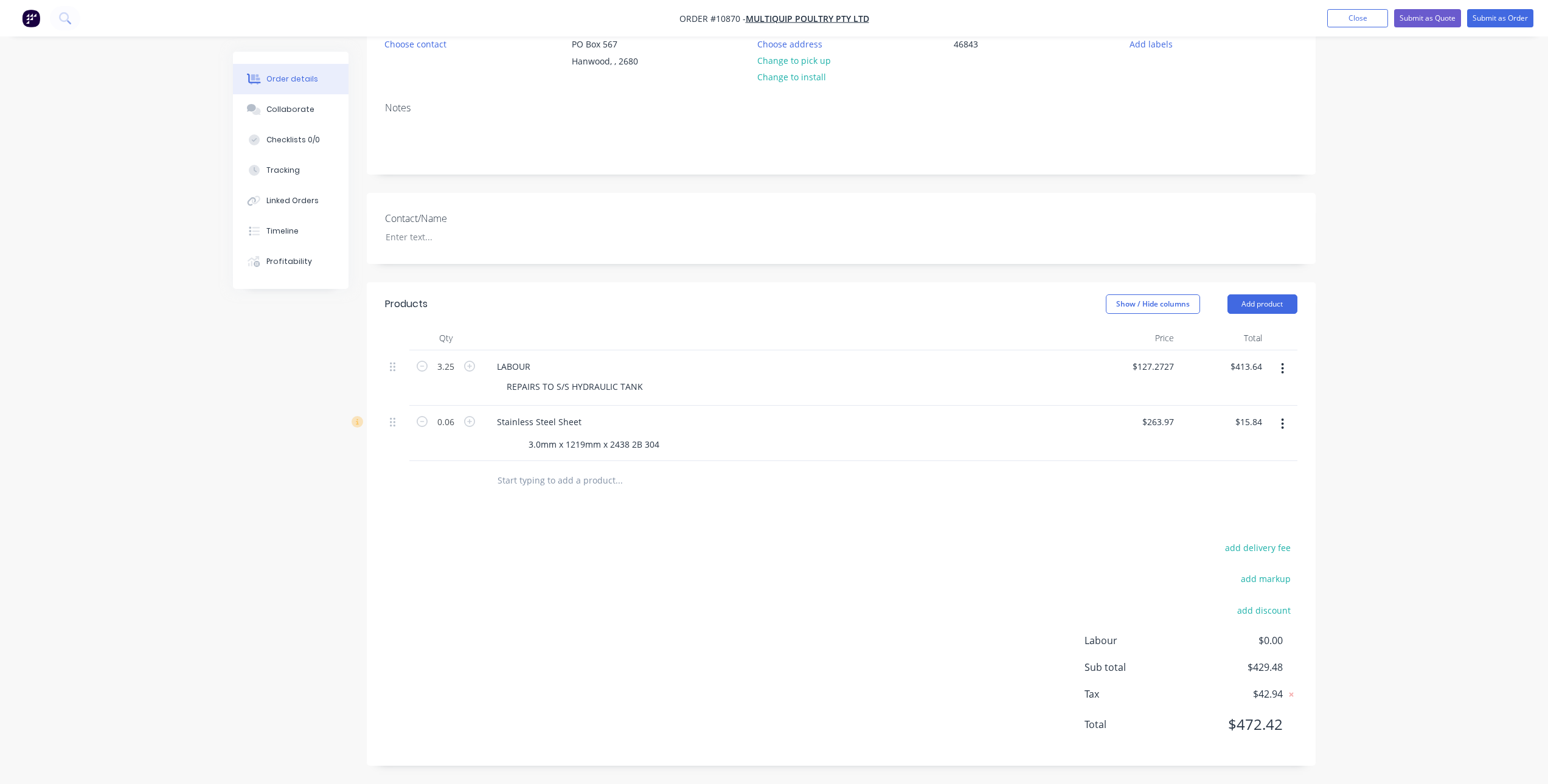
scroll to position [0, 0]
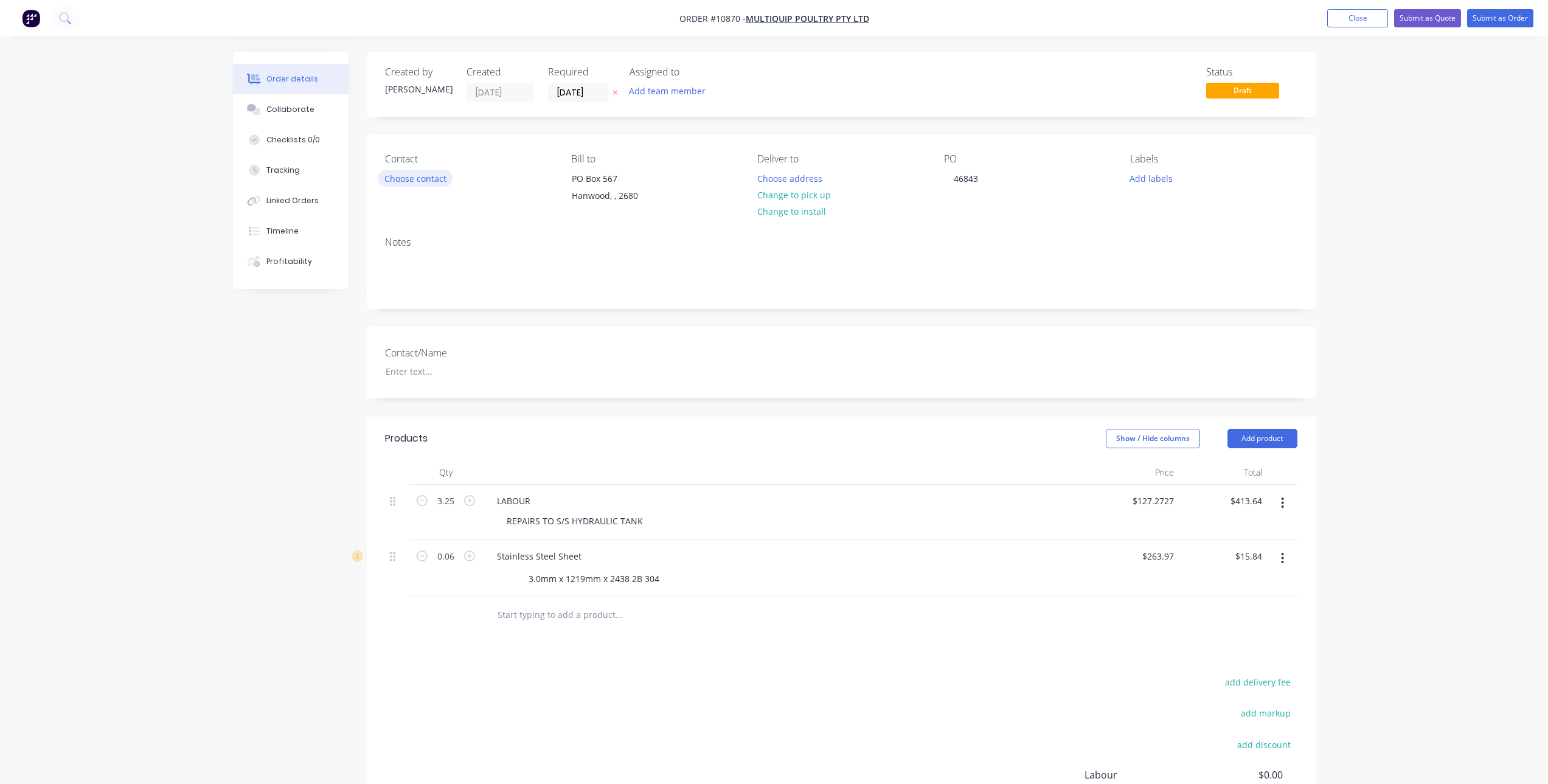
click at [421, 180] on button "Choose contact" at bounding box center [415, 178] width 75 height 16
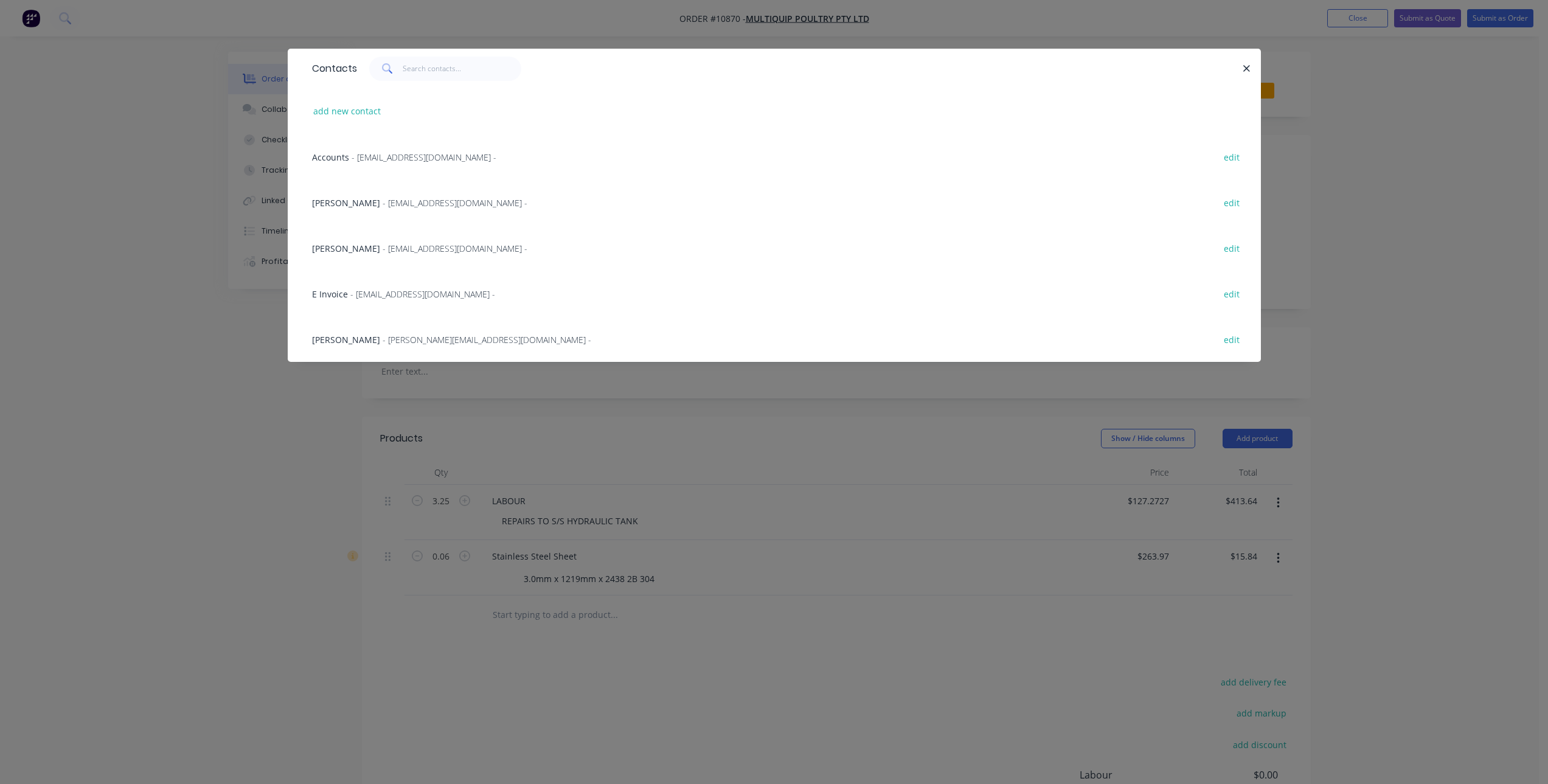
click at [343, 154] on span "Accounts" at bounding box center [331, 157] width 37 height 12
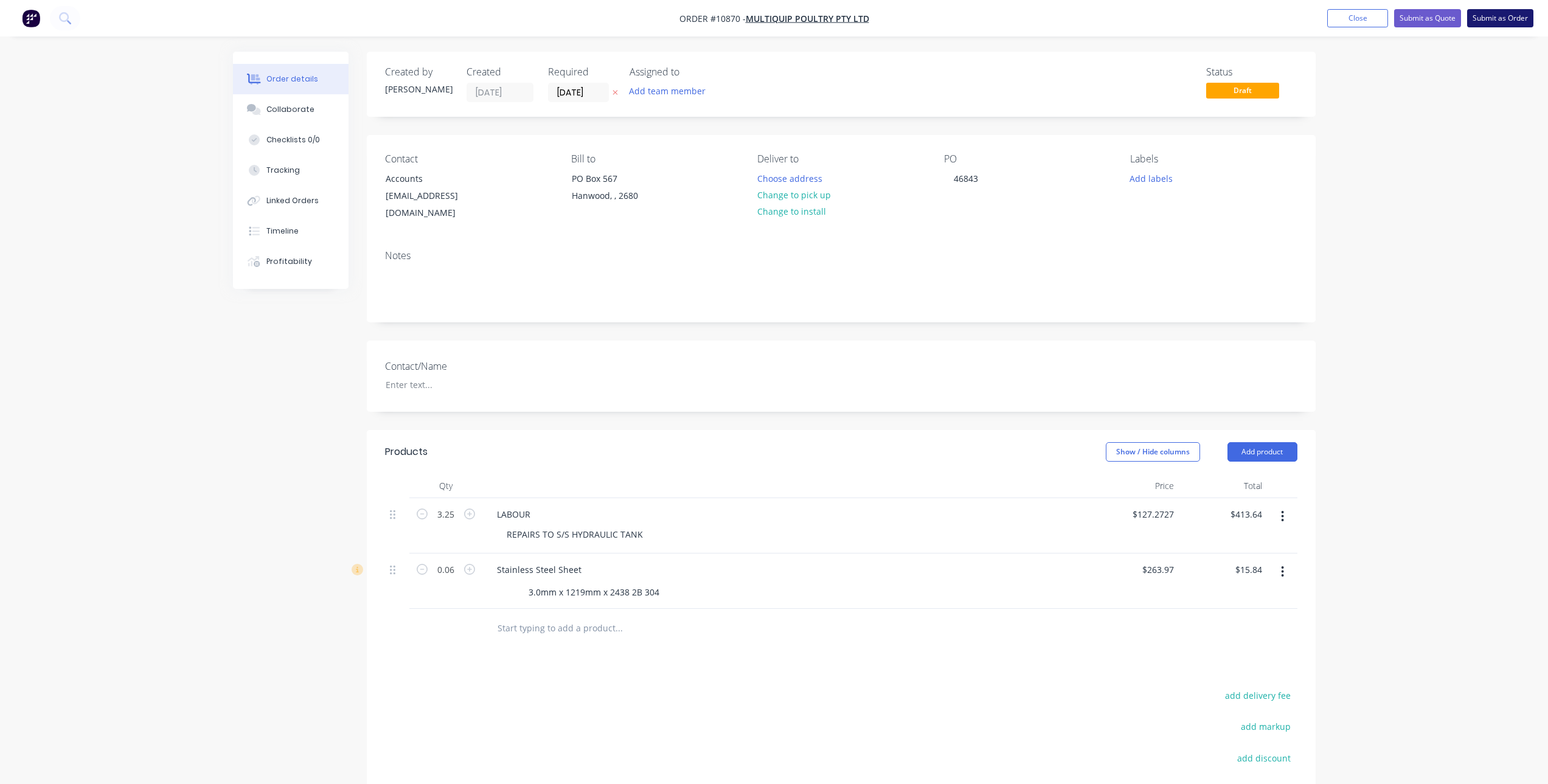
click at [1497, 22] on button "Submit as Order" at bounding box center [1500, 18] width 66 height 18
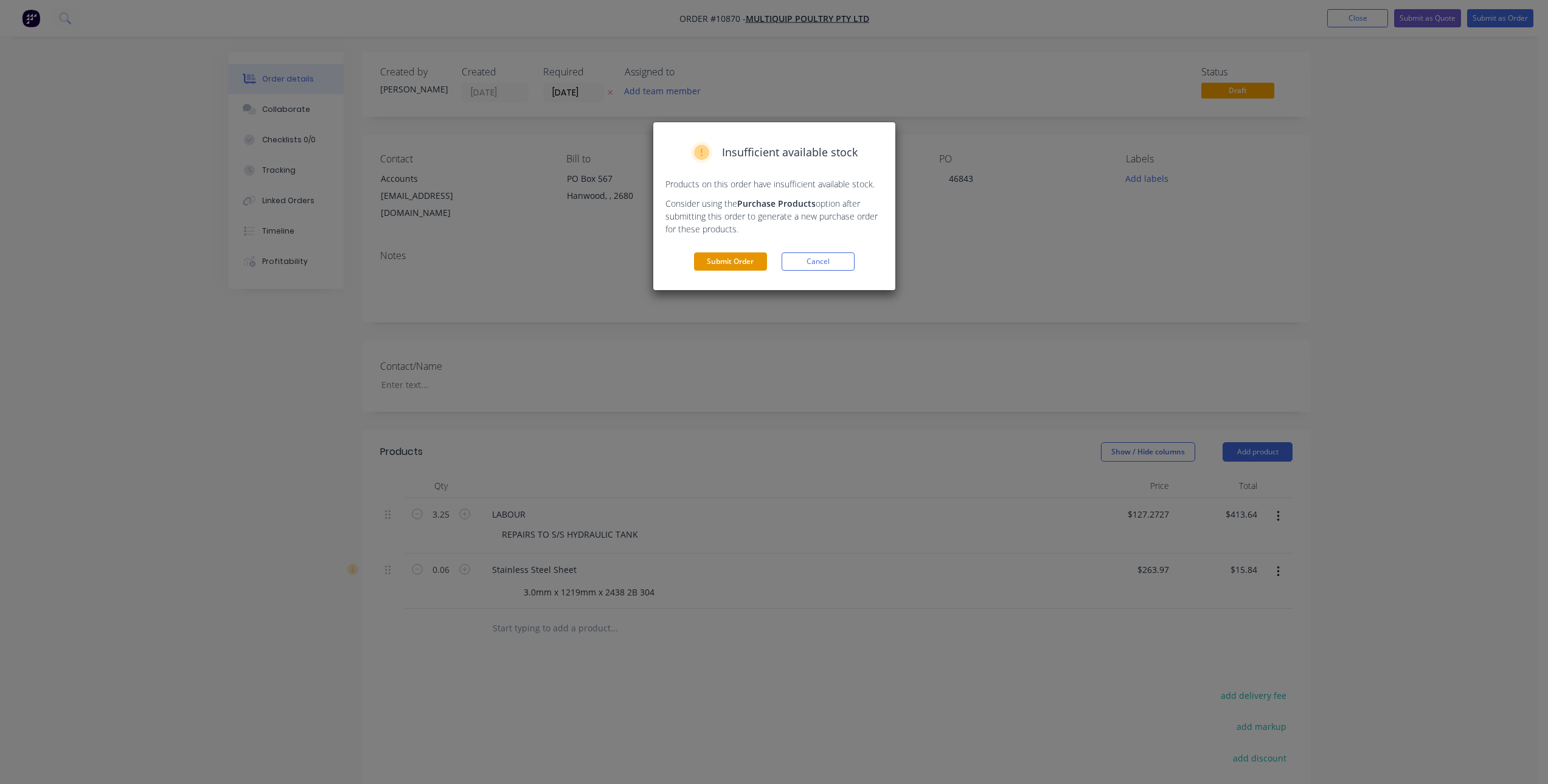
click at [749, 261] on button "Submit Order" at bounding box center [730, 262] width 73 height 18
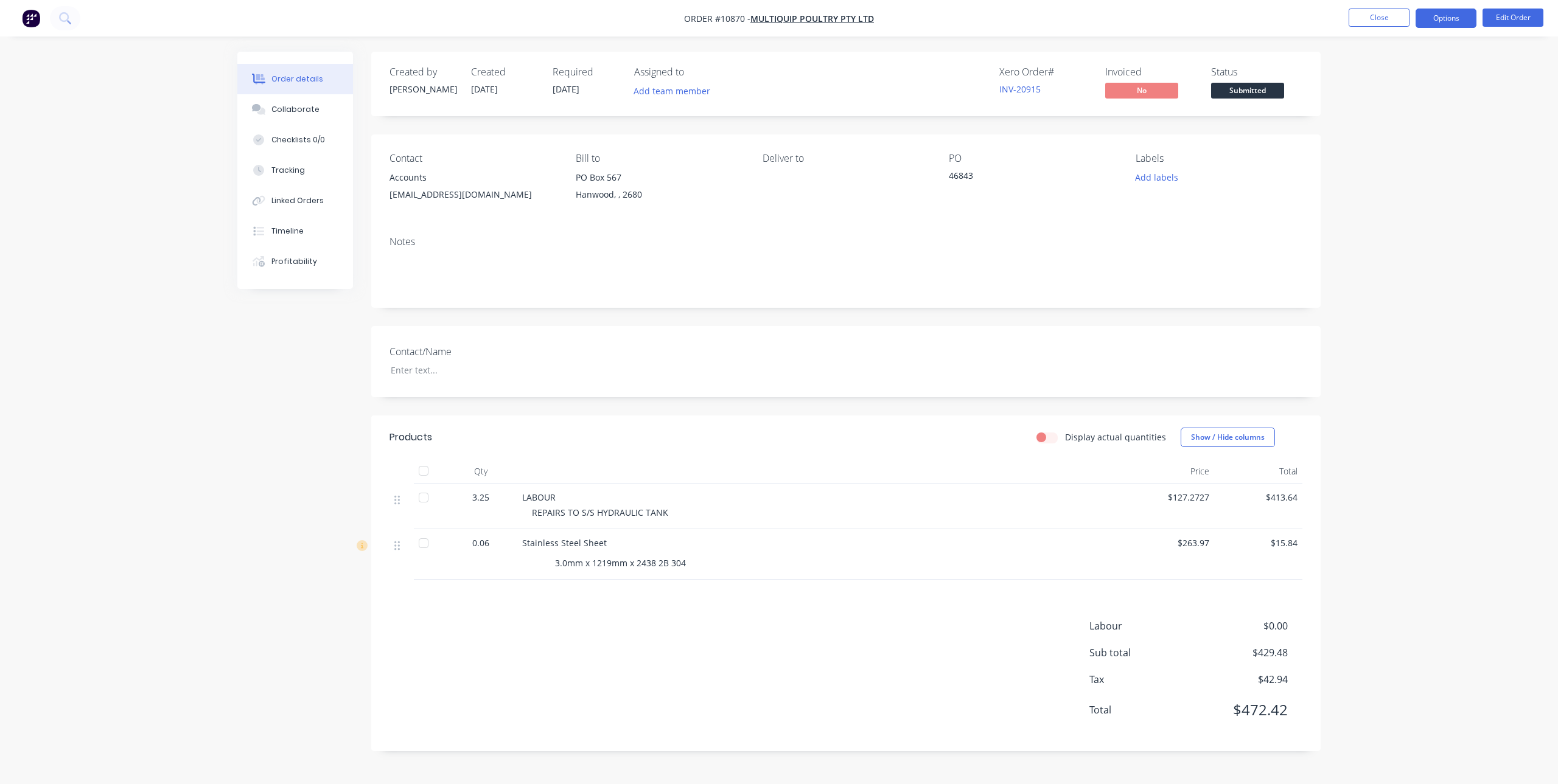
click at [1439, 12] on button "Options" at bounding box center [1446, 18] width 61 height 19
click at [1366, 71] on div "Invoice" at bounding box center [1409, 74] width 112 height 18
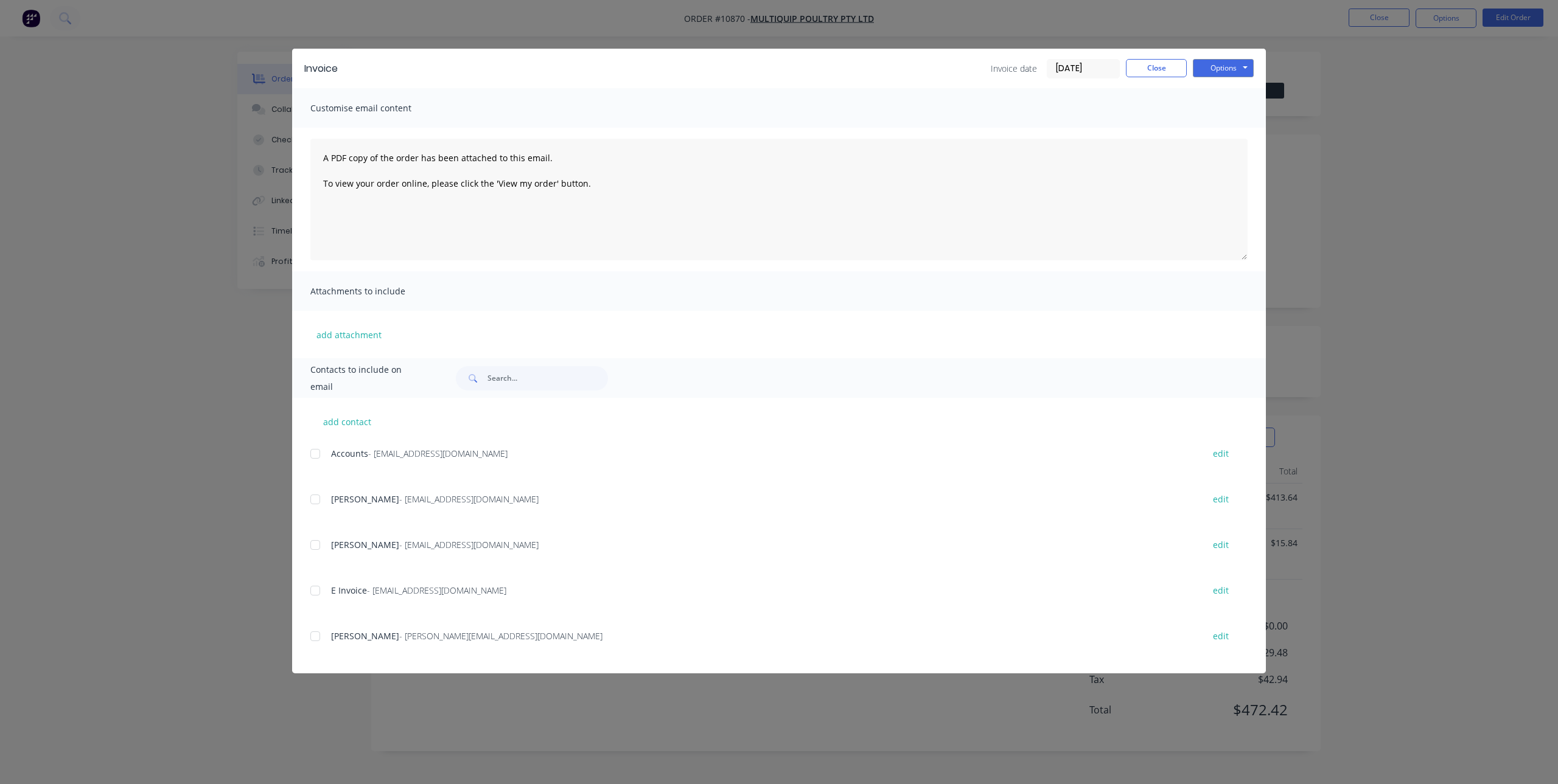
click at [314, 452] on div at bounding box center [315, 454] width 25 height 25
click at [313, 591] on div at bounding box center [315, 590] width 25 height 25
click at [316, 636] on div at bounding box center [315, 636] width 25 height 25
click at [1223, 62] on button "Options" at bounding box center [1223, 68] width 61 height 18
click at [1226, 127] on button "Email" at bounding box center [1231, 130] width 78 height 20
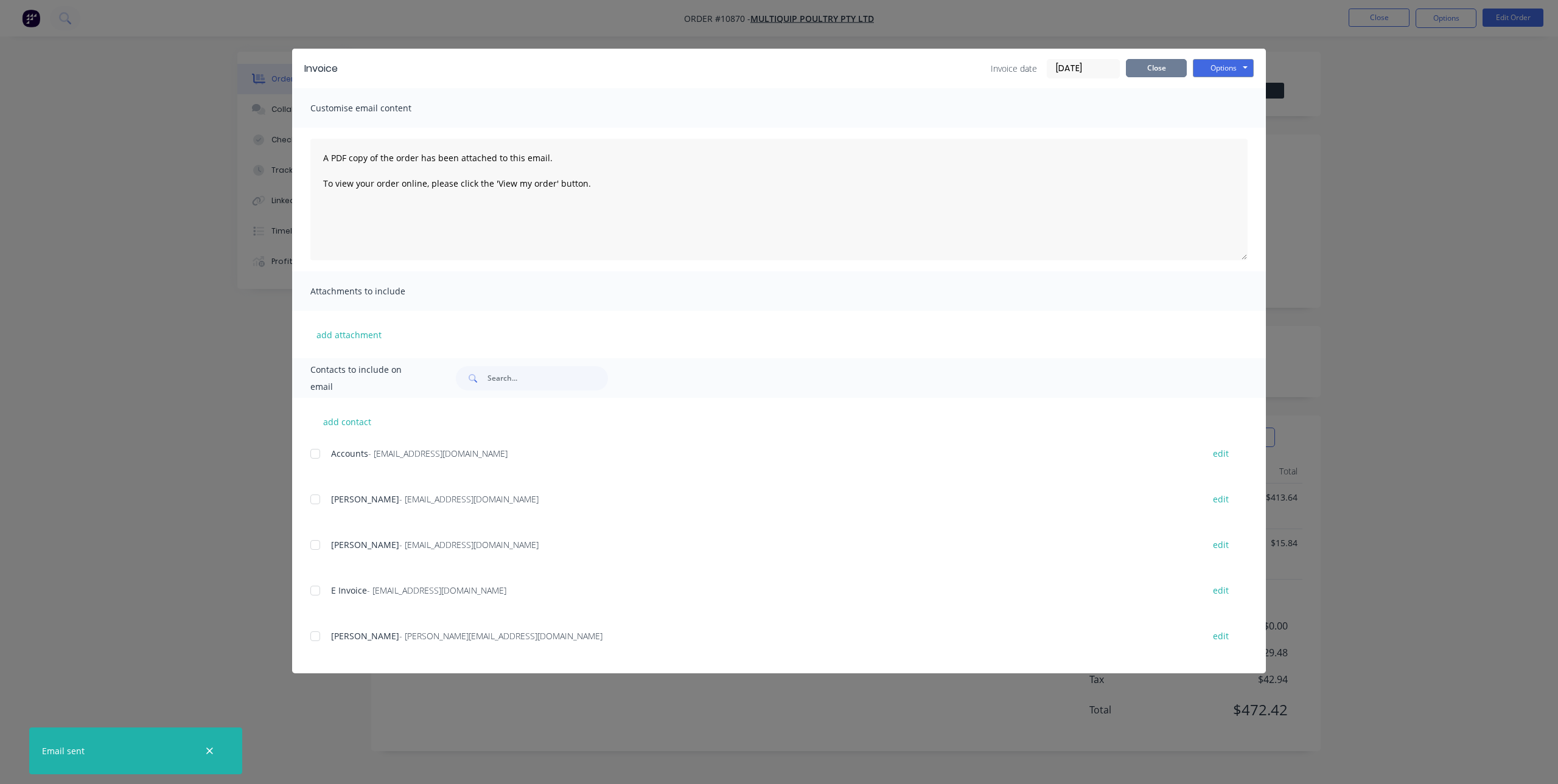
click at [1163, 71] on button "Close" at bounding box center [1156, 68] width 61 height 18
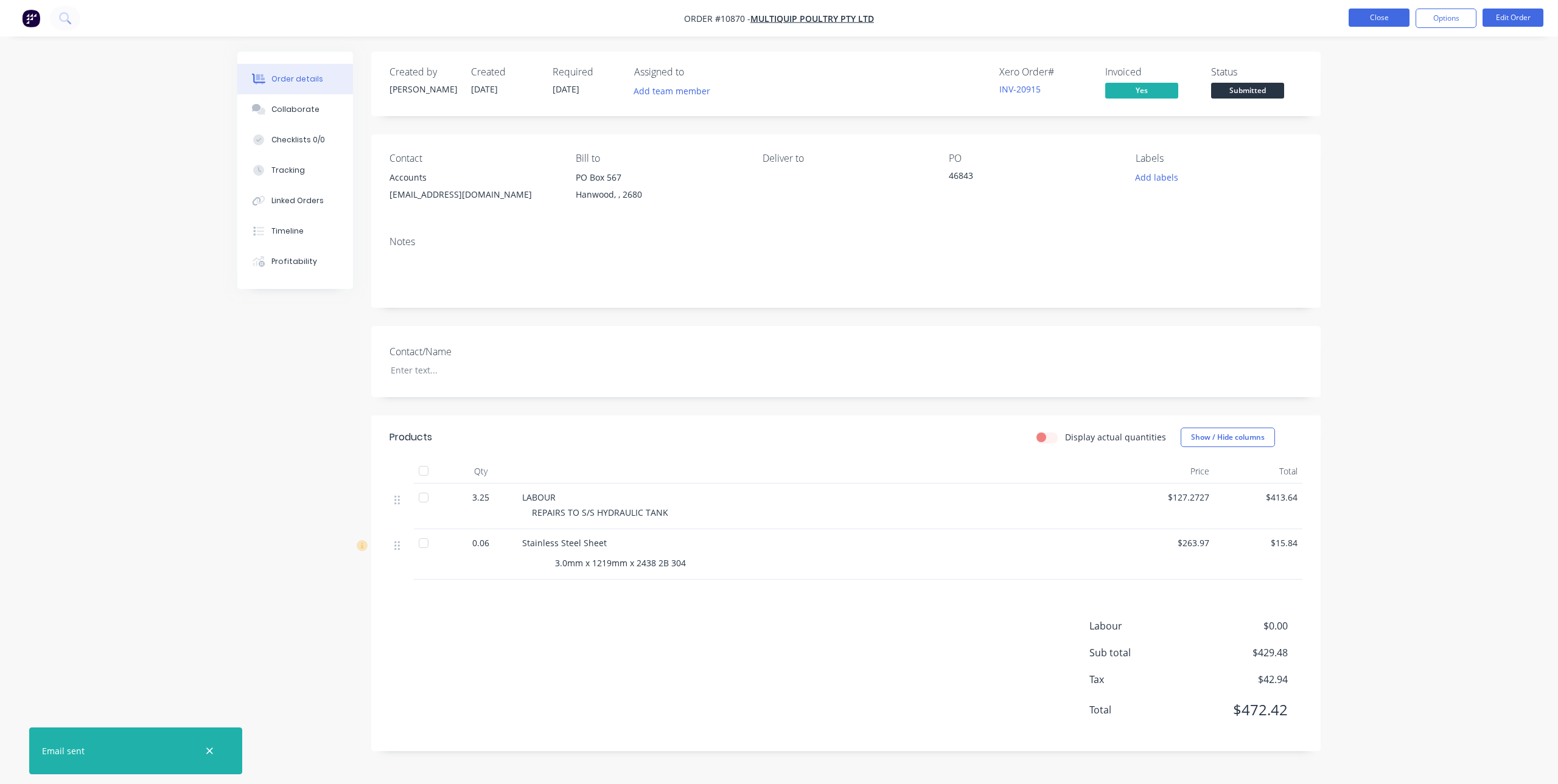
click at [1389, 21] on button "Close" at bounding box center [1379, 17] width 61 height 18
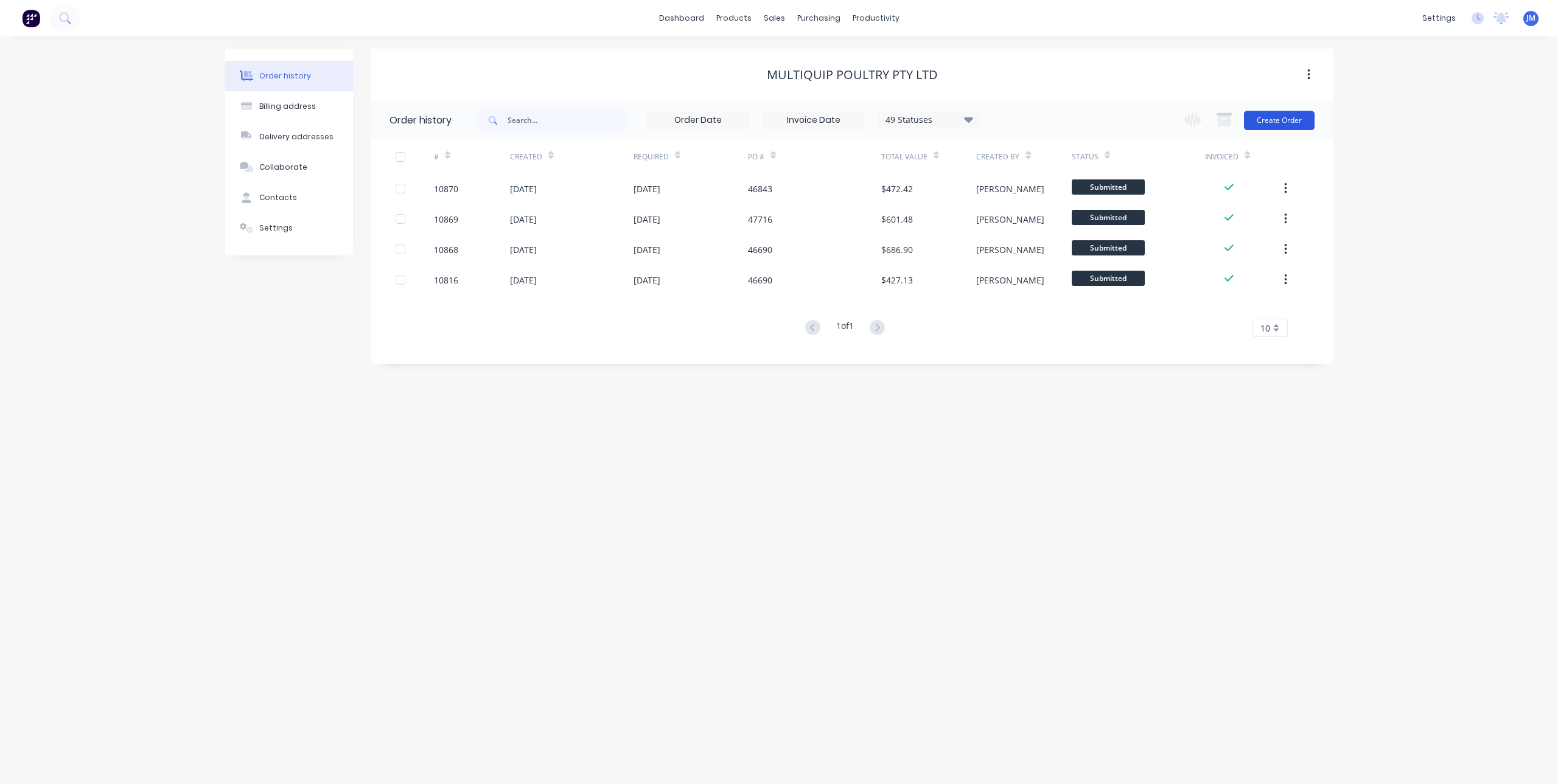
click at [1277, 115] on button "Create Order" at bounding box center [1278, 121] width 71 height 19
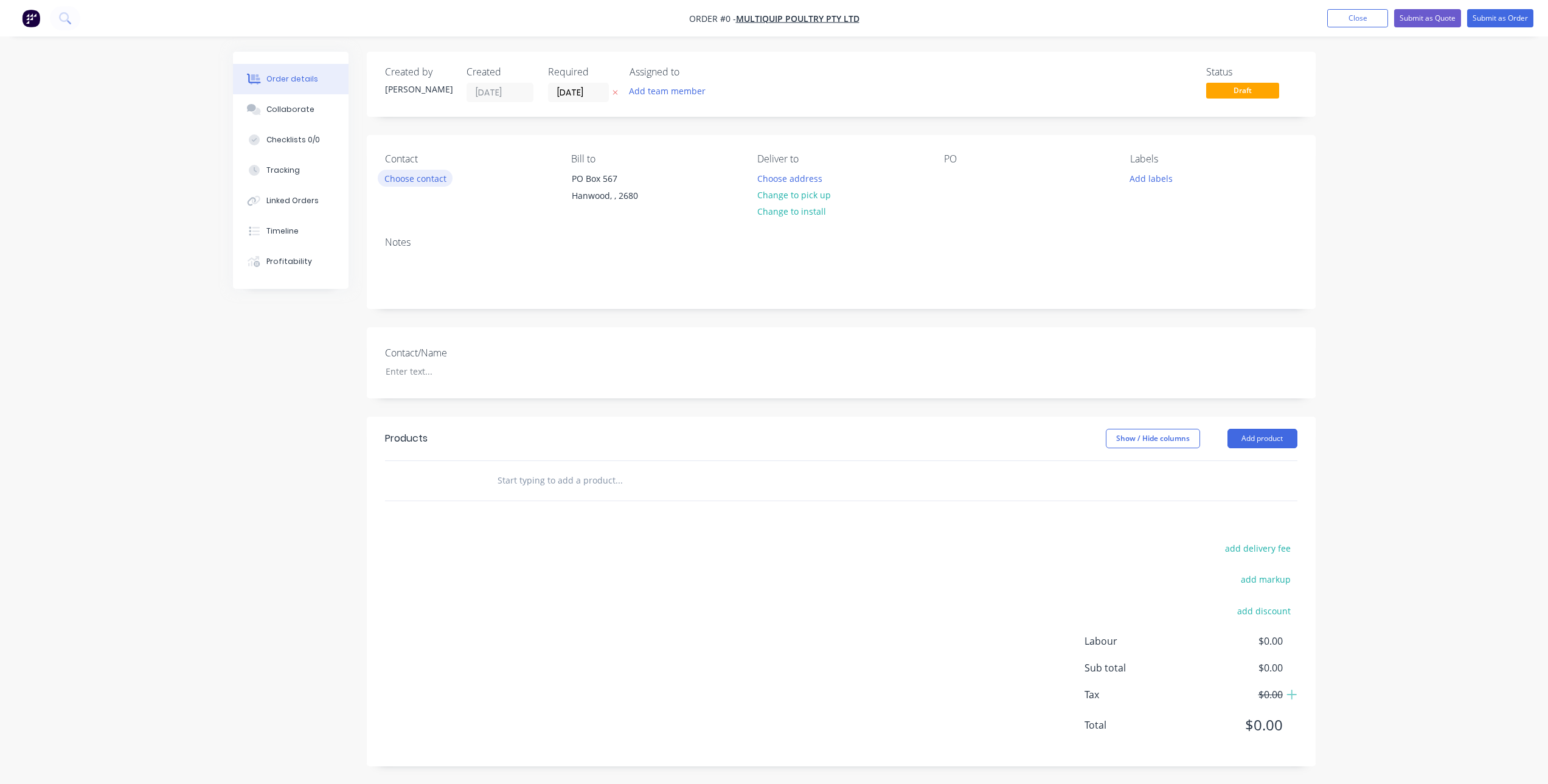
click at [420, 177] on button "Choose contact" at bounding box center [415, 178] width 75 height 16
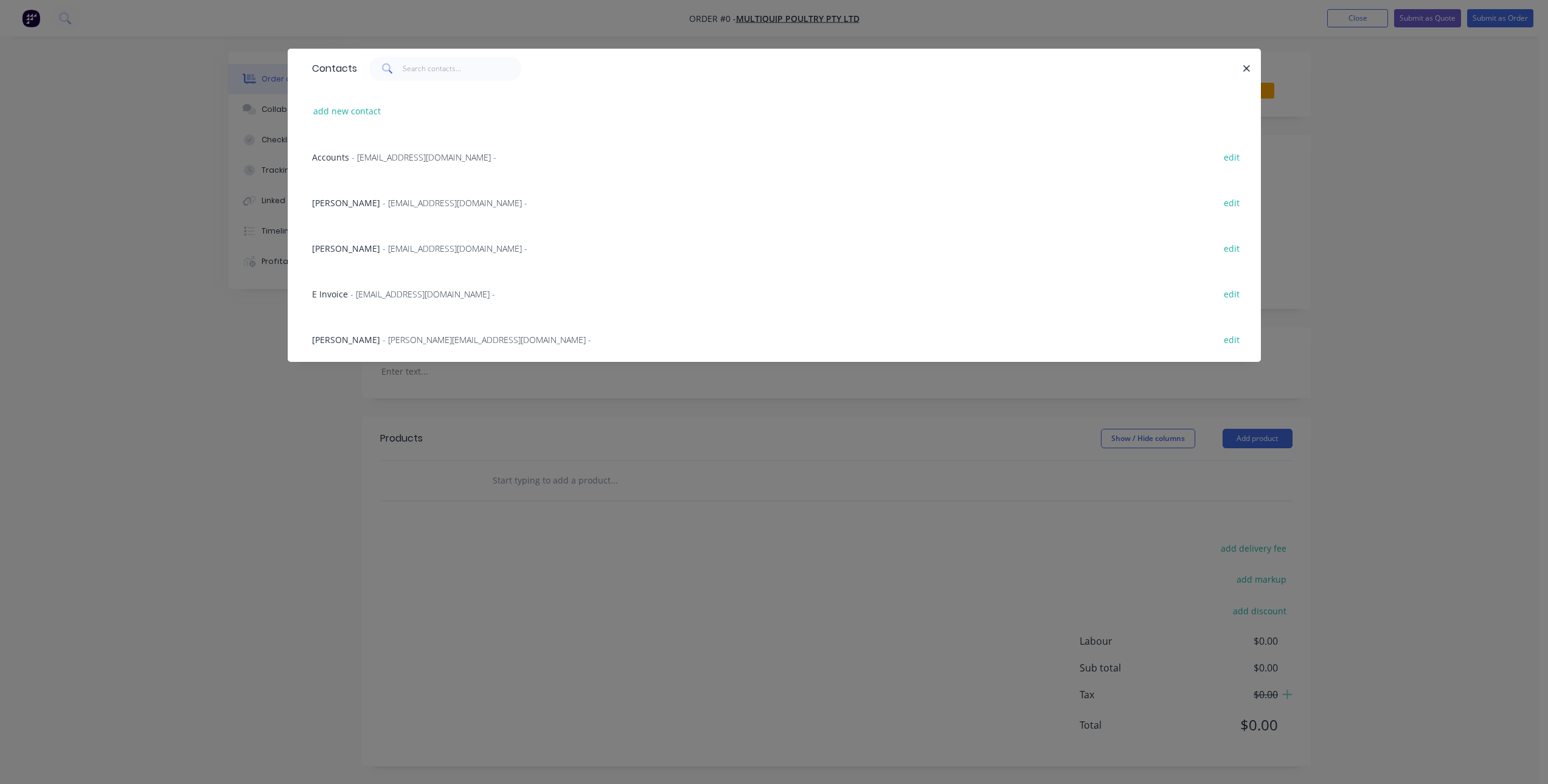
click at [352, 156] on span "- [EMAIL_ADDRESS][DOMAIN_NAME] -" at bounding box center [424, 157] width 145 height 12
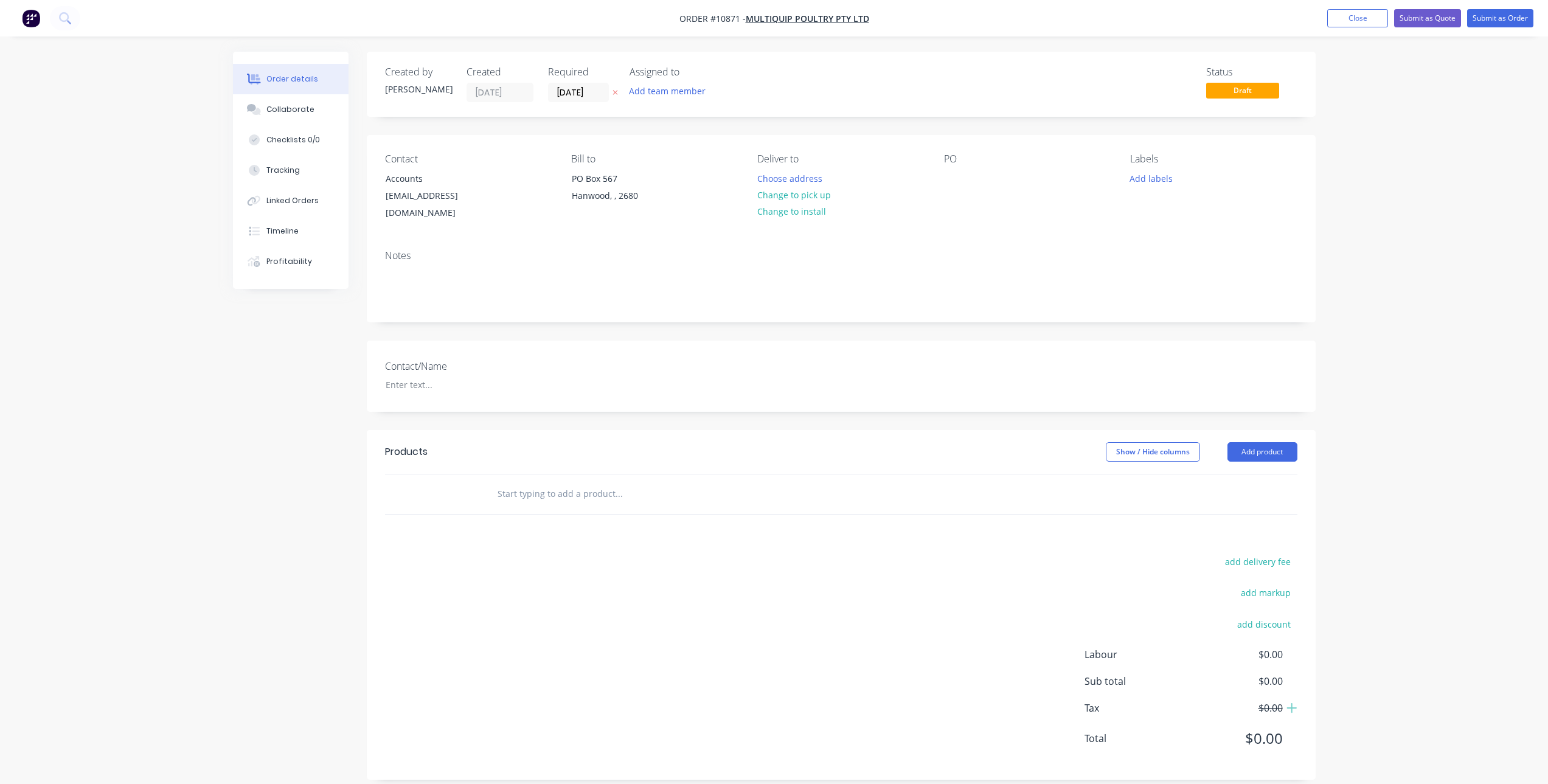
click at [534, 481] on input "text" at bounding box center [619, 493] width 243 height 25
type input "P"
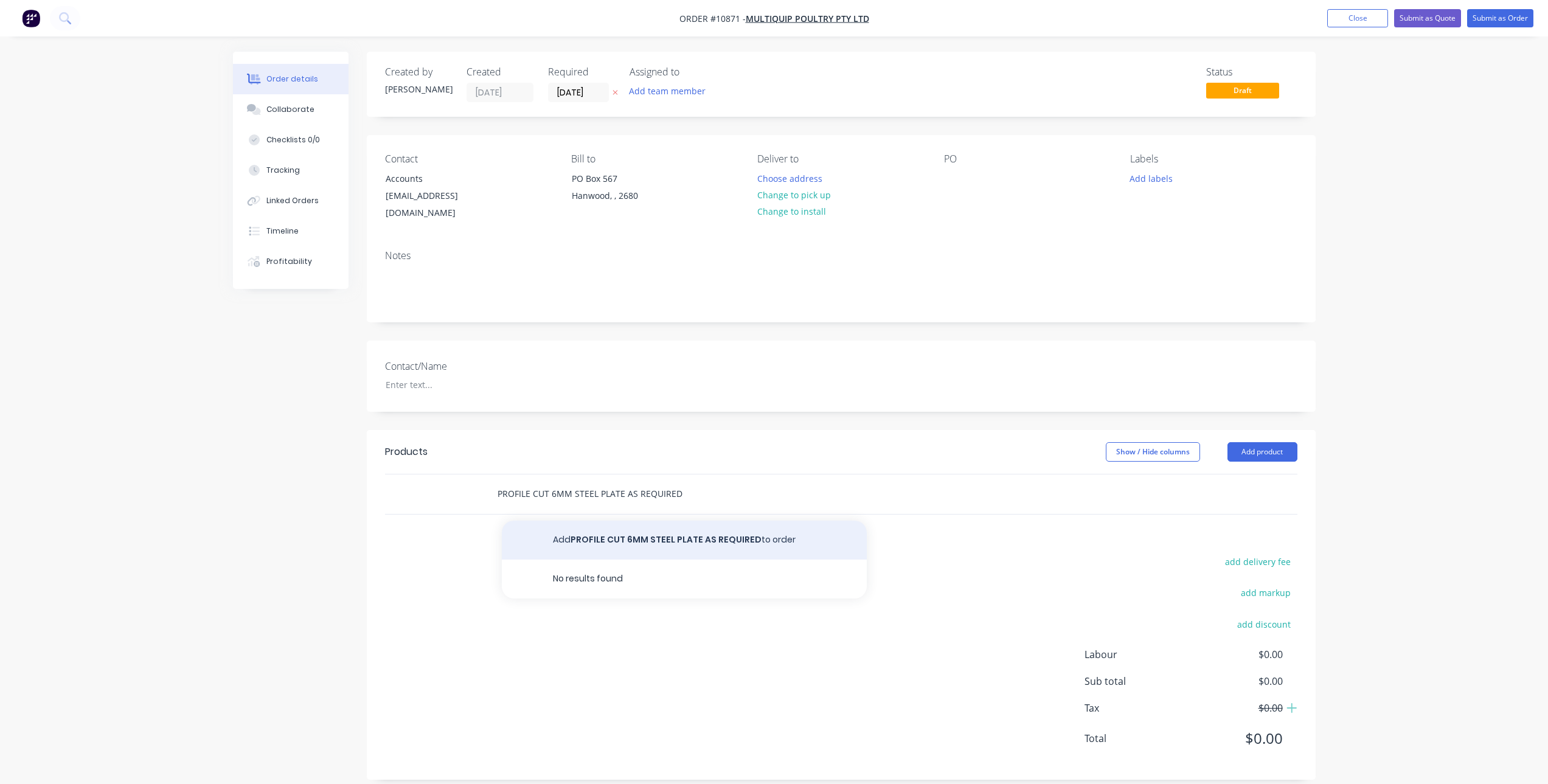
type input "PROFILE CUT 6MM STEEL PLATE AS REQUIRED"
click at [622, 525] on button "Add PROFILE CUT 6MM STEEL PLATE AS REQUIRED to order" at bounding box center [684, 540] width 365 height 39
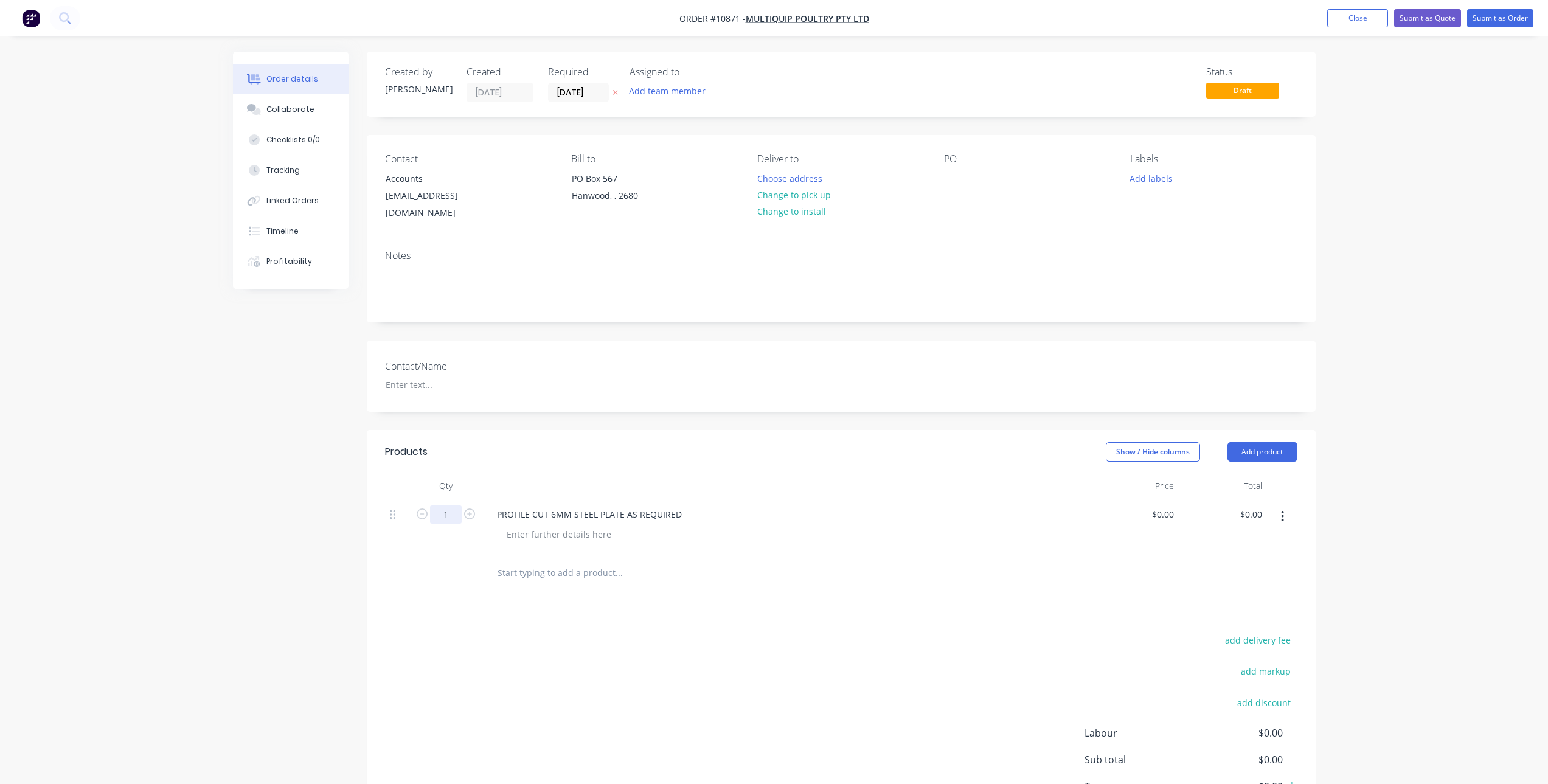
click at [455, 507] on input "1" at bounding box center [446, 514] width 31 height 18
type input "0.5"
click at [1174, 505] on input "0" at bounding box center [1165, 514] width 28 height 18
type input "$150.00"
type input "$75.00"
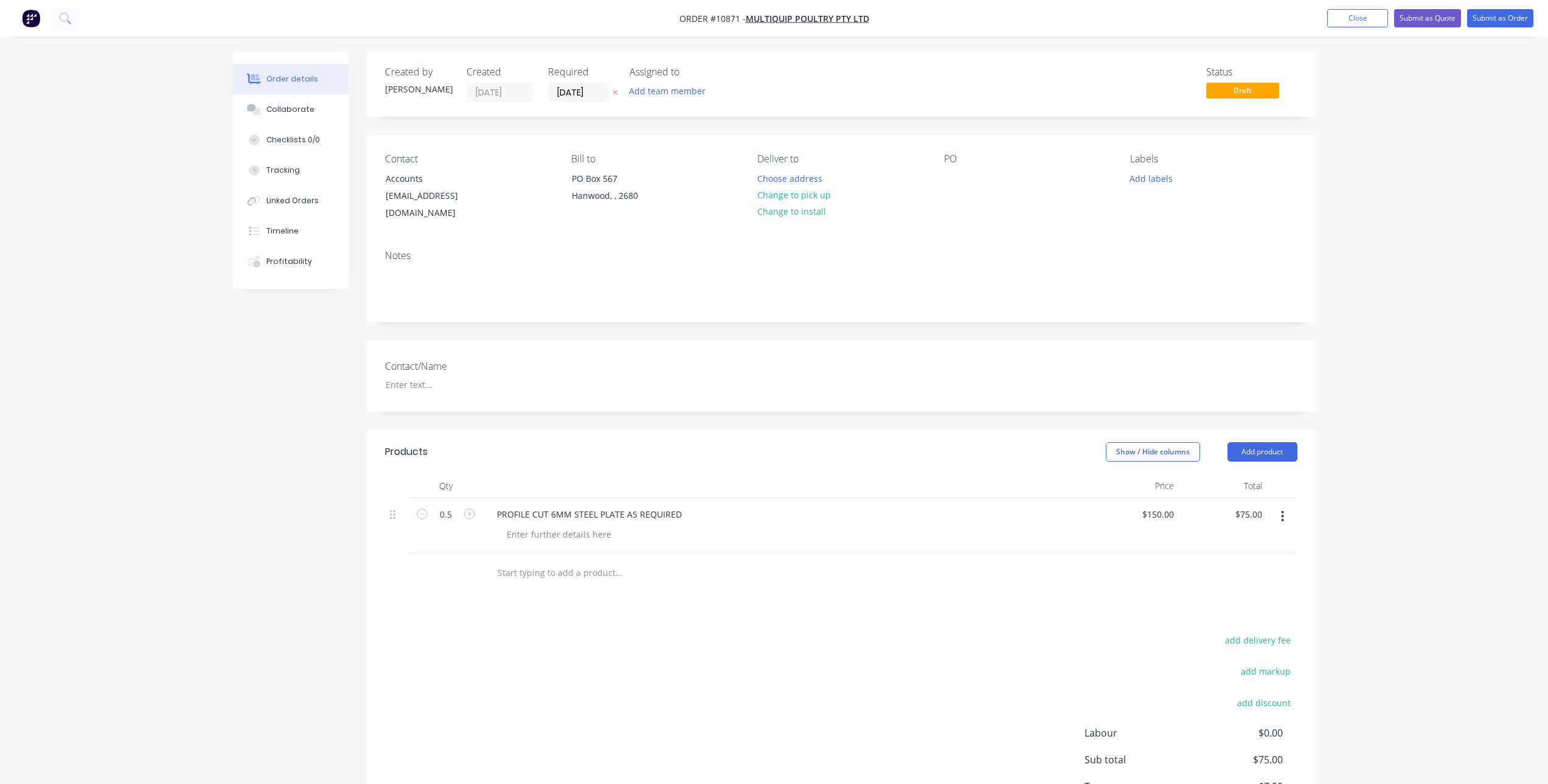
click at [991, 595] on div "Products Show / Hide columns Add product Qty Price Total 0.5 PROFILE CUT 6MM ST…" at bounding box center [841, 644] width 949 height 429
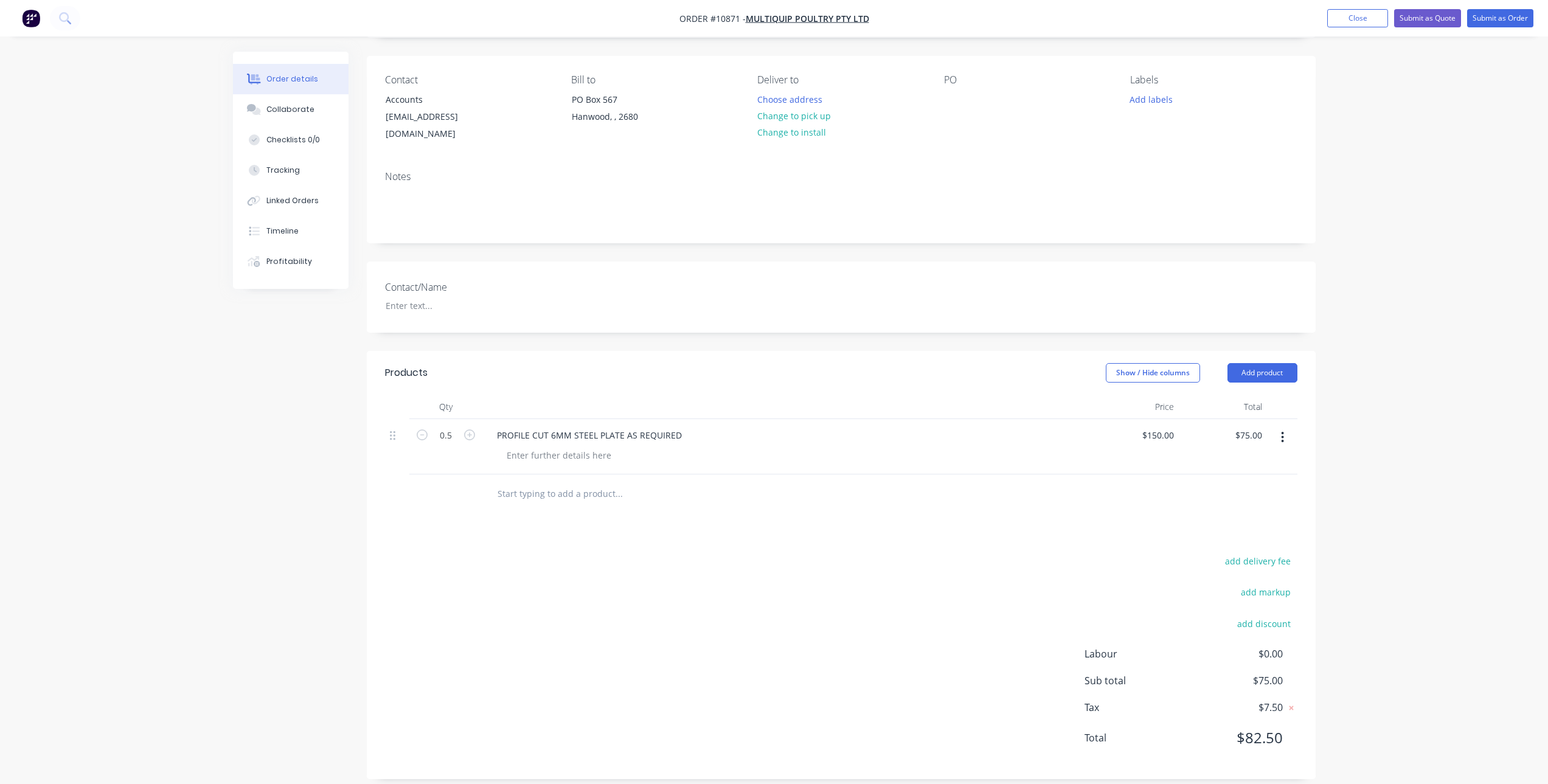
click at [594, 488] on input "text" at bounding box center [619, 493] width 243 height 25
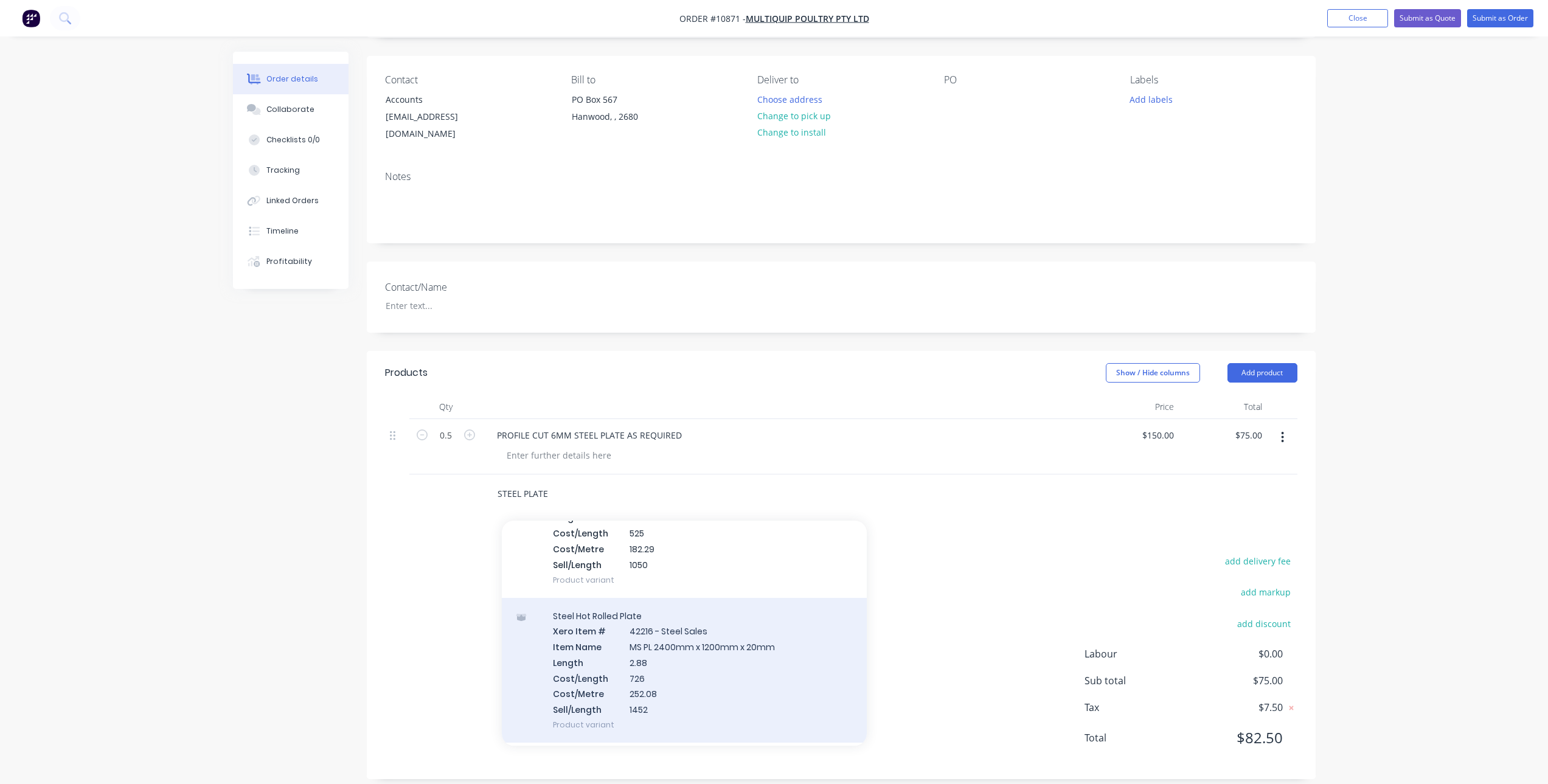
scroll to position [1979, 0]
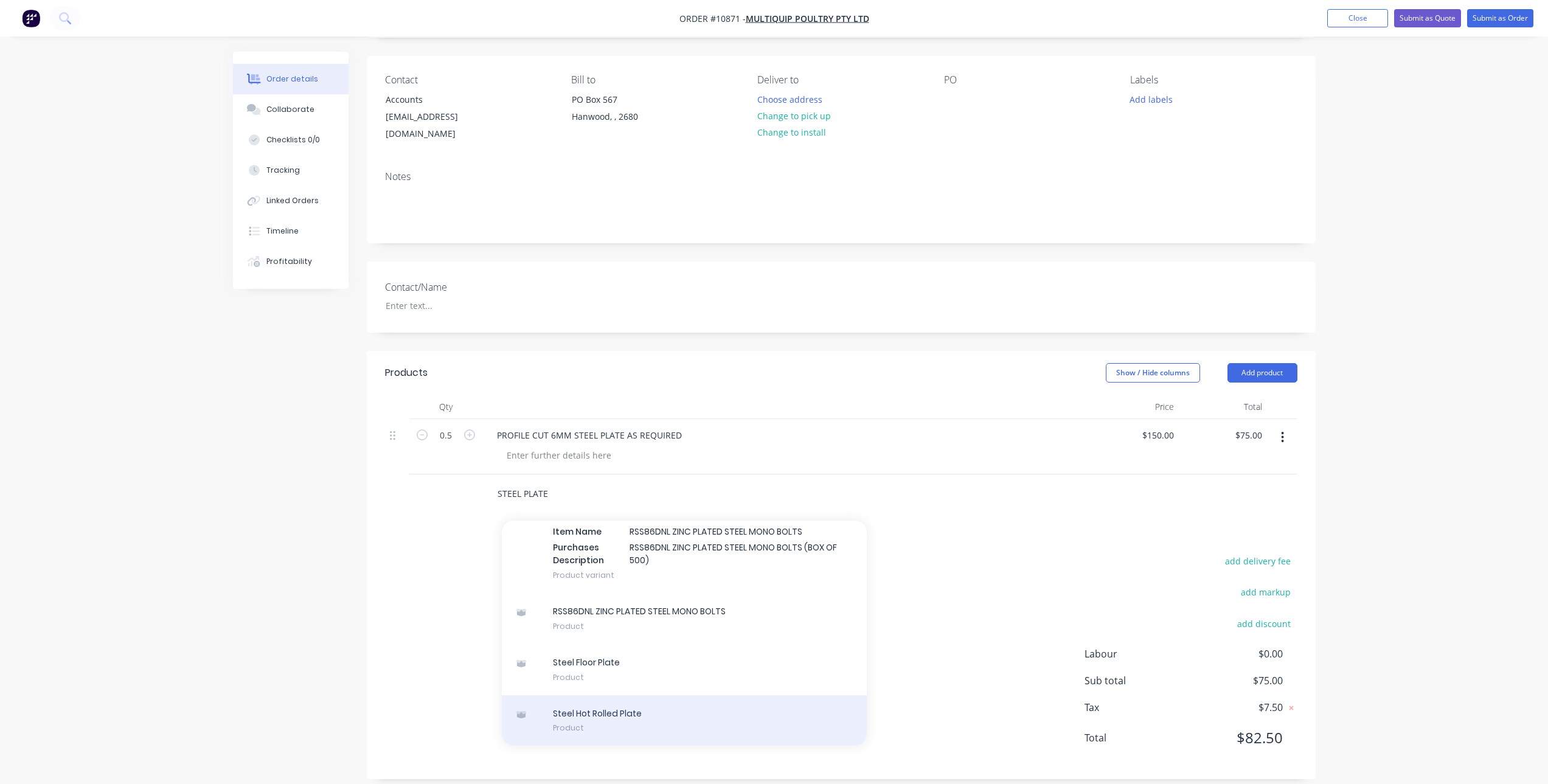
type input "STEEL PLATE"
click at [623, 709] on div "Steel Hot Rolled Plate Product" at bounding box center [684, 721] width 365 height 51
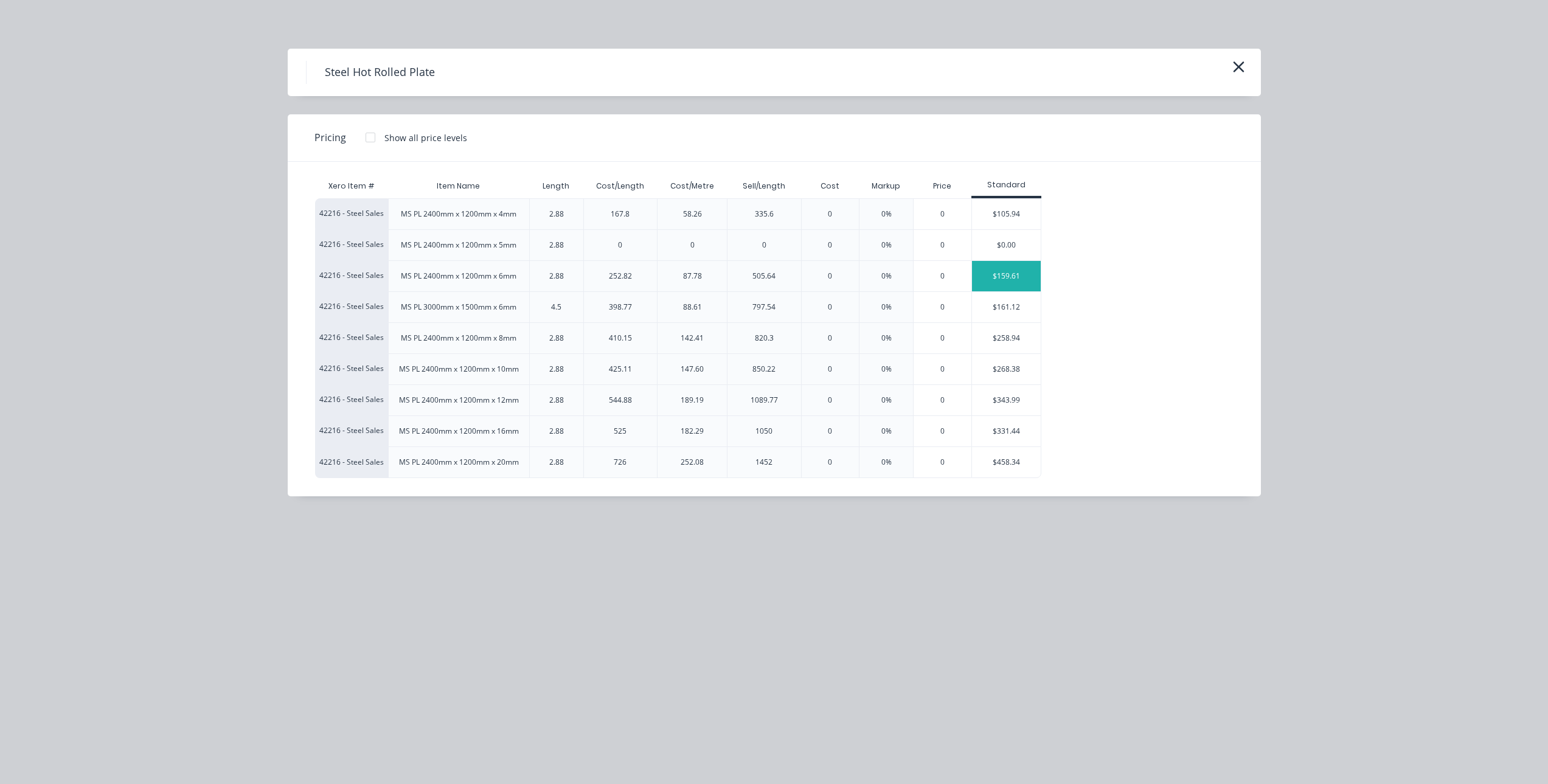
click at [1011, 274] on div "$159.61" at bounding box center [1006, 276] width 69 height 31
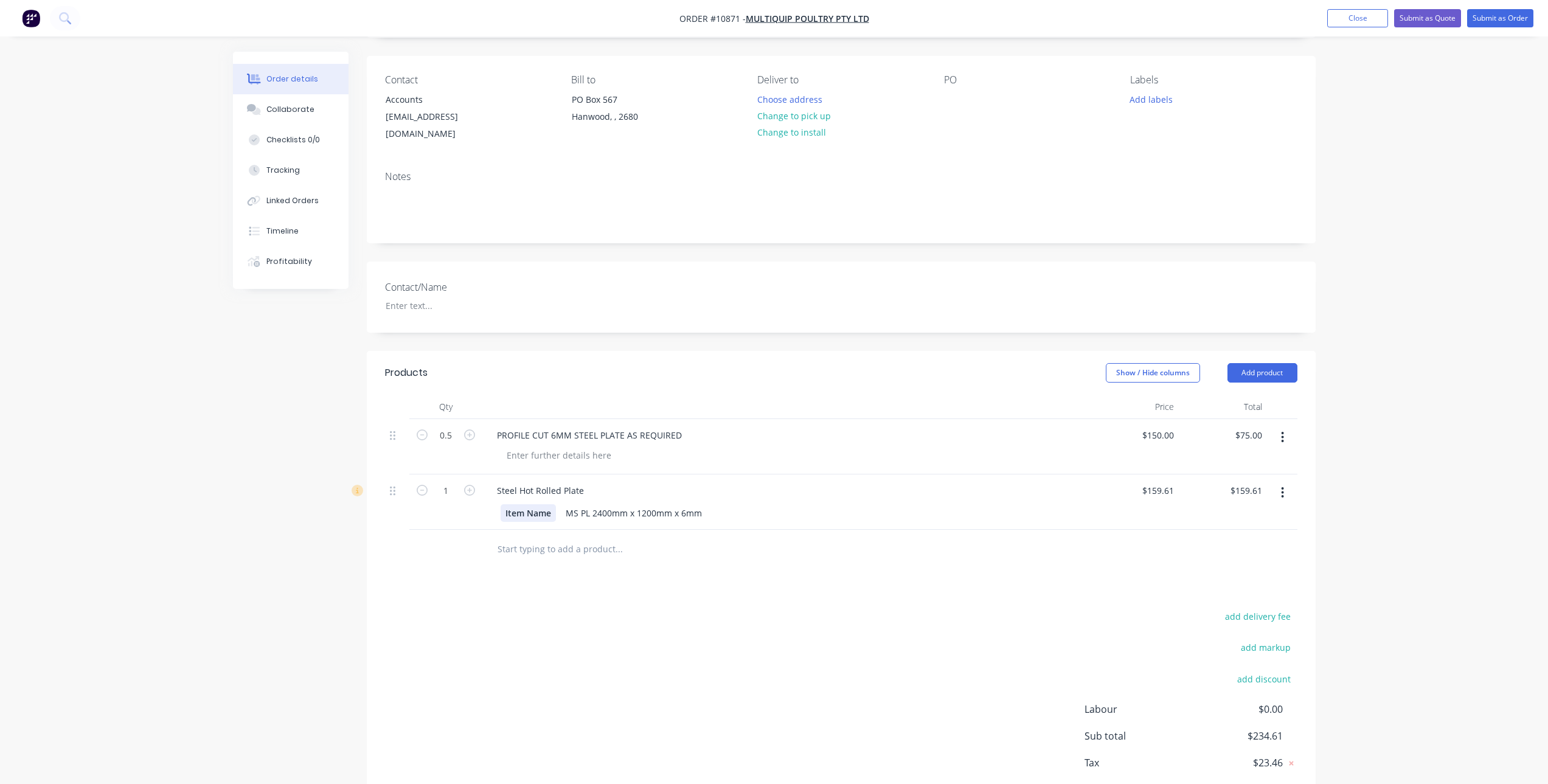
click at [556, 505] on div "Item Name MS PL 2400mm x 1200mm x 6mm" at bounding box center [784, 513] width 567 height 18
drag, startPoint x: 555, startPoint y: 502, endPoint x: 455, endPoint y: 502, distance: 100.0
click at [455, 502] on div "1 Steel Hot Rolled Plate Item Name MS PL 2400mm x 1200mm x 6mm $159.61 $159.61 …" at bounding box center [841, 502] width 912 height 55
click at [448, 445] on input "1" at bounding box center [446, 435] width 31 height 18
type input "0.06"
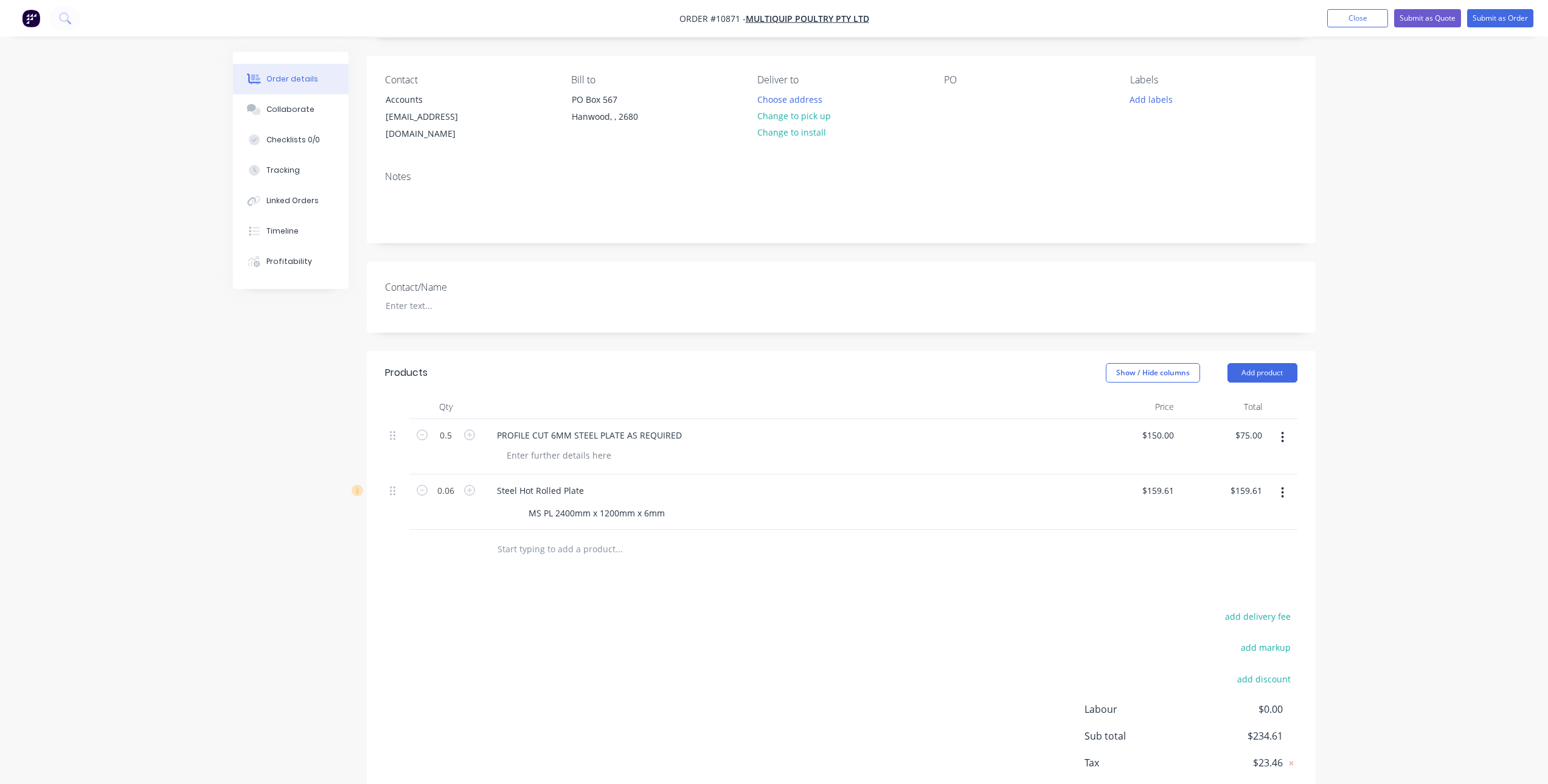
type input "$9.58"
click at [521, 575] on div "Products Show / Hide columns Add product Qty Price Total 0.5 PROFILE CUT 6MM ST…" at bounding box center [841, 592] width 949 height 484
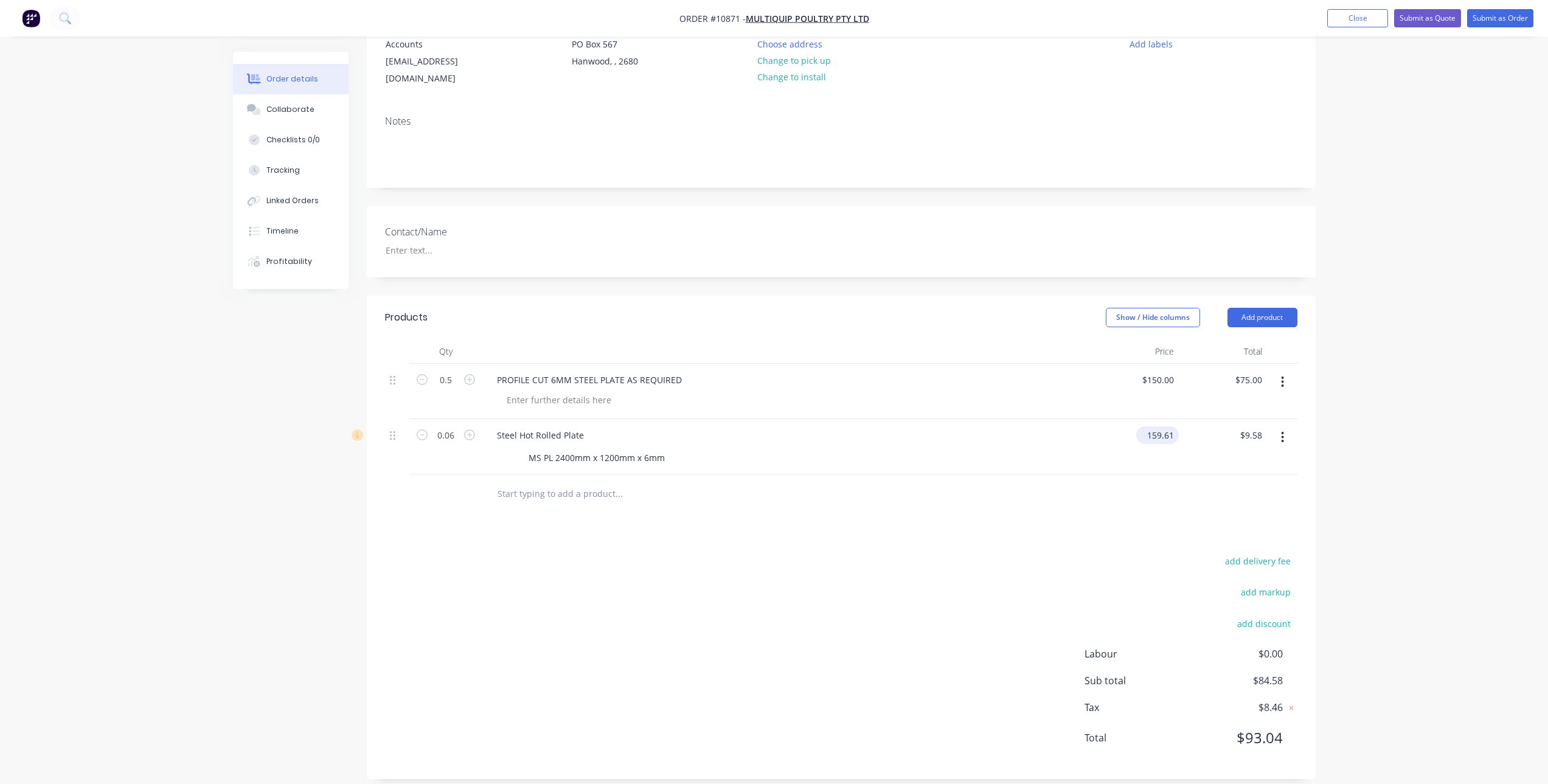
click at [1158, 426] on input "159.61" at bounding box center [1160, 435] width 38 height 18
type input "$175.56"
type input "$10.53"
click at [1006, 553] on div "add delivery fee add markup add discount Labour $0.00 Sub total $84.58 Tax $8.4…" at bounding box center [841, 657] width 912 height 208
click at [452, 389] on input "0.06" at bounding box center [446, 380] width 31 height 18
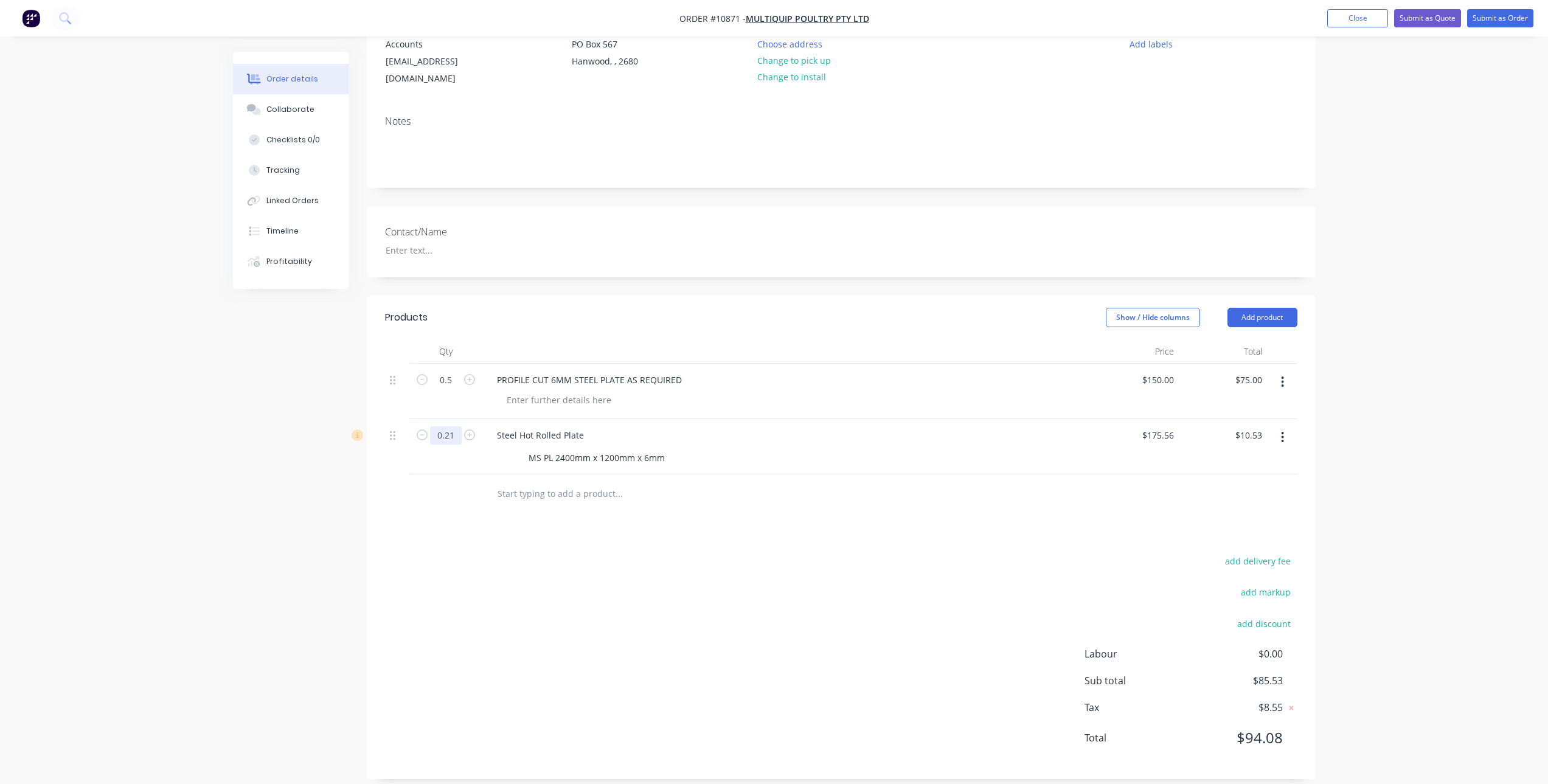
type input "0.21"
type input "$36.87"
click at [739, 553] on div "add delivery fee add markup add discount Labour $0.00 Sub total $111.87 Tax $11…" at bounding box center [841, 657] width 912 height 208
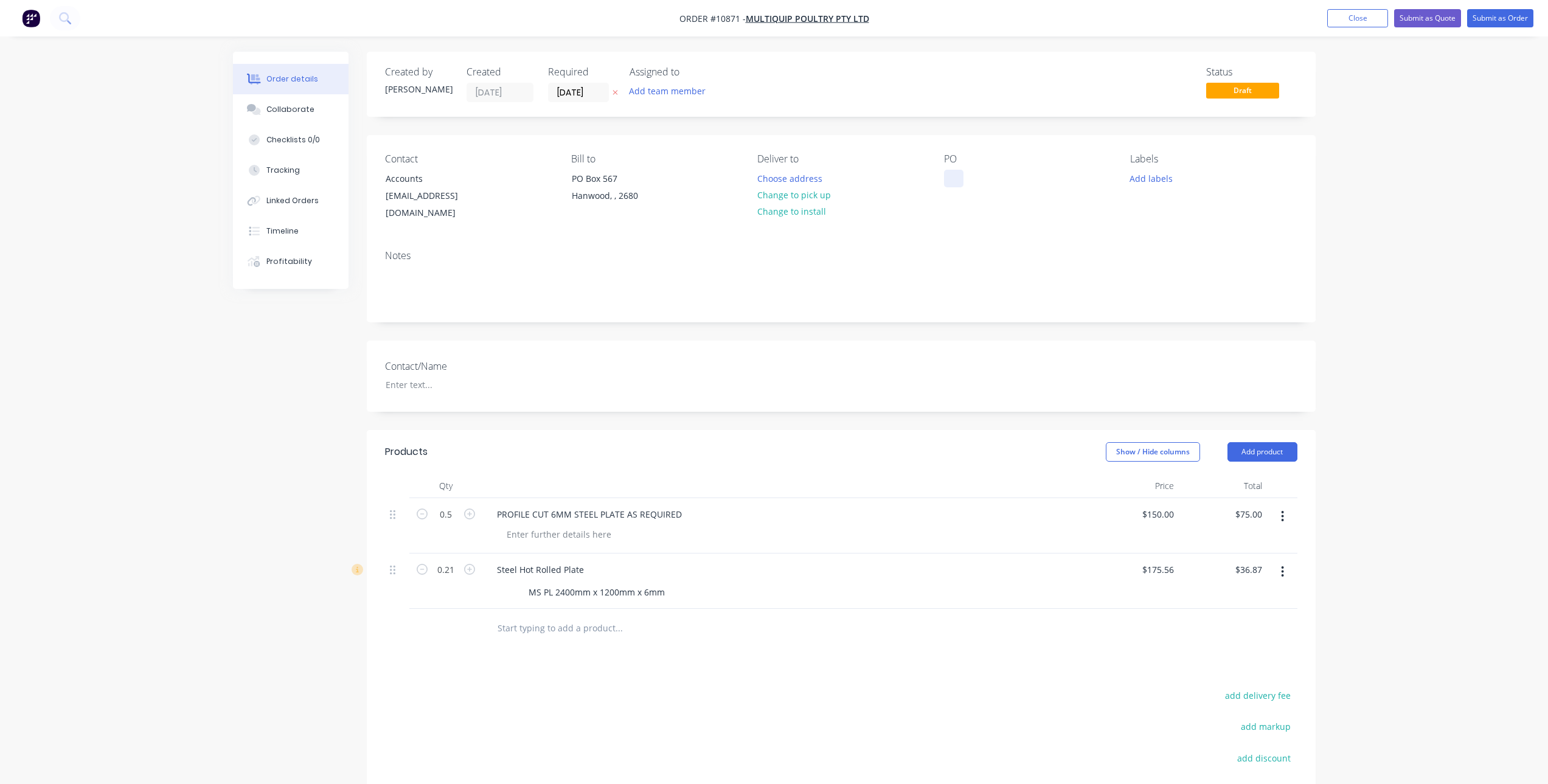
click at [957, 171] on div at bounding box center [954, 179] width 19 height 18
click at [961, 221] on div "Contact Accounts [EMAIL_ADDRESS][DOMAIN_NAME] Bill to [STREET_ADDRESS] Deliver …" at bounding box center [841, 187] width 949 height 105
click at [1498, 16] on button "Submit as Order" at bounding box center [1500, 18] width 66 height 18
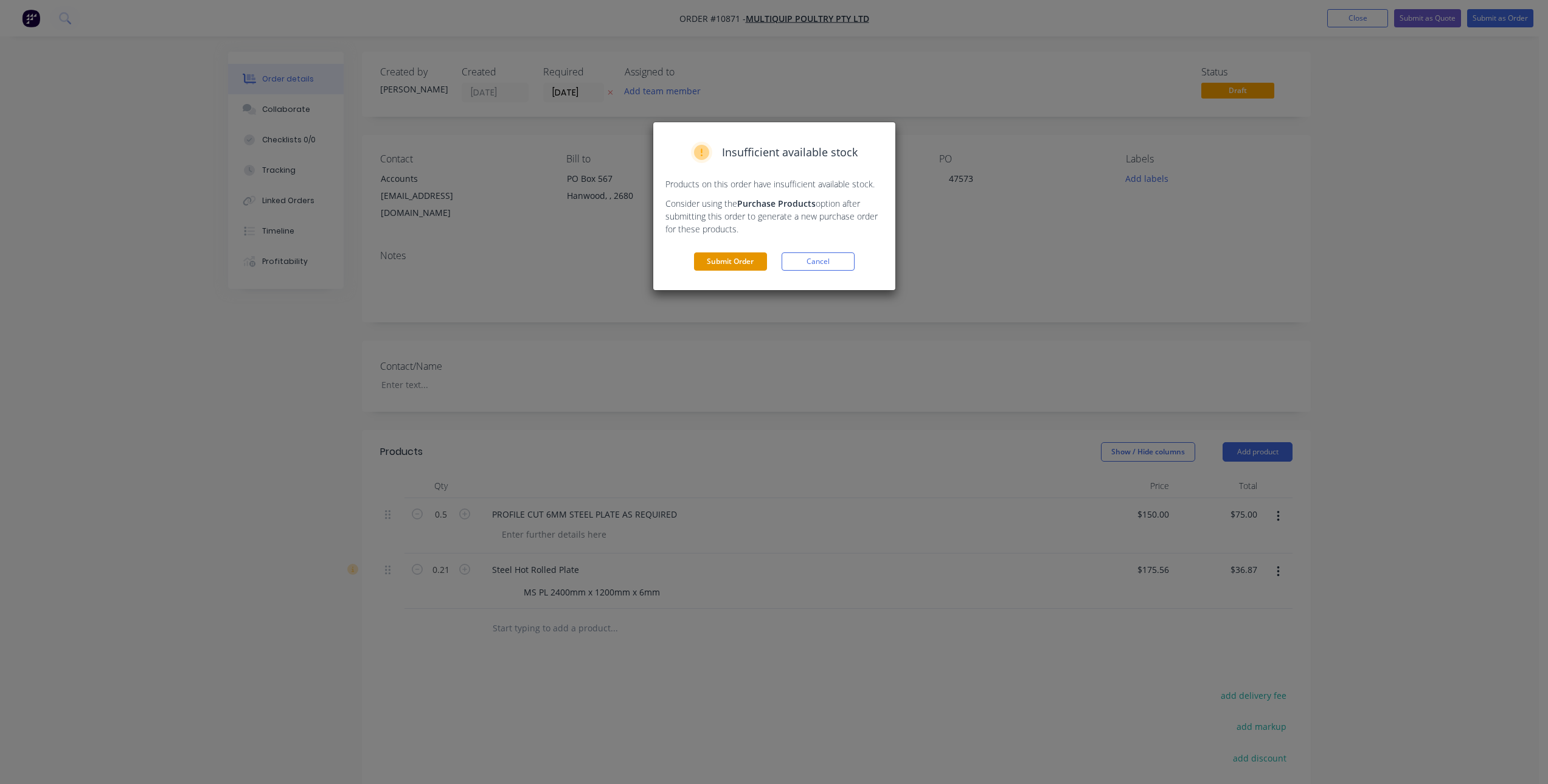
click at [734, 263] on button "Submit Order" at bounding box center [730, 262] width 73 height 18
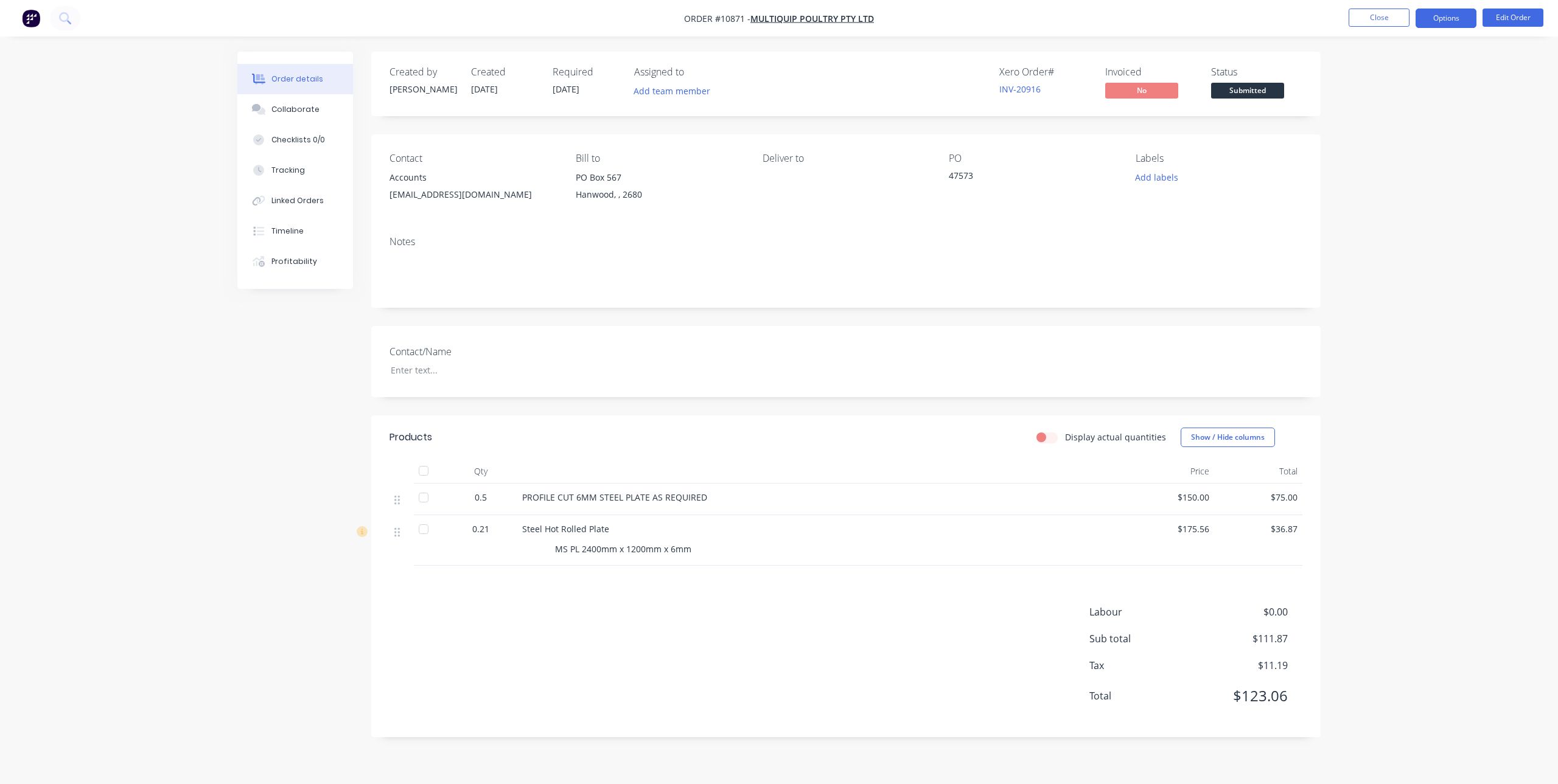
click at [1460, 16] on button "Options" at bounding box center [1446, 18] width 61 height 19
click at [1393, 79] on div "Invoice" at bounding box center [1409, 74] width 112 height 18
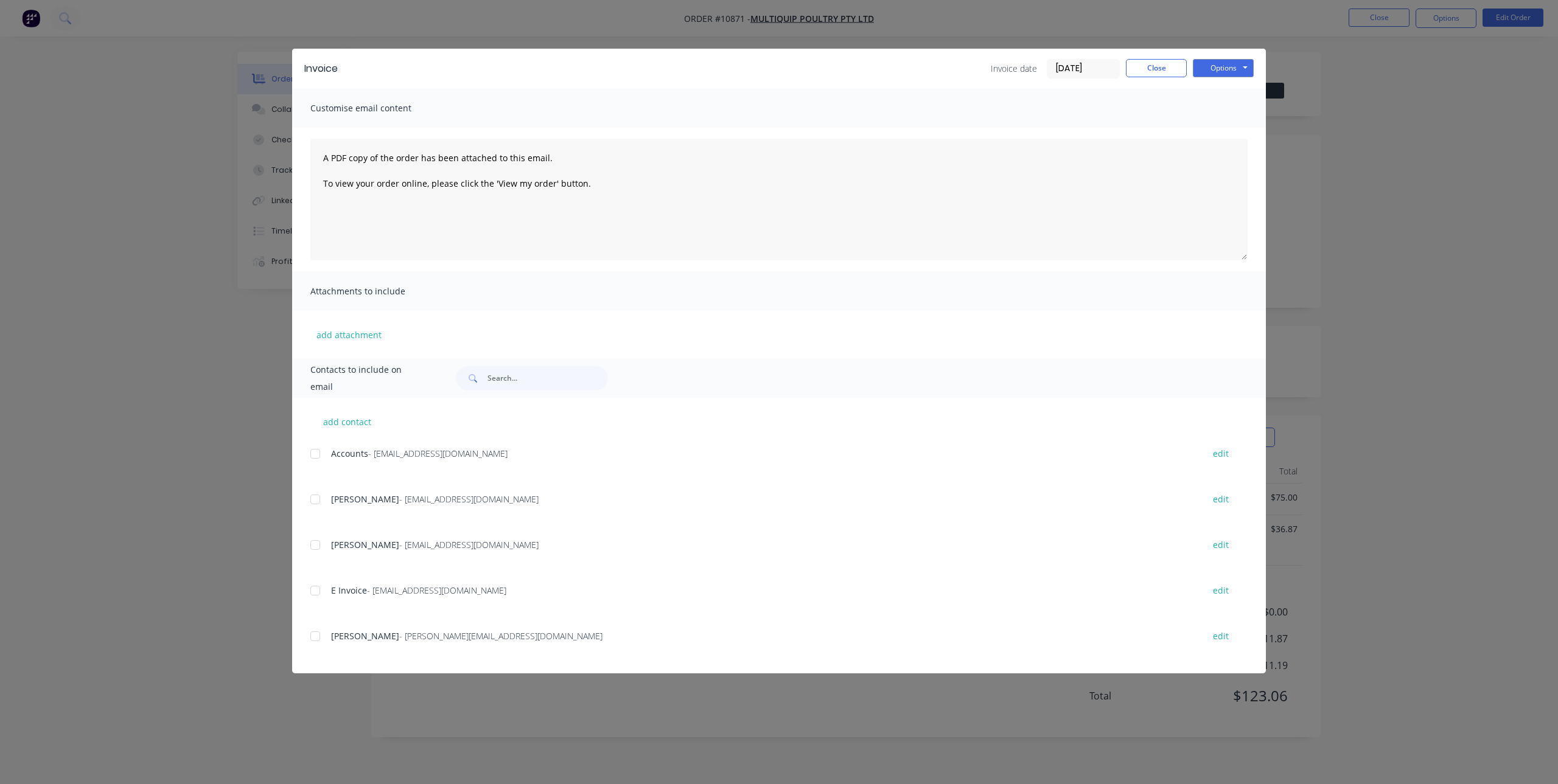
click at [318, 455] on div at bounding box center [315, 454] width 25 height 25
click at [311, 587] on div at bounding box center [315, 590] width 25 height 25
click at [315, 634] on div at bounding box center [315, 636] width 25 height 25
click at [1240, 65] on button "Options" at bounding box center [1223, 68] width 61 height 18
click at [1245, 127] on button "Email" at bounding box center [1231, 130] width 78 height 20
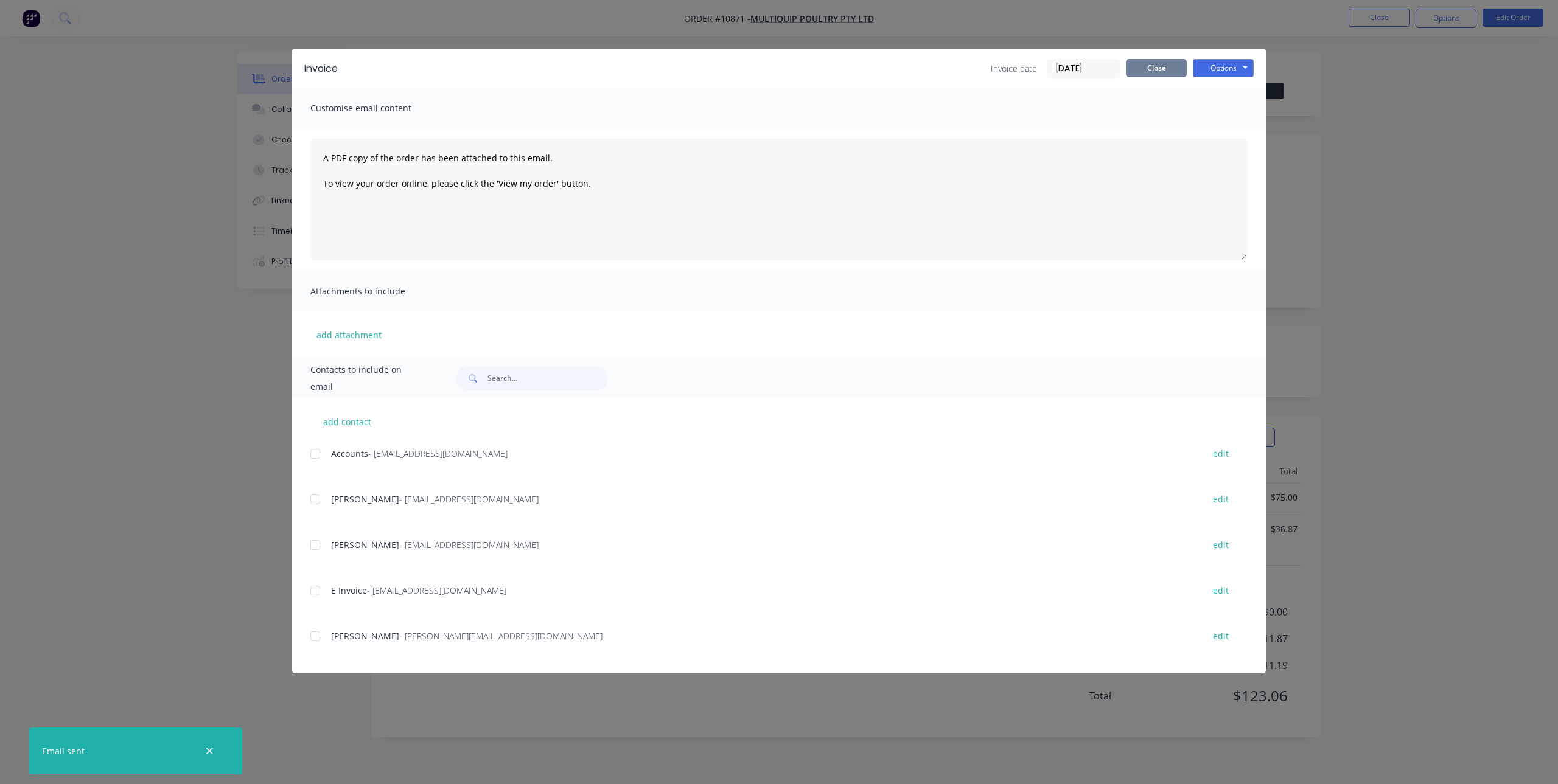
click at [1174, 66] on button "Close" at bounding box center [1156, 68] width 61 height 18
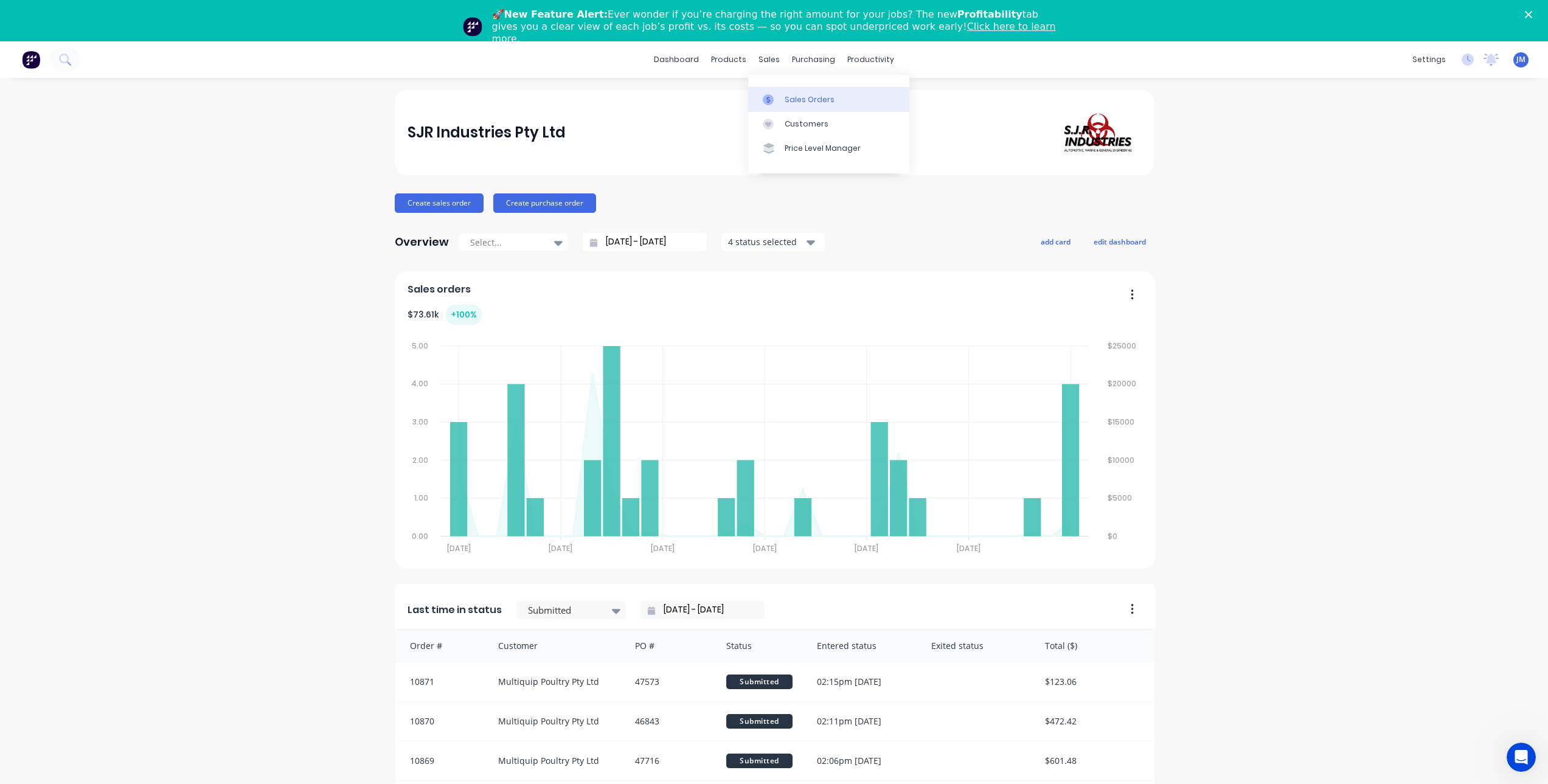
click at [795, 102] on div "Sales Orders" at bounding box center [809, 100] width 50 height 11
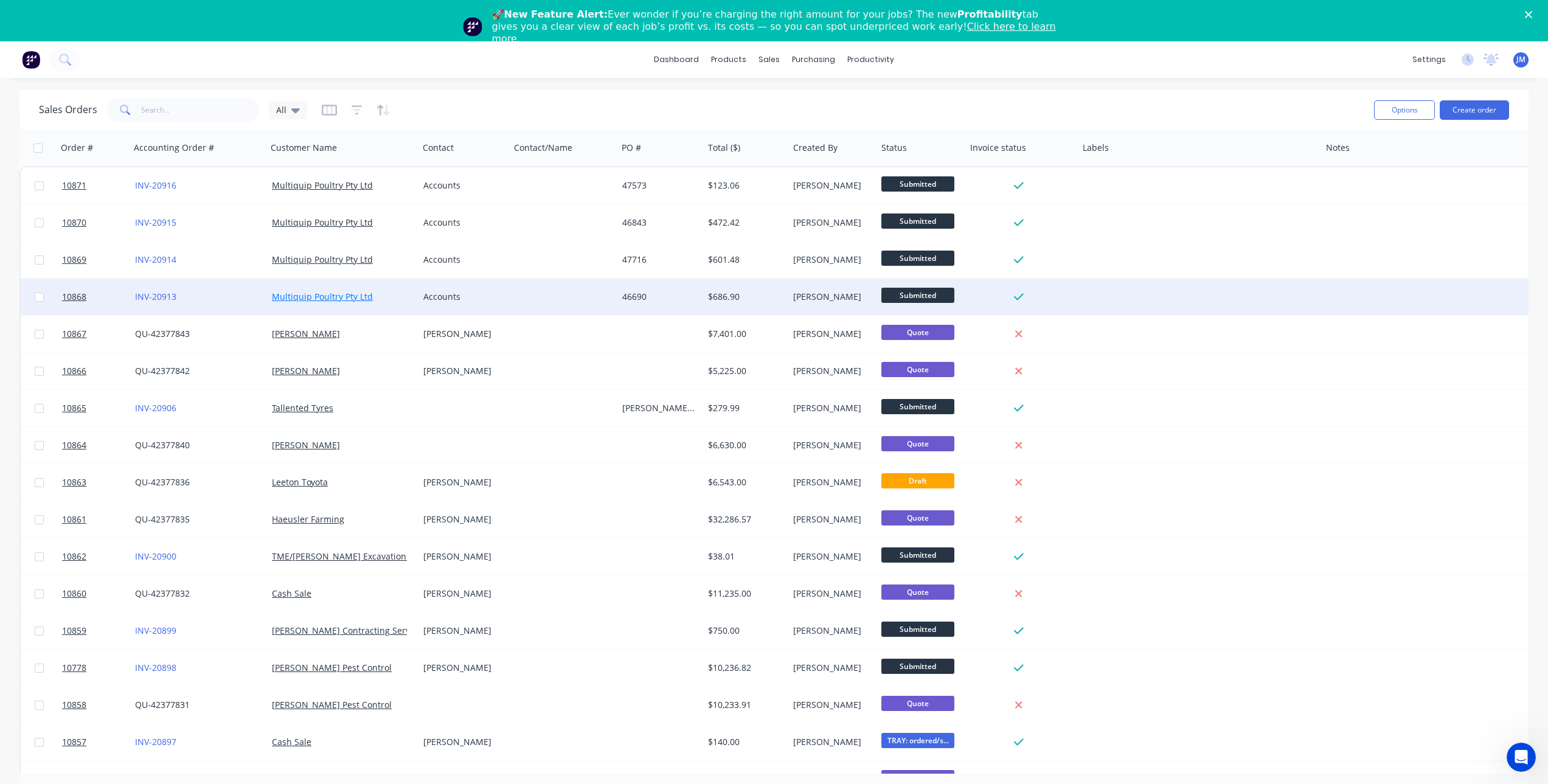
click at [369, 294] on link "Multiquip Poultry Pty Ltd" at bounding box center [322, 297] width 101 height 12
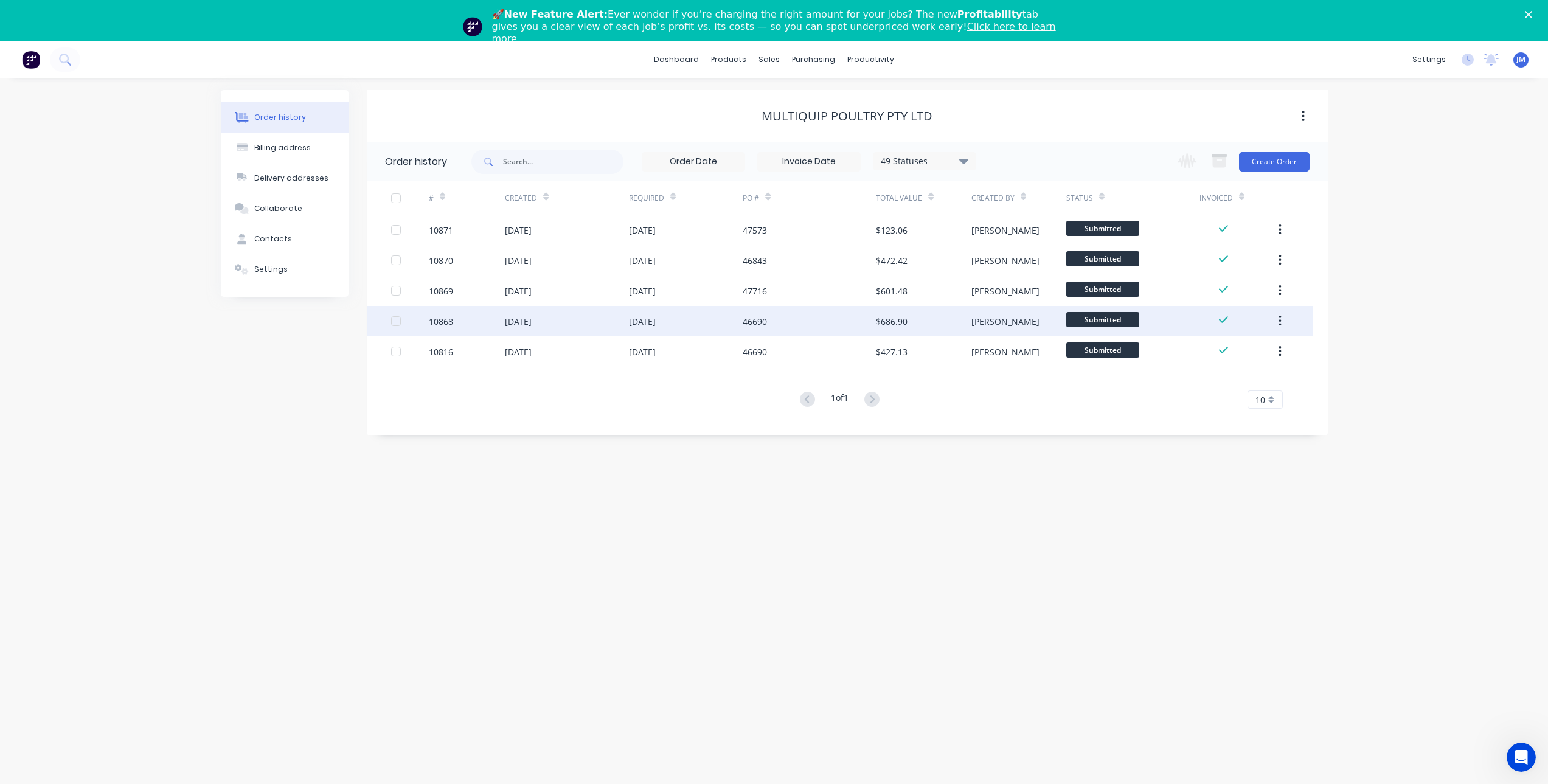
click at [760, 313] on div "46690" at bounding box center [809, 321] width 133 height 31
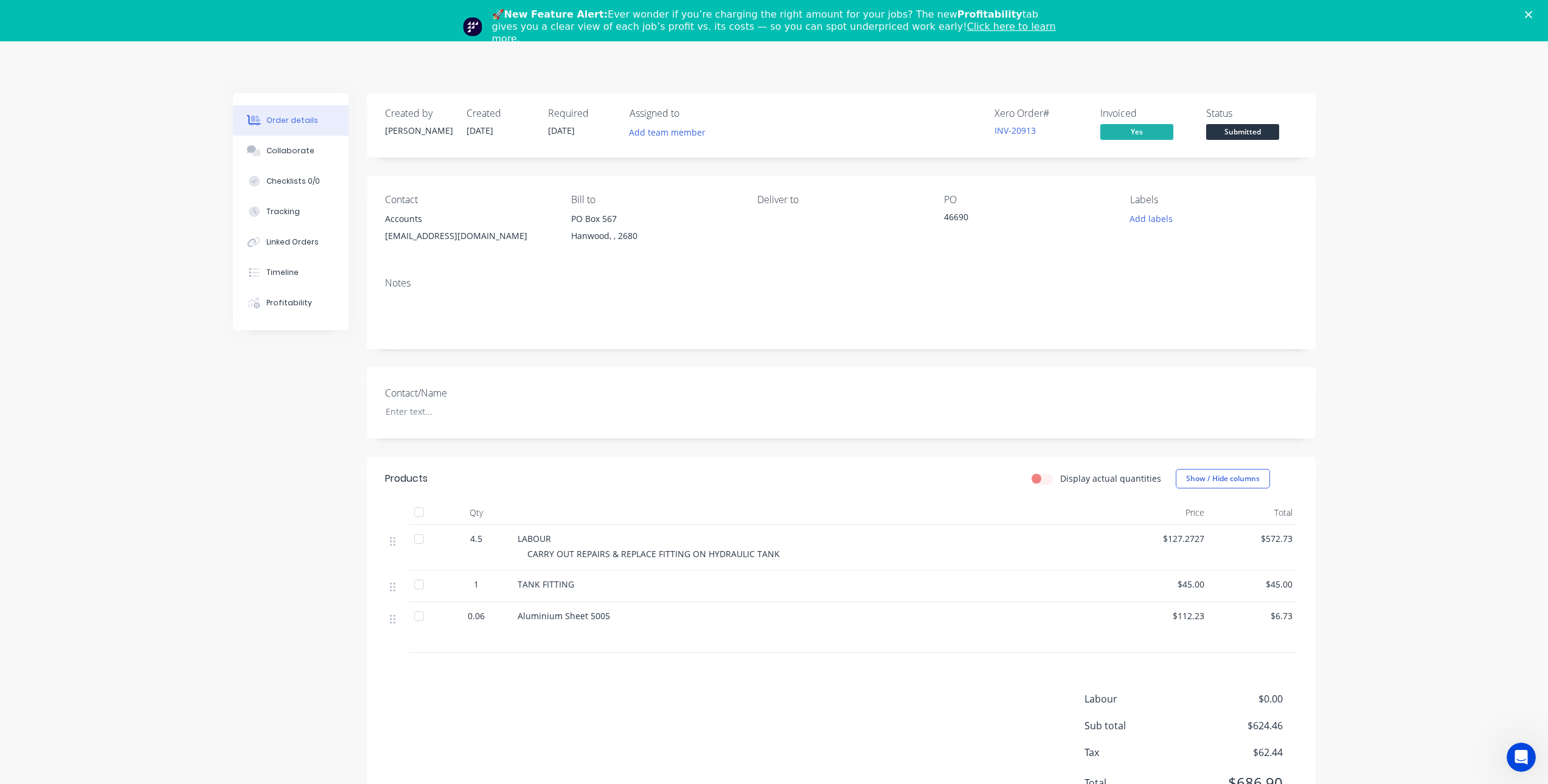
click at [977, 220] on div "46690" at bounding box center [1020, 218] width 152 height 17
click at [961, 213] on div "46690" at bounding box center [1020, 218] width 152 height 17
click at [971, 216] on div "46690" at bounding box center [1020, 218] width 152 height 17
click at [1531, 15] on div "🚀 New Feature Alert: Ever wonder if you’re charging the right amount for your j…" at bounding box center [774, 27] width 1548 height 44
click at [1532, 15] on polygon "Close" at bounding box center [1529, 15] width 7 height 7
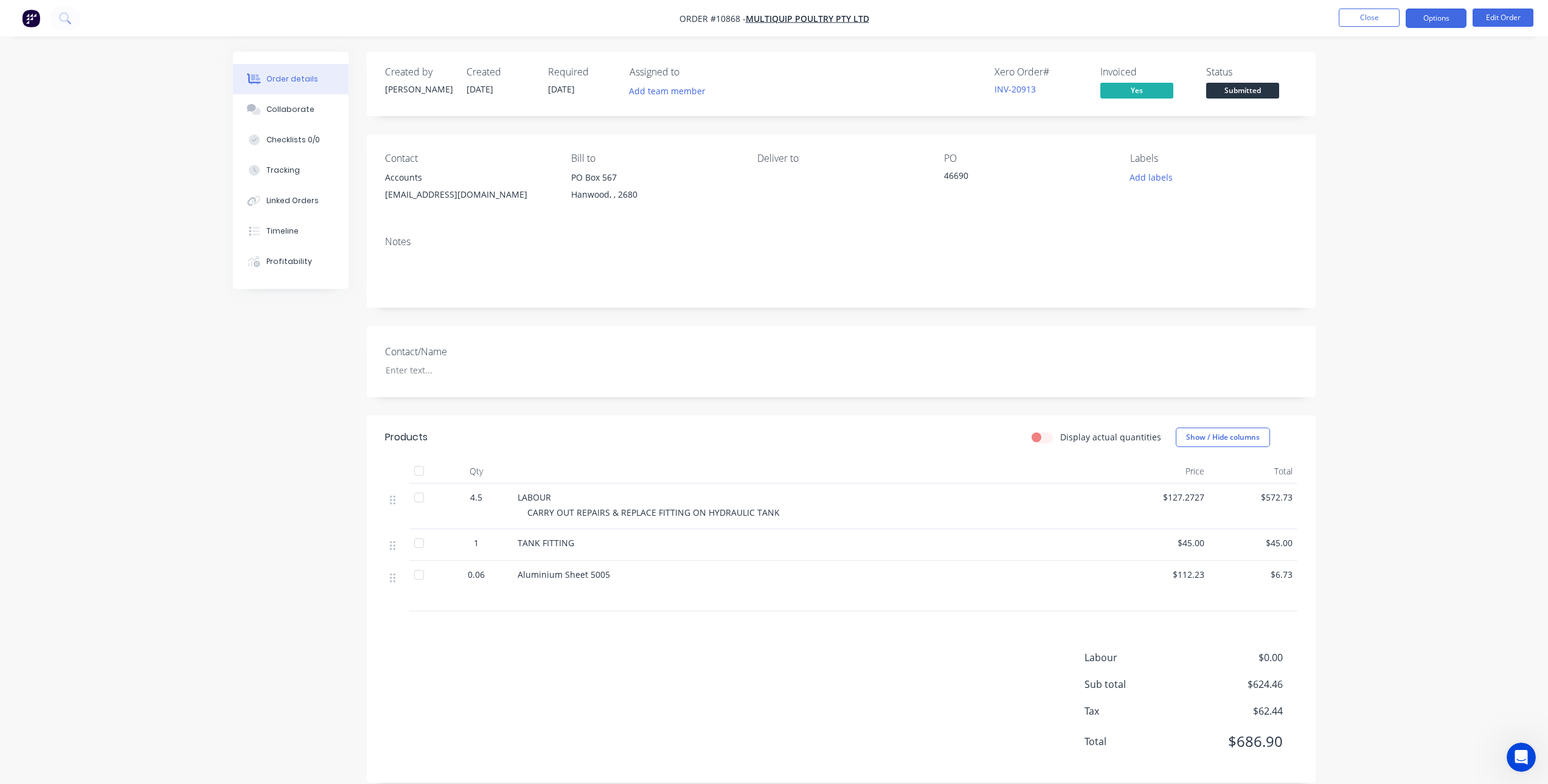
click at [1441, 16] on button "Options" at bounding box center [1436, 18] width 61 height 19
click at [1512, 15] on button "Edit Order" at bounding box center [1503, 17] width 61 height 18
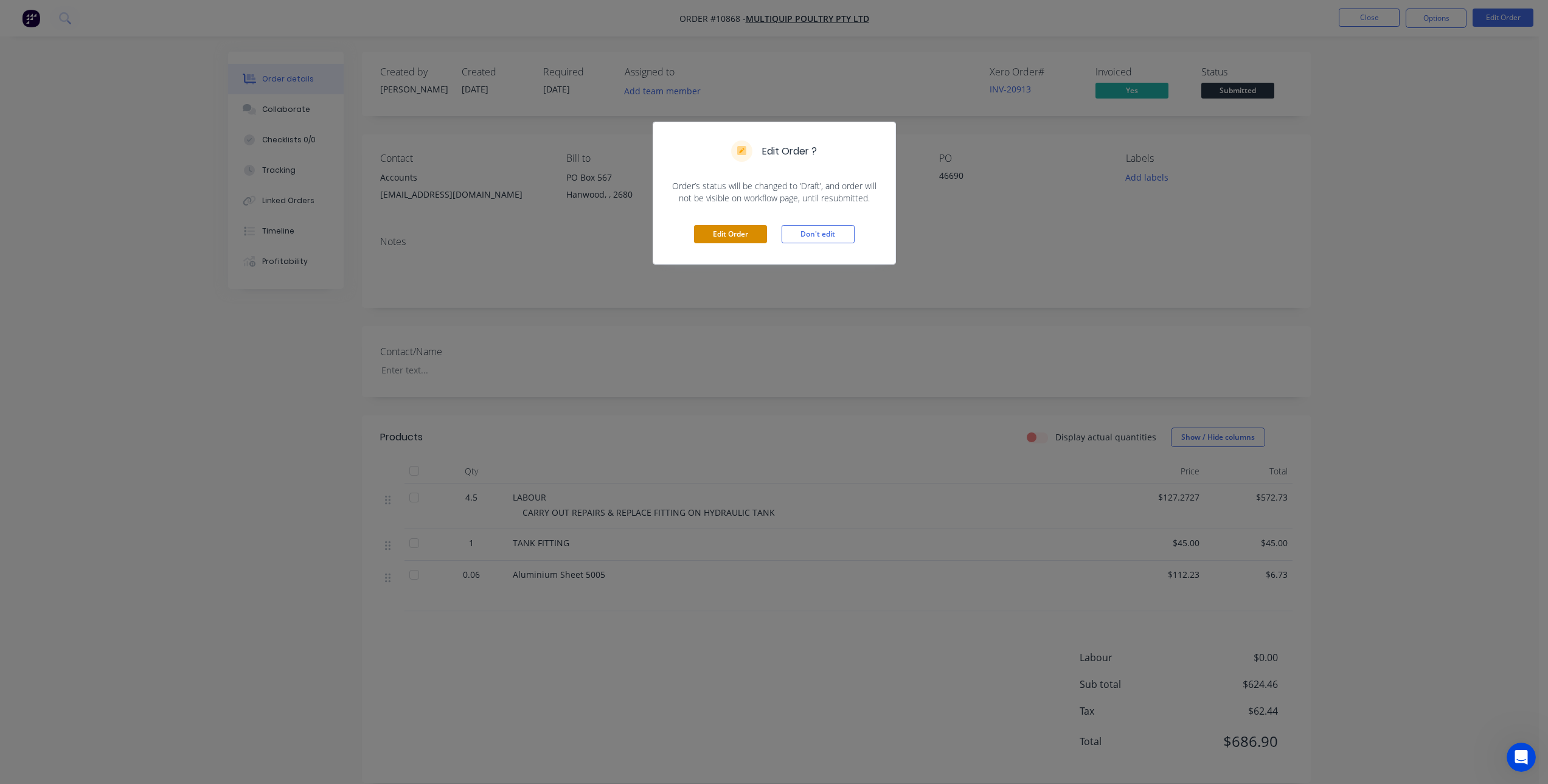
click at [727, 230] on button "Edit Order" at bounding box center [730, 234] width 73 height 18
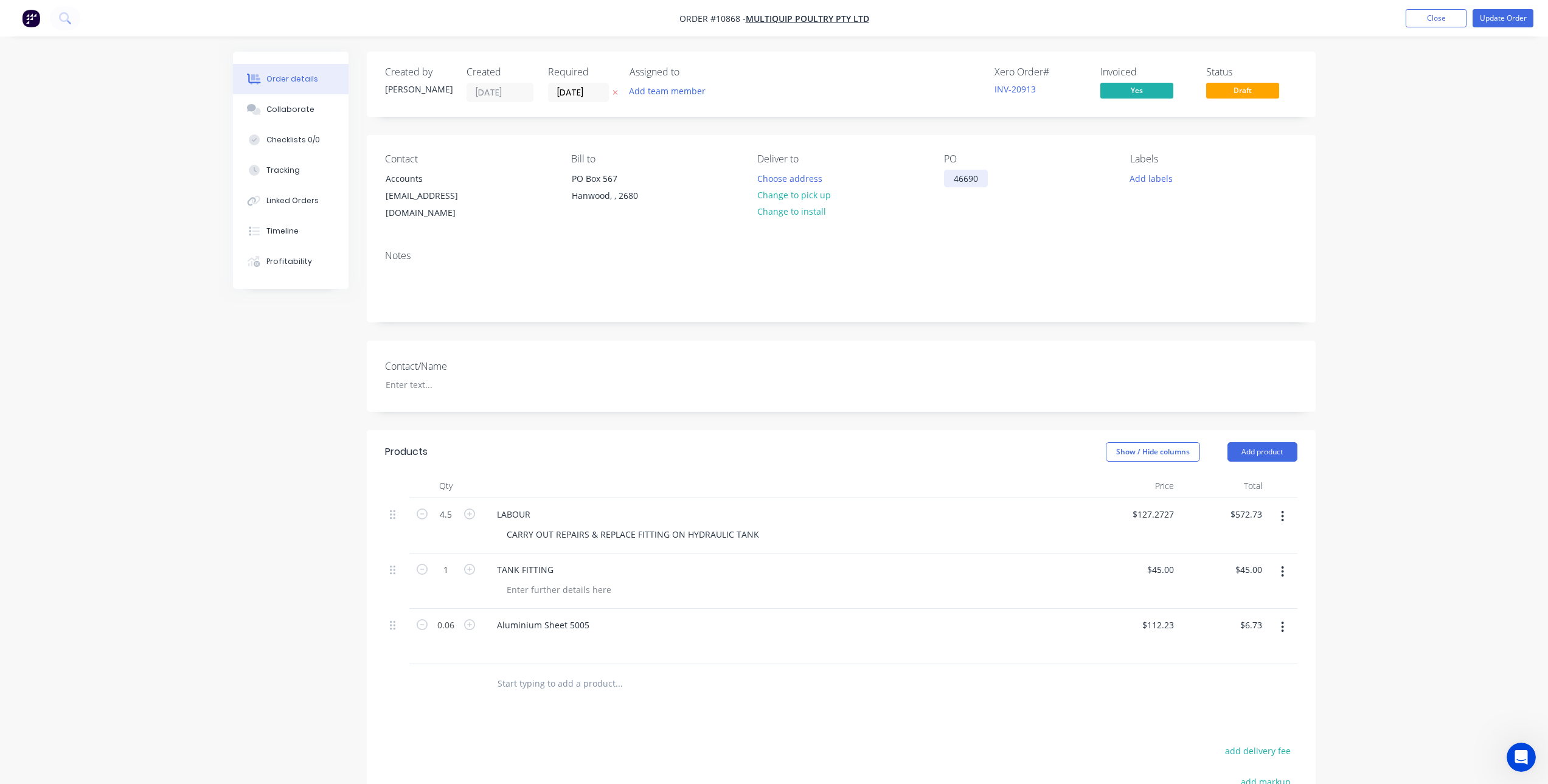
click at [972, 179] on div "46690" at bounding box center [966, 179] width 44 height 18
drag, startPoint x: 978, startPoint y: 175, endPoint x: 958, endPoint y: 194, distance: 27.6
click at [958, 194] on div "PO 46690" at bounding box center [1028, 188] width 167 height 69
click at [986, 240] on div "Notes" at bounding box center [841, 280] width 949 height 81
click at [1497, 19] on button "Update Order" at bounding box center [1503, 18] width 61 height 18
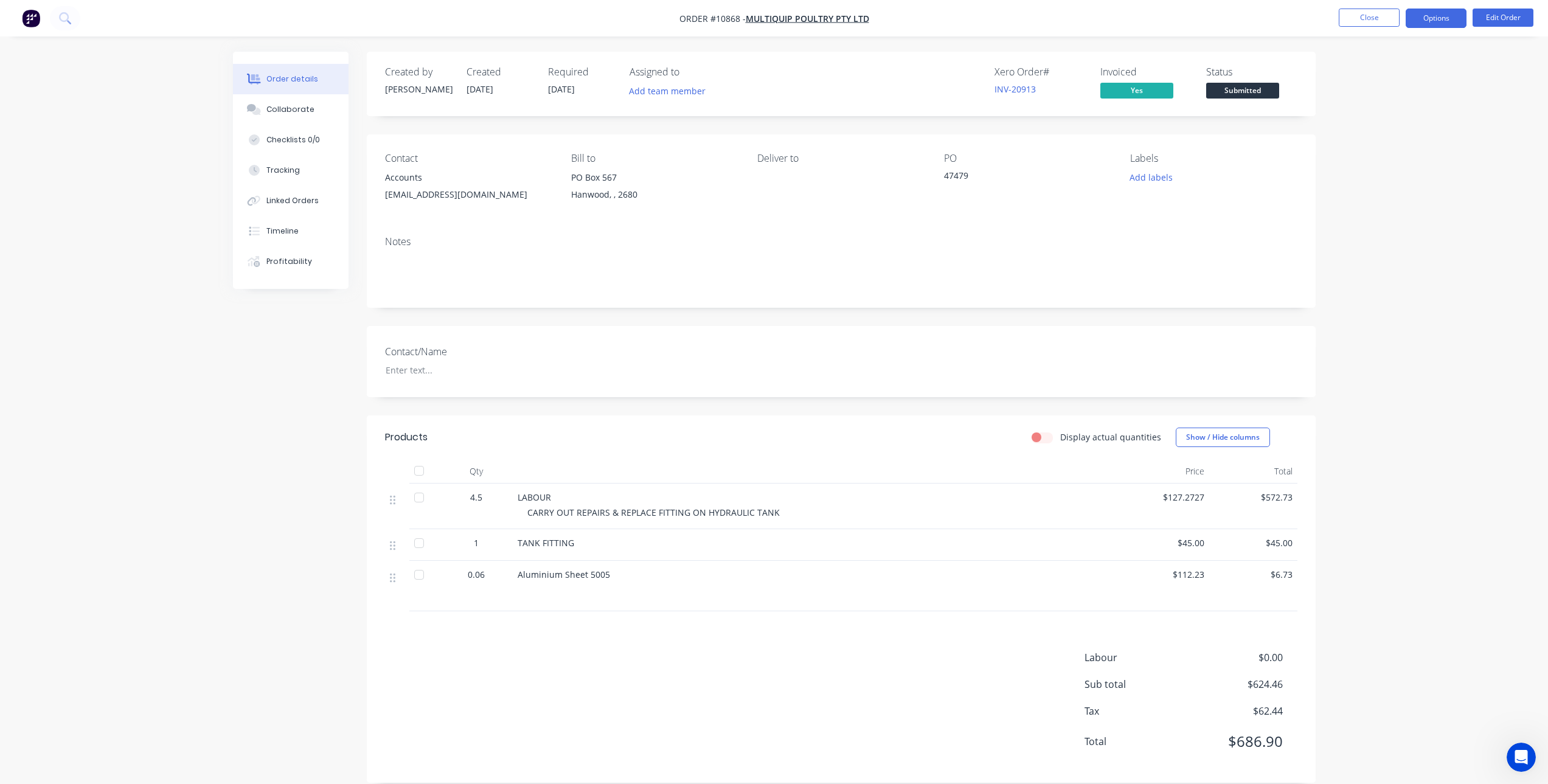
click at [1451, 12] on button "Options" at bounding box center [1436, 18] width 61 height 19
click at [1372, 80] on div "Invoice" at bounding box center [1400, 74] width 112 height 18
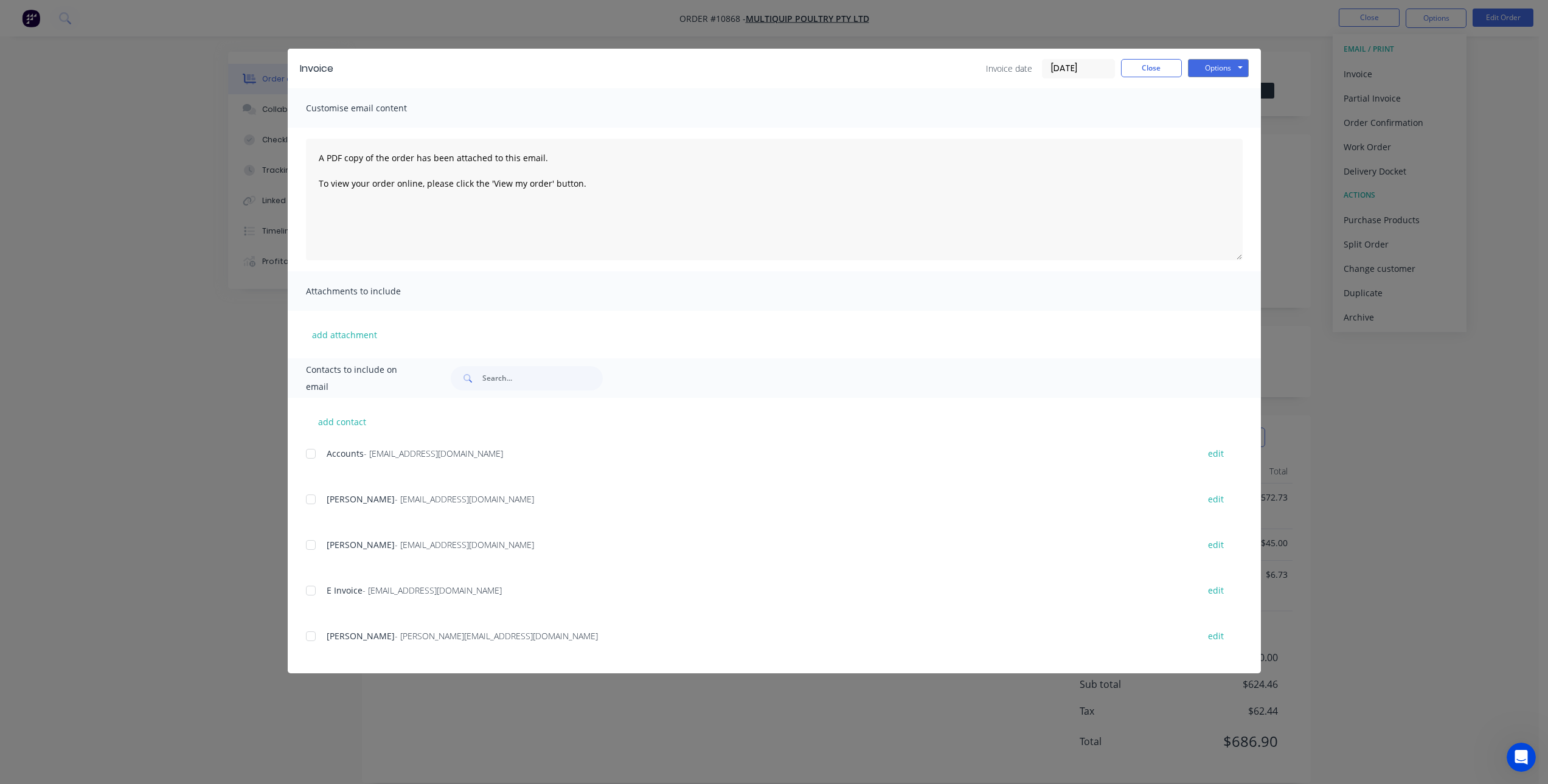
click at [311, 452] on div at bounding box center [311, 454] width 25 height 25
click at [311, 590] on div at bounding box center [311, 590] width 25 height 25
click at [309, 637] on div at bounding box center [311, 636] width 25 height 25
click at [392, 162] on textarea "A PDF copy of the order has been attached to this email. To view your order onl…" at bounding box center [774, 199] width 937 height 121
drag, startPoint x: 614, startPoint y: 184, endPoint x: 273, endPoint y: 145, distance: 343.2
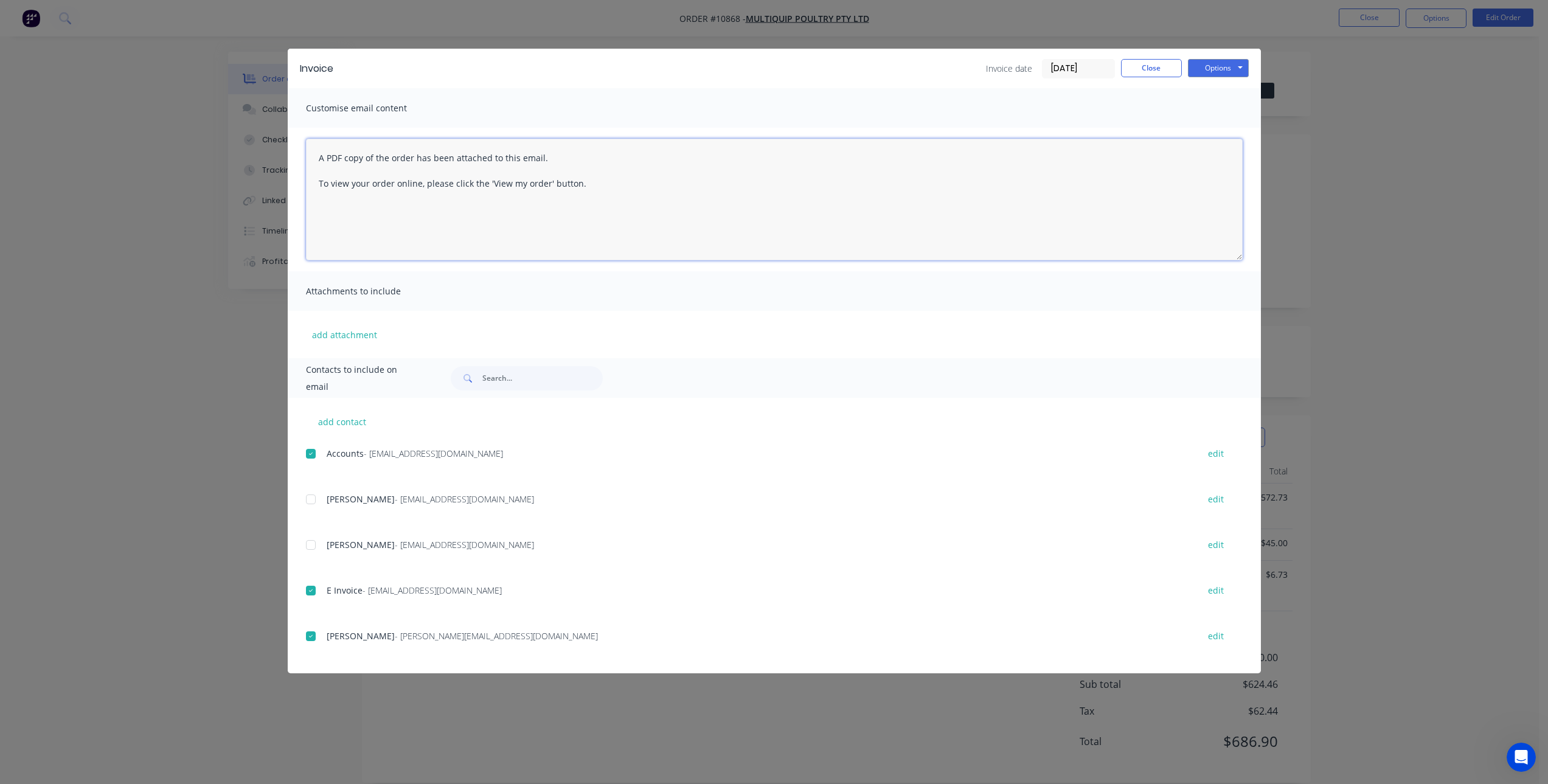
click at [273, 145] on div "Invoice Invoice date 29/08/25 Close Options Preview Print Email Customise email…" at bounding box center [774, 392] width 1548 height 784
type textarea "P"
click at [1232, 71] on button "Options" at bounding box center [1219, 68] width 61 height 18
click at [1225, 133] on button "Email" at bounding box center [1227, 130] width 78 height 20
type textarea "A PDF copy of the order has been attached to this email. To view your order onl…"
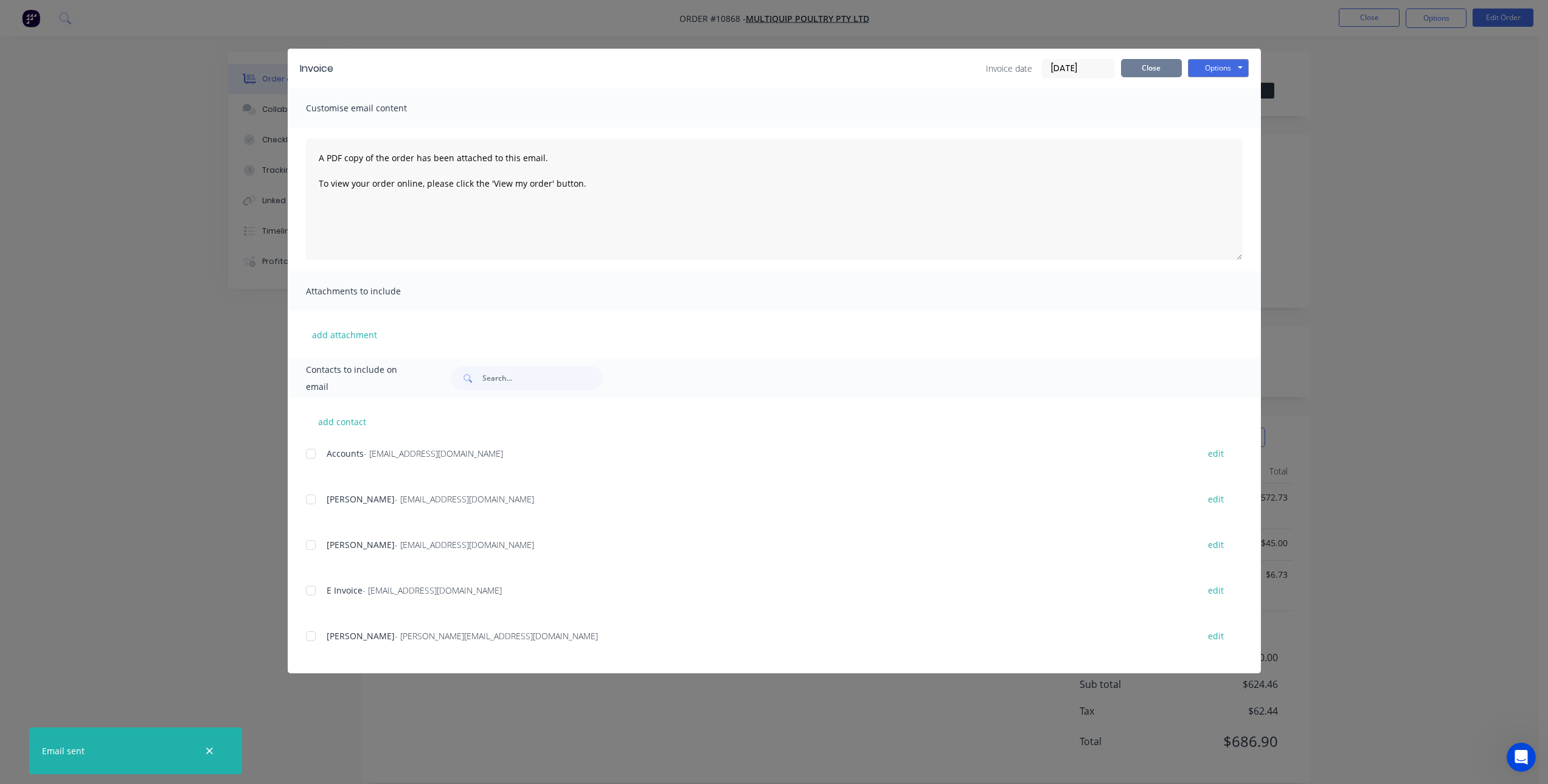
click at [1160, 61] on button "Close" at bounding box center [1151, 68] width 61 height 18
